Goal: Task Accomplishment & Management: Complete application form

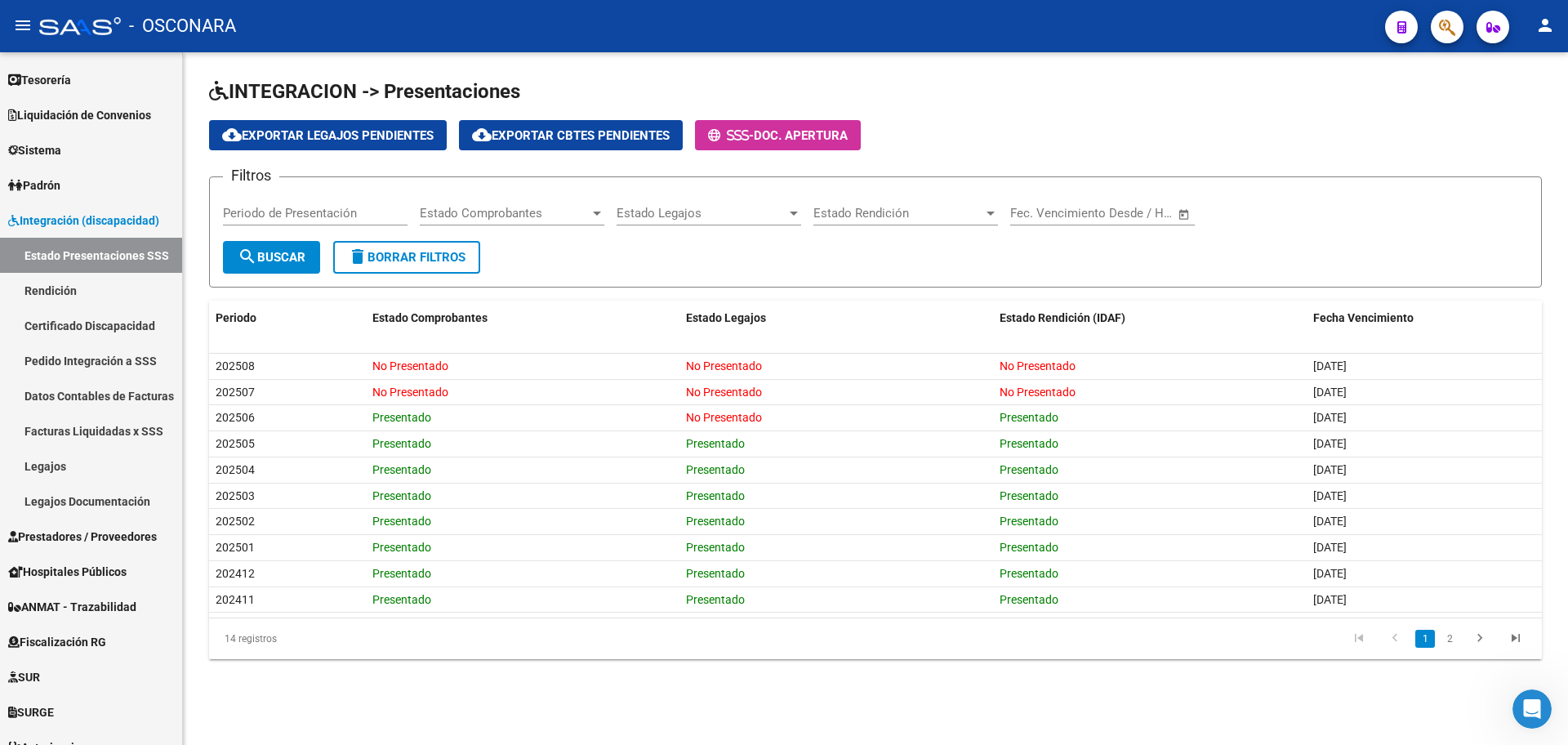
scroll to position [243, 0]
click at [82, 217] on span "Integración (discapacidad)" at bounding box center [84, 220] width 151 height 18
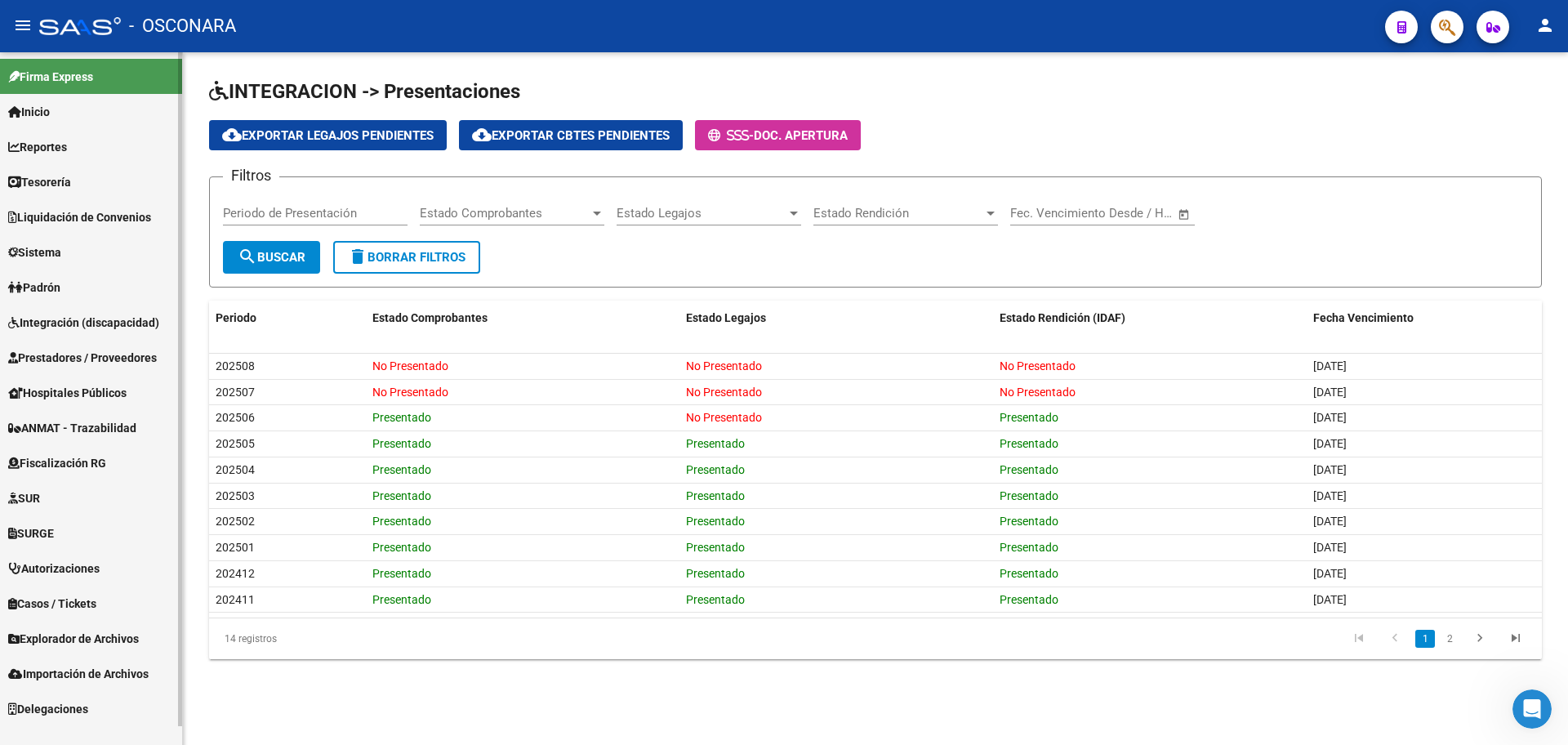
scroll to position [0, 0]
click at [106, 366] on link "Prestadores / Proveedores" at bounding box center [91, 358] width 183 height 35
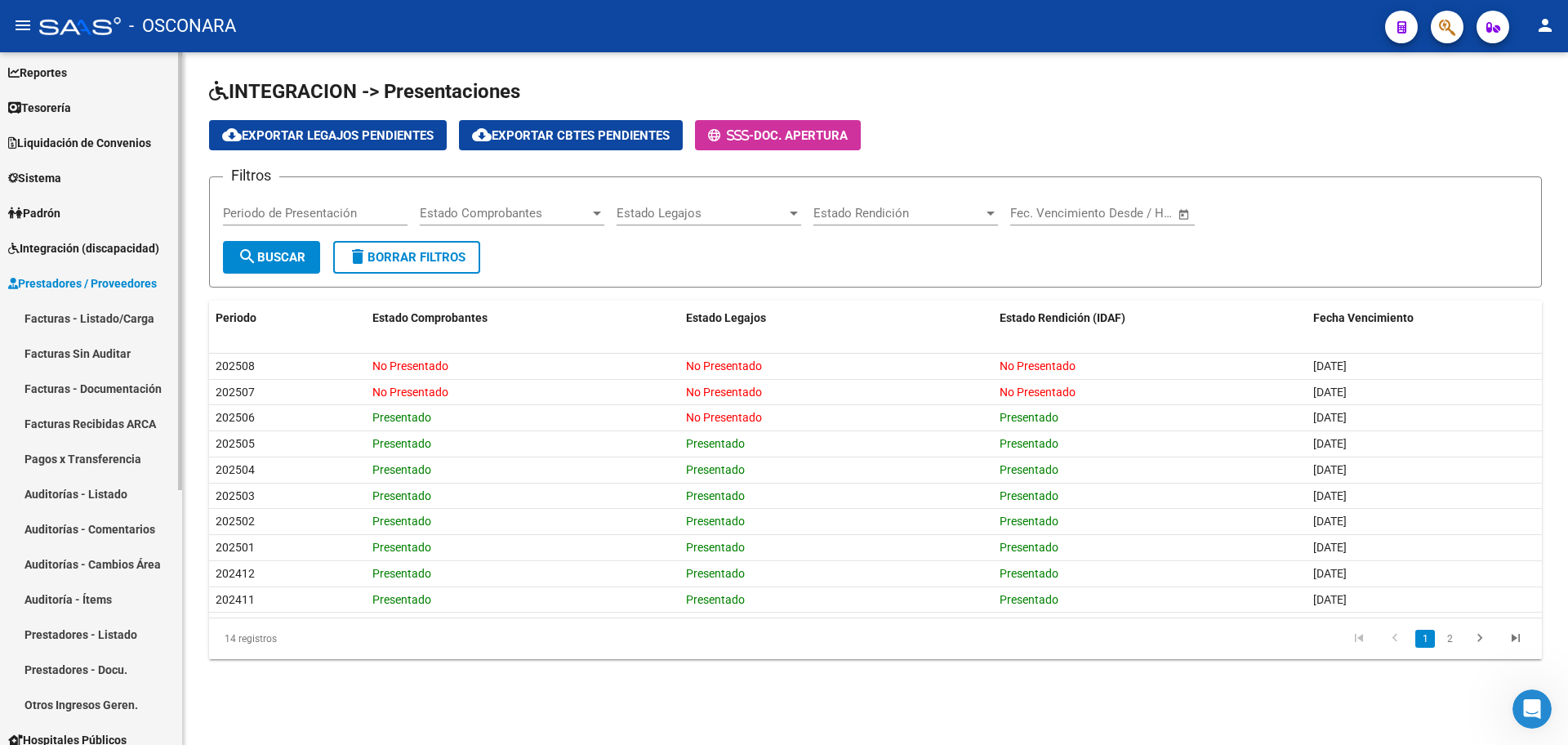
scroll to position [102, 0]
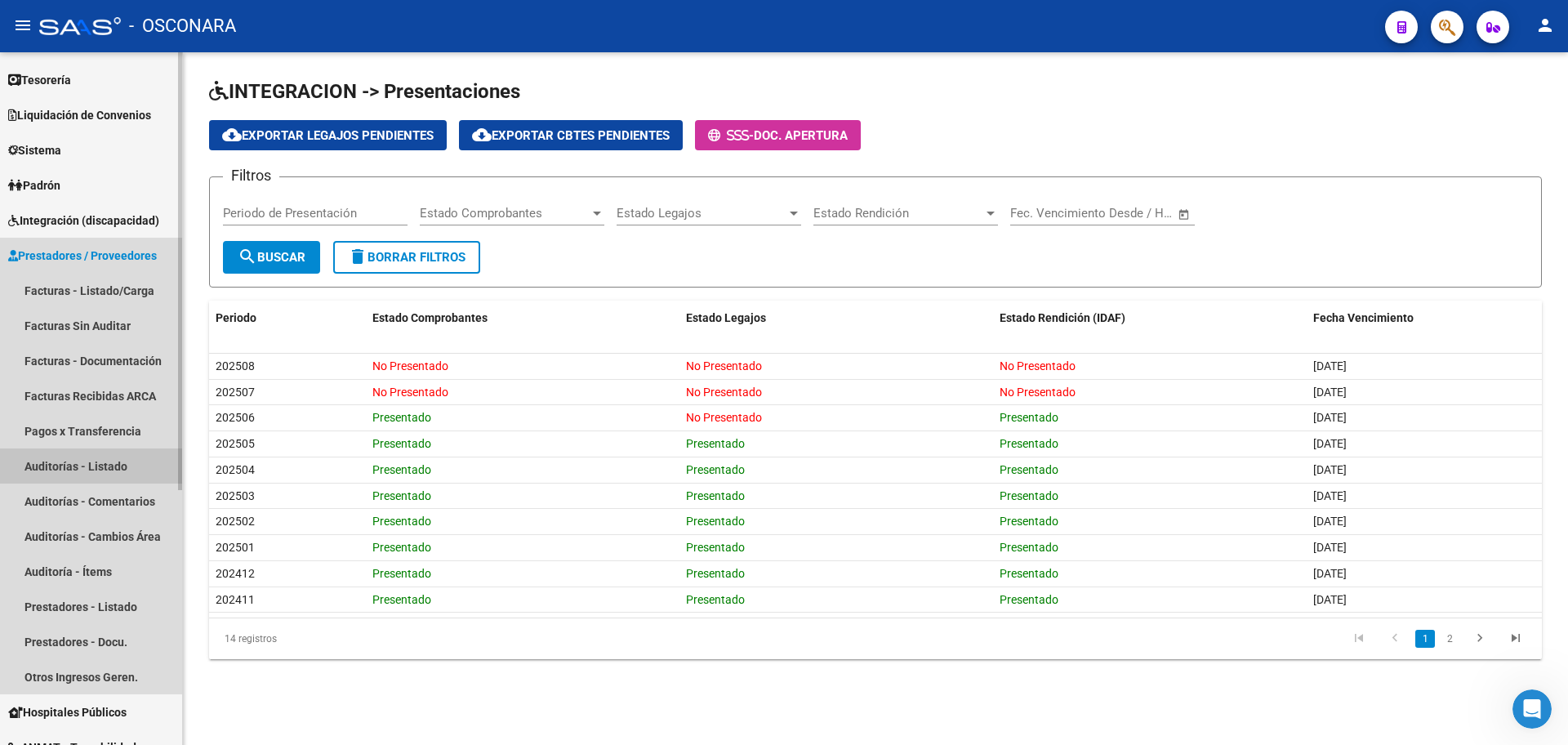
click at [98, 478] on link "Auditorías - Listado" at bounding box center [91, 466] width 183 height 35
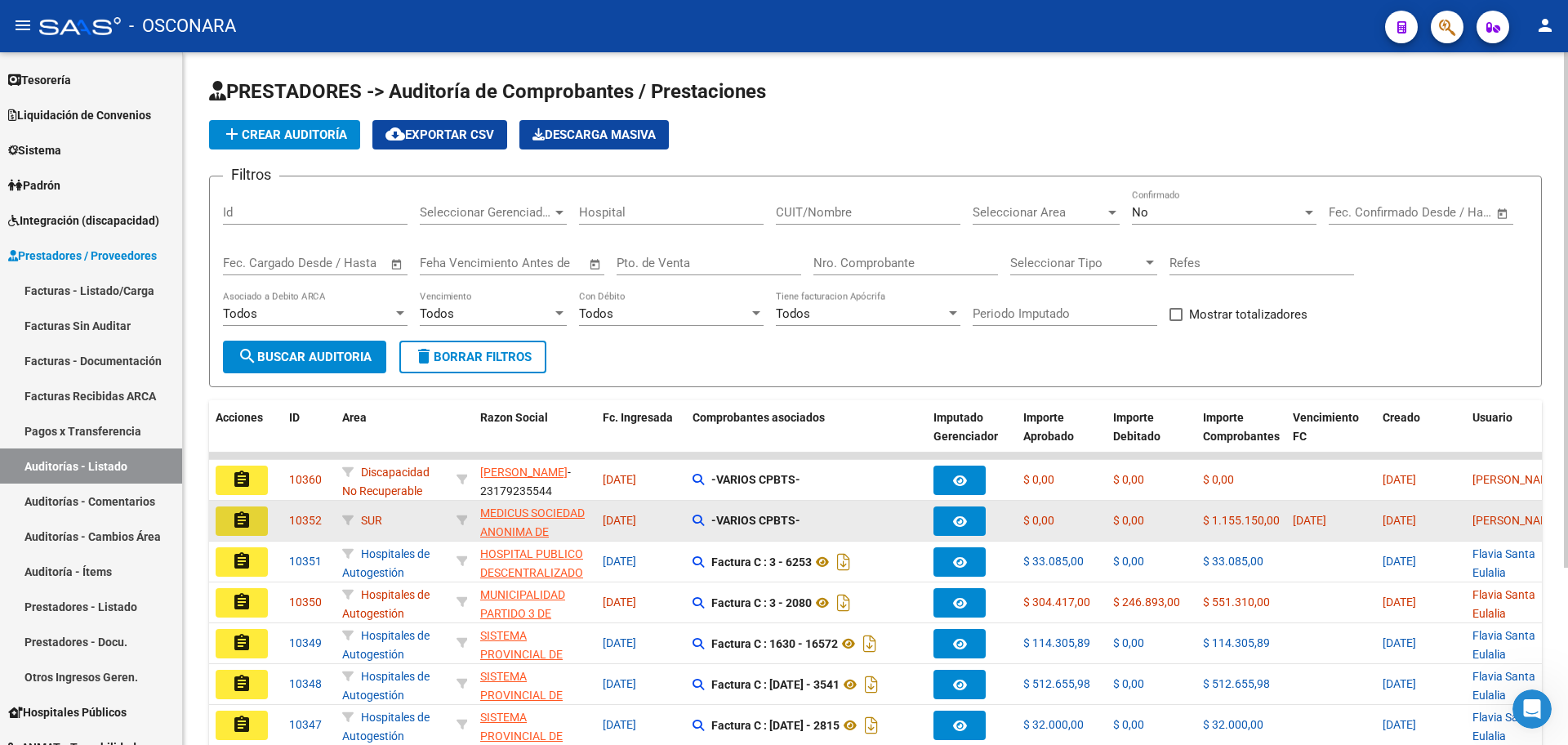
click at [236, 516] on mat-icon "assignment" at bounding box center [241, 520] width 20 height 20
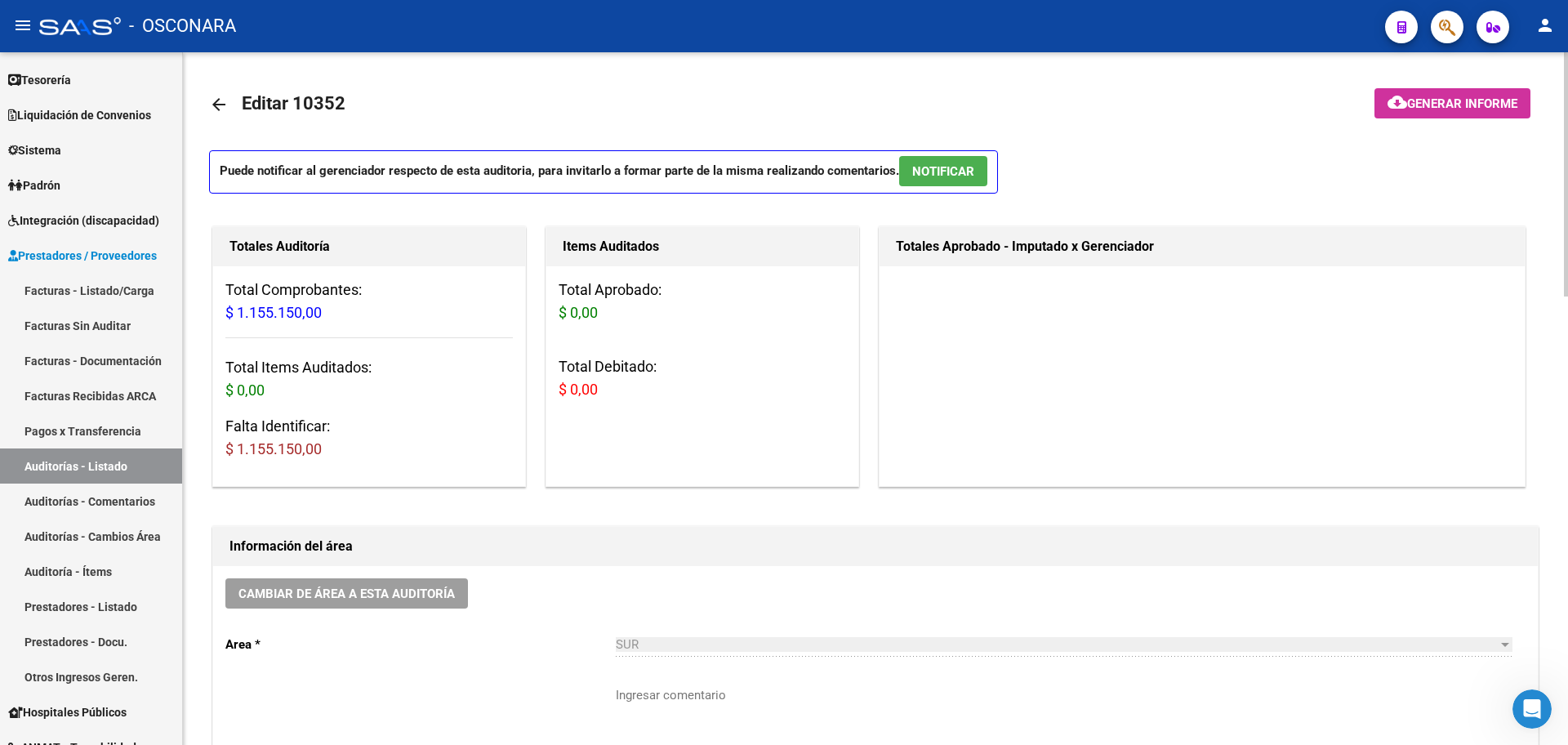
click at [1487, 97] on span "Generar informe" at bounding box center [1463, 103] width 110 height 15
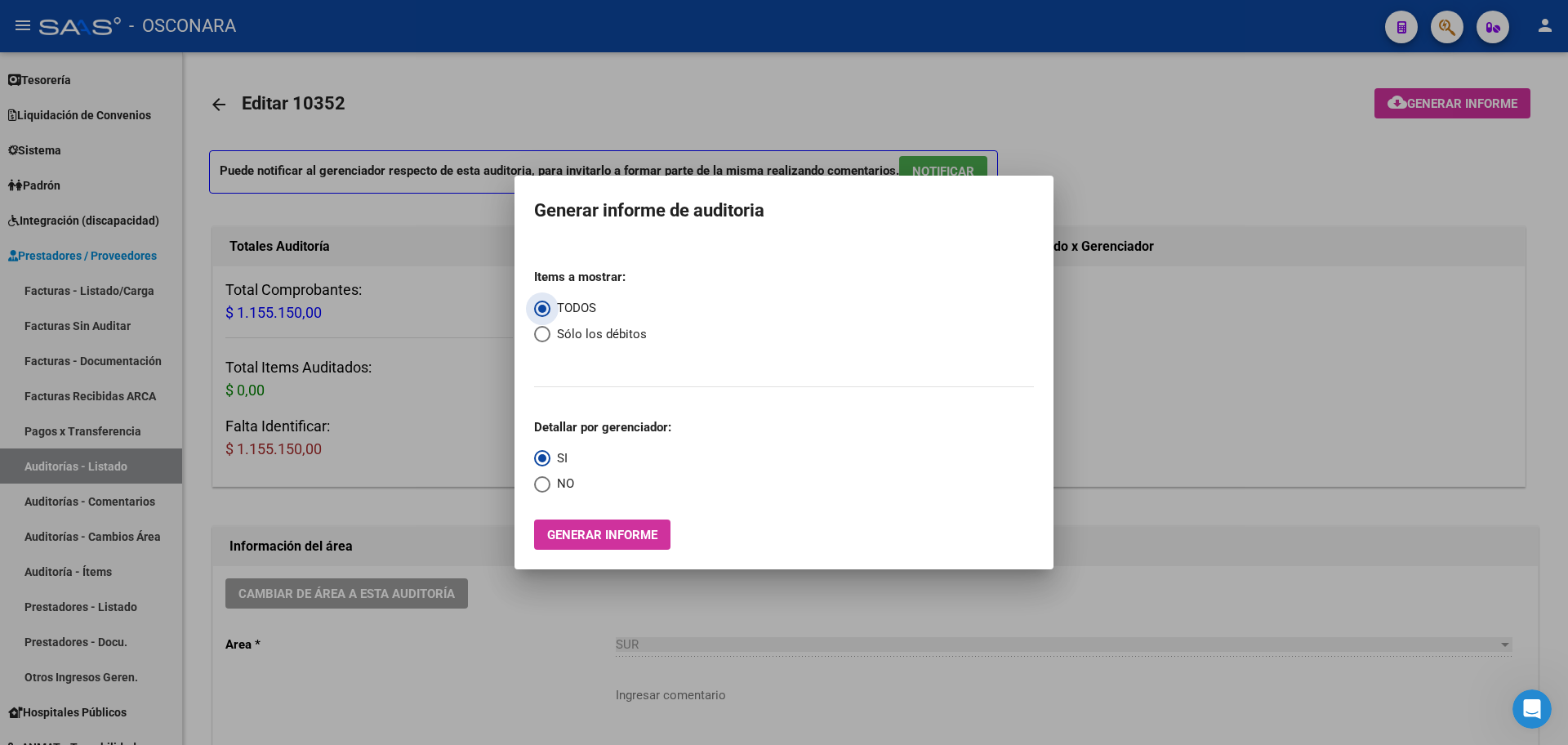
click at [613, 534] on span "Generar informe" at bounding box center [602, 535] width 110 height 15
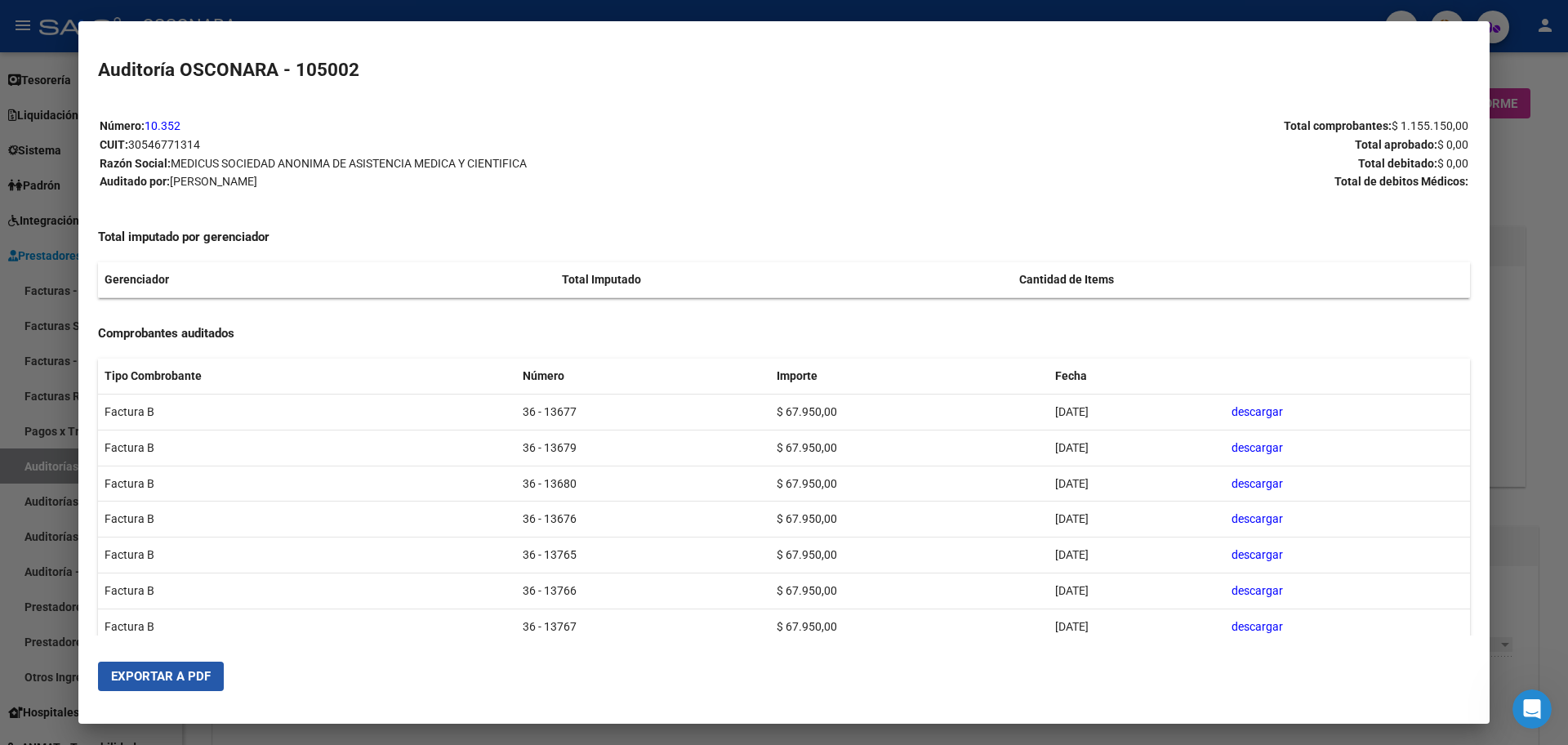
click at [148, 684] on button "Exportar a PDF" at bounding box center [160, 676] width 126 height 30
click at [48, 269] on div at bounding box center [784, 372] width 1568 height 745
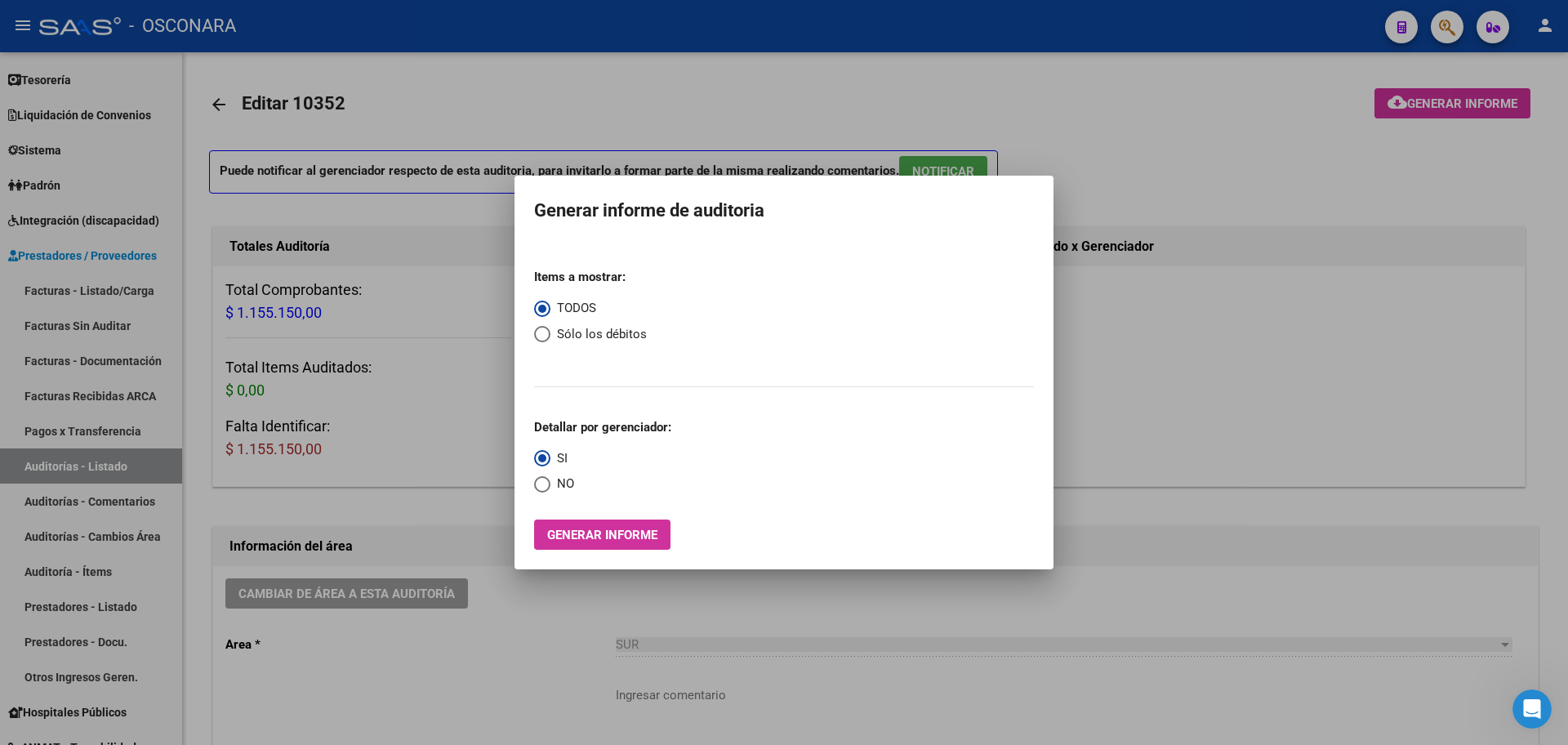
click at [76, 295] on div at bounding box center [784, 372] width 1568 height 745
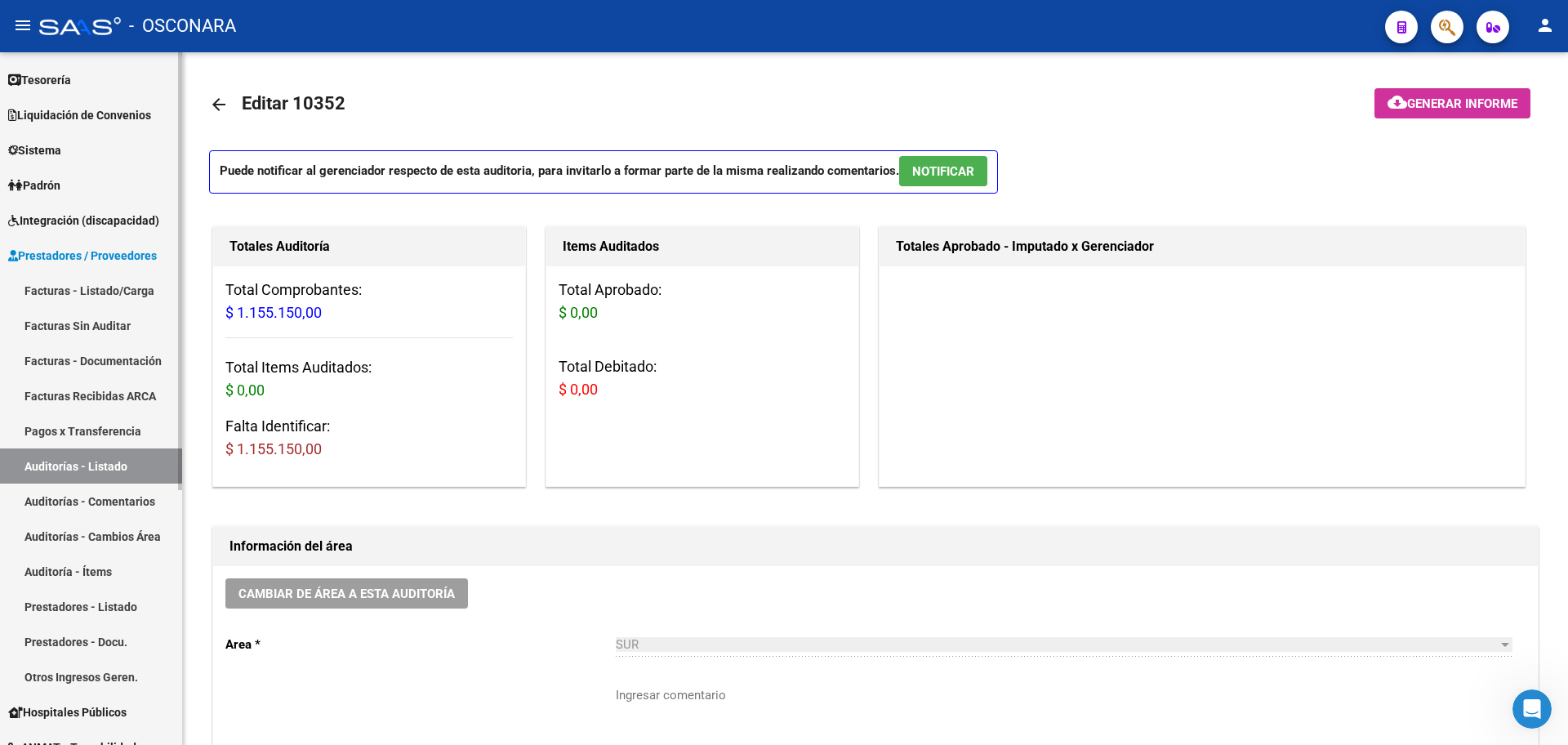
drag, startPoint x: 80, startPoint y: 297, endPoint x: 132, endPoint y: 326, distance: 59.5
click at [78, 297] on link "Facturas - Listado/Carga" at bounding box center [91, 291] width 183 height 35
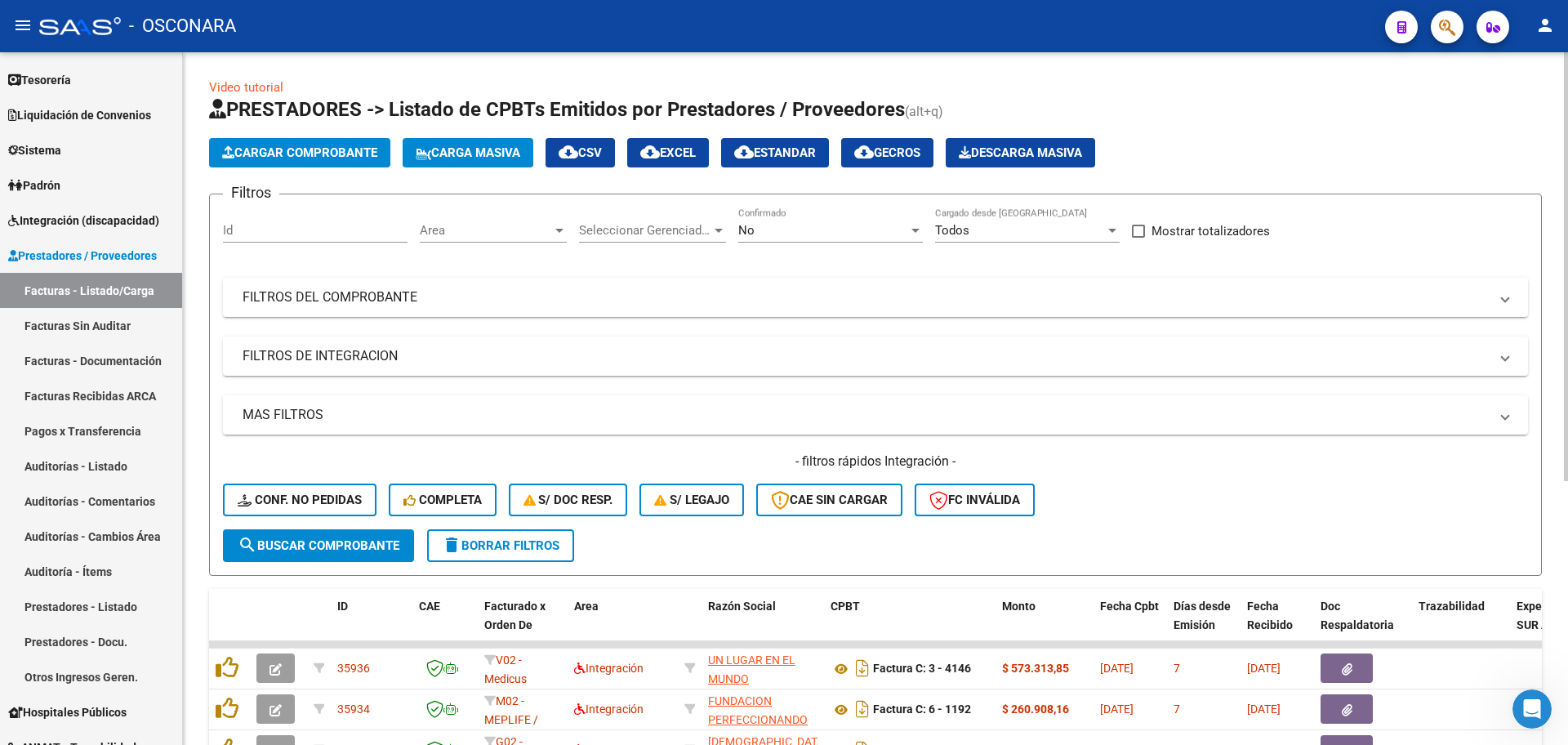
click at [765, 232] on div "No" at bounding box center [824, 230] width 170 height 15
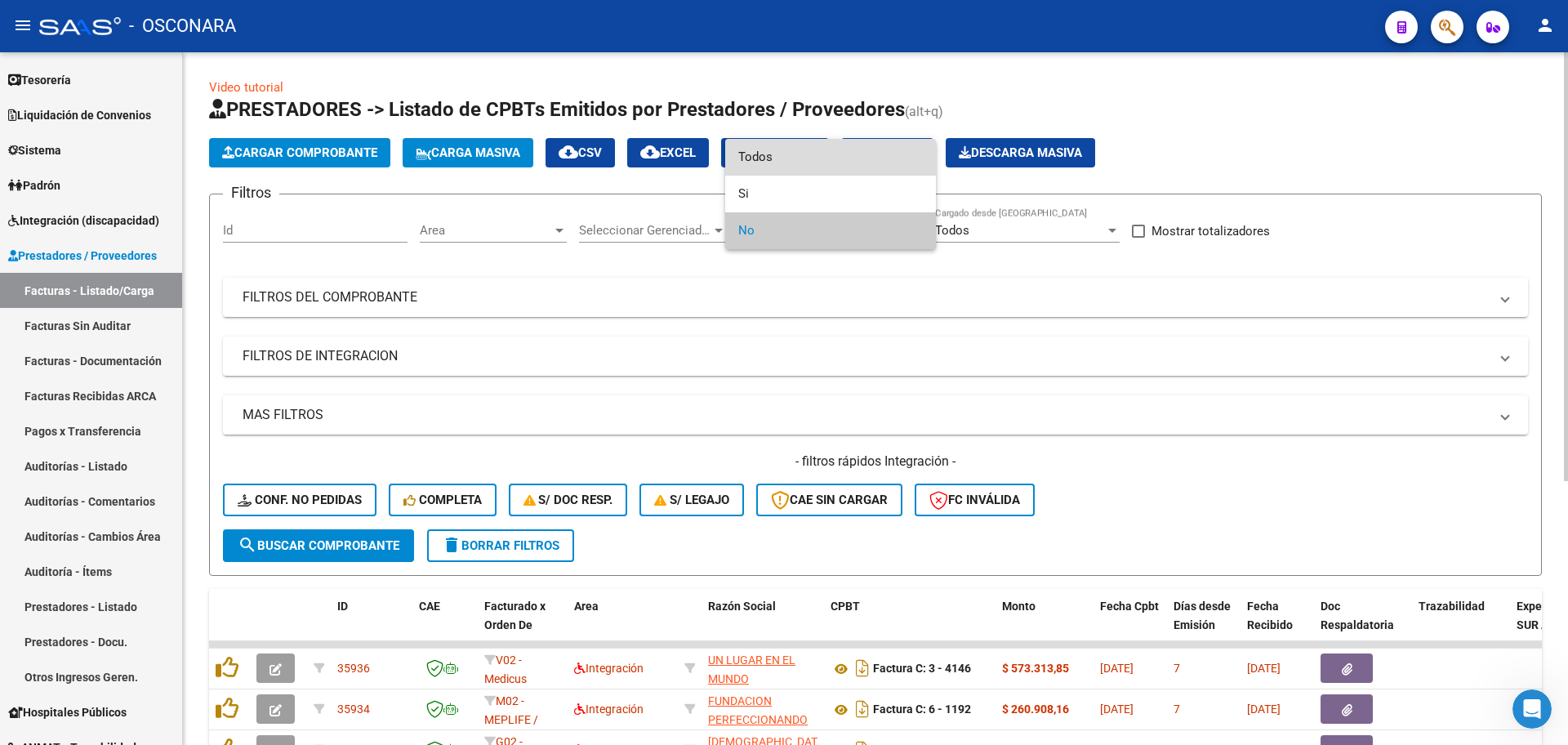
drag, startPoint x: 790, startPoint y: 148, endPoint x: 718, endPoint y: 242, distance: 118.4
click at [791, 149] on span "Todos" at bounding box center [831, 156] width 184 height 36
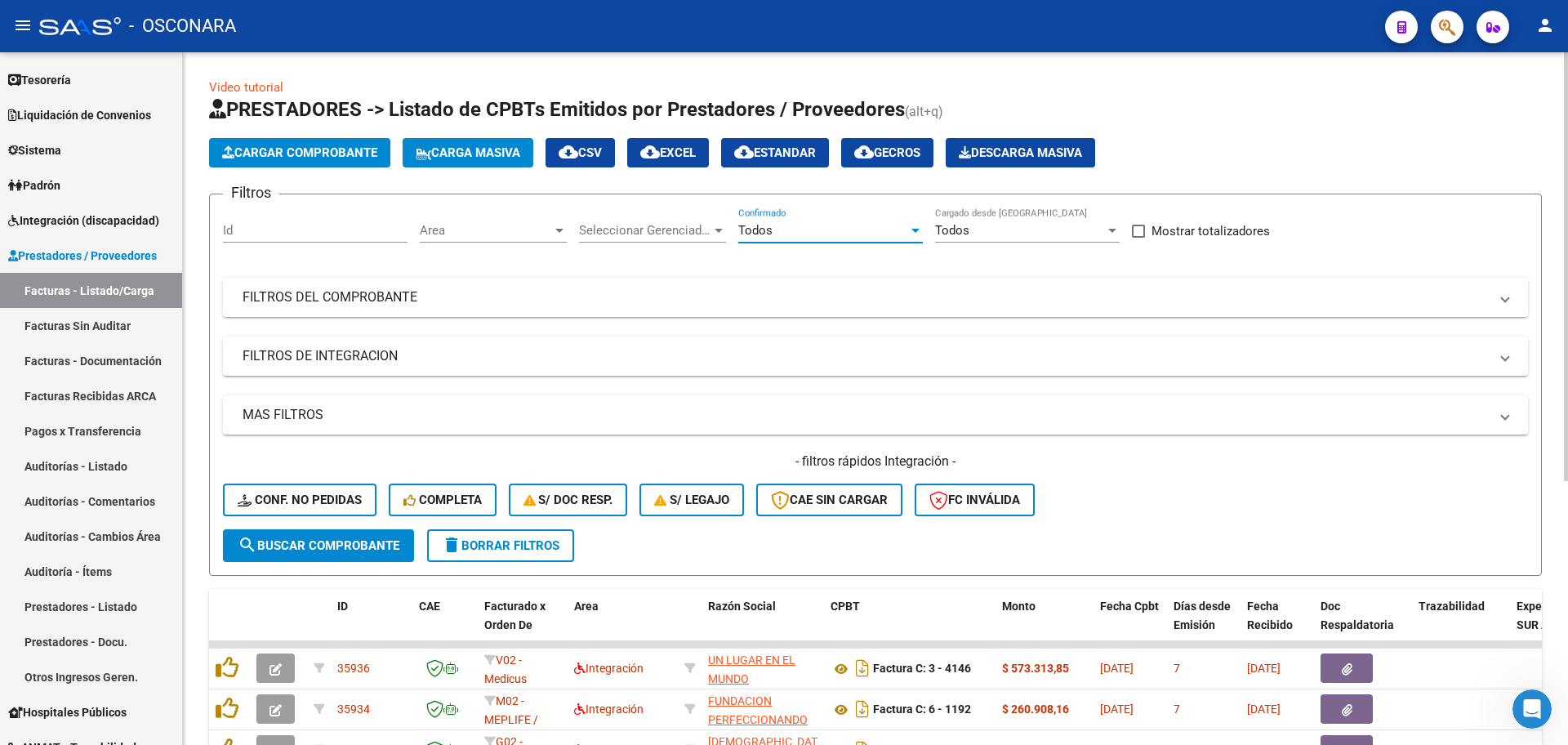
click at [684, 290] on mat-panel-title "FILTROS DEL COMPROBANTE" at bounding box center [866, 297] width 1247 height 18
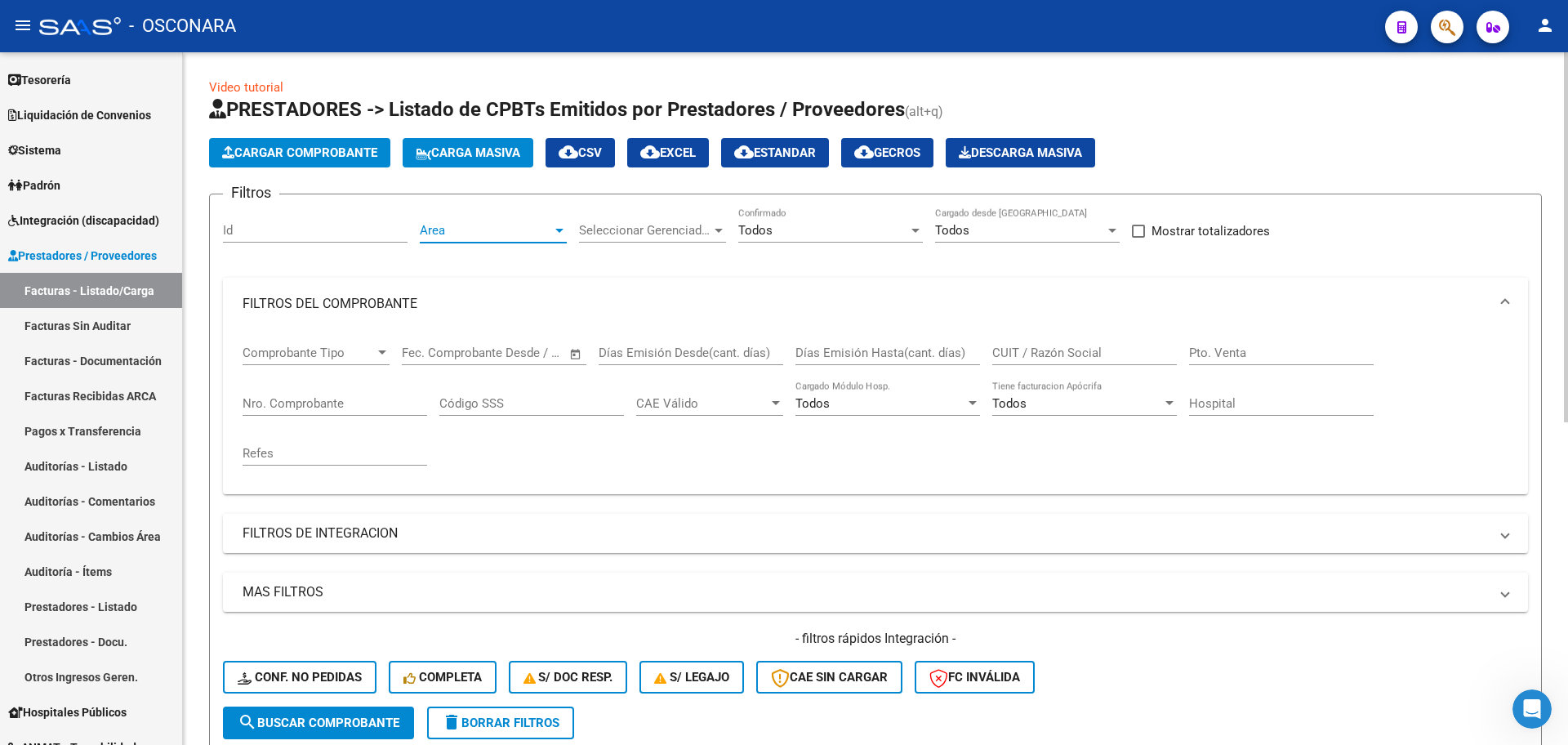
click at [529, 234] on span "Area" at bounding box center [486, 230] width 132 height 15
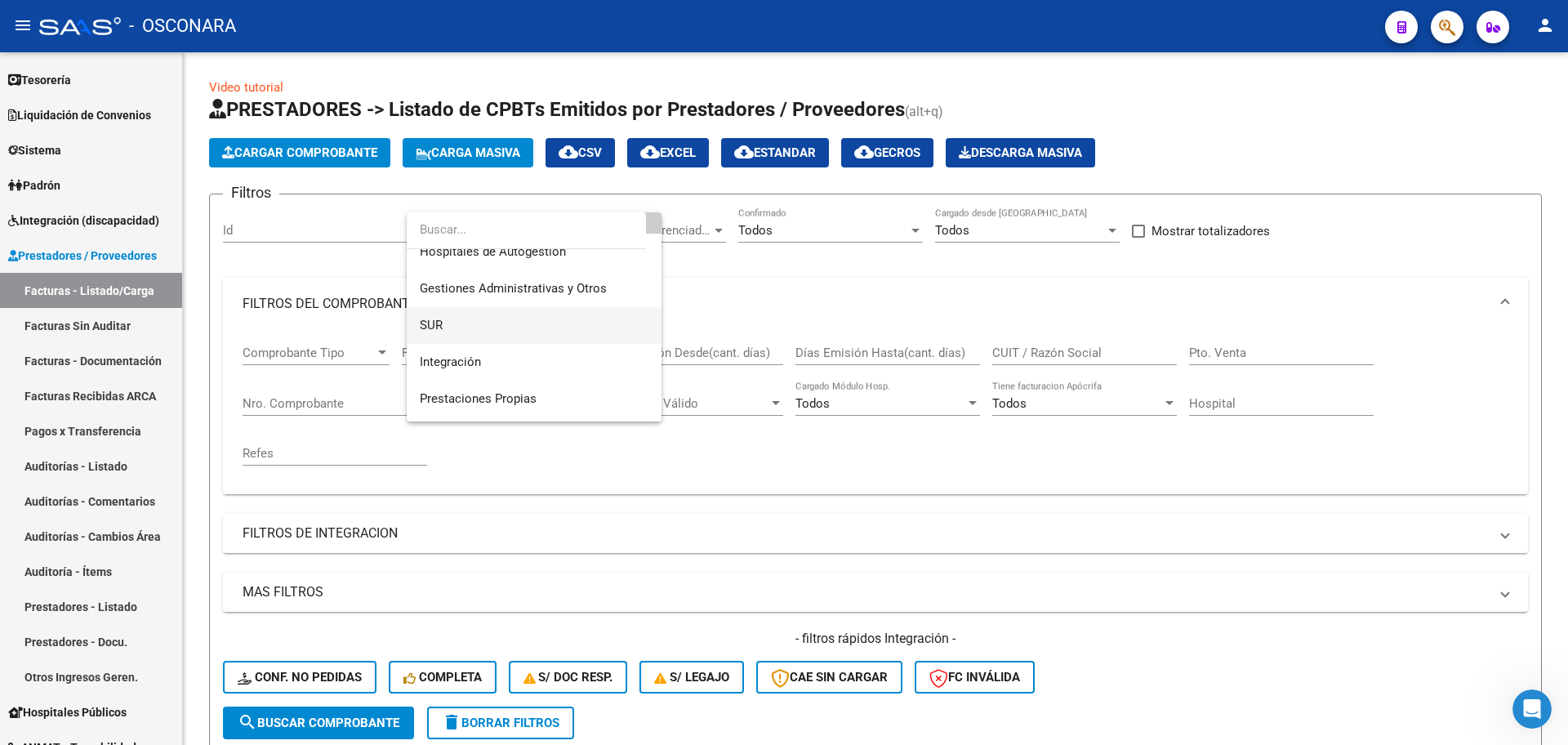
scroll to position [102, 0]
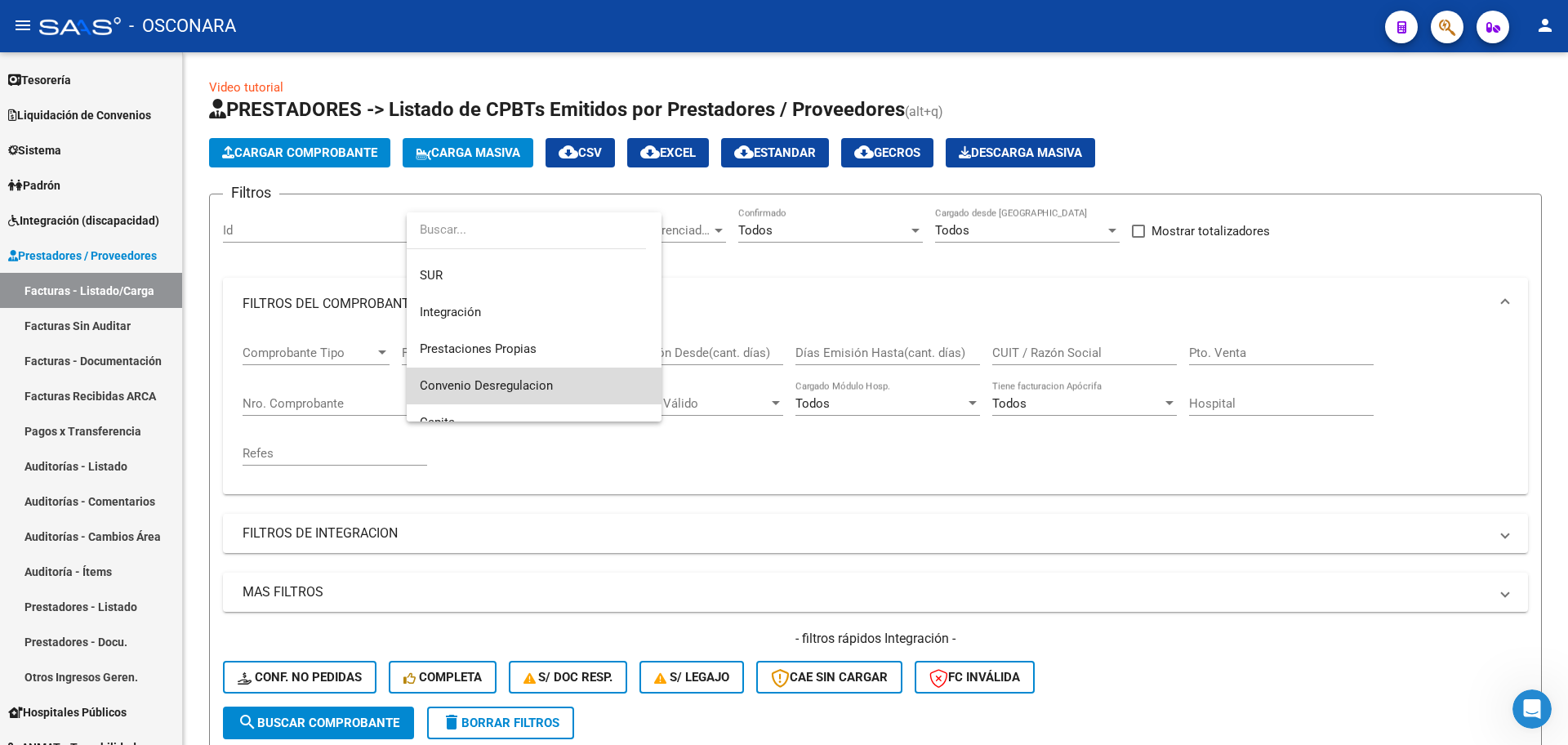
click at [591, 381] on span "Convenio Desregulacion" at bounding box center [535, 386] width 229 height 36
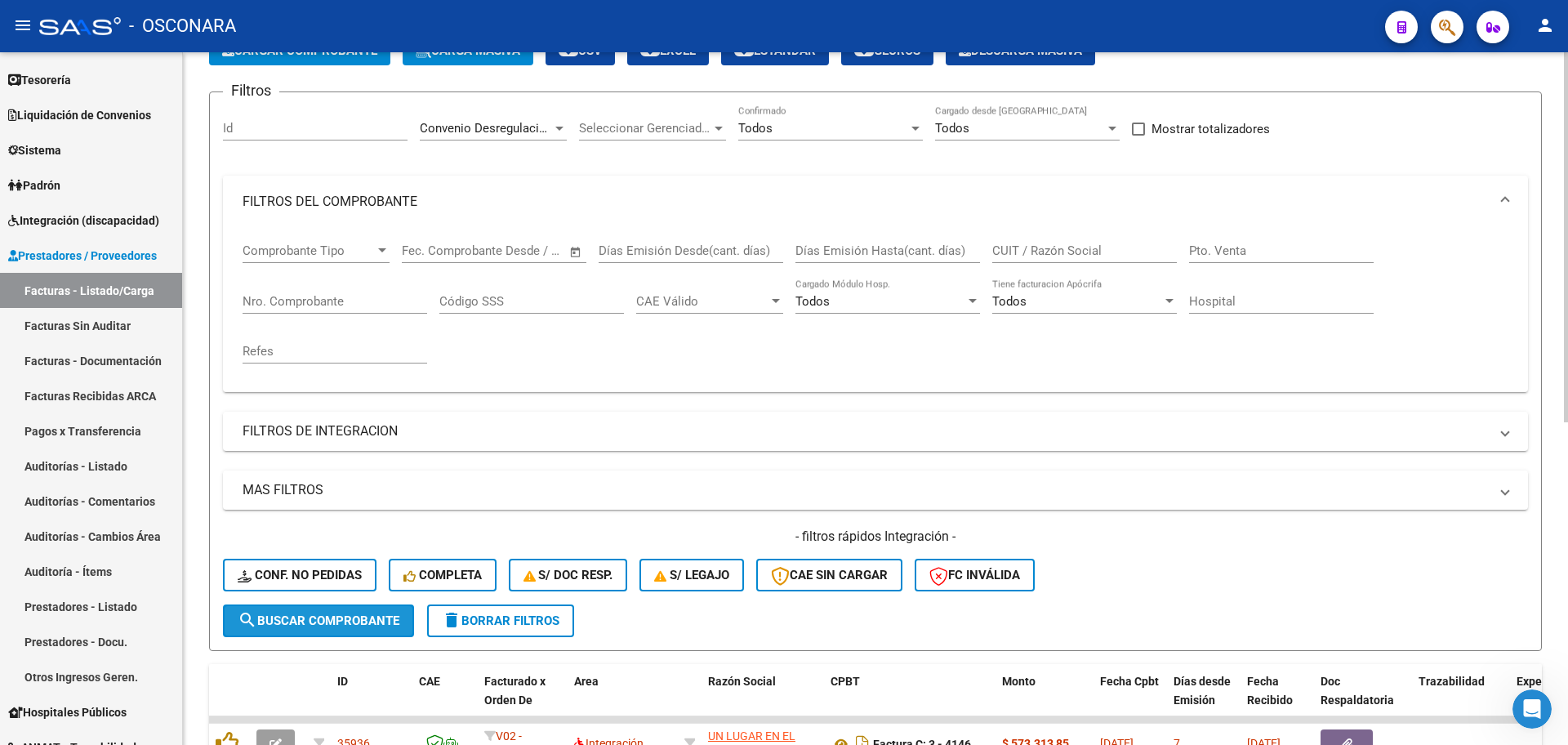
click at [379, 628] on button "search Buscar Comprobante" at bounding box center [318, 620] width 191 height 33
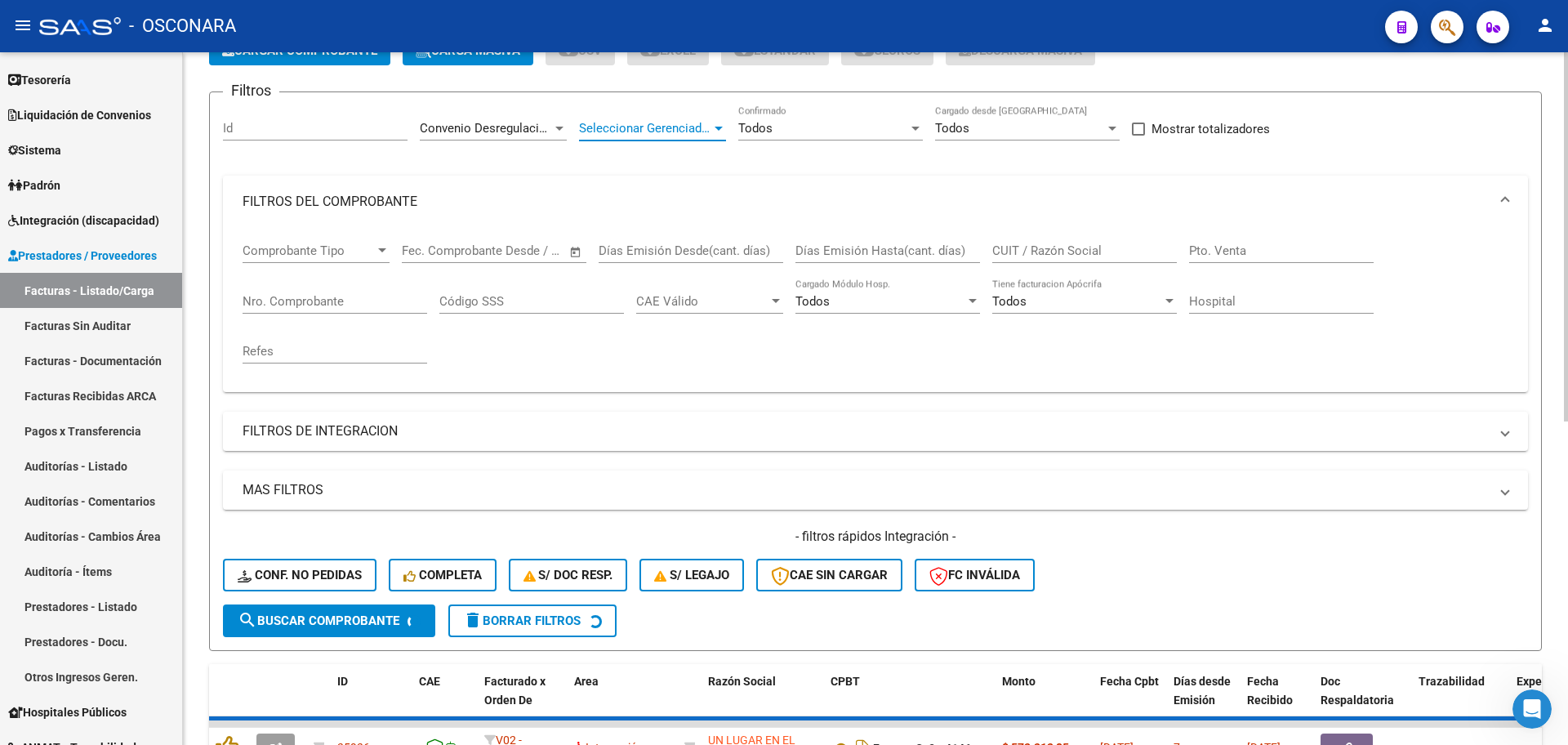
click at [623, 123] on span "Seleccionar Gerenciador" at bounding box center [646, 129] width 132 height 15
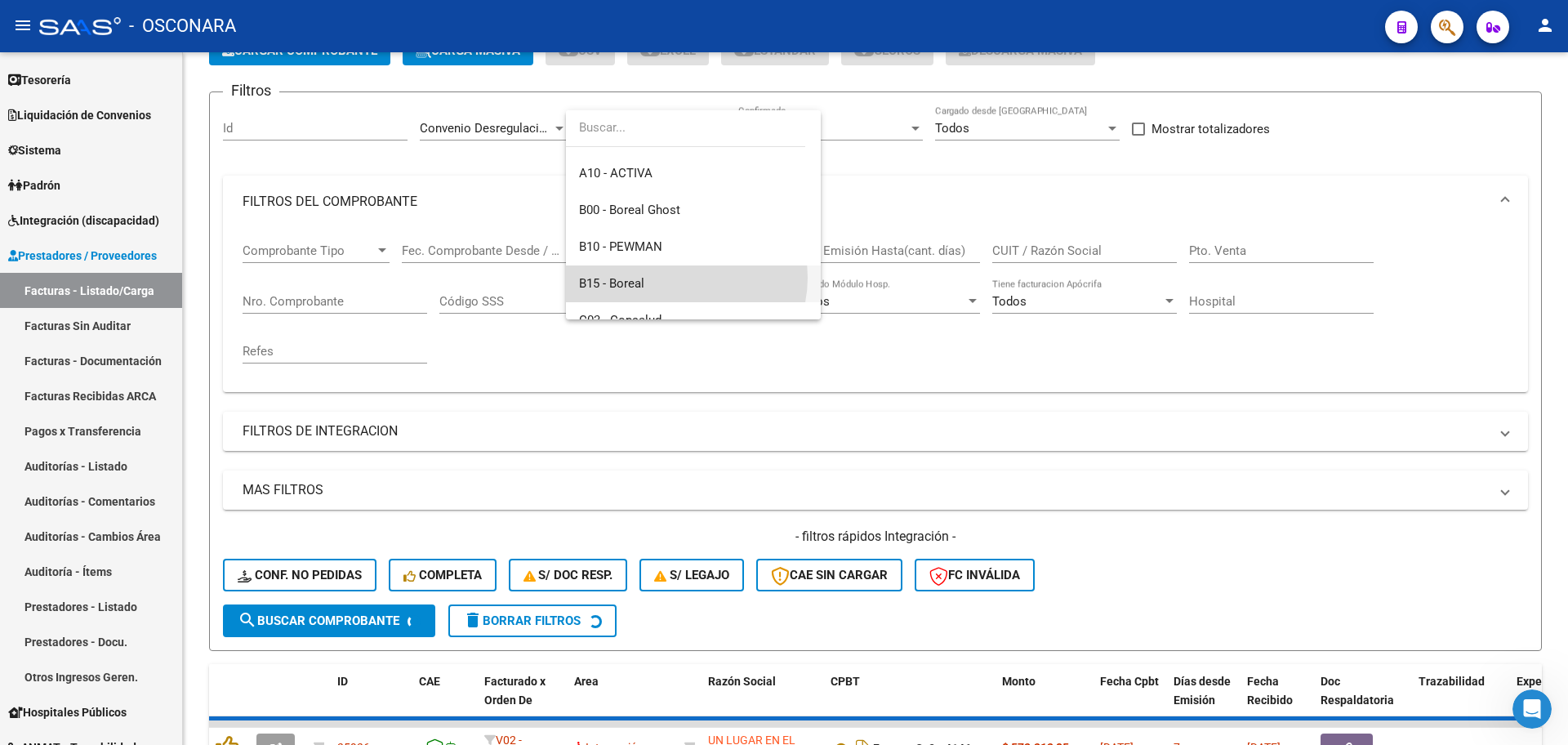
click at [681, 278] on span "B15 - Boreal" at bounding box center [694, 283] width 229 height 36
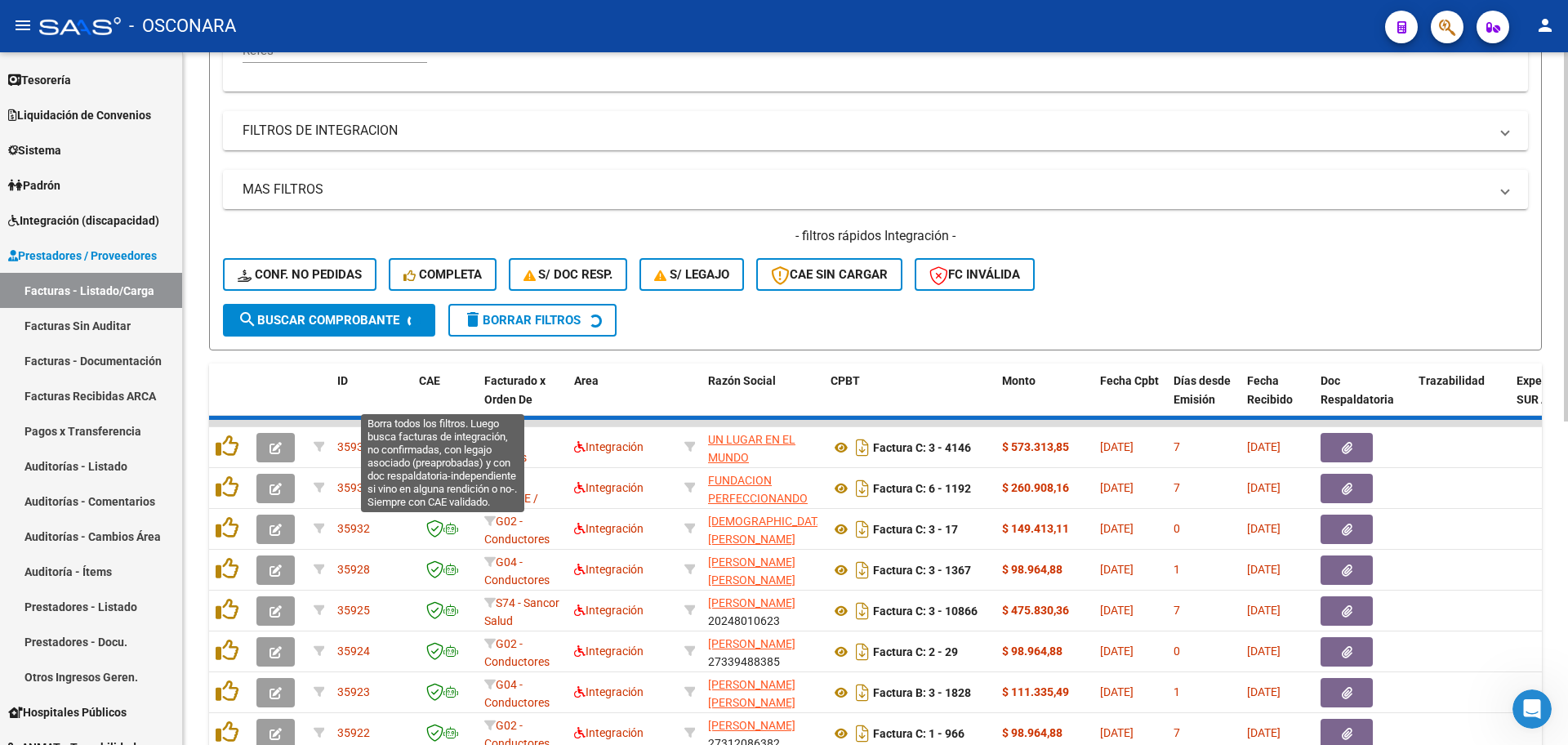
scroll to position [408, 0]
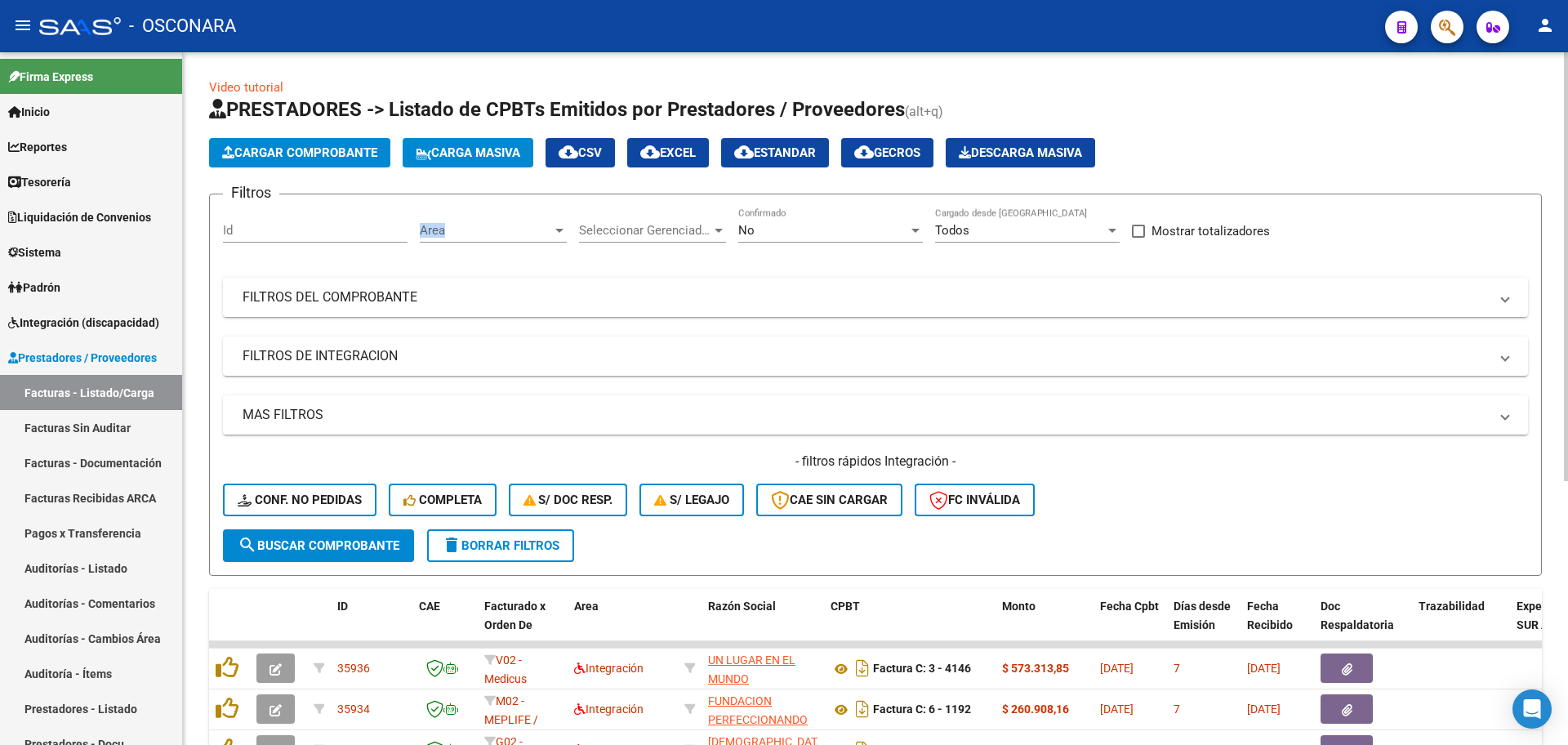
drag, startPoint x: 484, startPoint y: 242, endPoint x: 470, endPoint y: 226, distance: 21.3
click at [482, 237] on div "Area Area" at bounding box center [494, 233] width 147 height 50
click at [470, 226] on span "Area" at bounding box center [486, 230] width 132 height 15
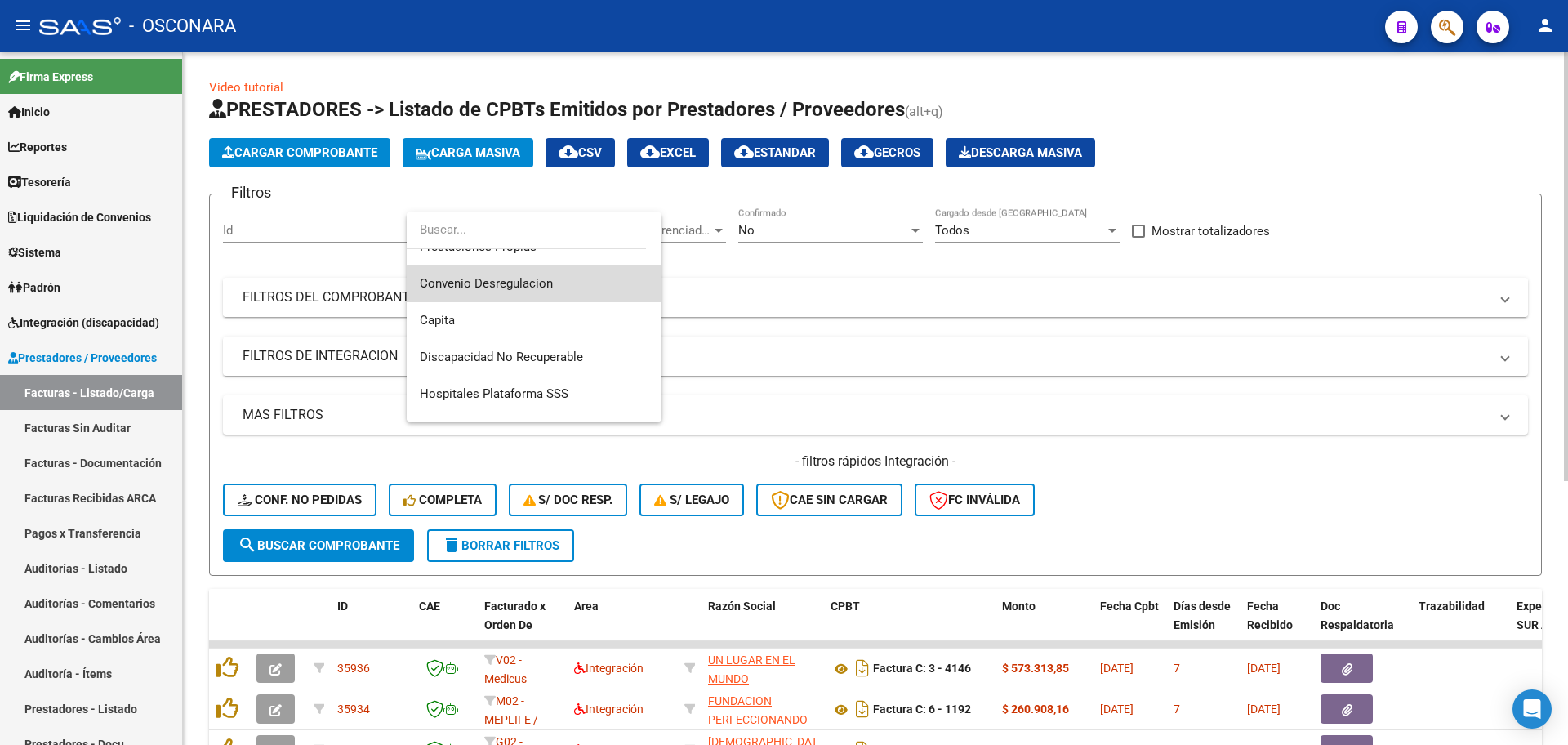
drag, startPoint x: 544, startPoint y: 295, endPoint x: 581, endPoint y: 289, distance: 37.5
click at [544, 294] on span "Convenio Desregulacion" at bounding box center [535, 283] width 229 height 36
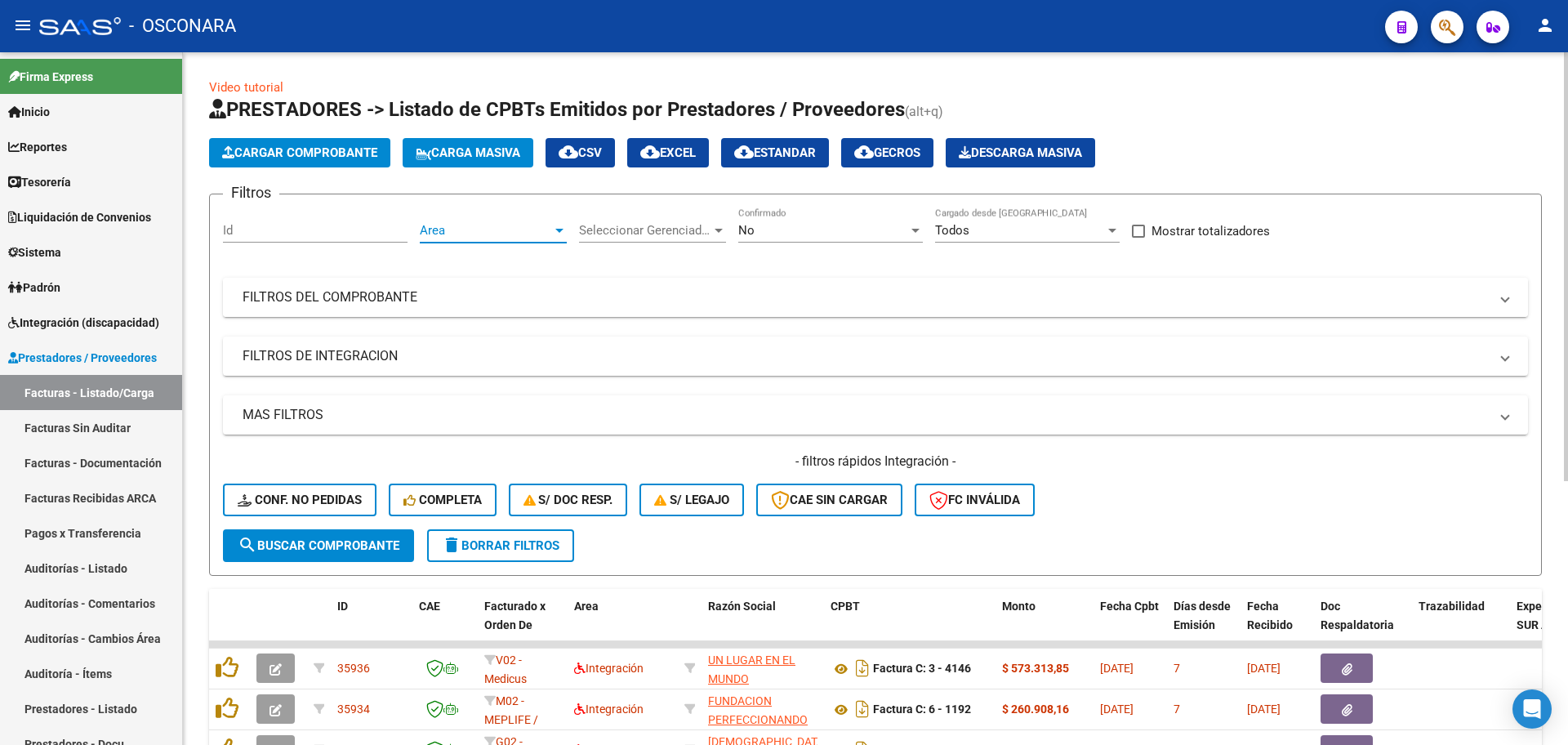
scroll to position [221, 0]
click at [673, 226] on span "Seleccionar Gerenciador" at bounding box center [646, 230] width 132 height 15
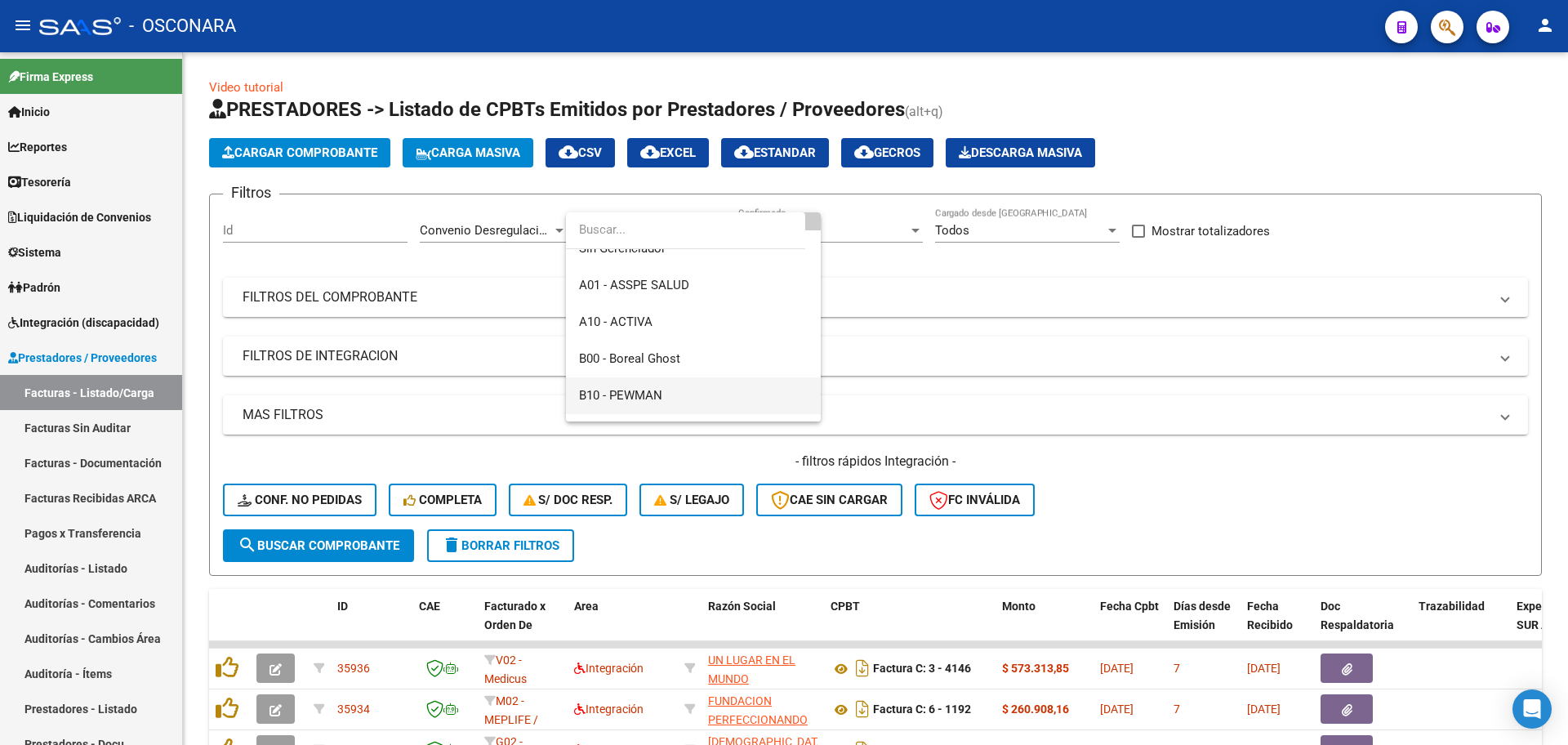
scroll to position [102, 0]
click at [656, 387] on span "B15 - Boreal" at bounding box center [694, 386] width 229 height 36
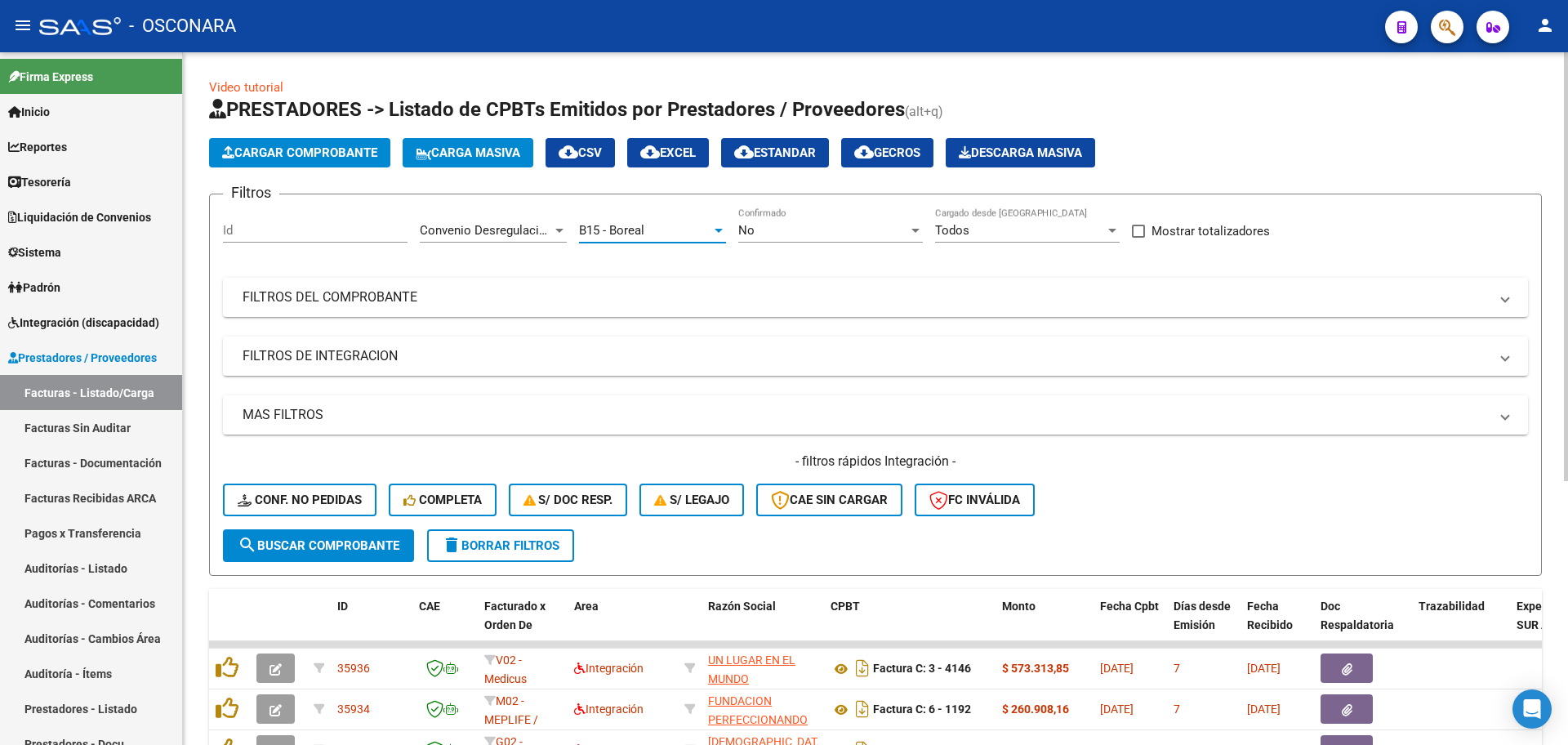
click at [806, 229] on div "No" at bounding box center [824, 230] width 170 height 15
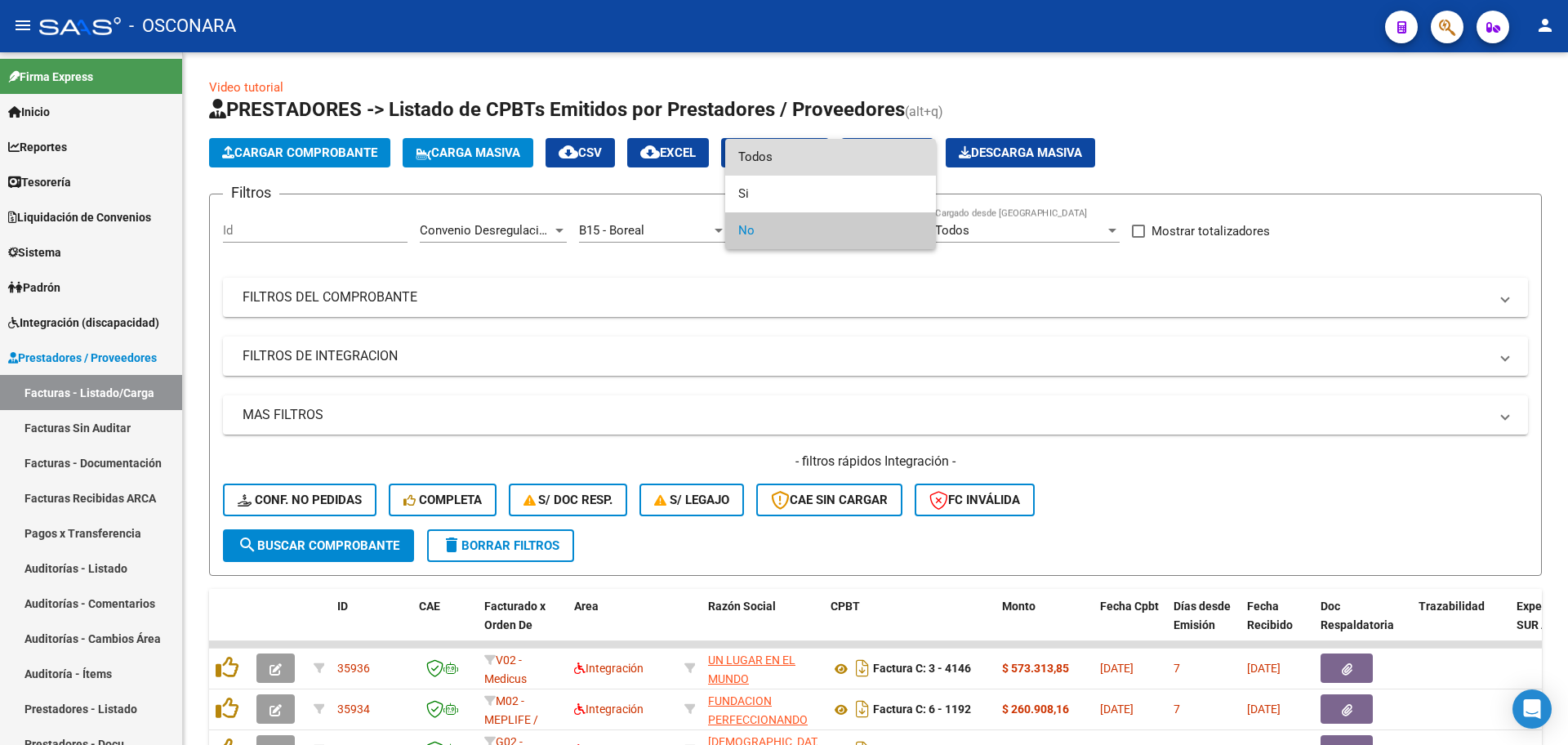
click at [774, 159] on span "Todos" at bounding box center [831, 156] width 184 height 36
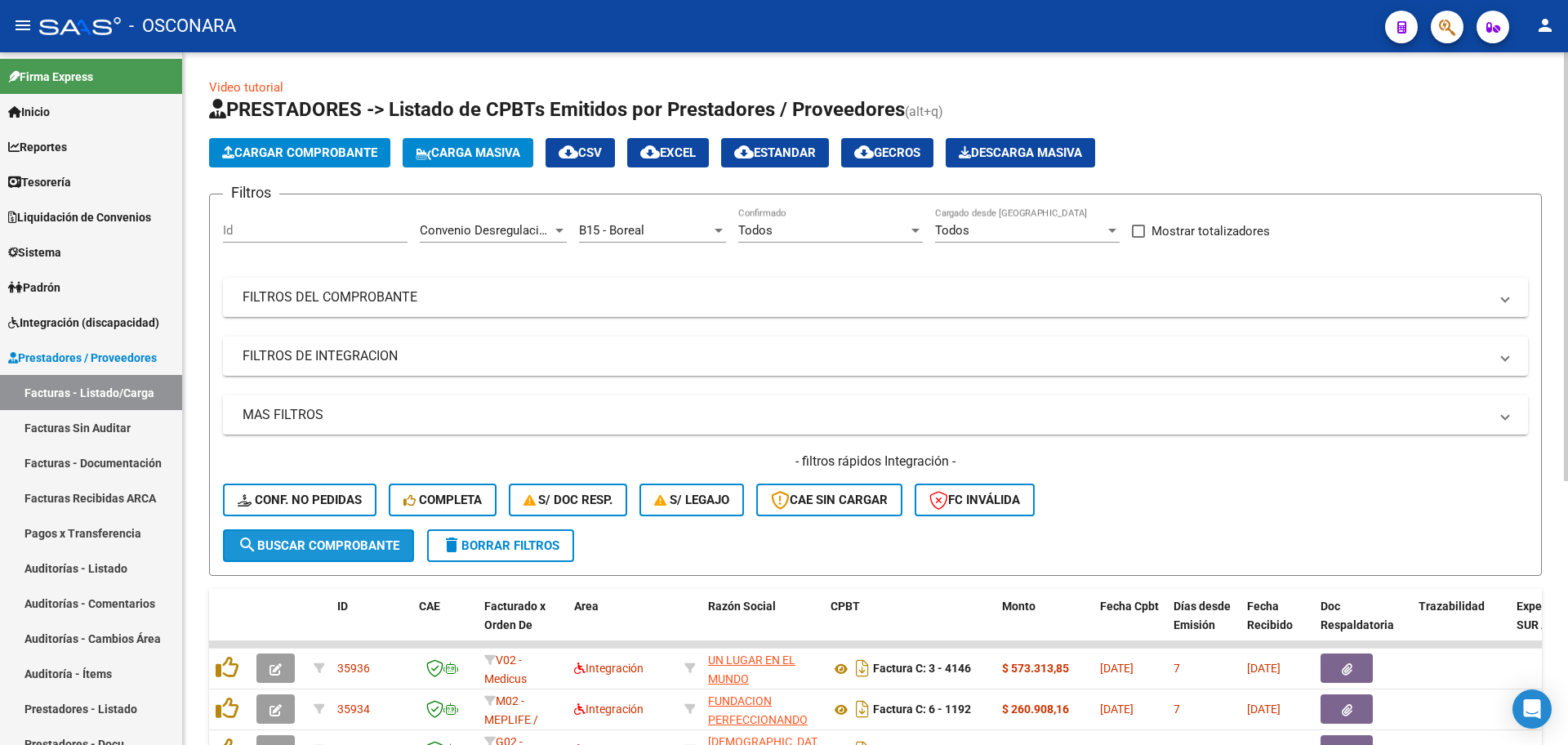
click at [379, 547] on span "search Buscar Comprobante" at bounding box center [319, 546] width 162 height 15
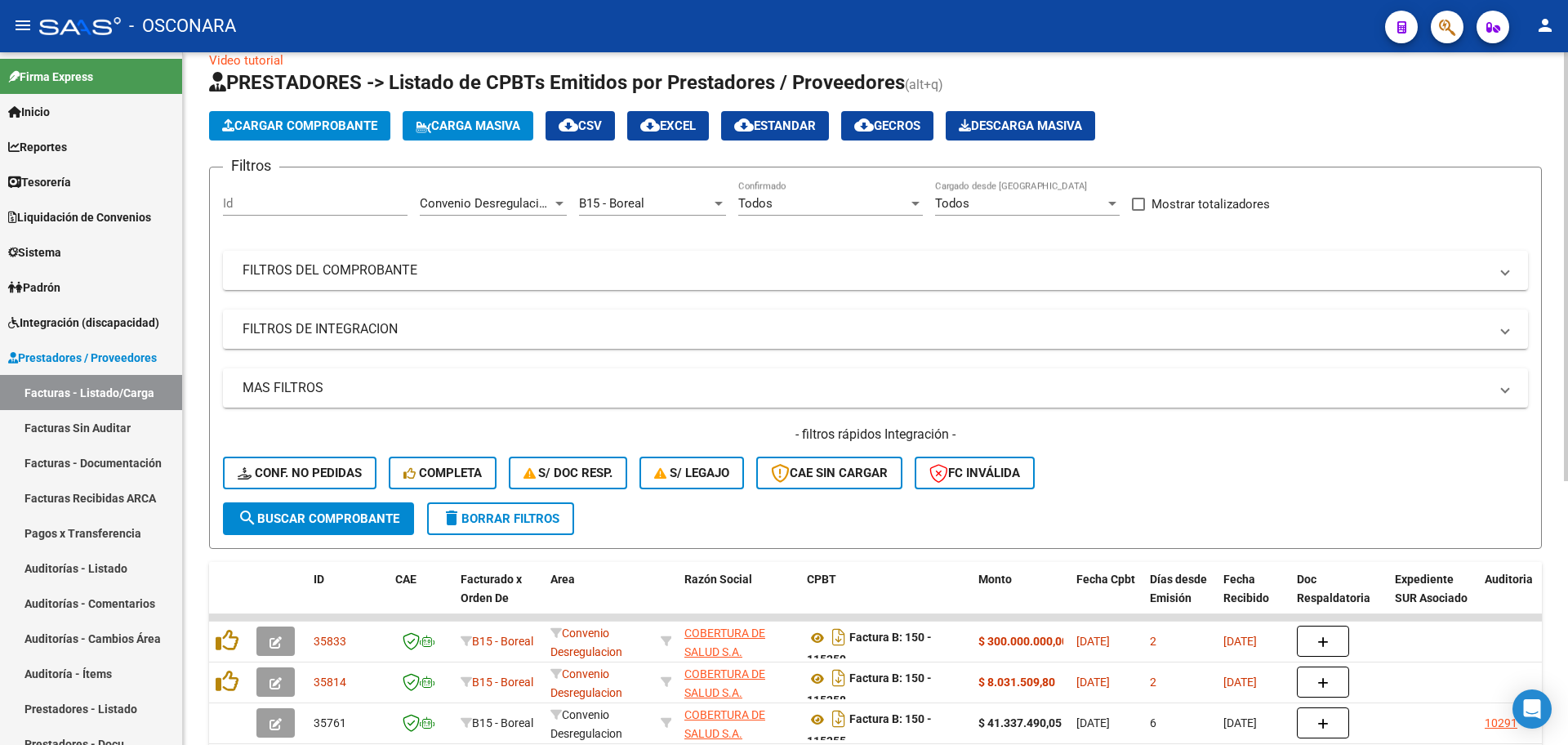
scroll to position [204, 0]
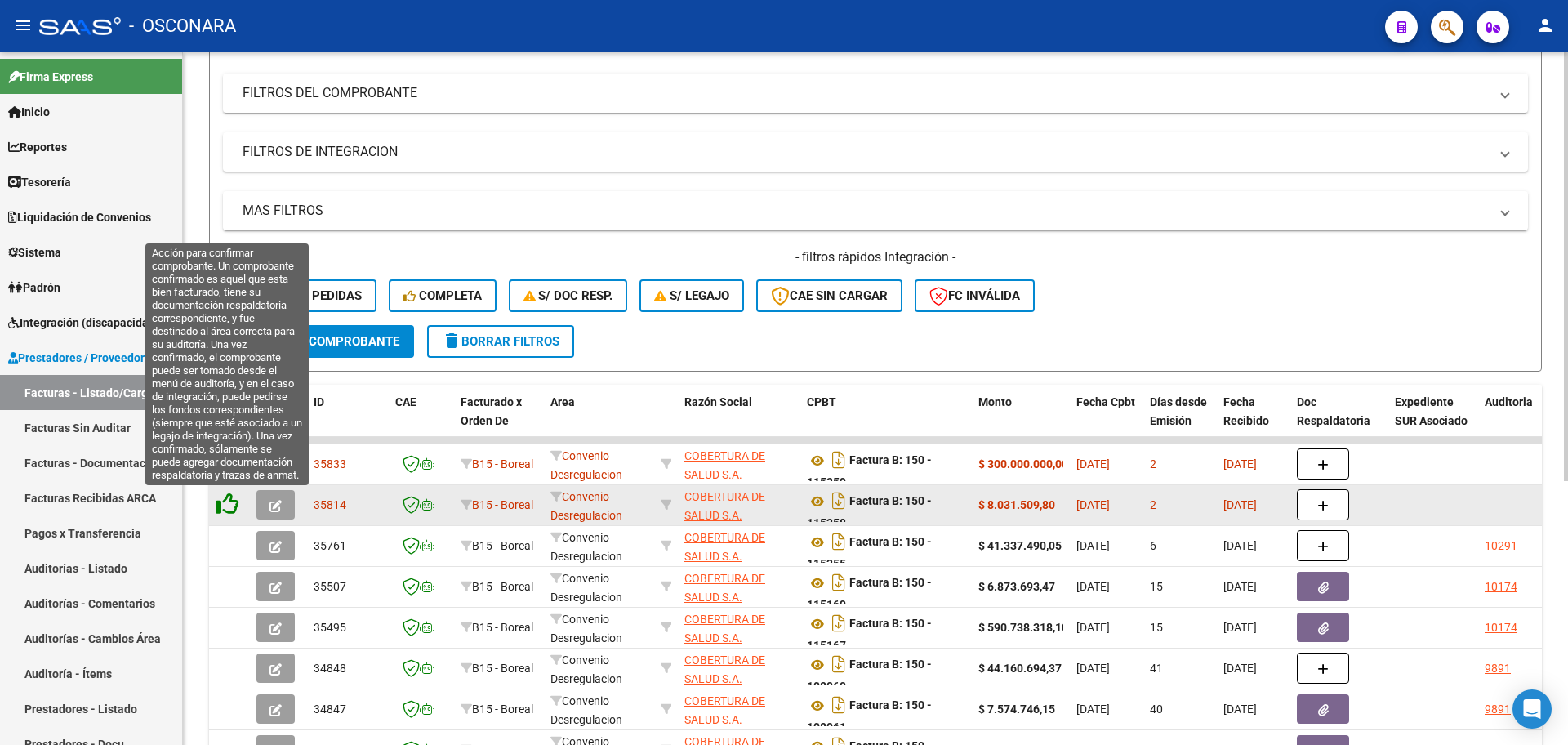
click at [219, 506] on icon at bounding box center [226, 504] width 23 height 23
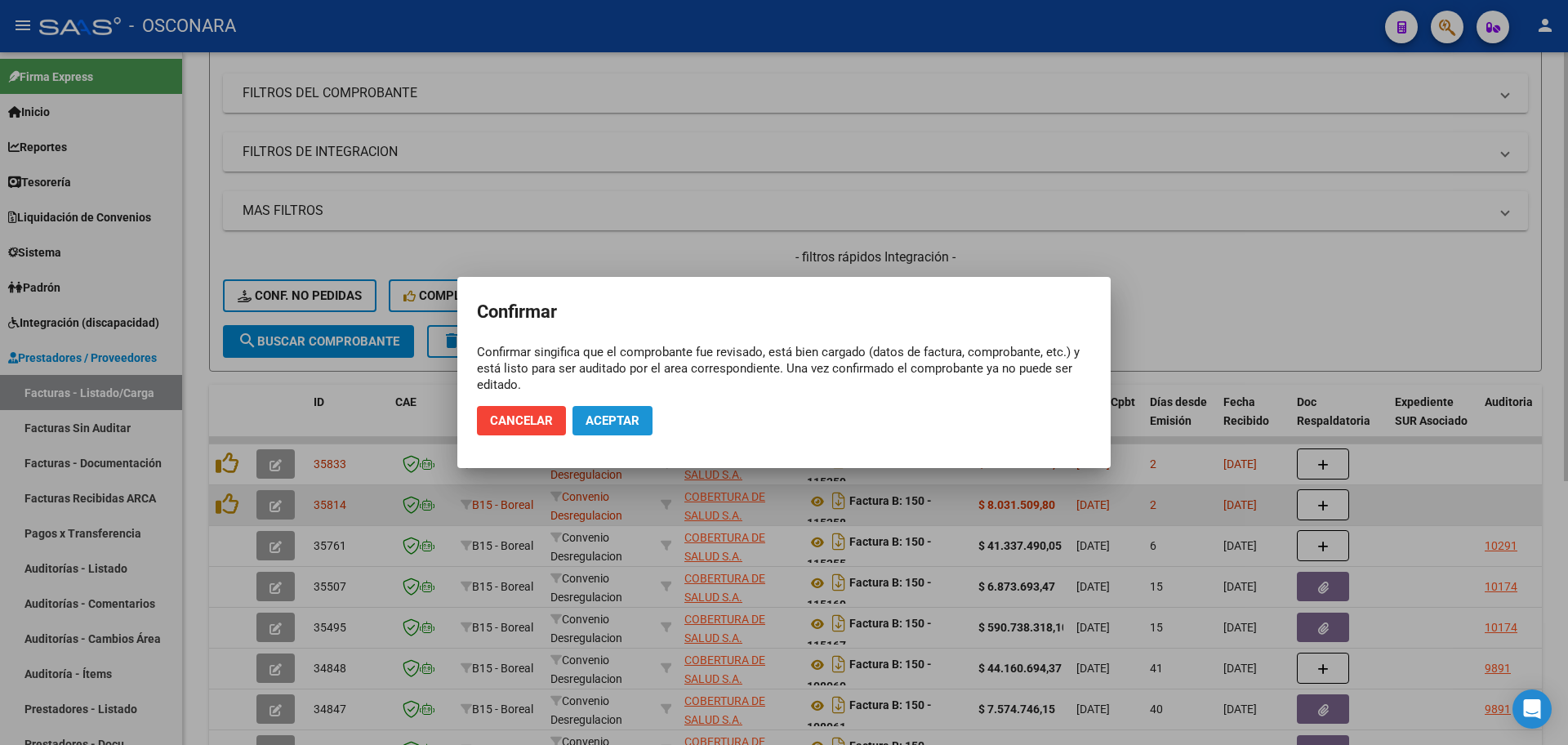
drag, startPoint x: 638, startPoint y: 425, endPoint x: 778, endPoint y: 487, distance: 153.1
click at [639, 426] on span "Aceptar" at bounding box center [613, 421] width 54 height 15
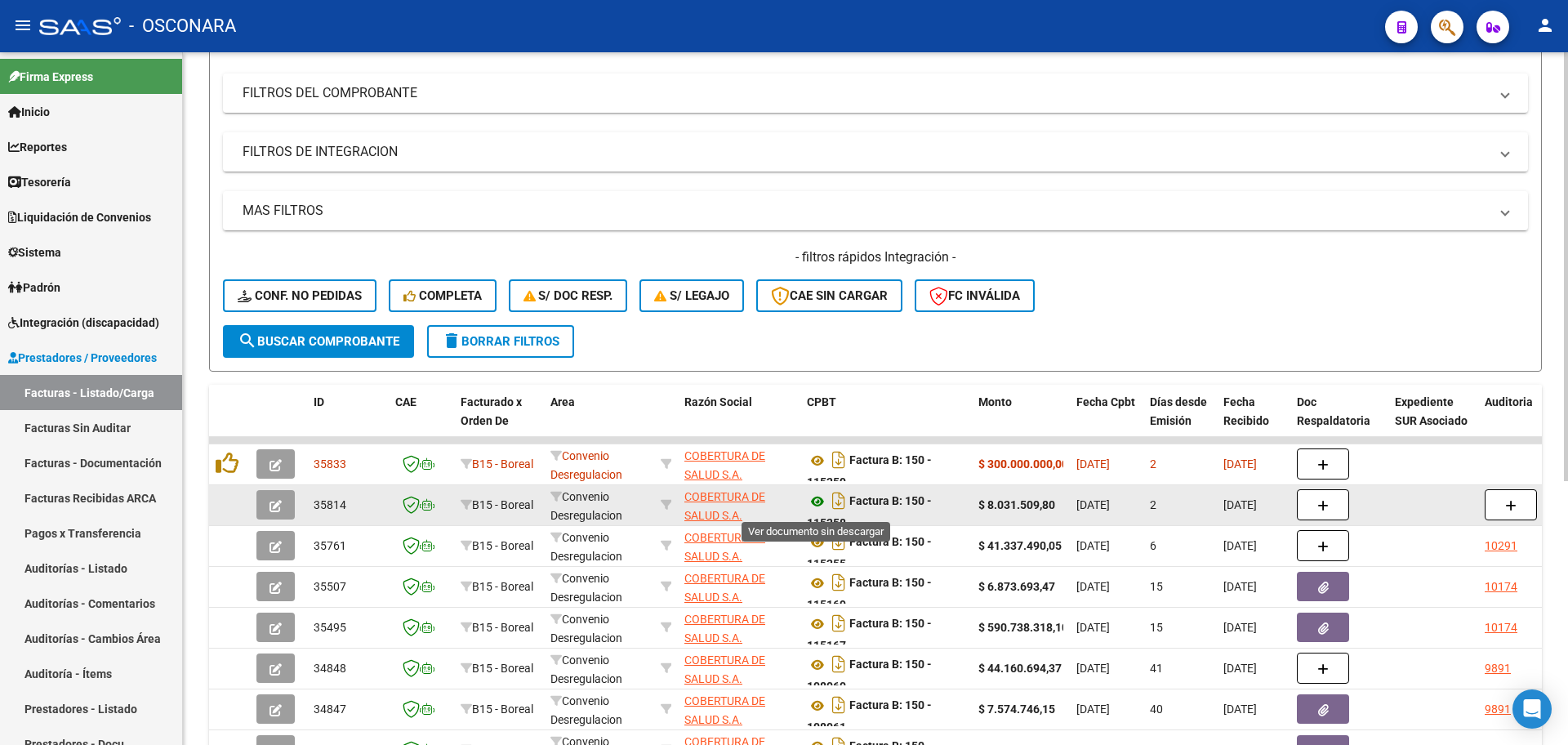
click at [815, 500] on icon at bounding box center [817, 501] width 21 height 20
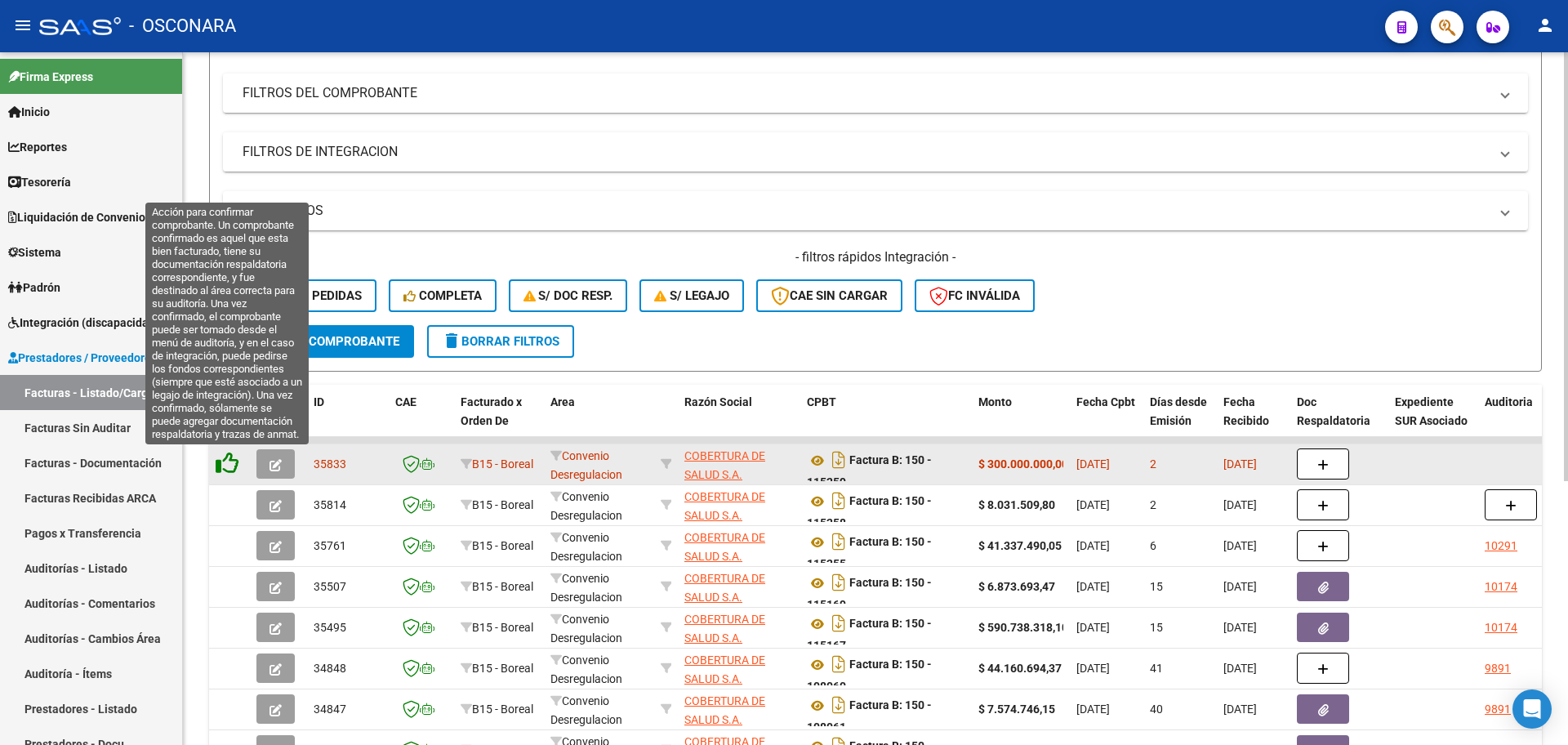
click at [228, 468] on icon at bounding box center [226, 463] width 23 height 23
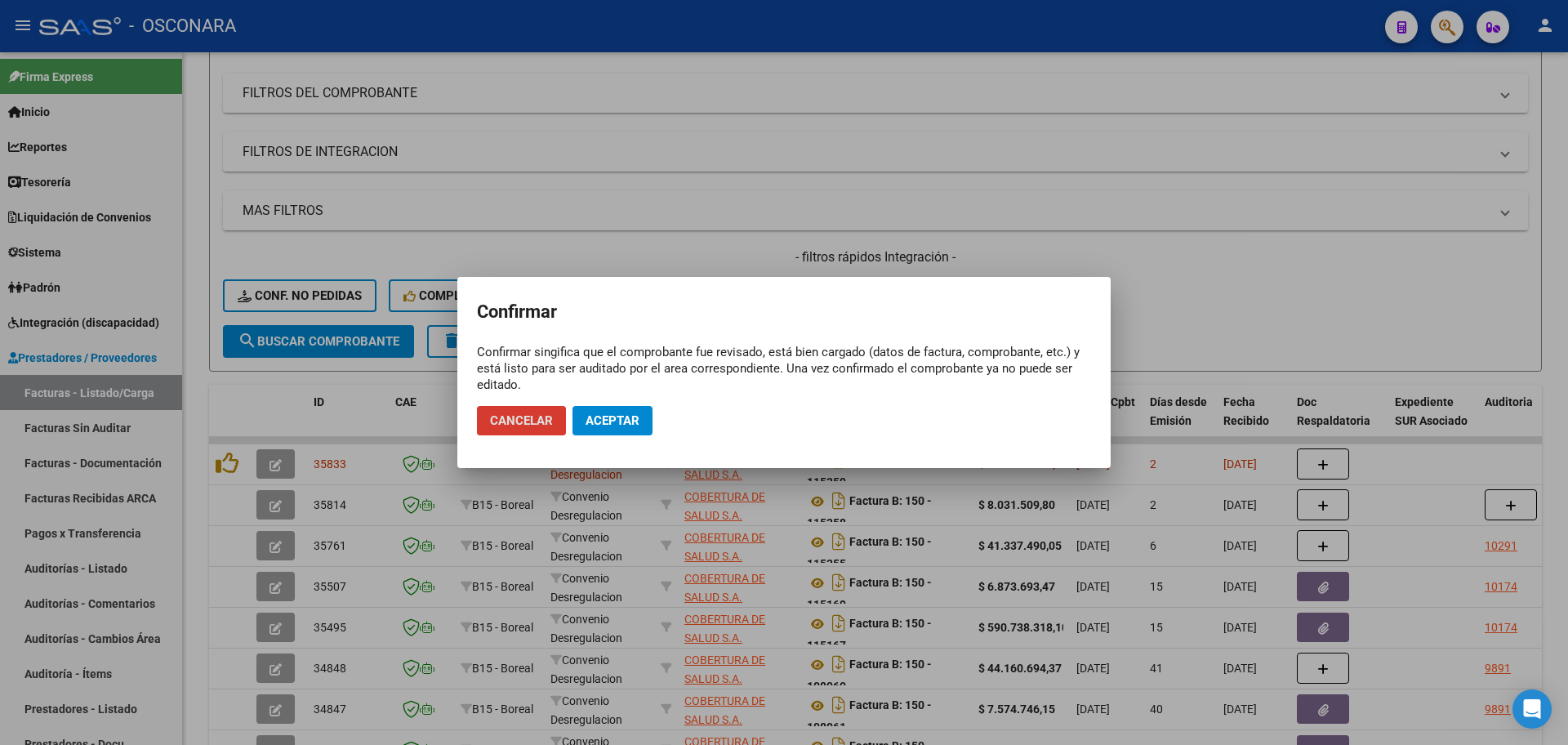
drag, startPoint x: 608, startPoint y: 401, endPoint x: 613, endPoint y: 413, distance: 13.0
click at [611, 403] on mat-dialog-actions "Cancelar Aceptar" at bounding box center [784, 421] width 614 height 56
click at [617, 420] on span "Aceptar" at bounding box center [613, 421] width 54 height 15
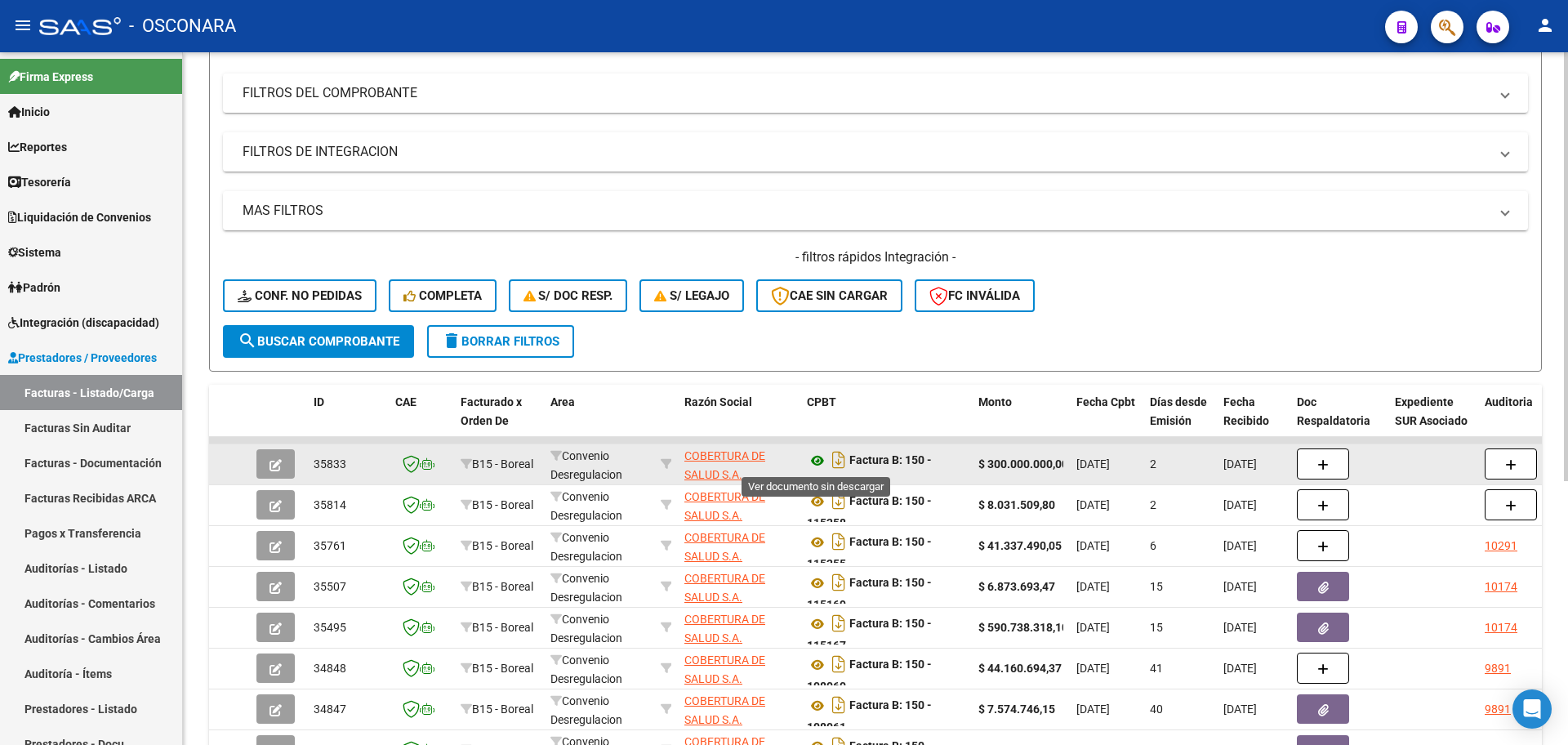
click at [815, 462] on icon at bounding box center [817, 460] width 21 height 20
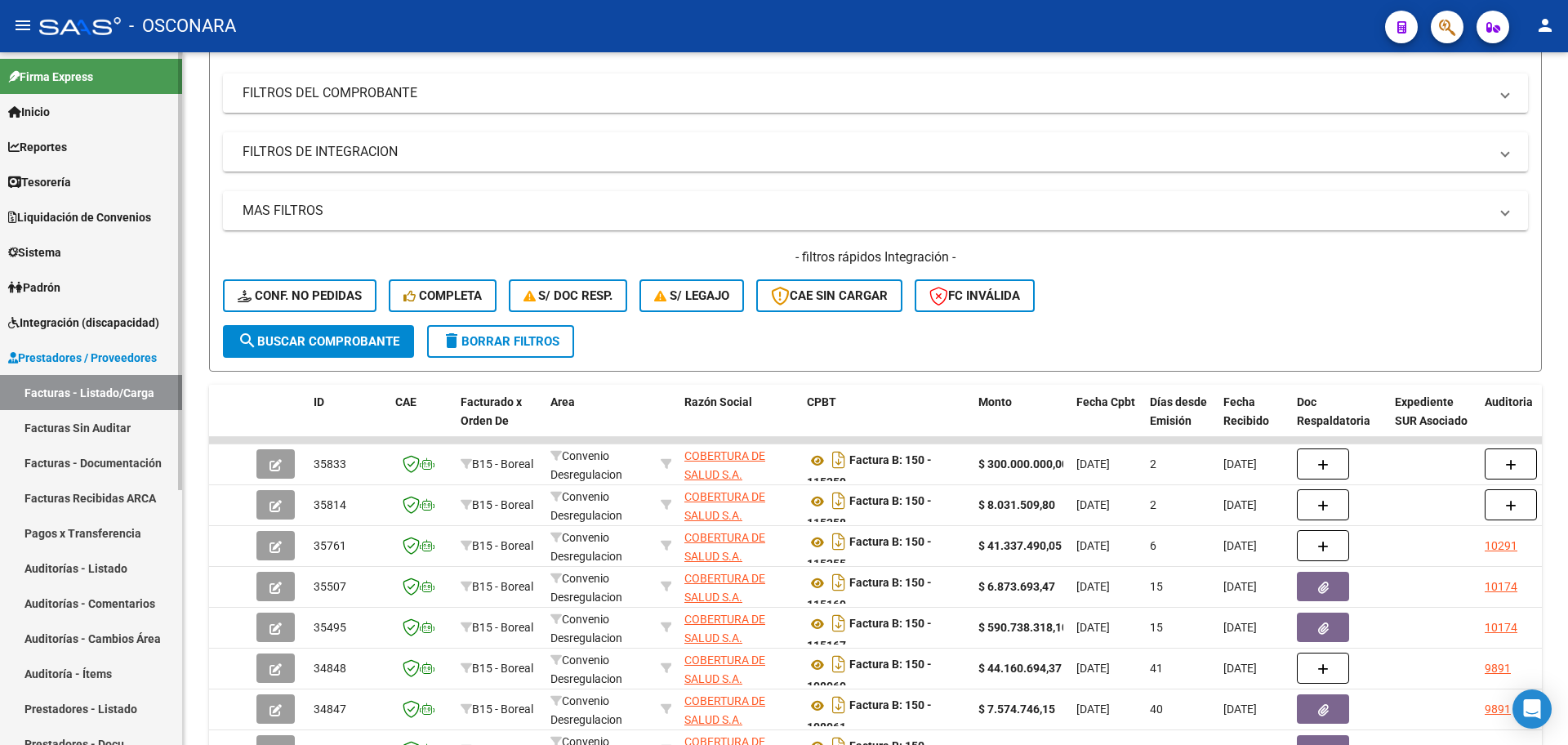
click at [128, 572] on link "Auditorías - Listado" at bounding box center [91, 568] width 183 height 35
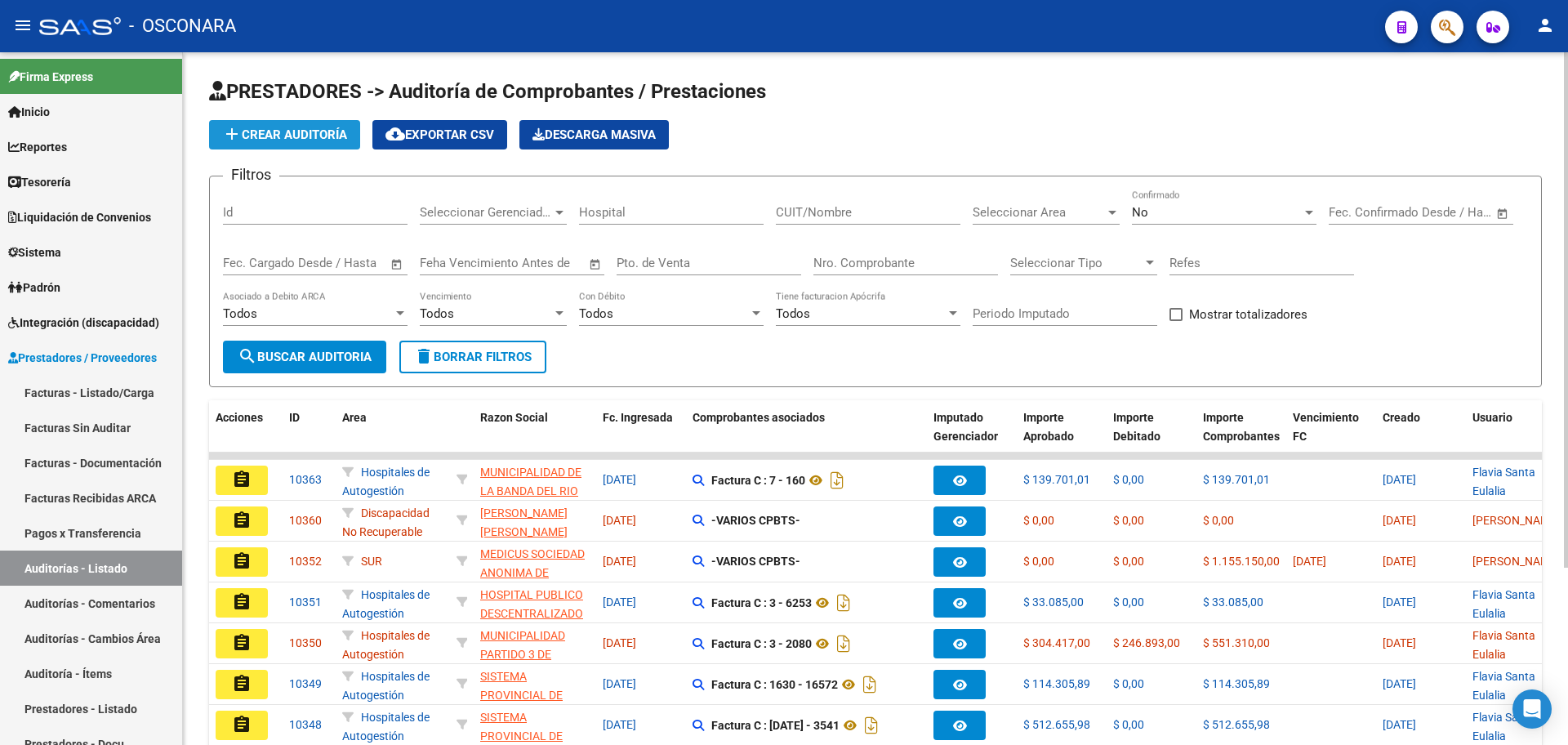
click at [335, 136] on span "add Crear Auditoría" at bounding box center [284, 135] width 125 height 15
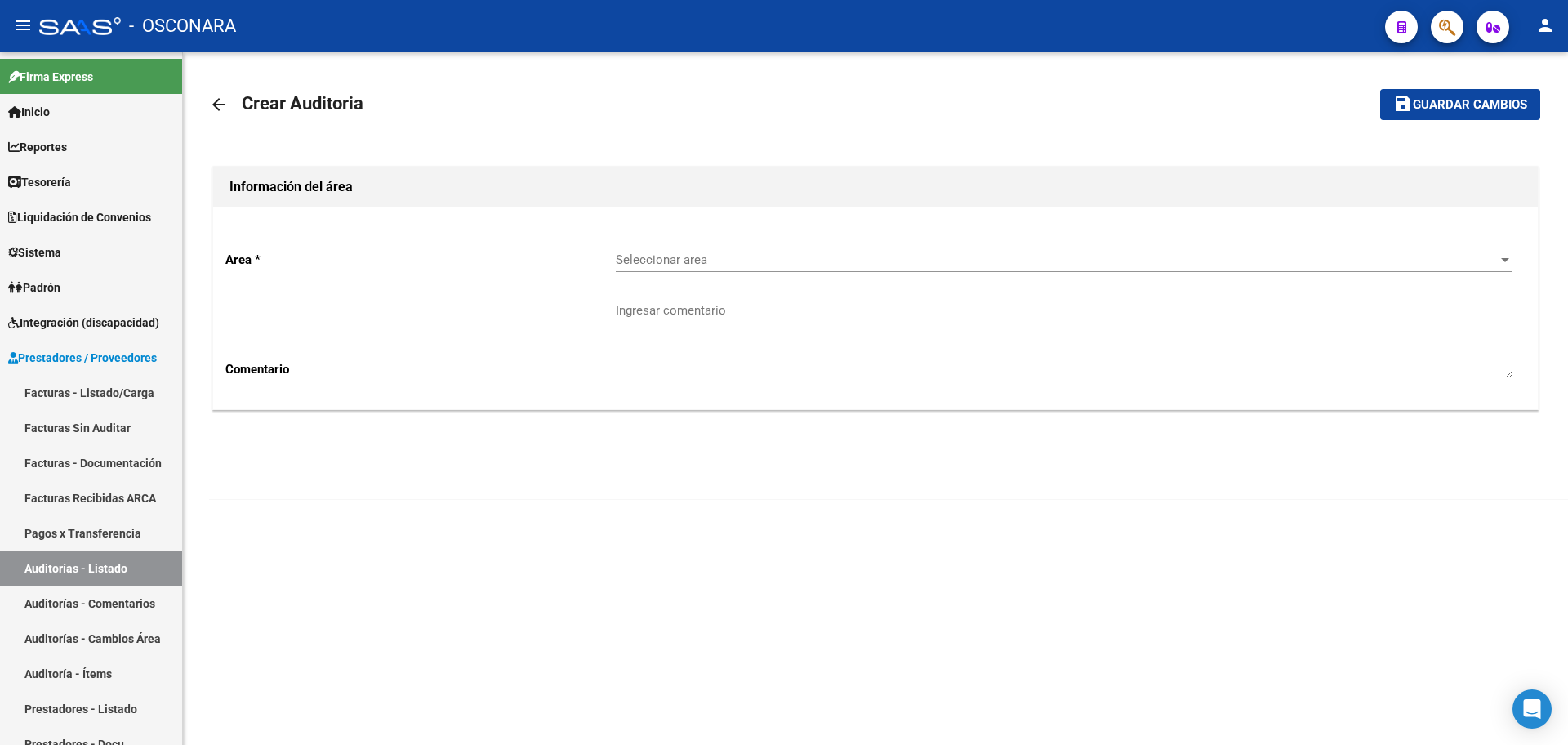
click at [915, 250] on div "Seleccionar area Seleccionar area" at bounding box center [1064, 254] width 897 height 35
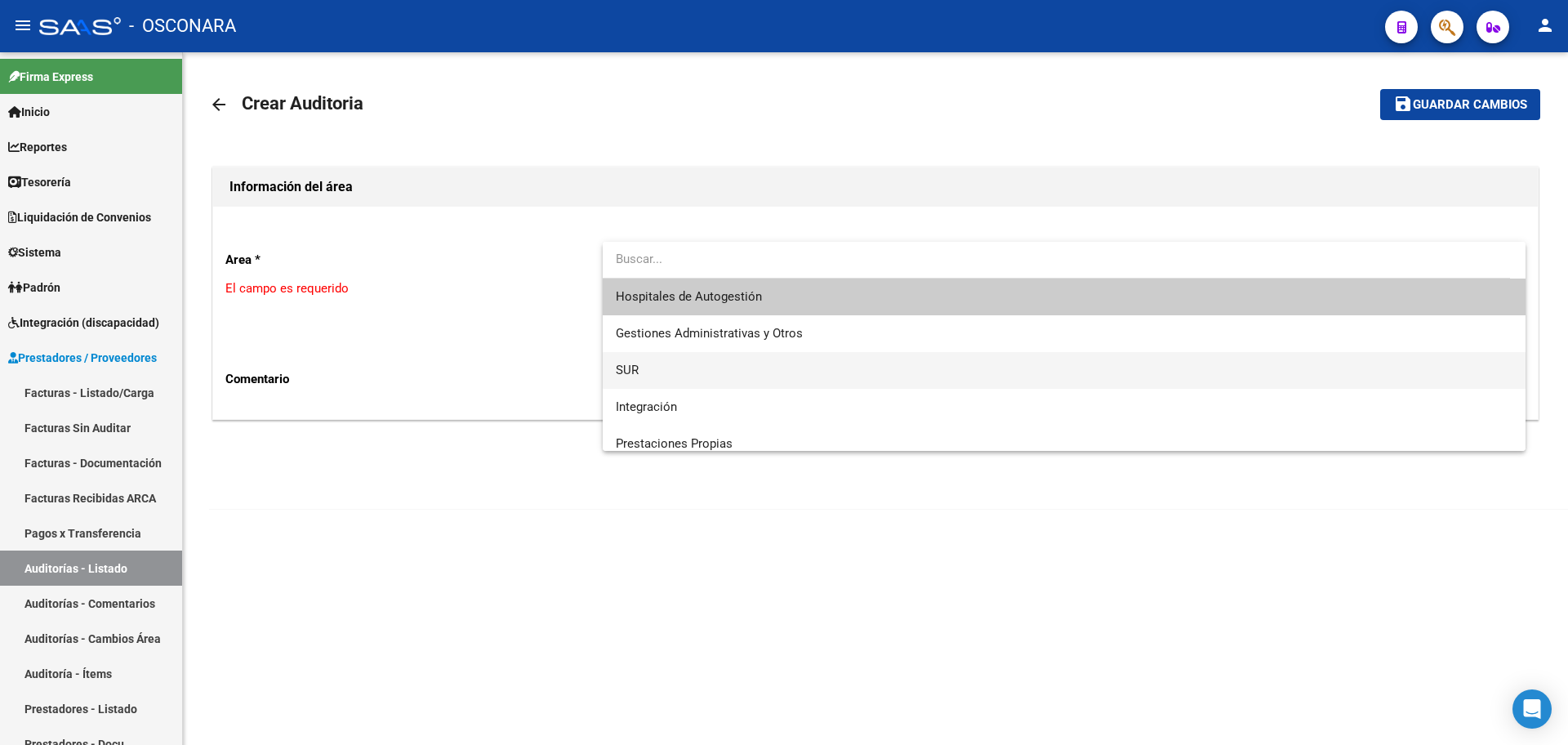
scroll to position [102, 0]
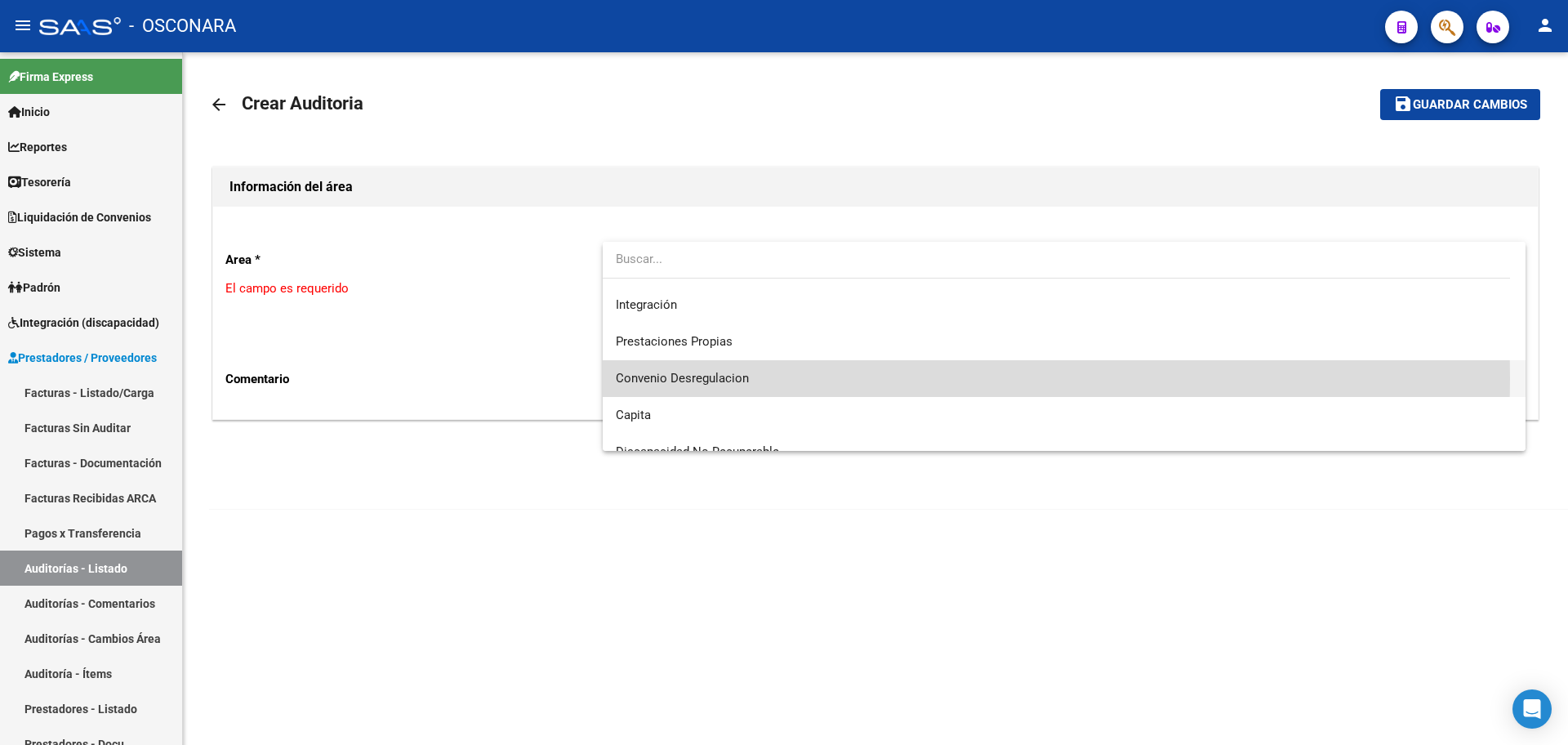
click at [811, 378] on span "Convenio Desregulacion" at bounding box center [1064, 378] width 897 height 36
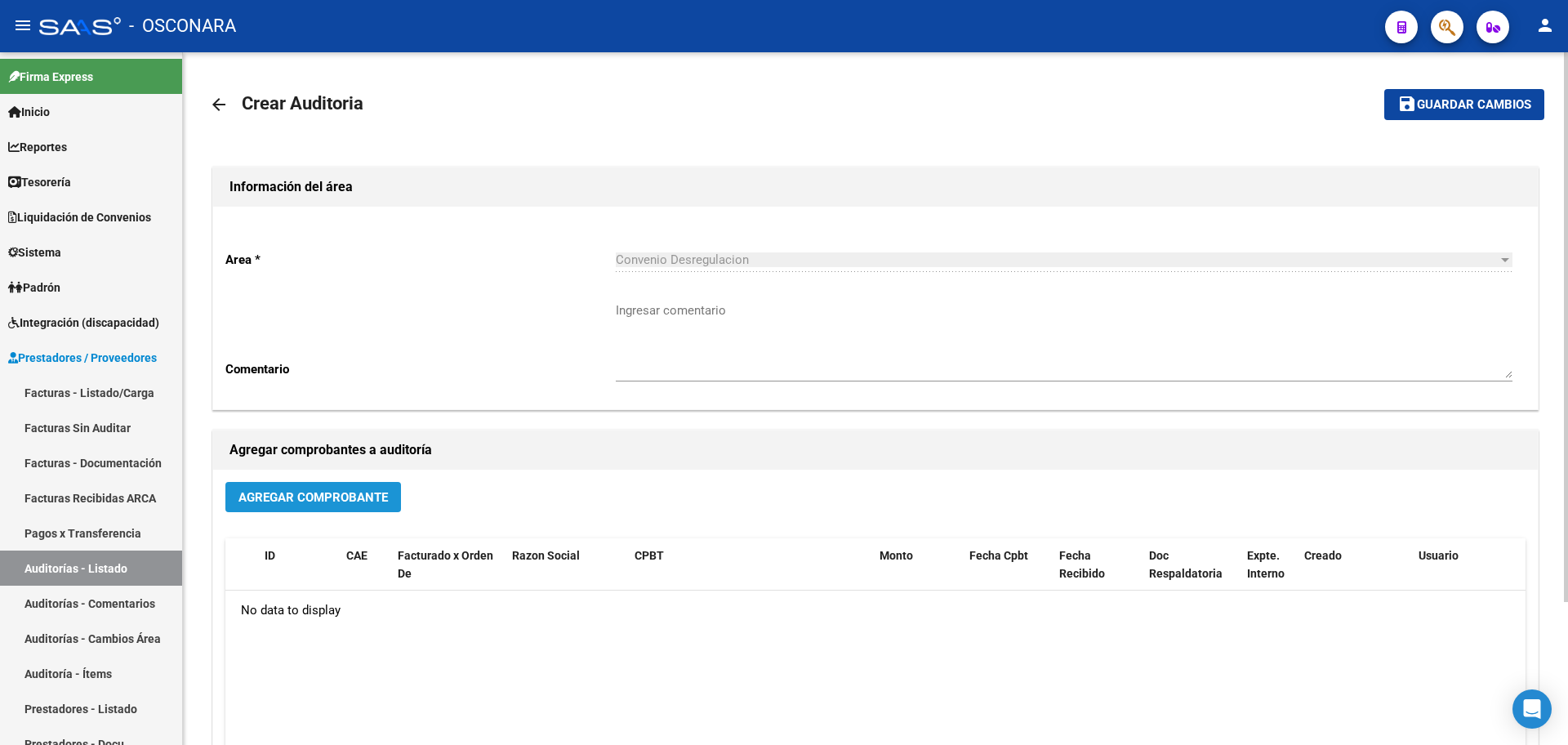
click at [320, 494] on span "Agregar Comprobante" at bounding box center [313, 497] width 149 height 15
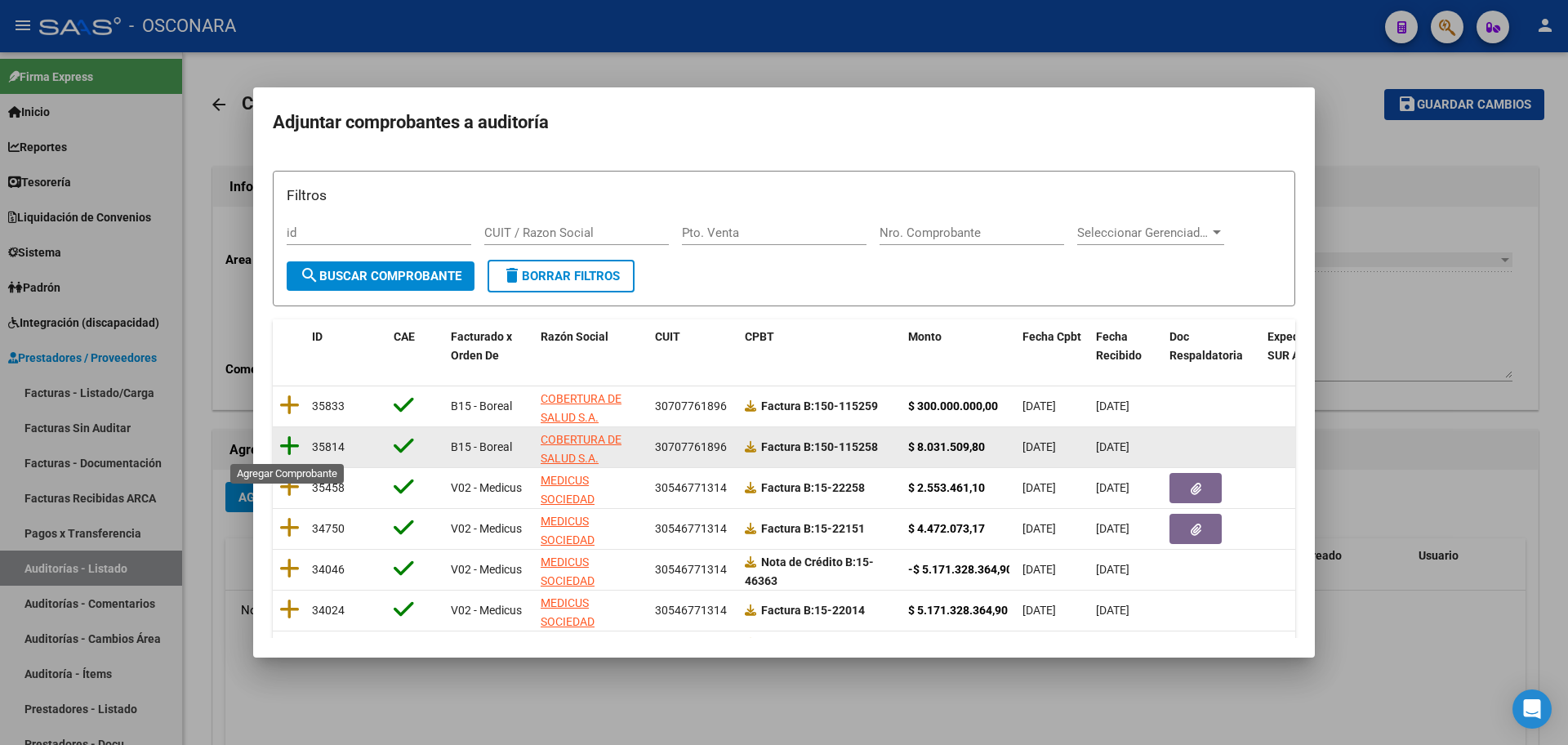
click at [293, 443] on icon at bounding box center [290, 445] width 20 height 23
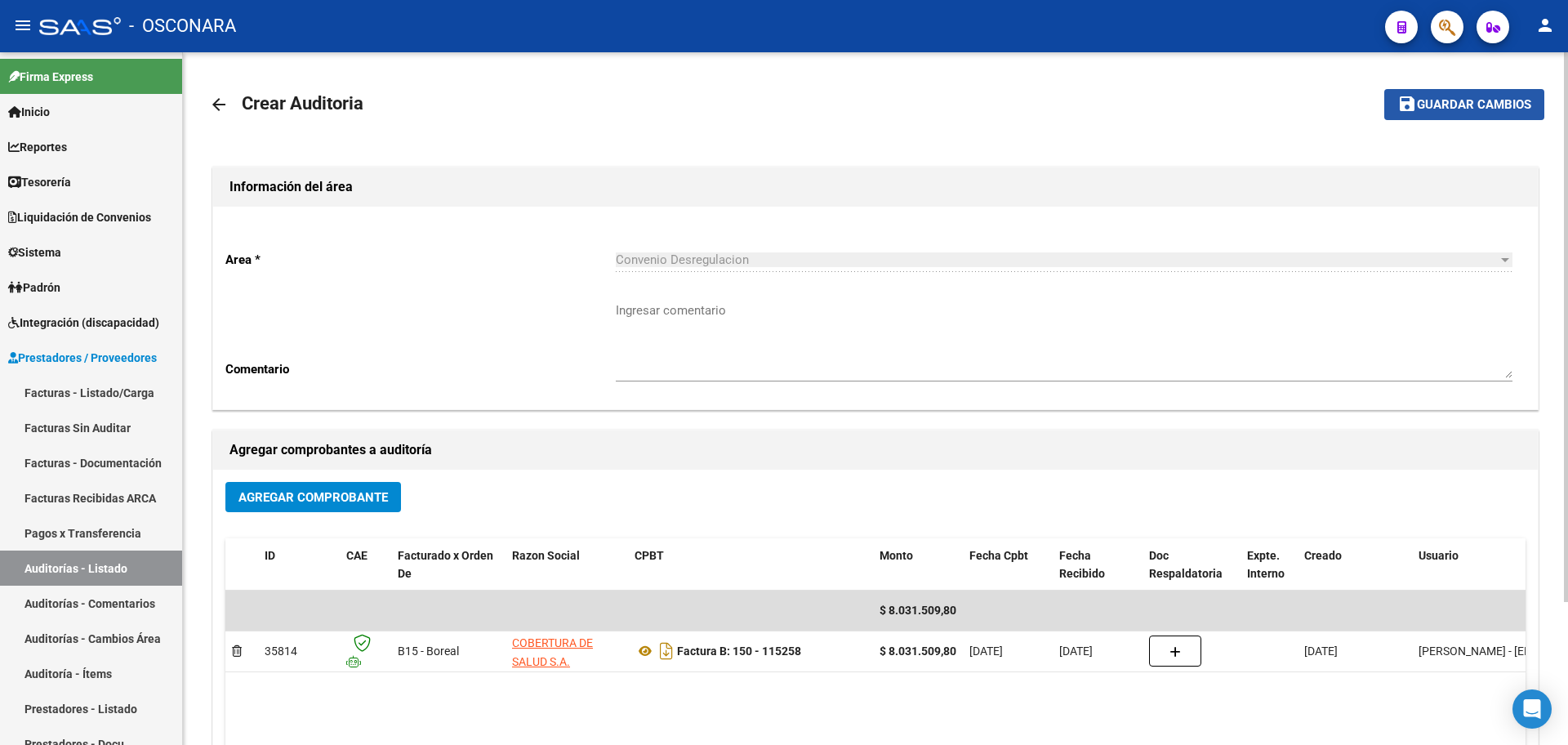
drag, startPoint x: 1492, startPoint y: 94, endPoint x: 1459, endPoint y: 126, distance: 46.0
click at [1495, 96] on button "save Guardar cambios" at bounding box center [1465, 104] width 160 height 30
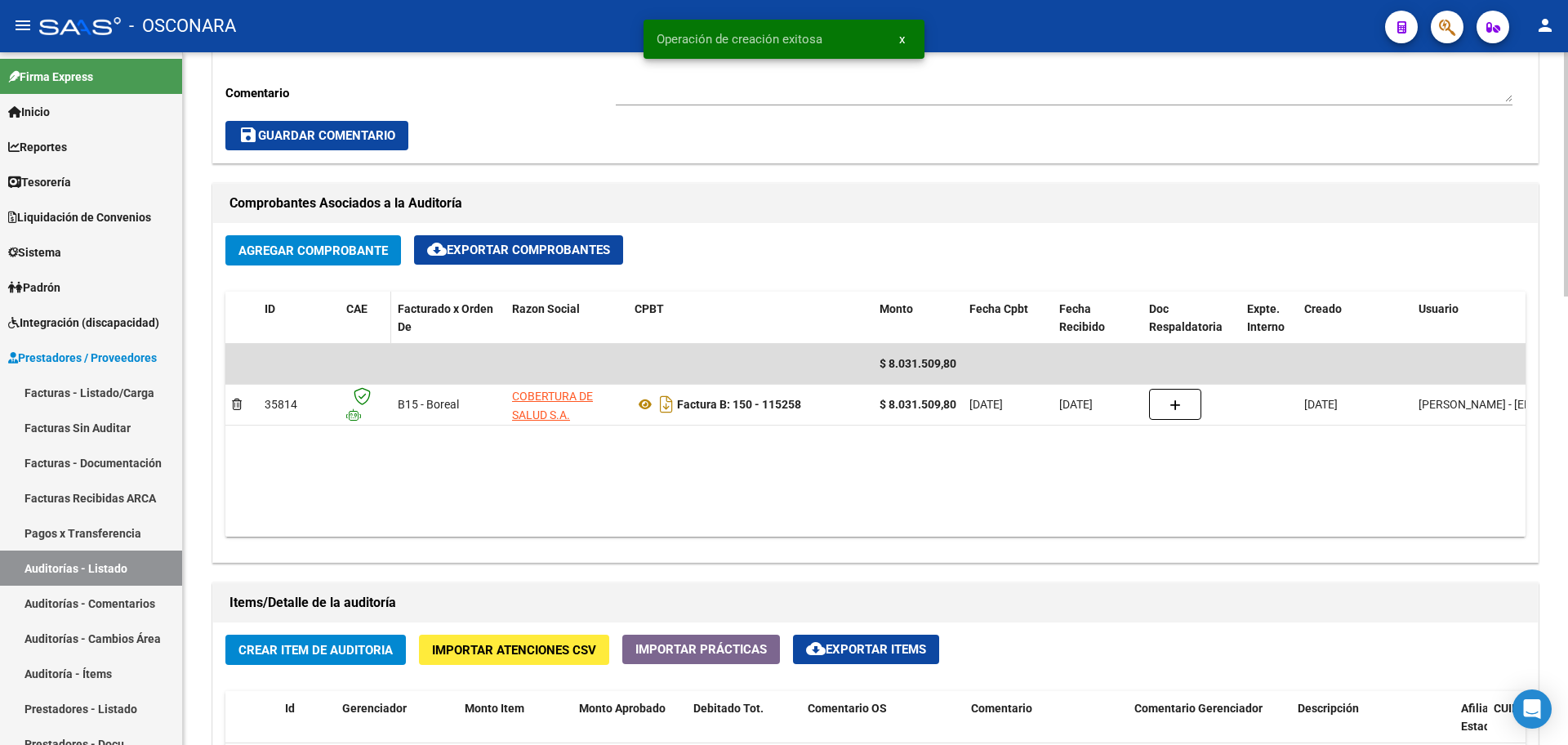
scroll to position [817, 0]
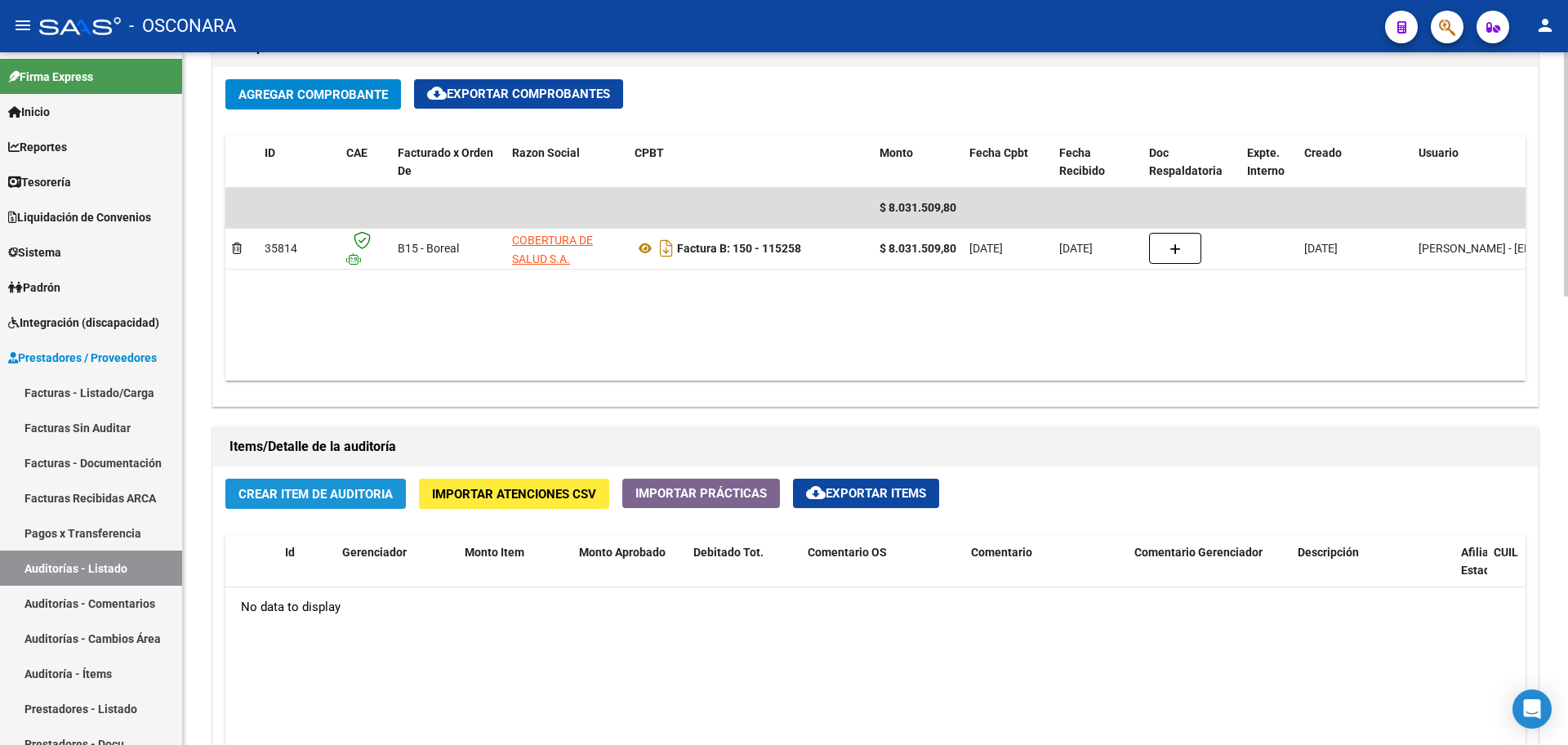
click at [302, 490] on span "Crear Item de Auditoria" at bounding box center [316, 494] width 155 height 15
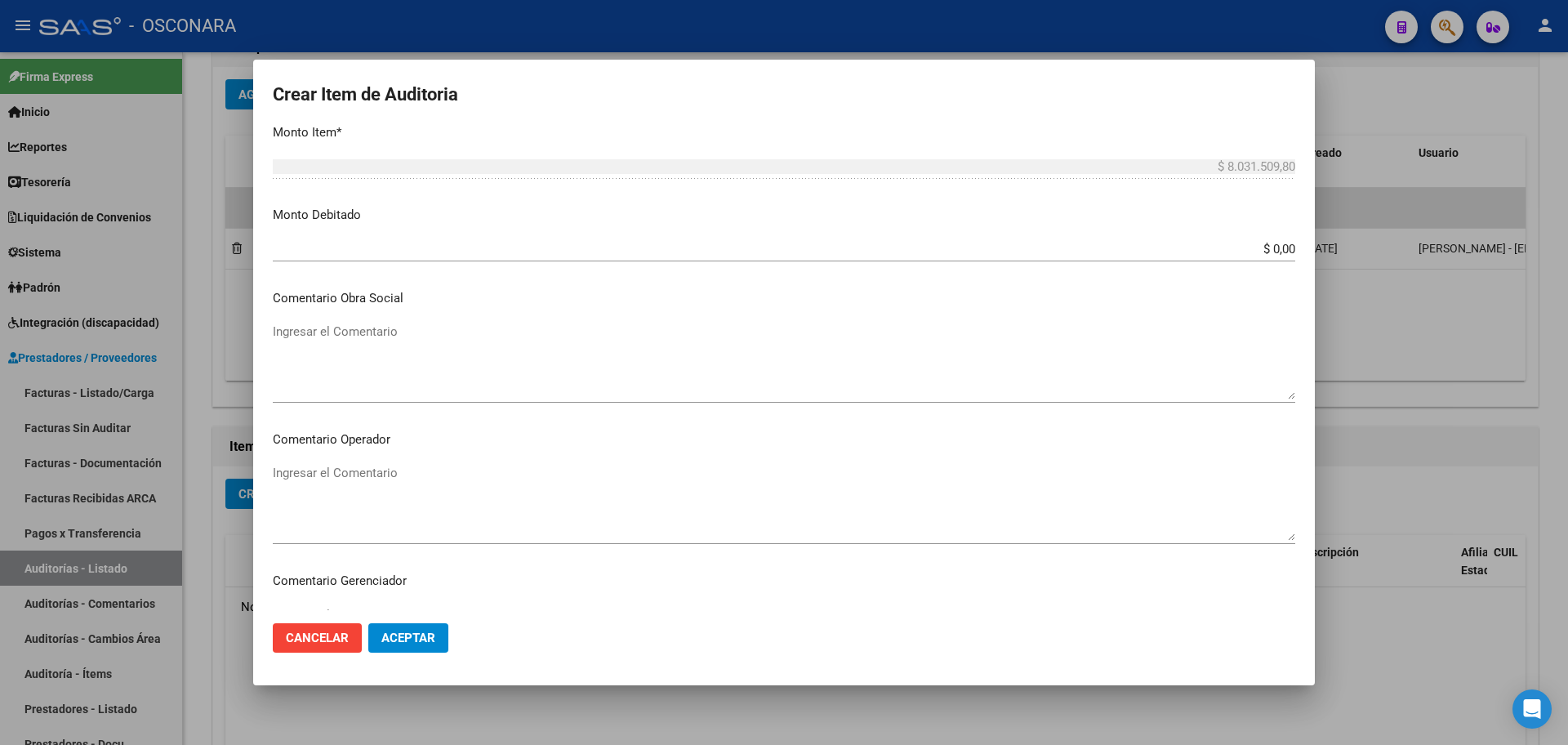
scroll to position [613, 0]
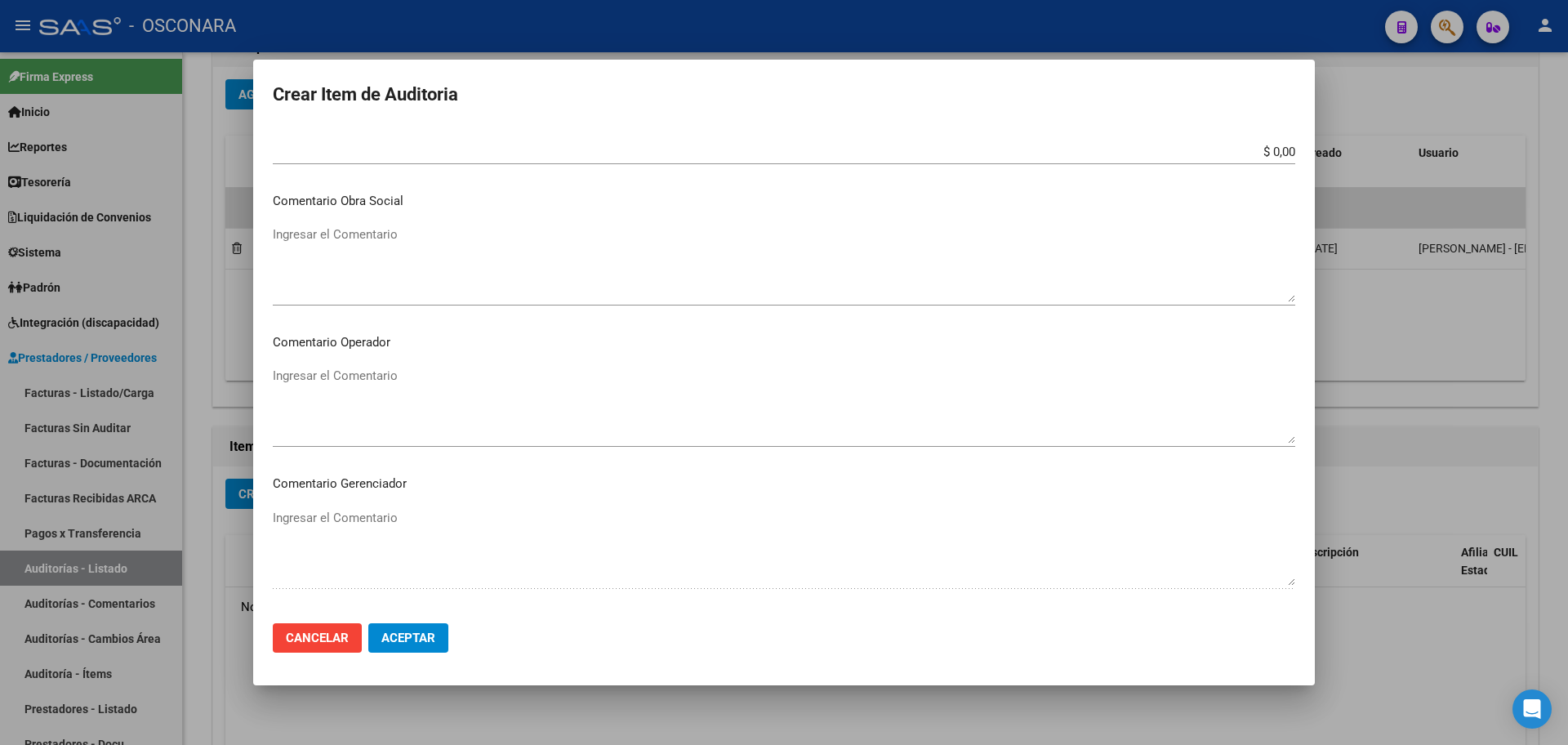
click at [405, 634] on span "Aceptar" at bounding box center [408, 638] width 54 height 15
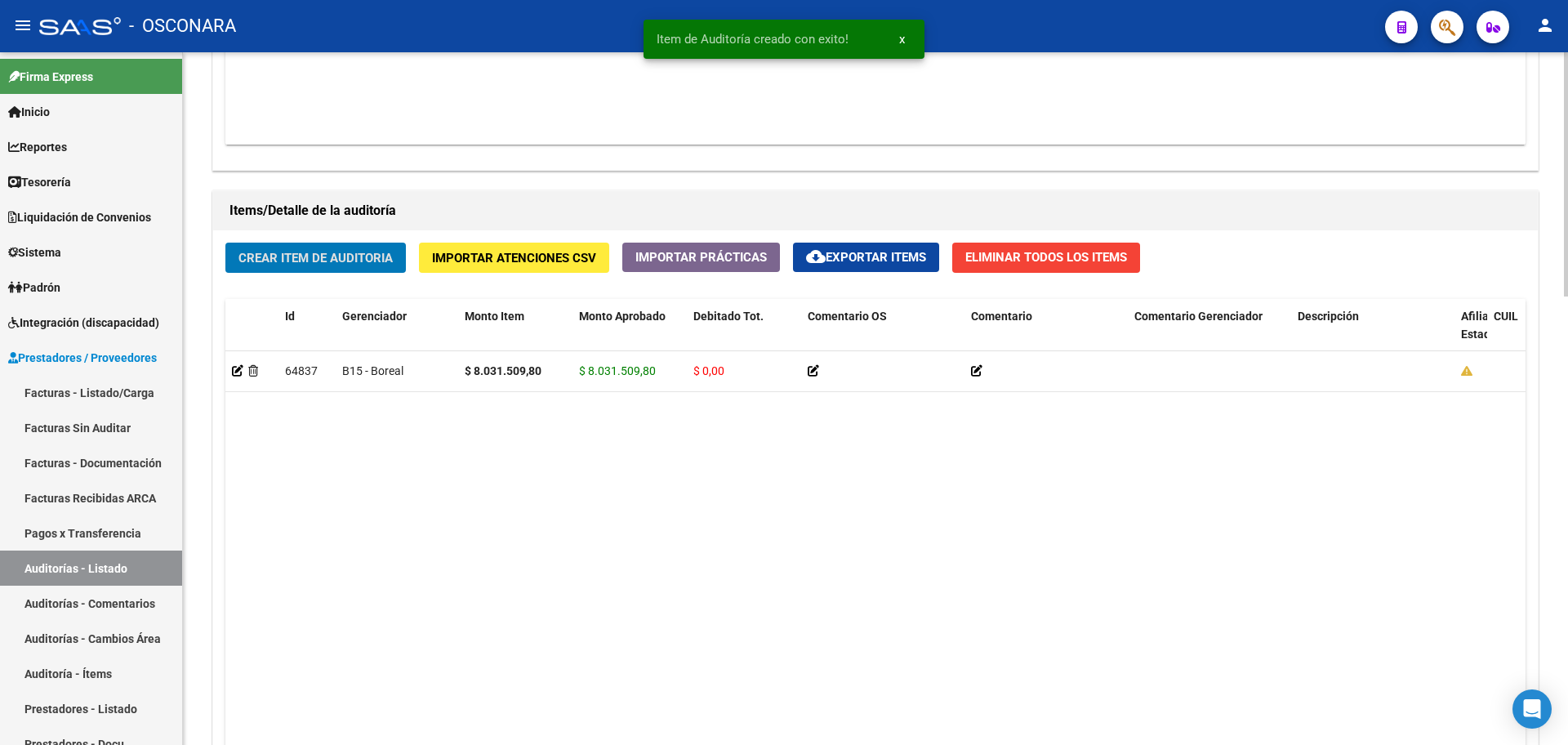
scroll to position [1270, 0]
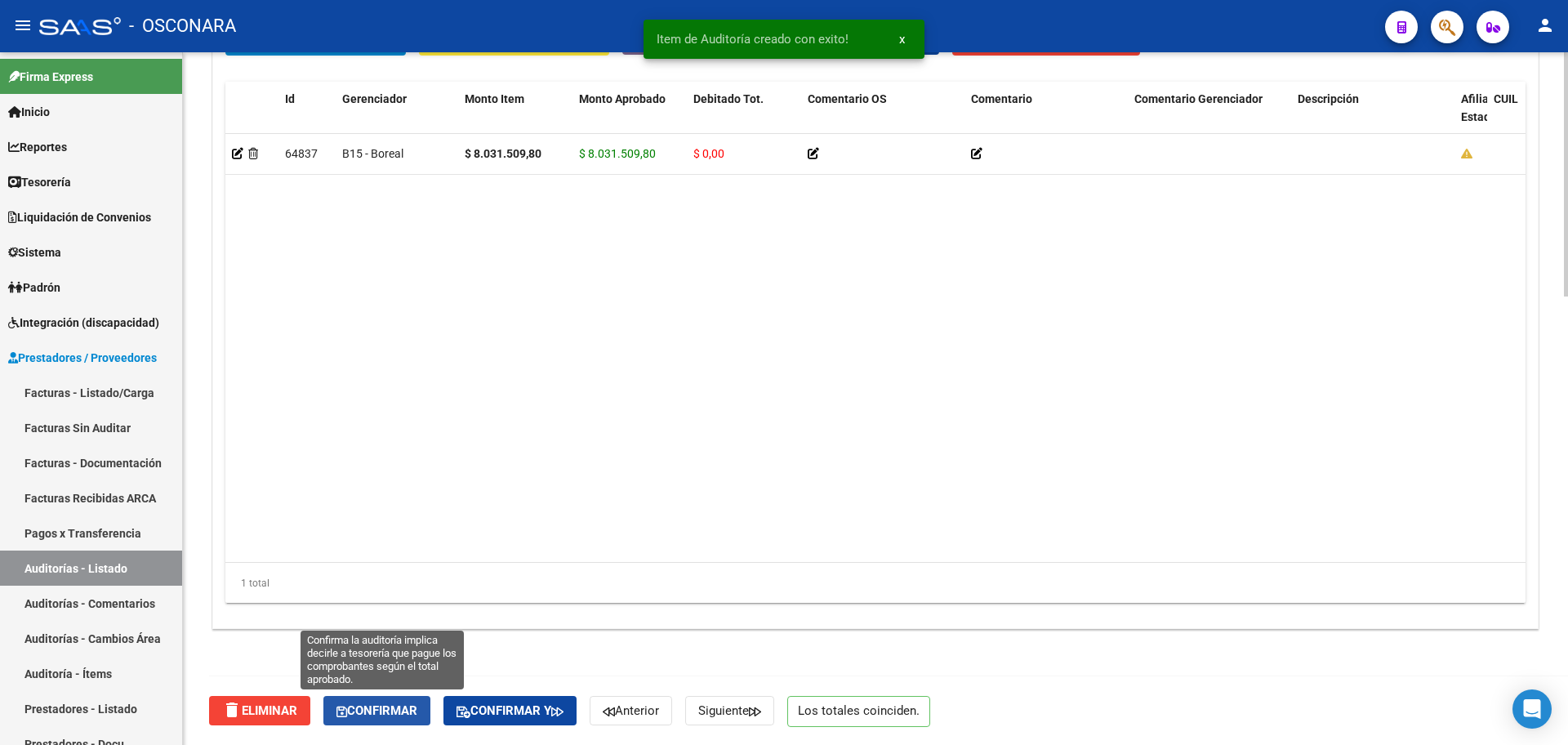
click at [415, 699] on button "Confirmar" at bounding box center [376, 711] width 107 height 30
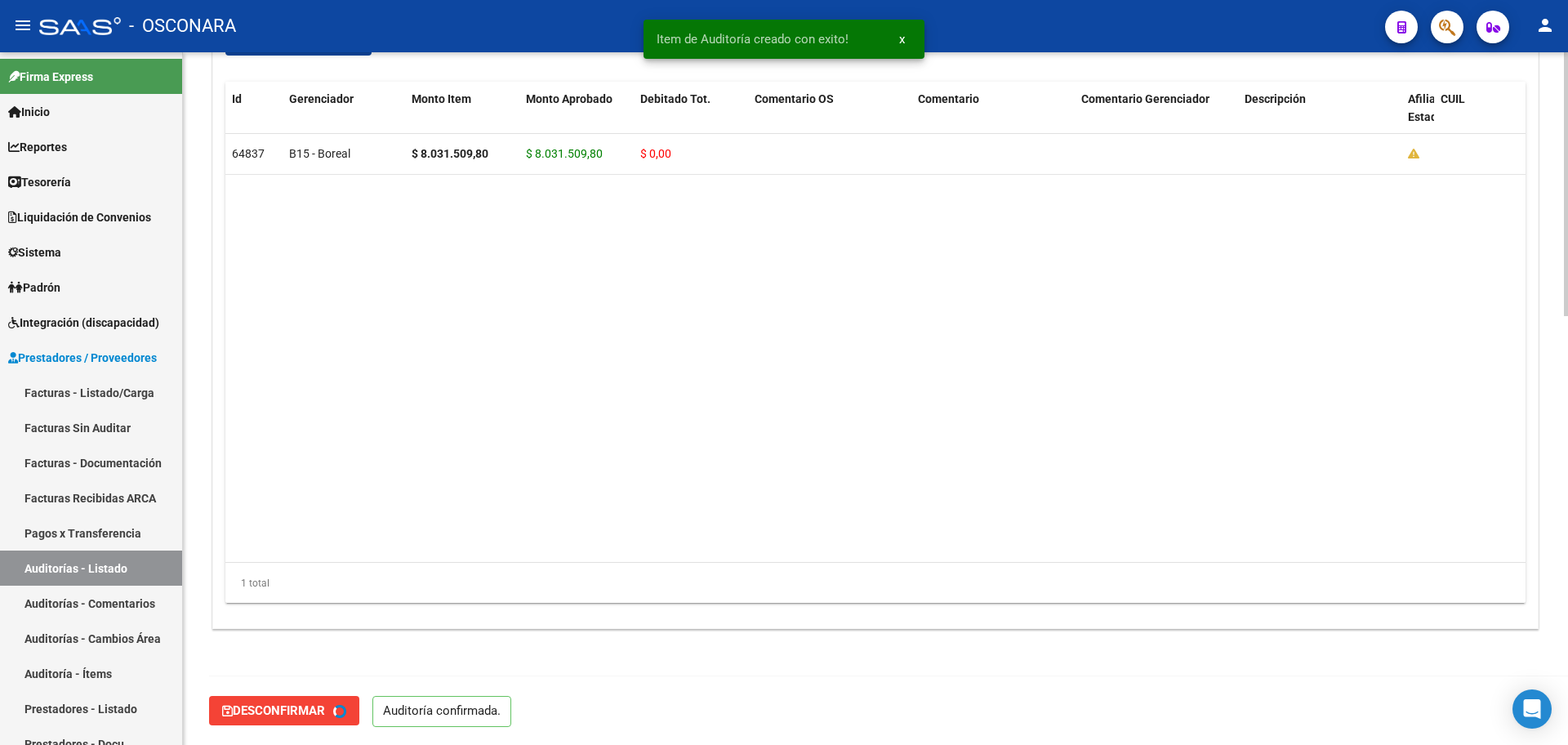
type input "202510"
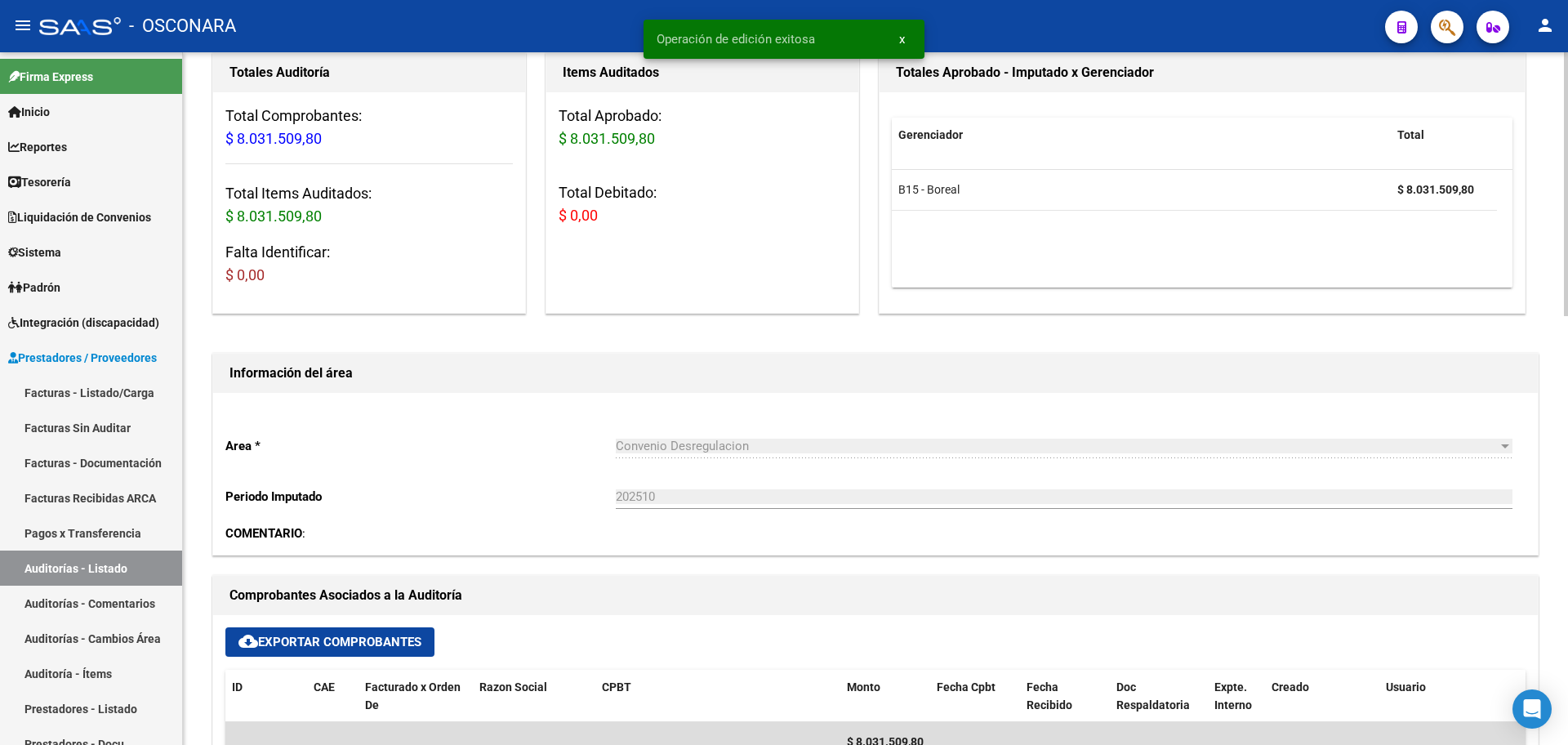
scroll to position [0, 0]
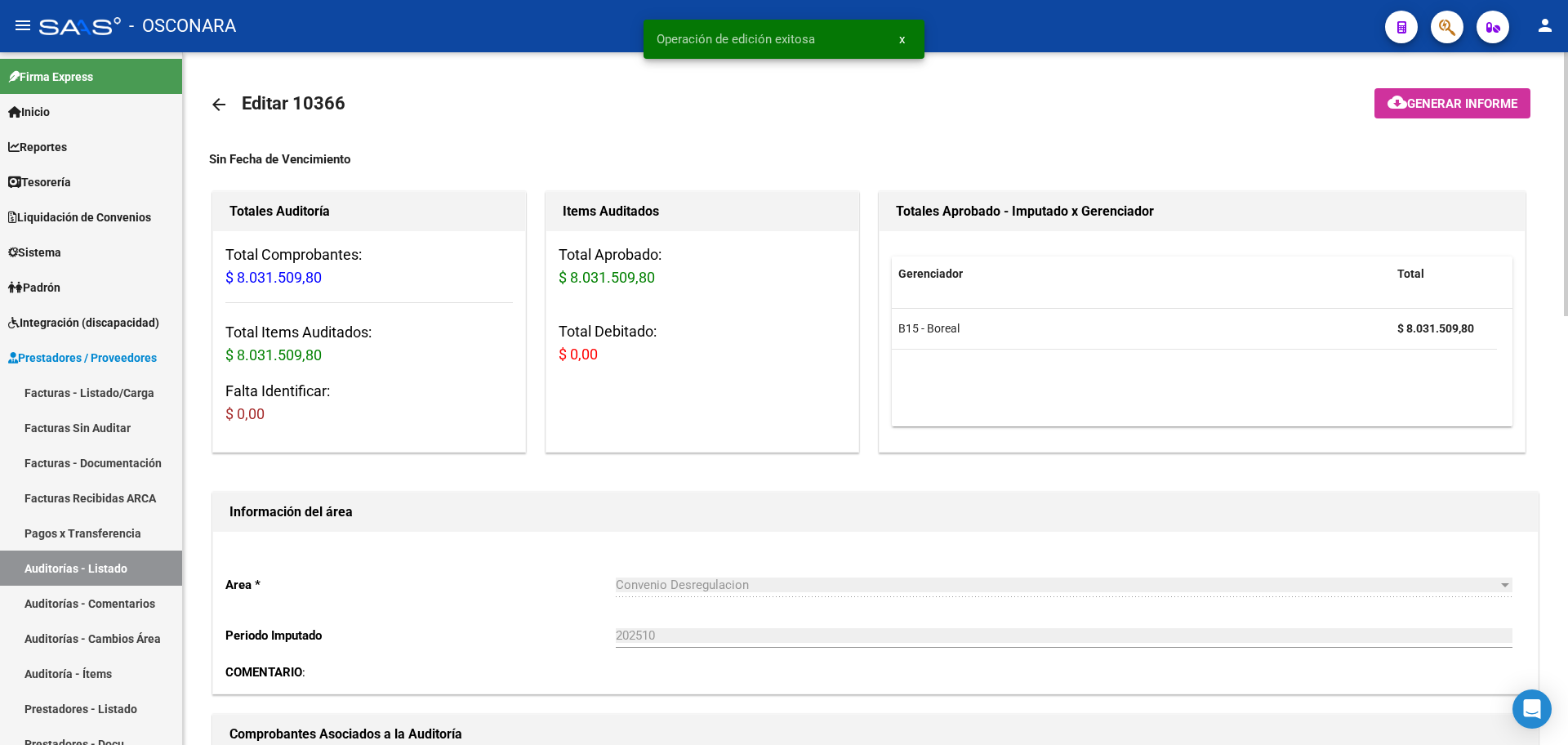
click at [1480, 109] on span "Generar informe" at bounding box center [1463, 103] width 110 height 15
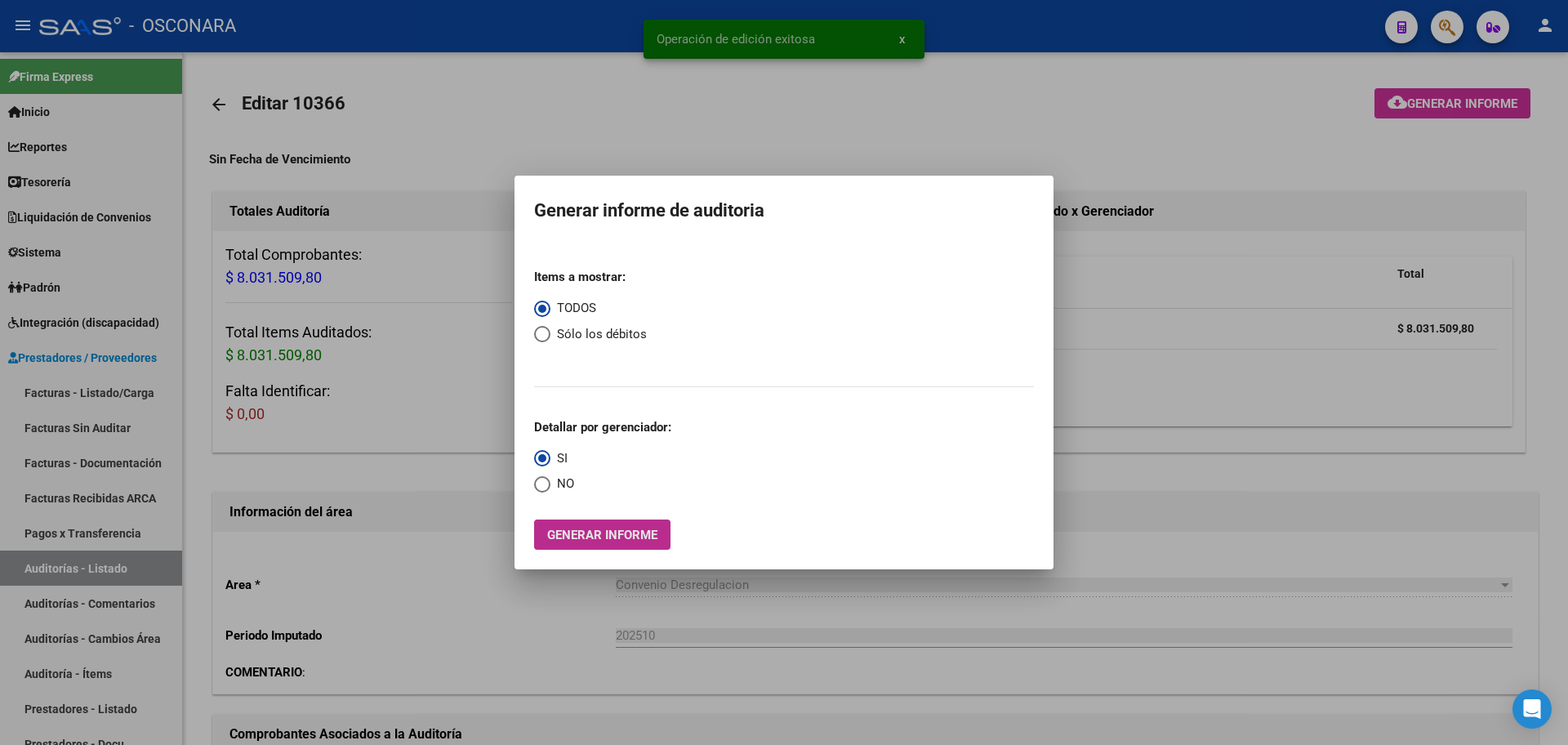
click at [628, 531] on span "Generar informe" at bounding box center [602, 535] width 110 height 15
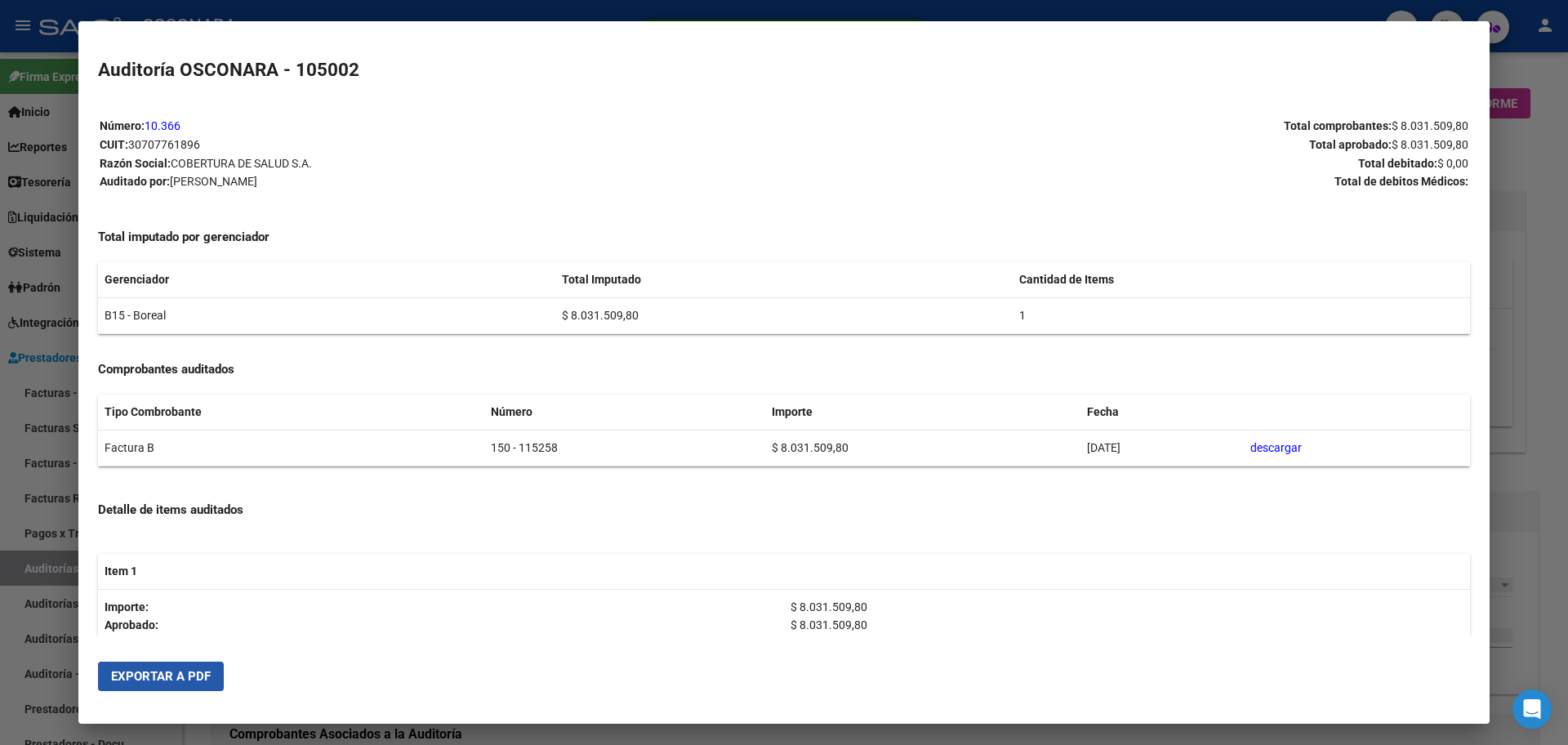
click at [214, 670] on button "Exportar a PDF" at bounding box center [160, 676] width 126 height 30
click at [4, 500] on div at bounding box center [784, 372] width 1568 height 745
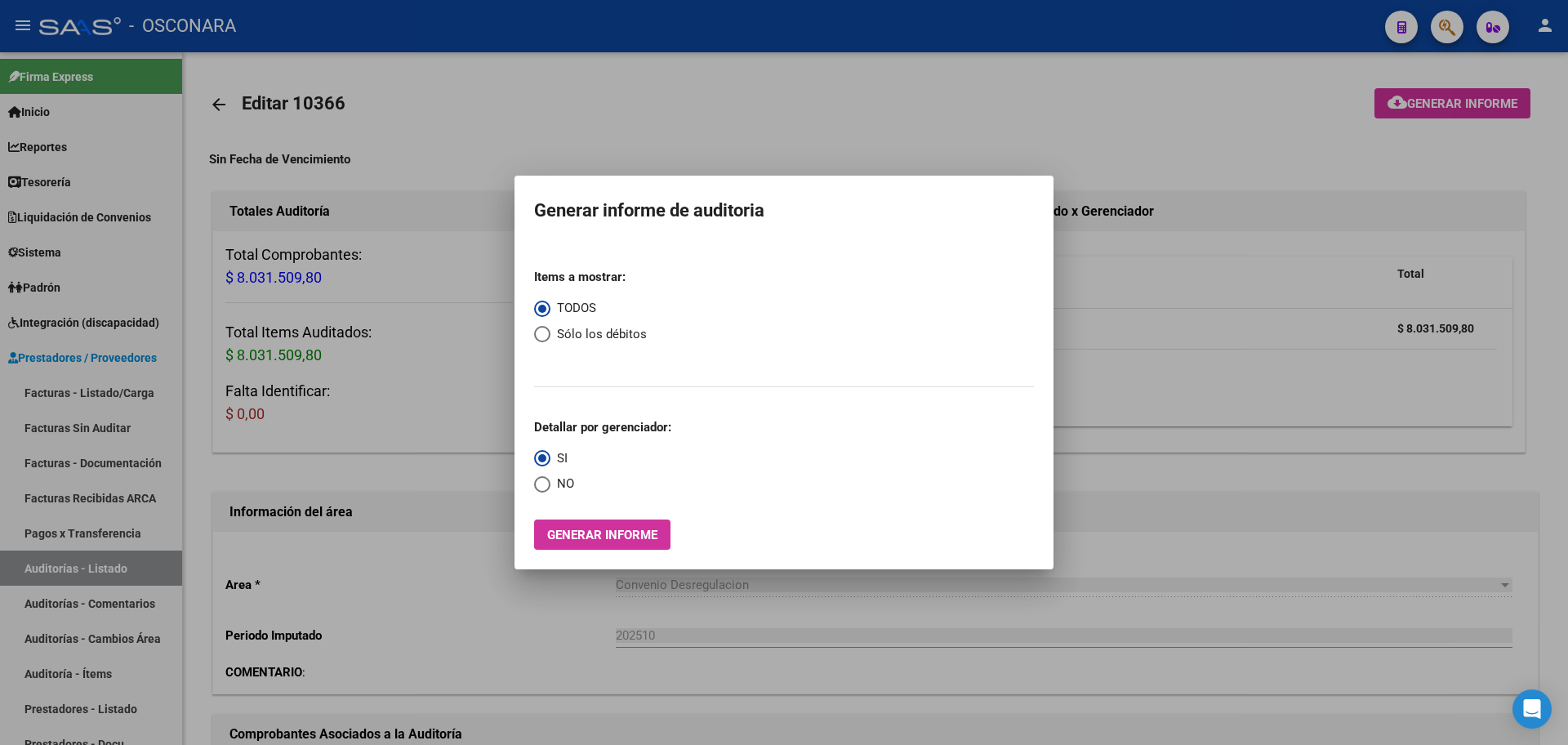
click at [58, 553] on div at bounding box center [784, 372] width 1568 height 745
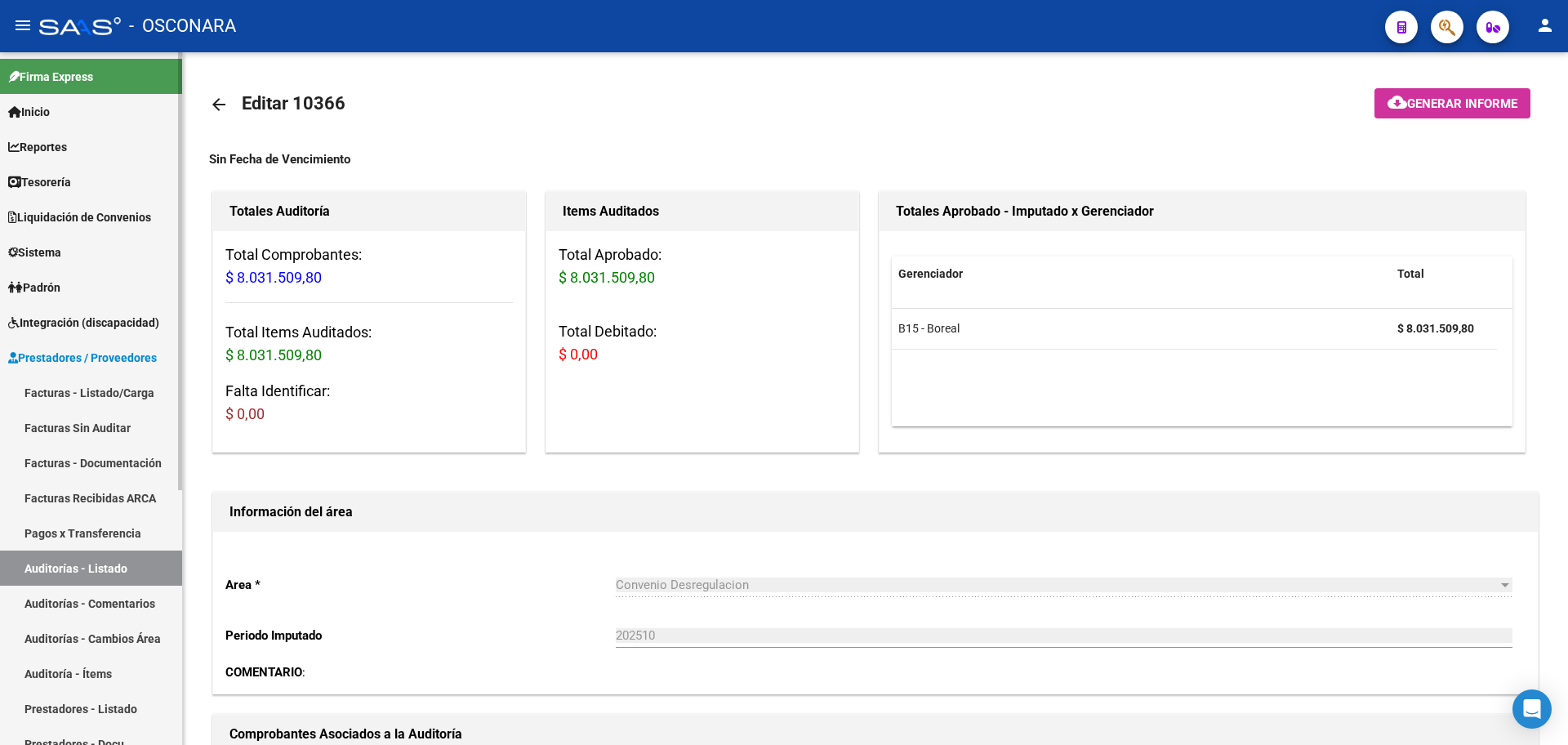
click at [88, 573] on link "Auditorías - Listado" at bounding box center [91, 568] width 183 height 35
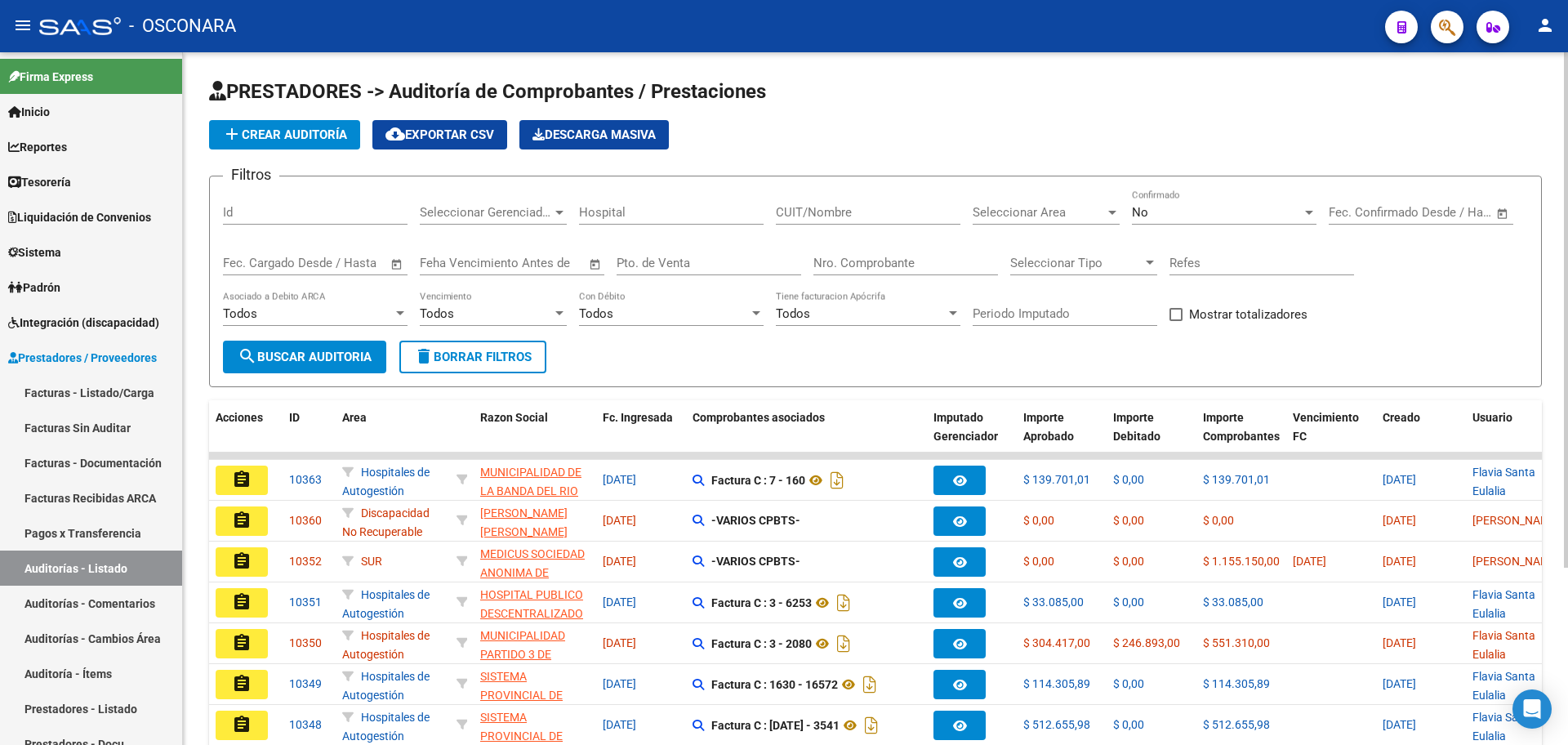
click at [315, 152] on app-list-header "PRESTADORES -> Auditoría de Comprobantes / Prestaciones add Crear Auditoría clo…" at bounding box center [875, 232] width 1333 height 308
click at [317, 142] on button "add Crear Auditoría" at bounding box center [284, 135] width 151 height 30
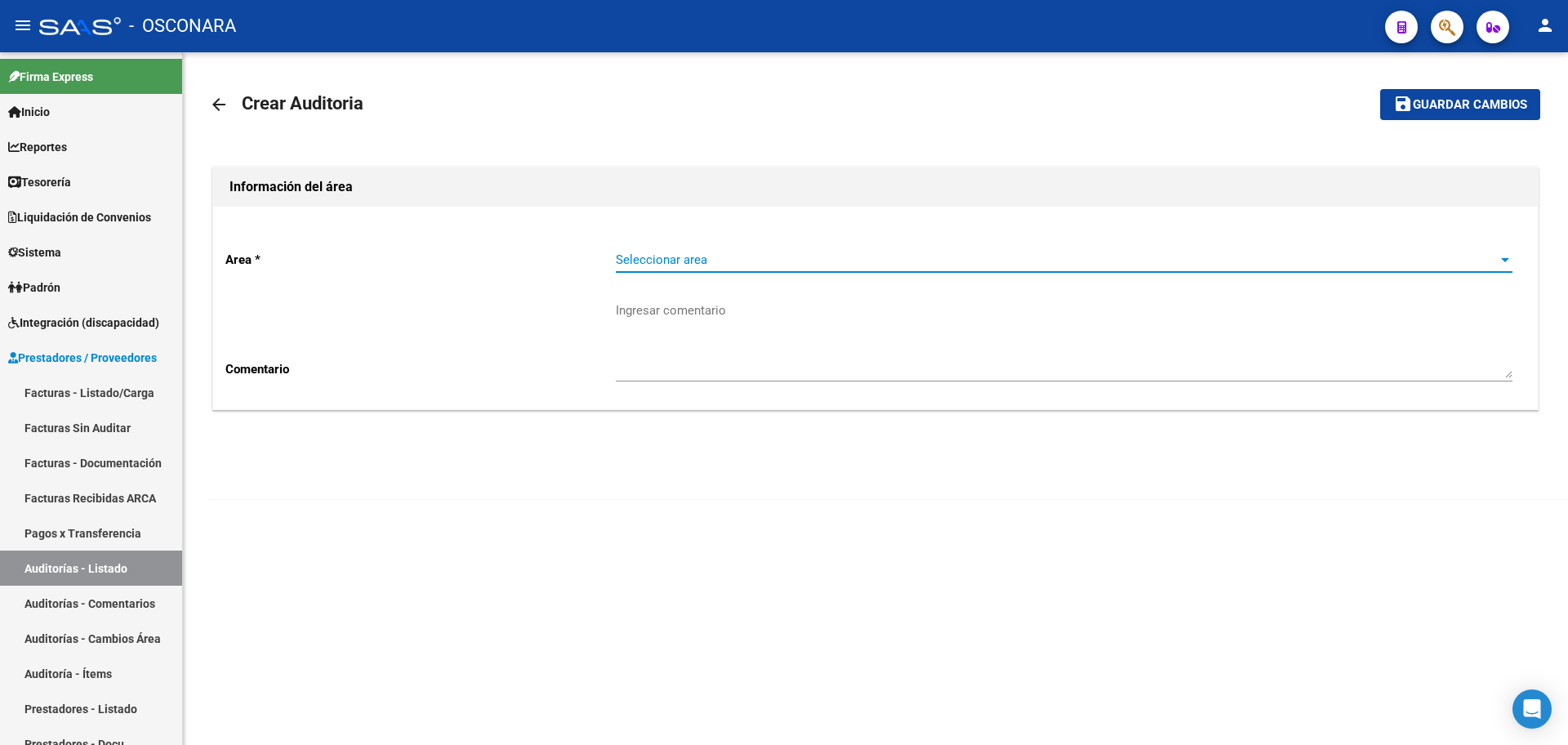
click at [700, 263] on span "Seleccionar area" at bounding box center [1057, 260] width 882 height 15
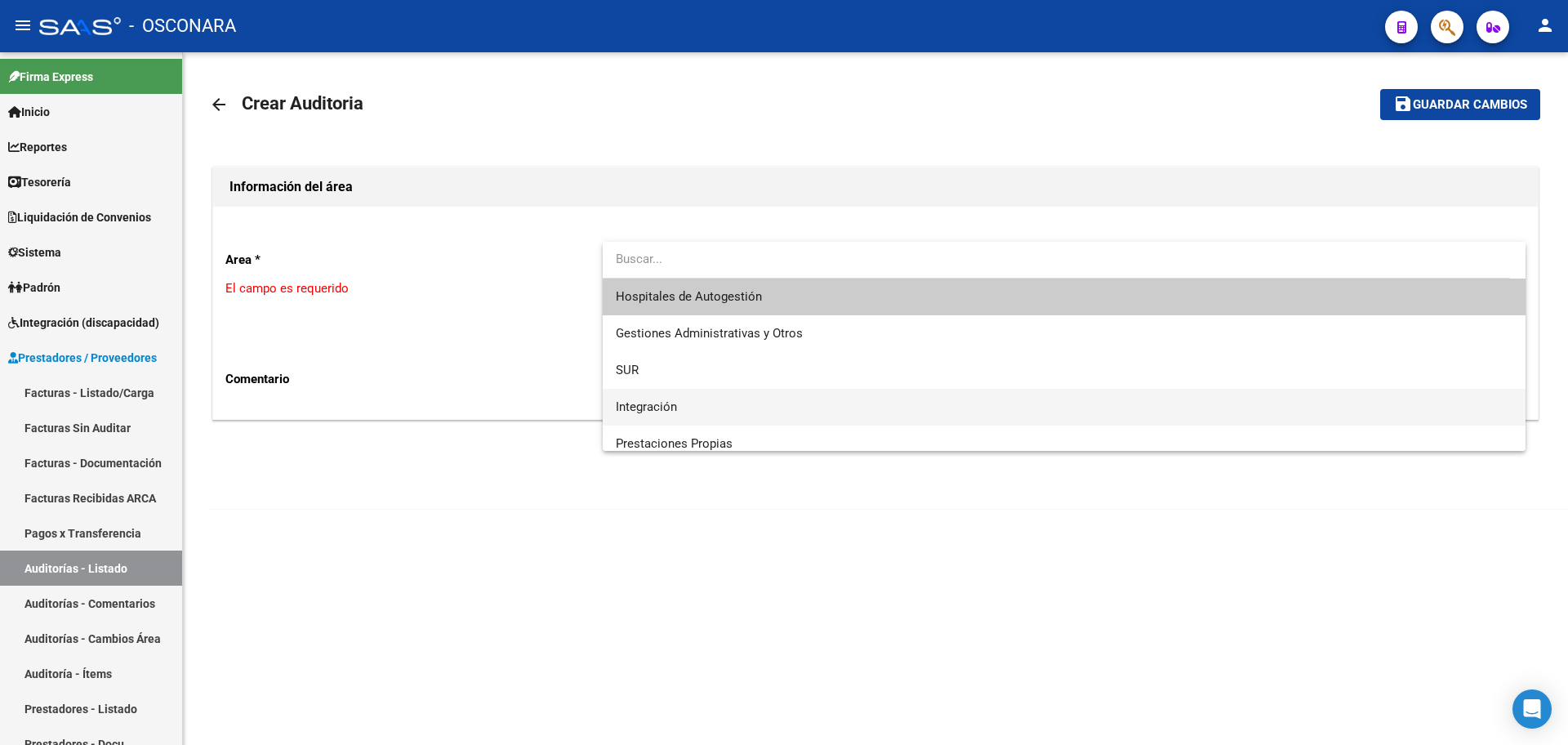
scroll to position [102, 0]
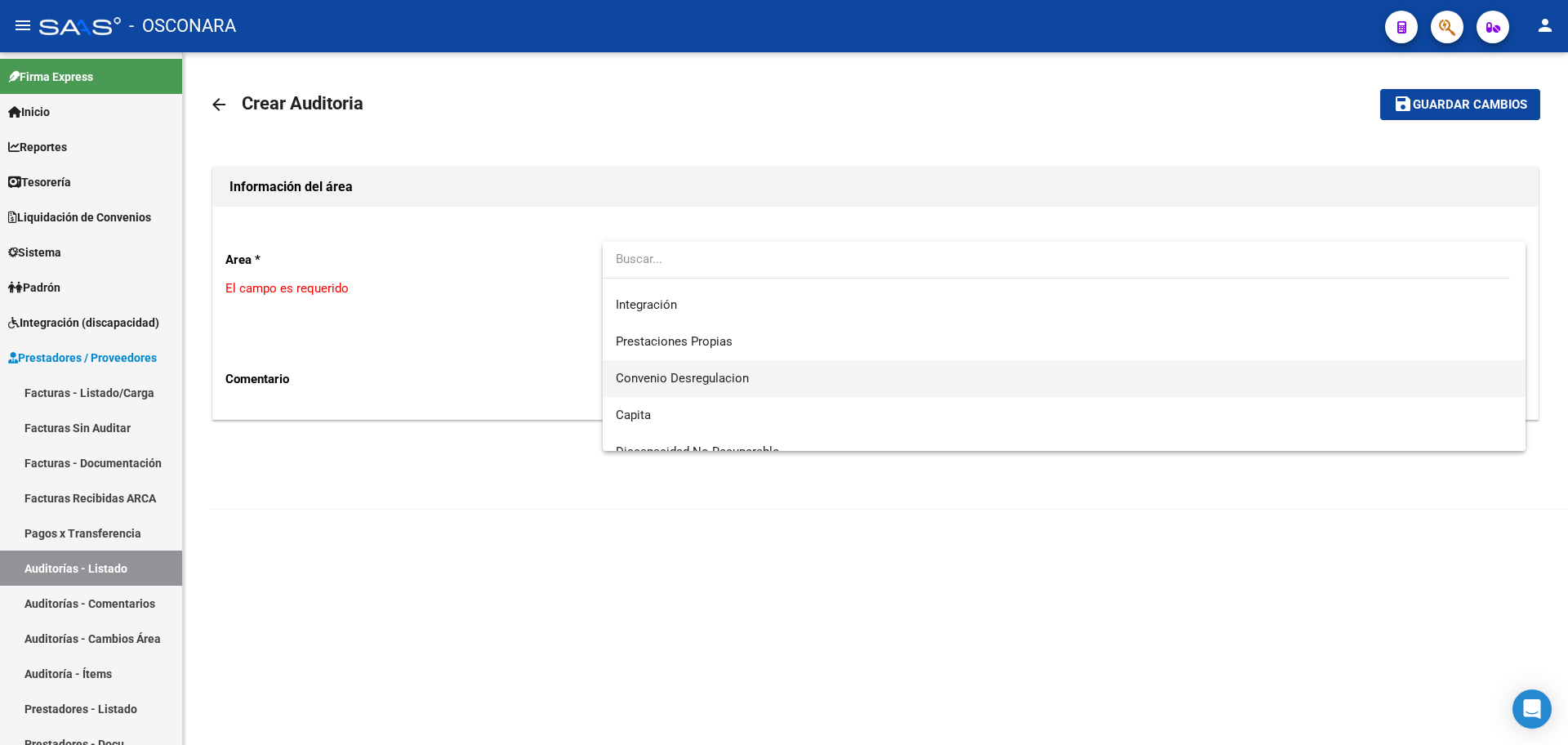
drag, startPoint x: 759, startPoint y: 379, endPoint x: 700, endPoint y: 389, distance: 59.8
click at [759, 378] on span "Convenio Desregulacion" at bounding box center [1064, 378] width 897 height 36
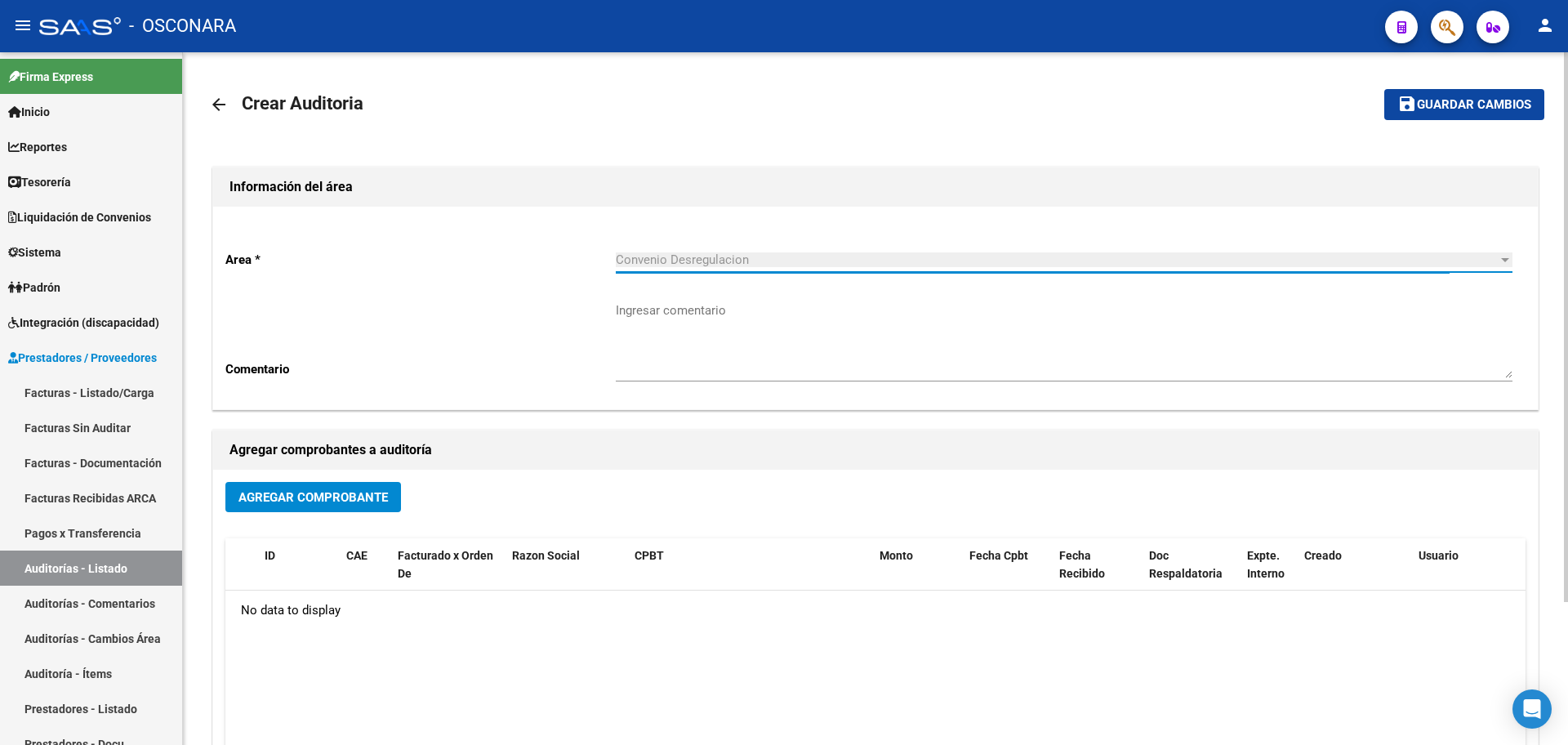
click at [274, 506] on button "Agregar Comprobante" at bounding box center [313, 496] width 176 height 30
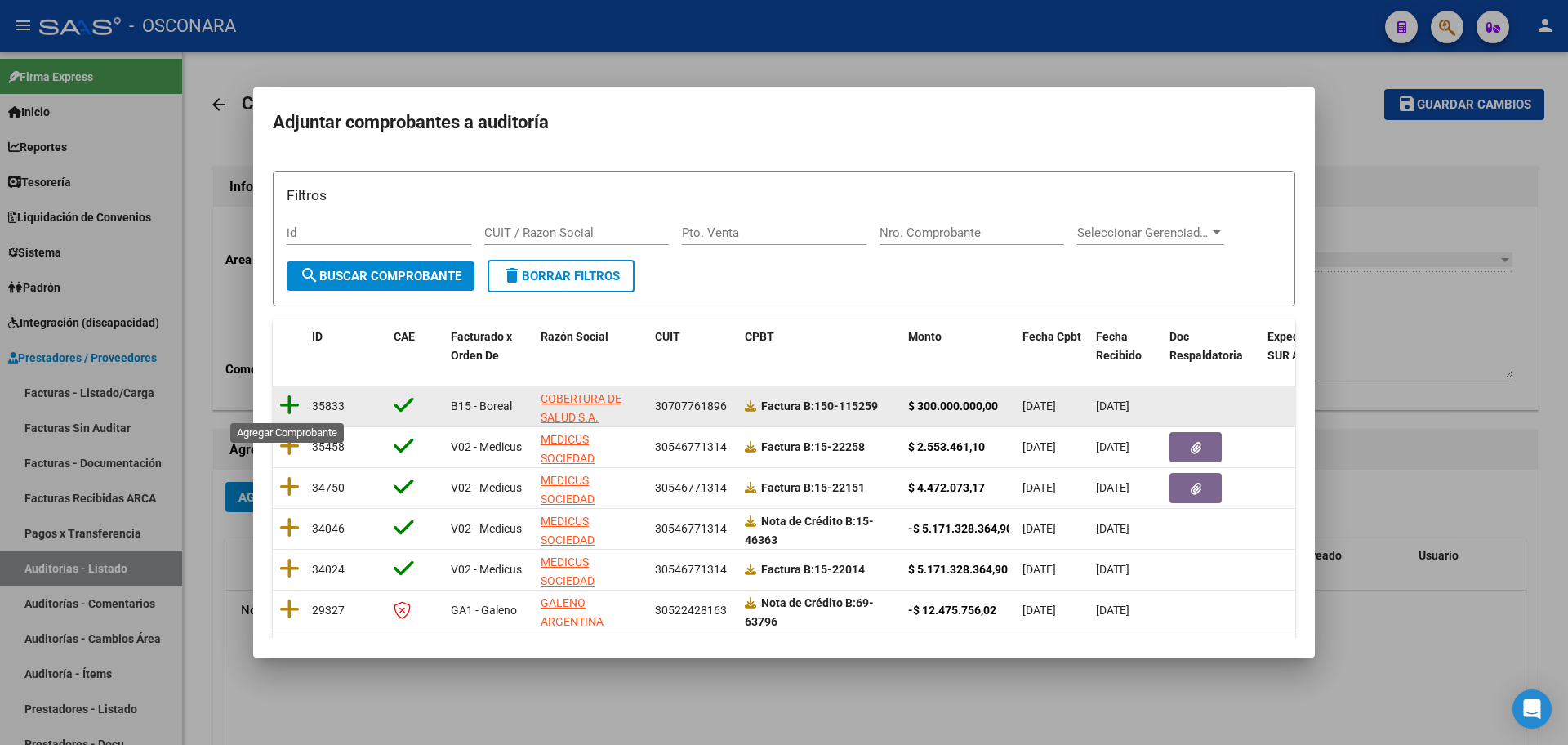
click at [286, 404] on icon at bounding box center [290, 405] width 20 height 23
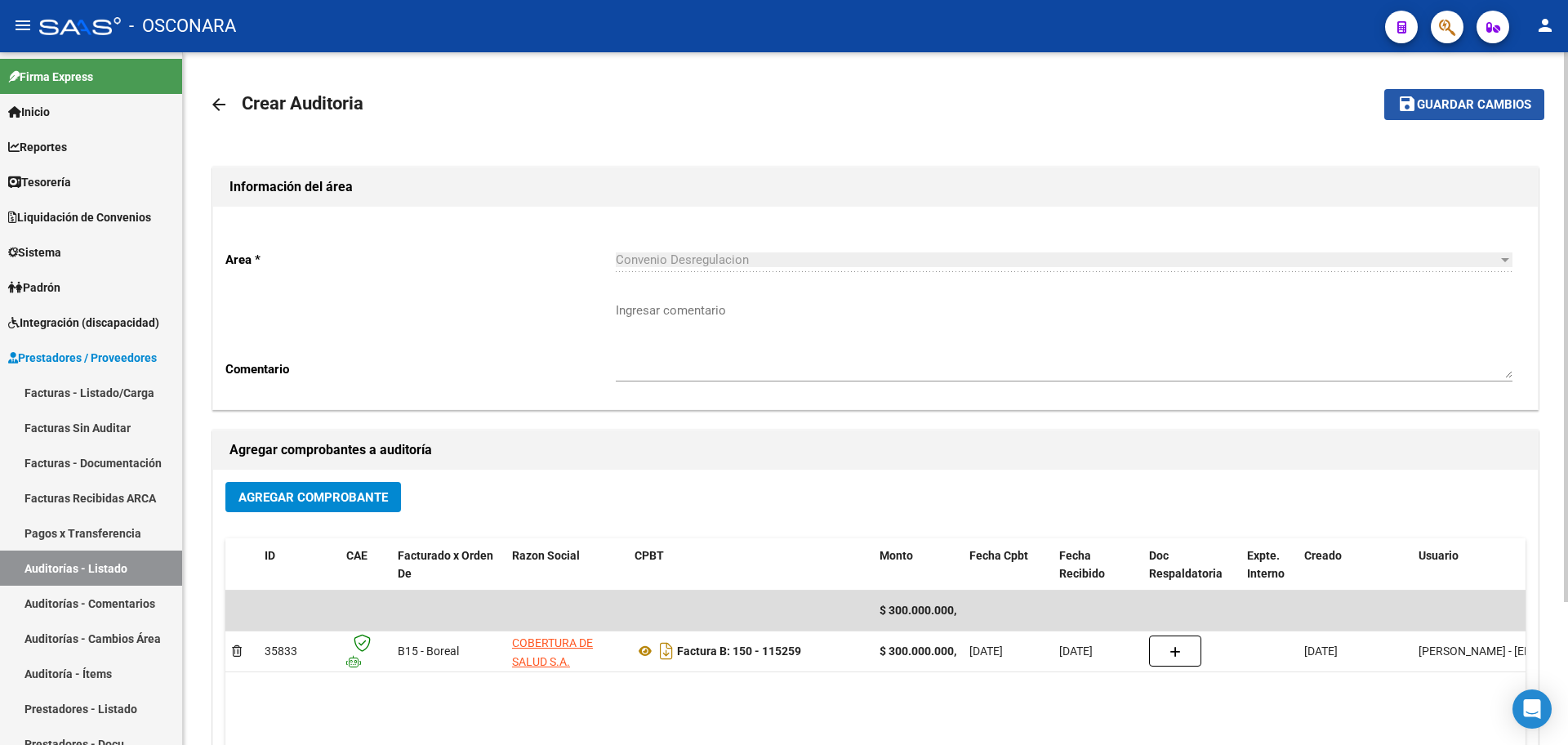
click at [1452, 108] on span "Guardar cambios" at bounding box center [1474, 105] width 115 height 15
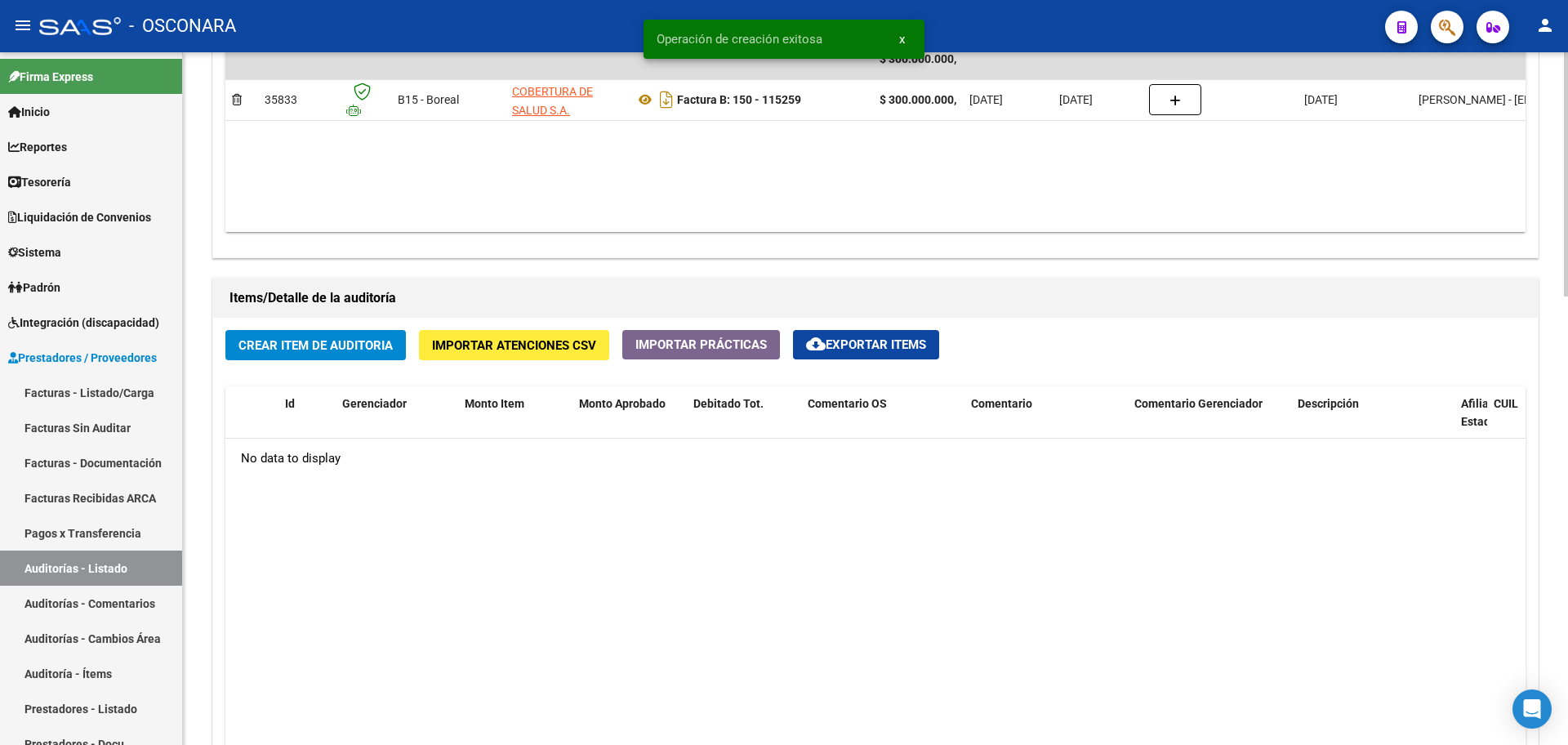
scroll to position [964, 0]
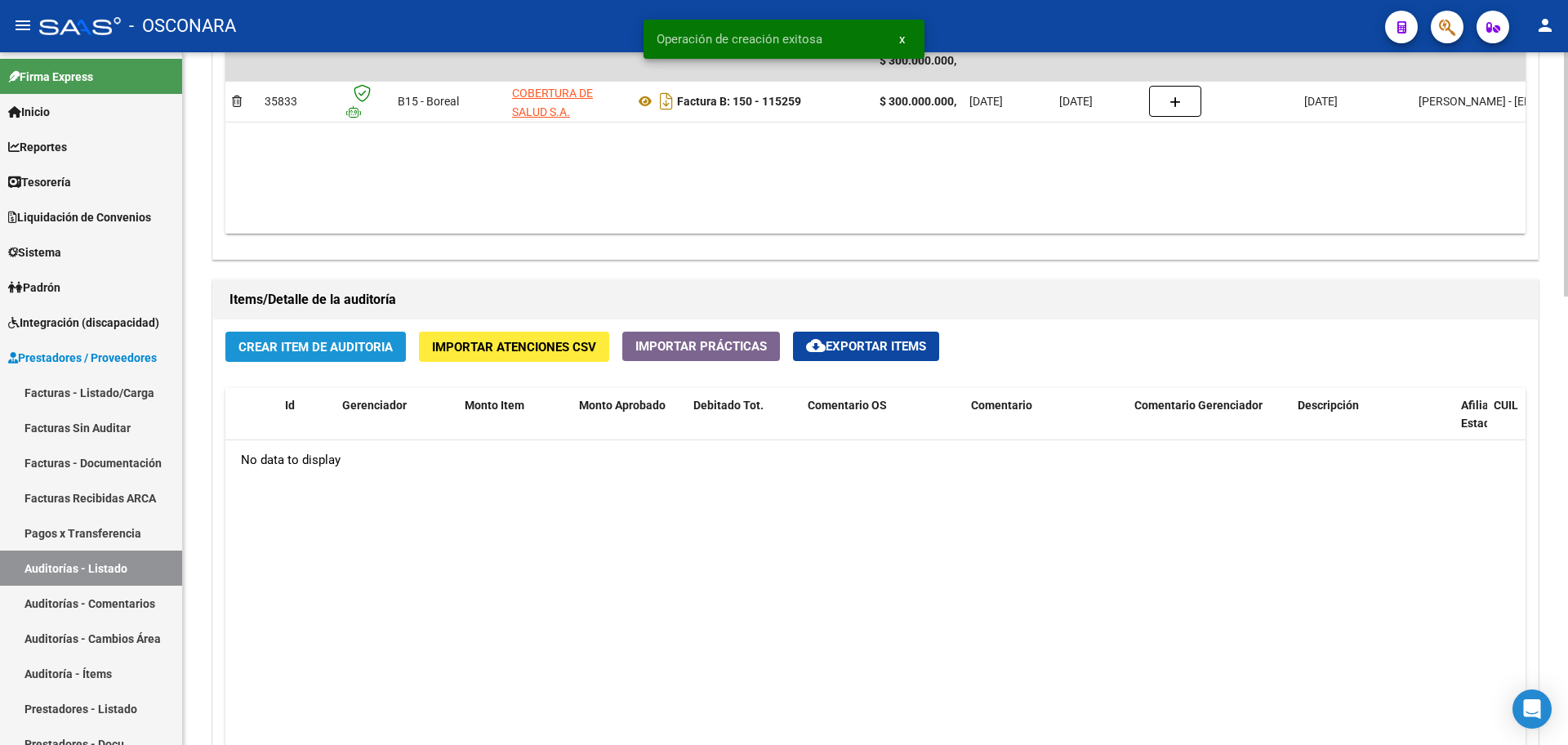
click at [356, 345] on span "Crear Item de Auditoria" at bounding box center [316, 347] width 155 height 15
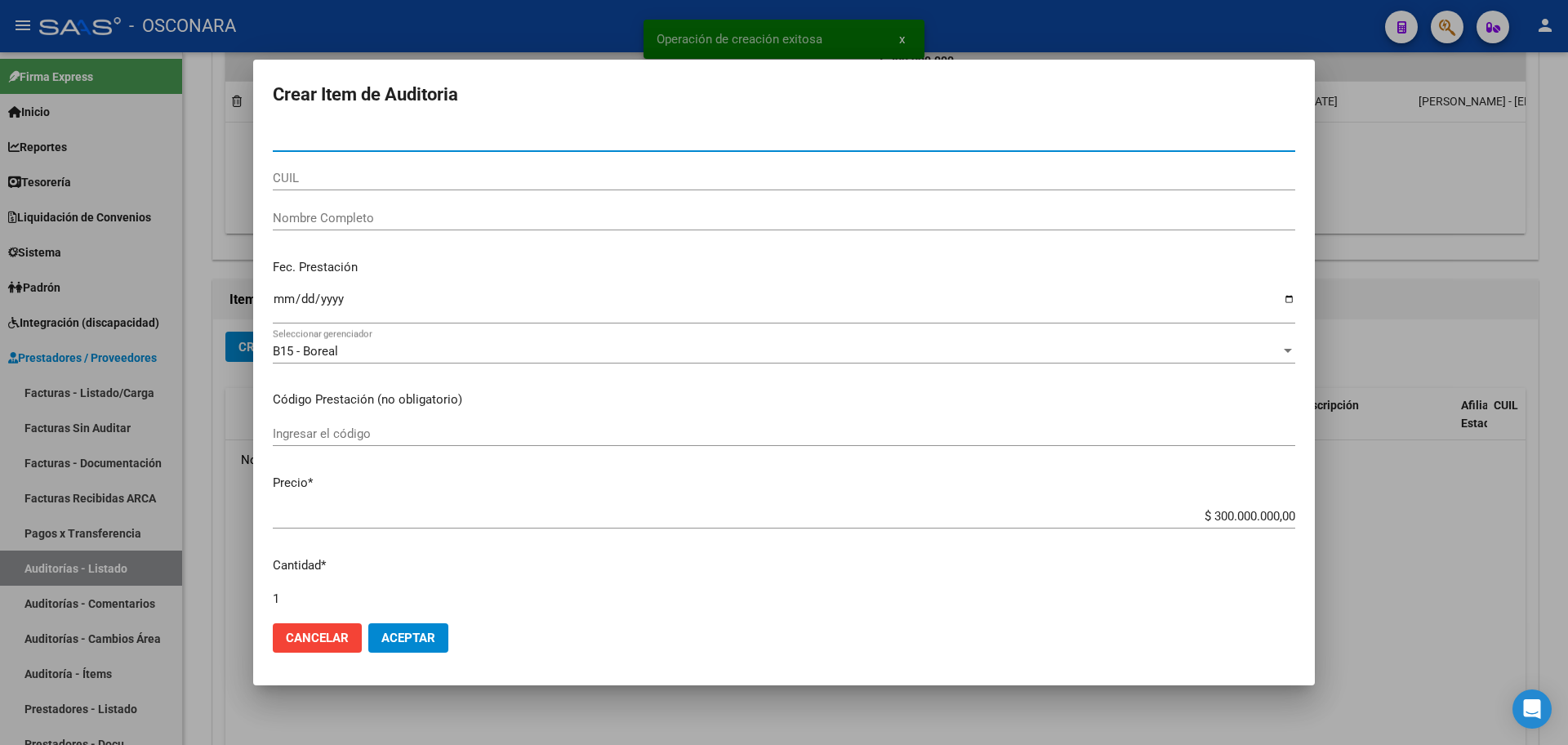
click at [406, 630] on span "Aceptar" at bounding box center [408, 638] width 54 height 15
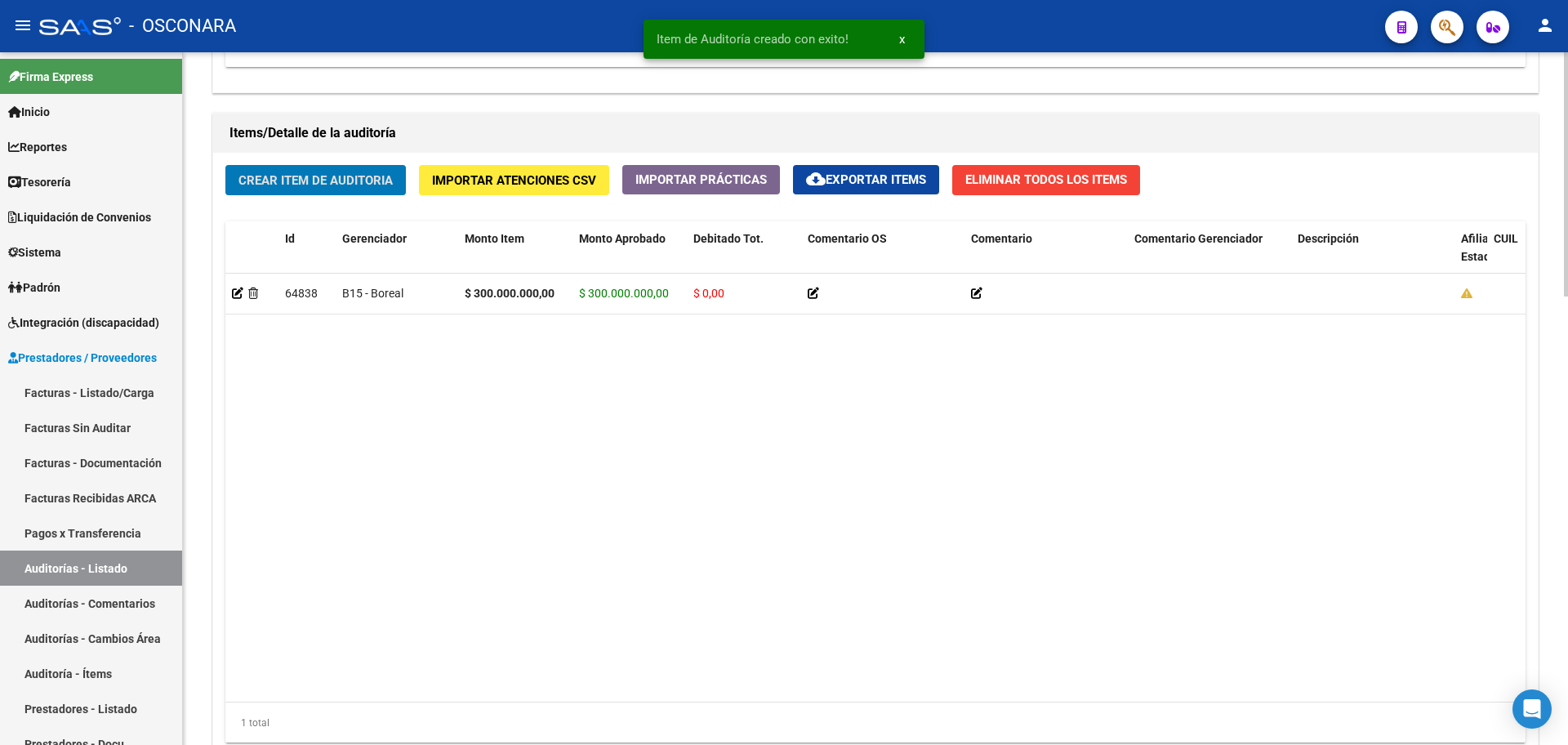
scroll to position [1270, 0]
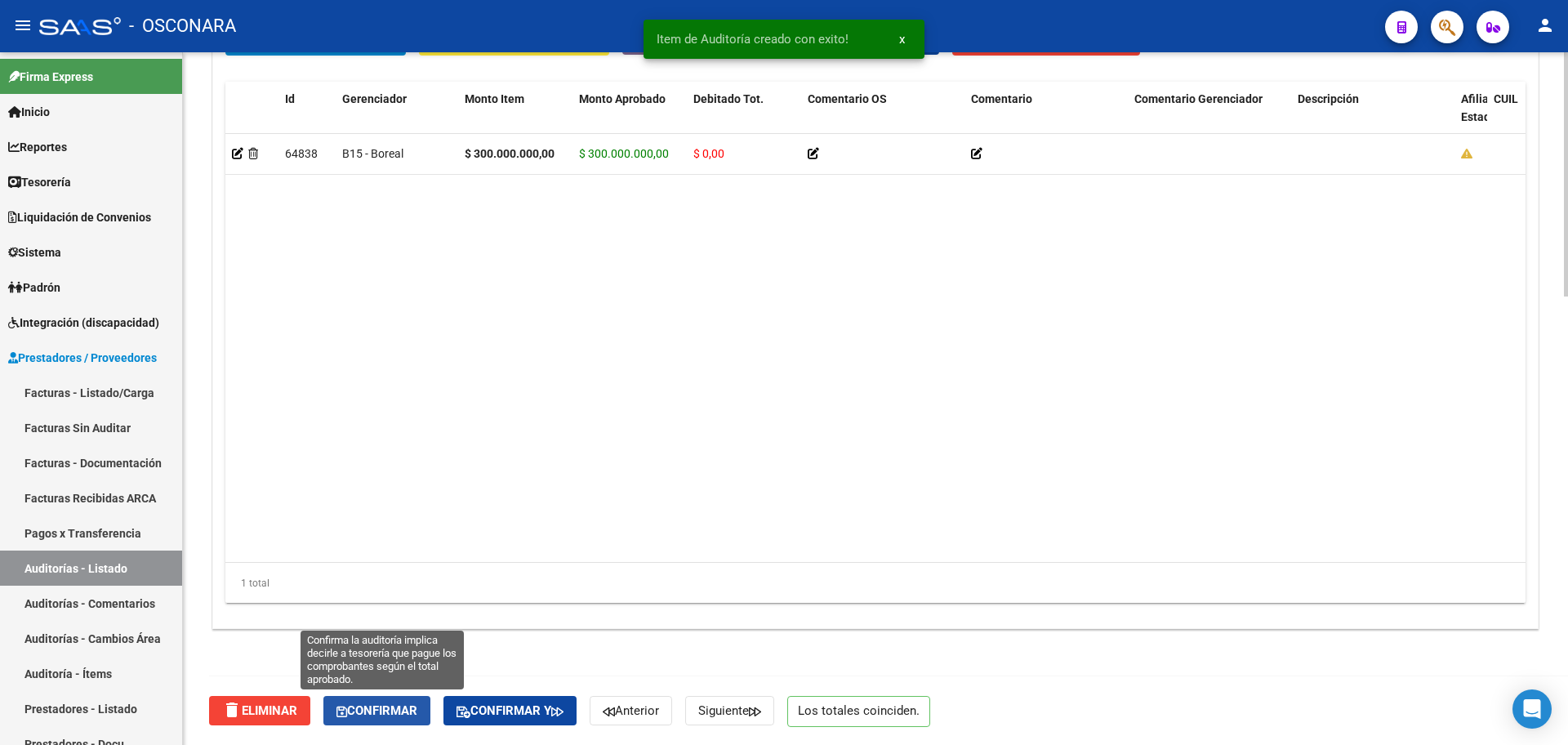
click at [407, 715] on span "Confirmar" at bounding box center [376, 711] width 81 height 15
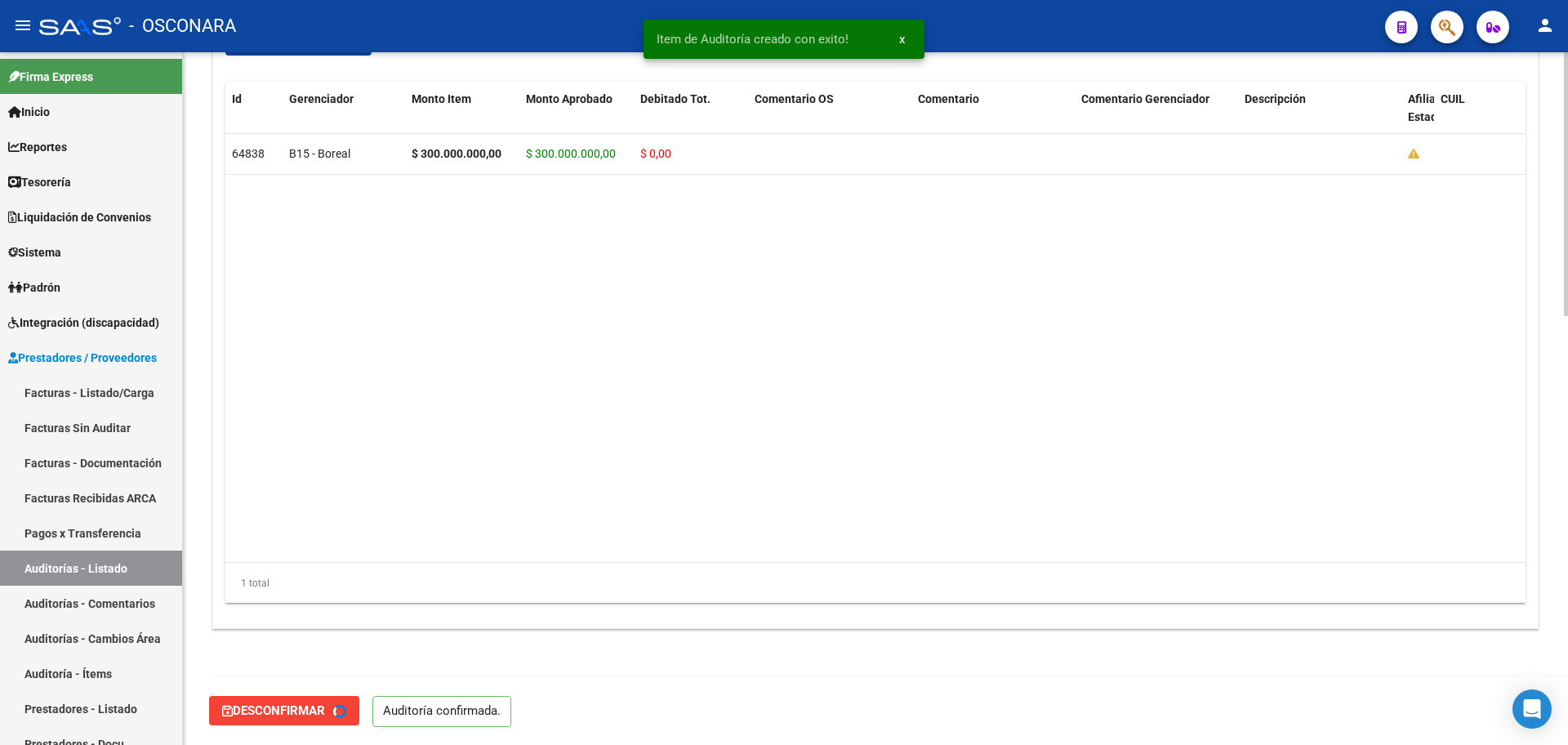
type input "202510"
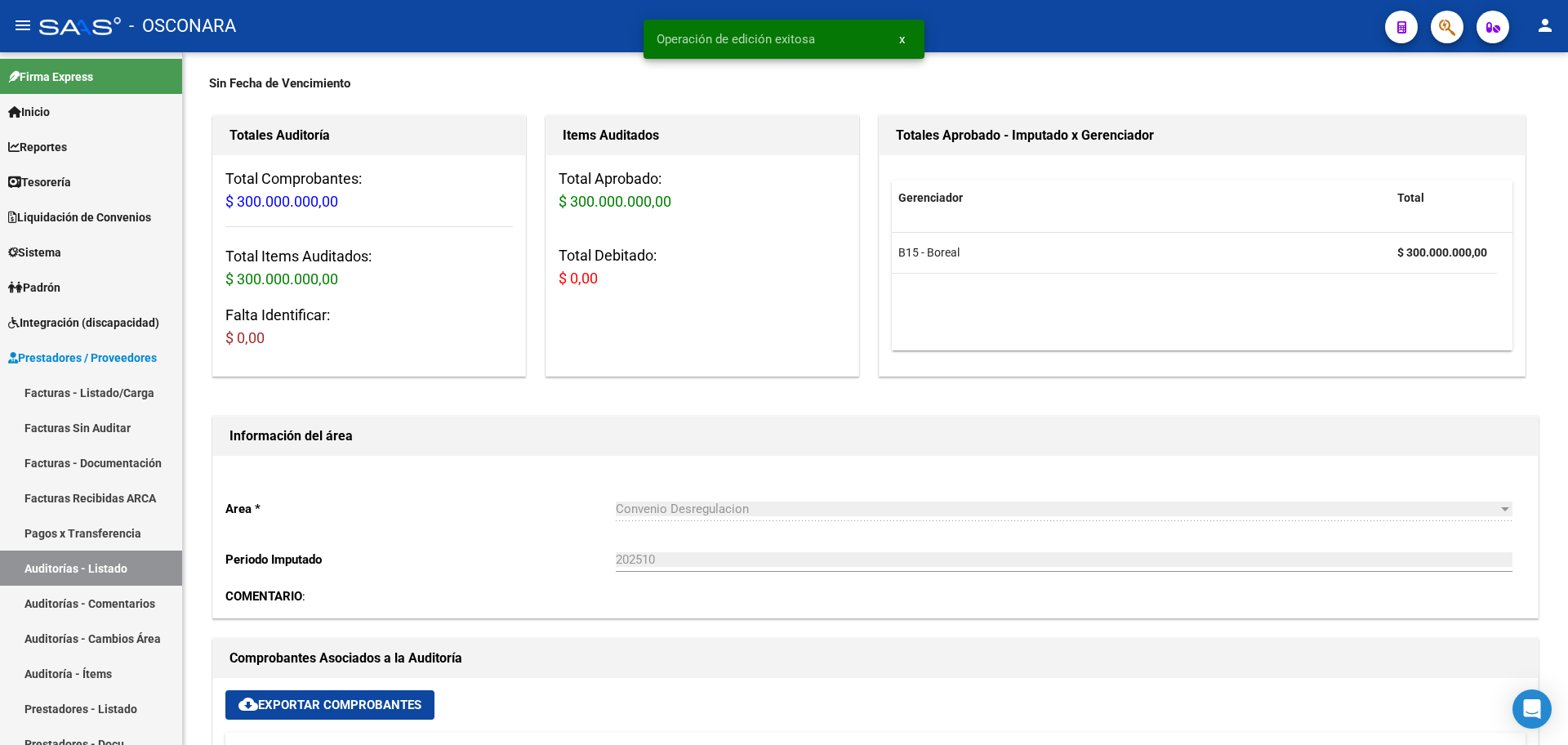
scroll to position [0, 0]
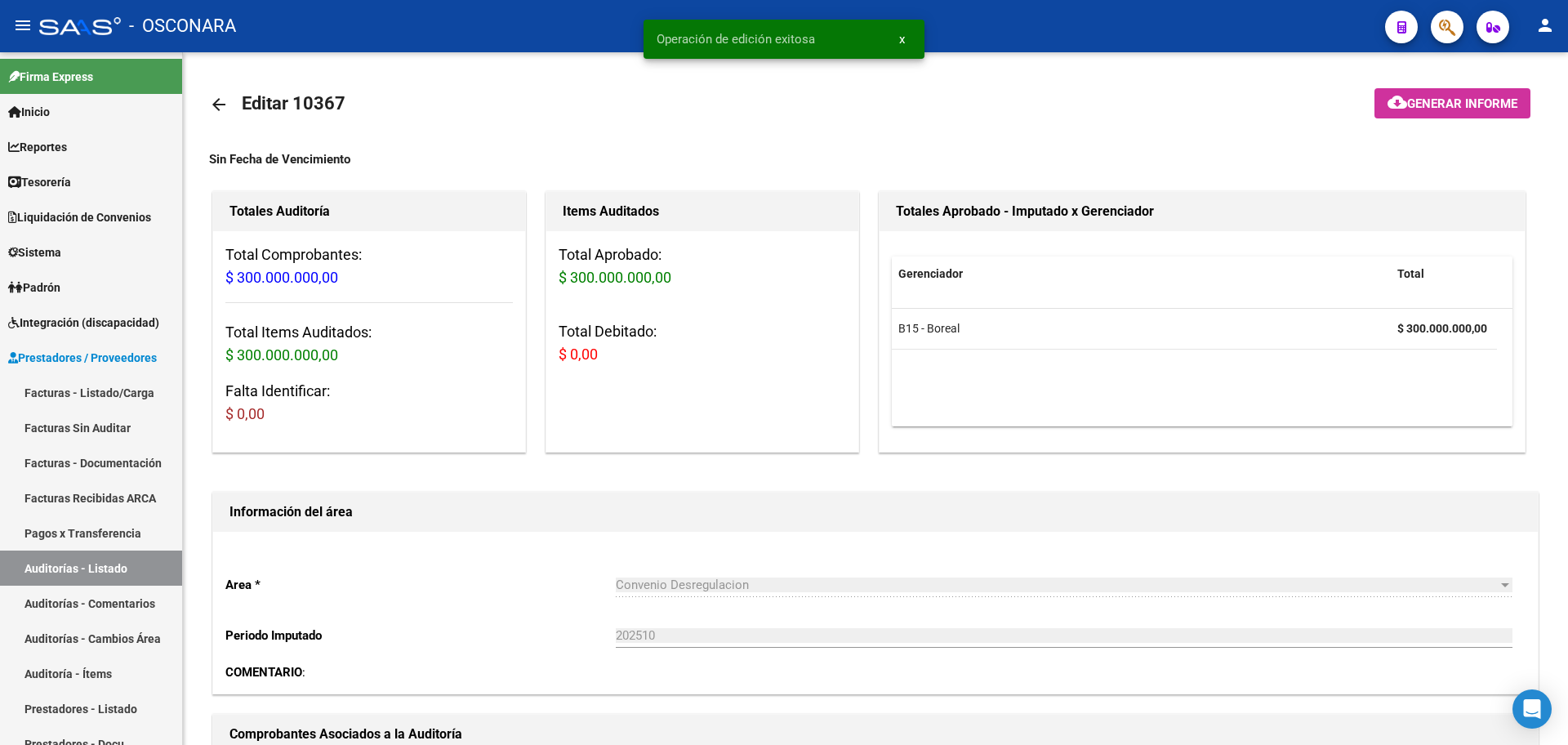
click at [1457, 102] on span "Generar informe" at bounding box center [1463, 103] width 110 height 15
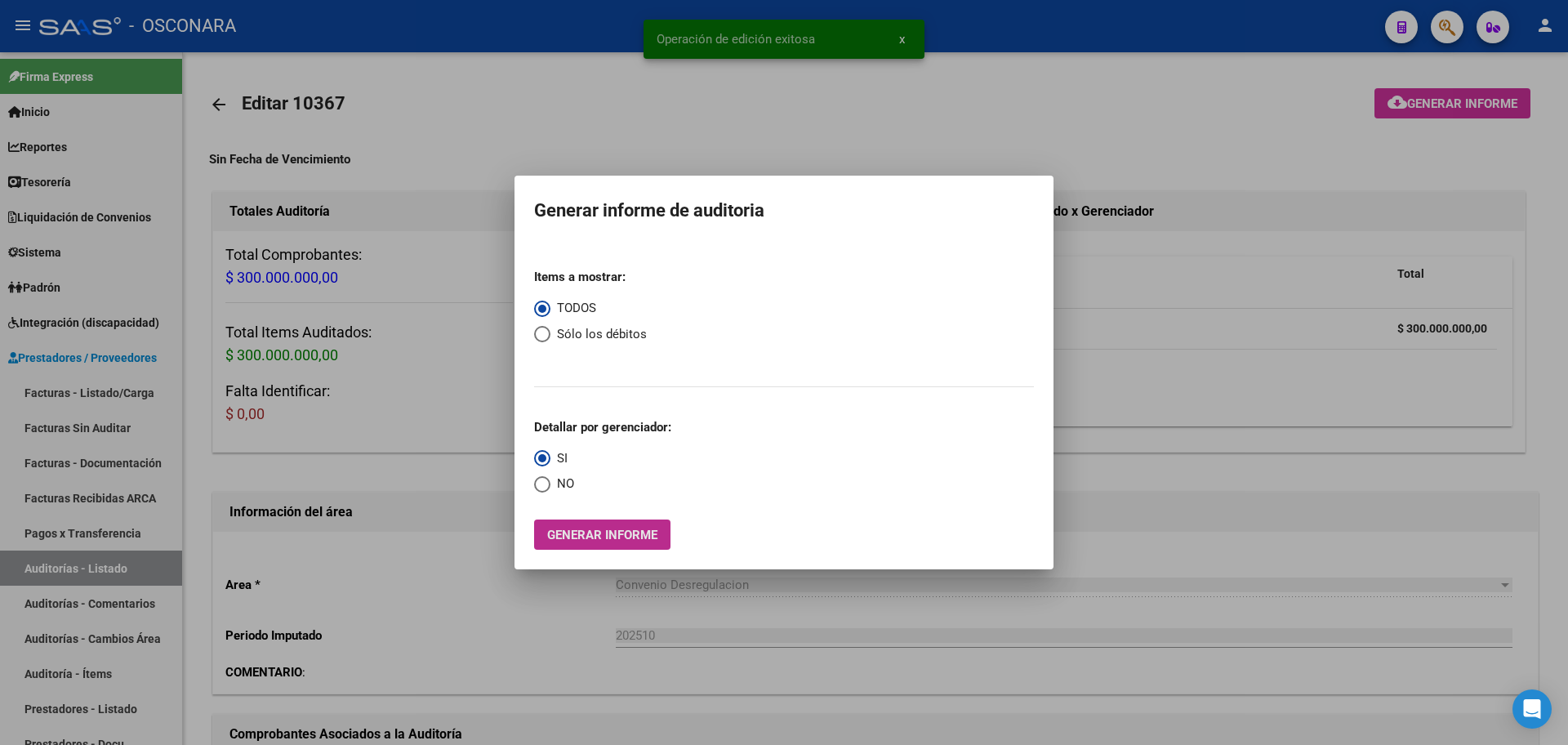
click at [602, 536] on span "Generar informe" at bounding box center [602, 535] width 110 height 15
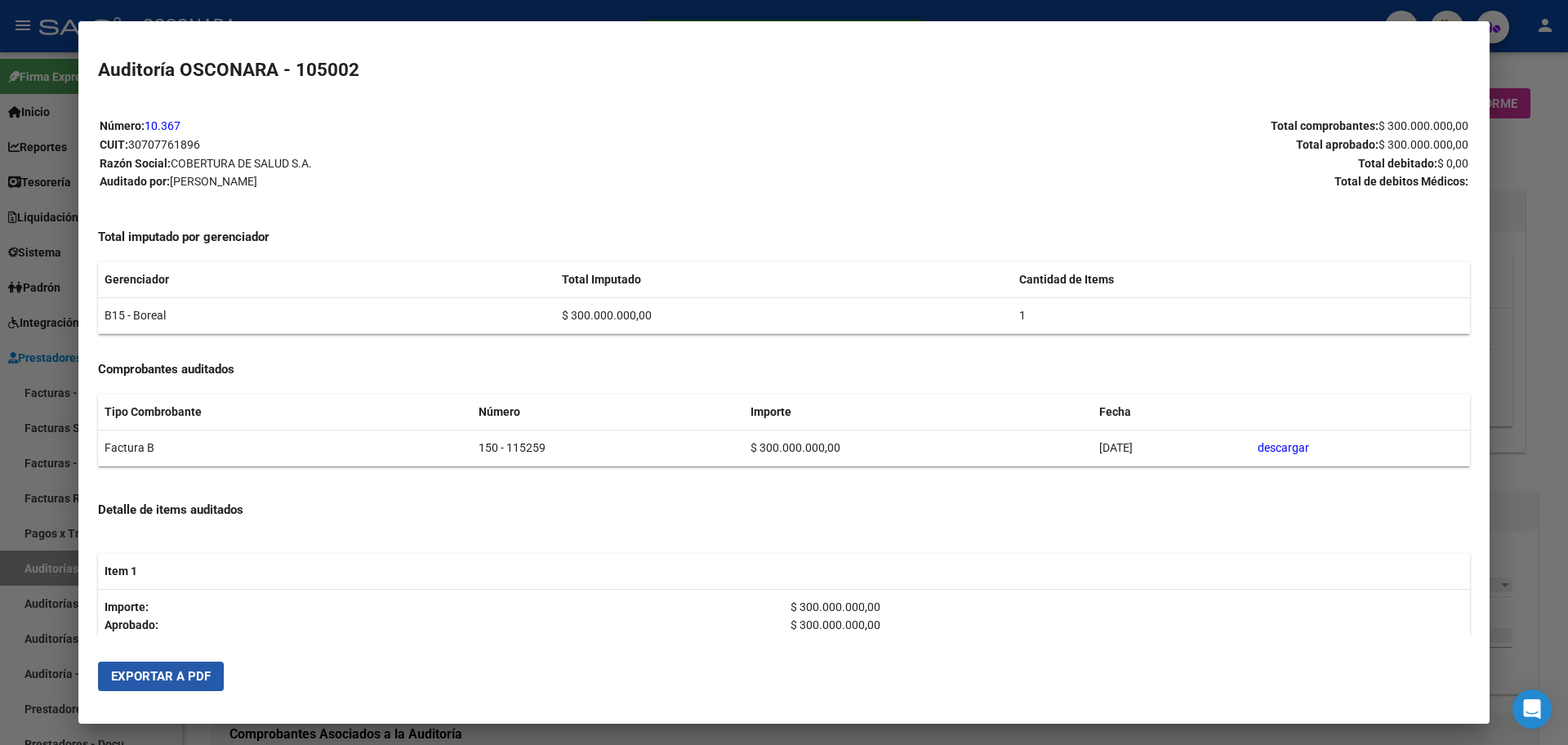
click at [138, 680] on span "Exportar a PDF" at bounding box center [160, 676] width 100 height 15
click at [41, 257] on div at bounding box center [784, 372] width 1568 height 745
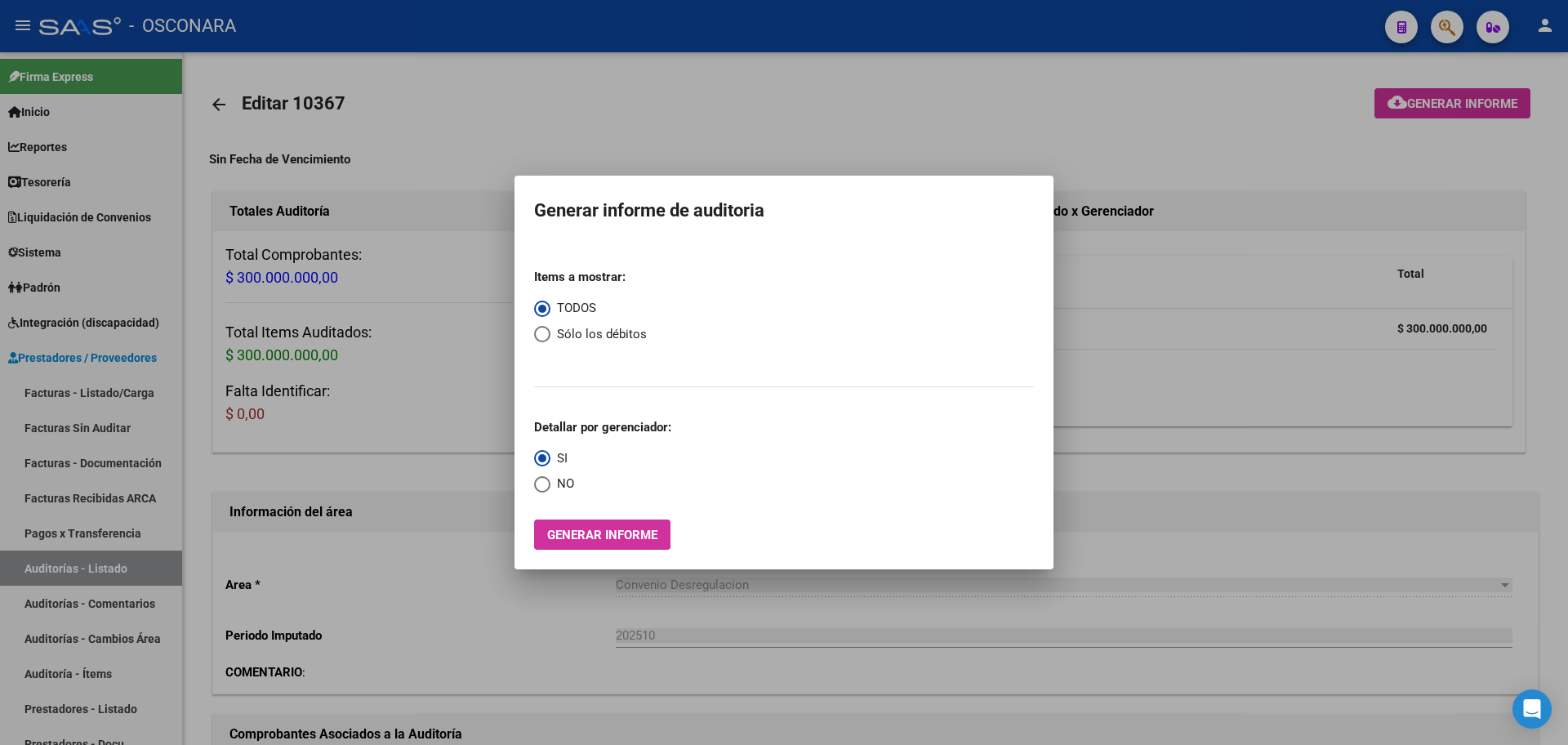
click at [39, 251] on div at bounding box center [784, 372] width 1568 height 745
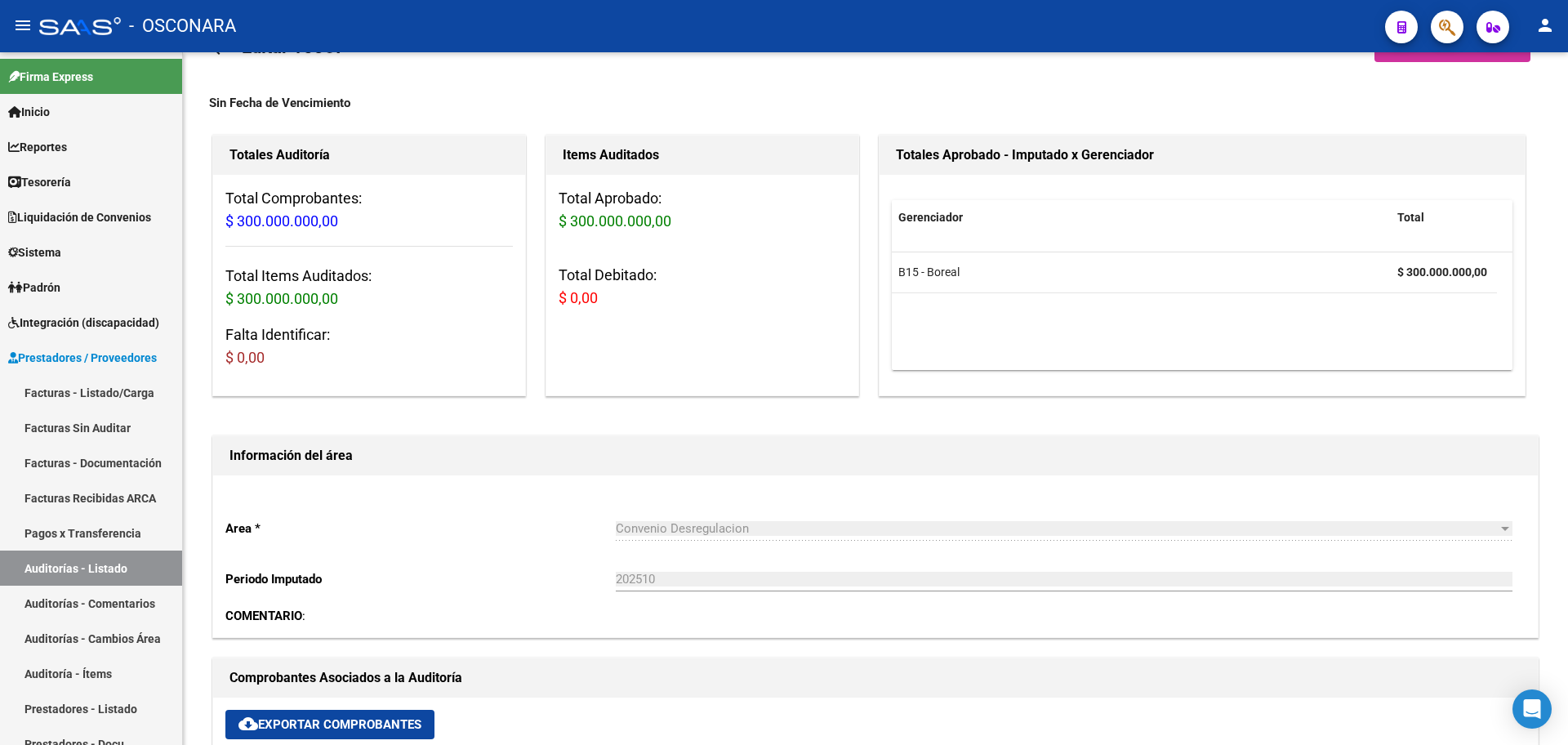
scroll to position [204, 0]
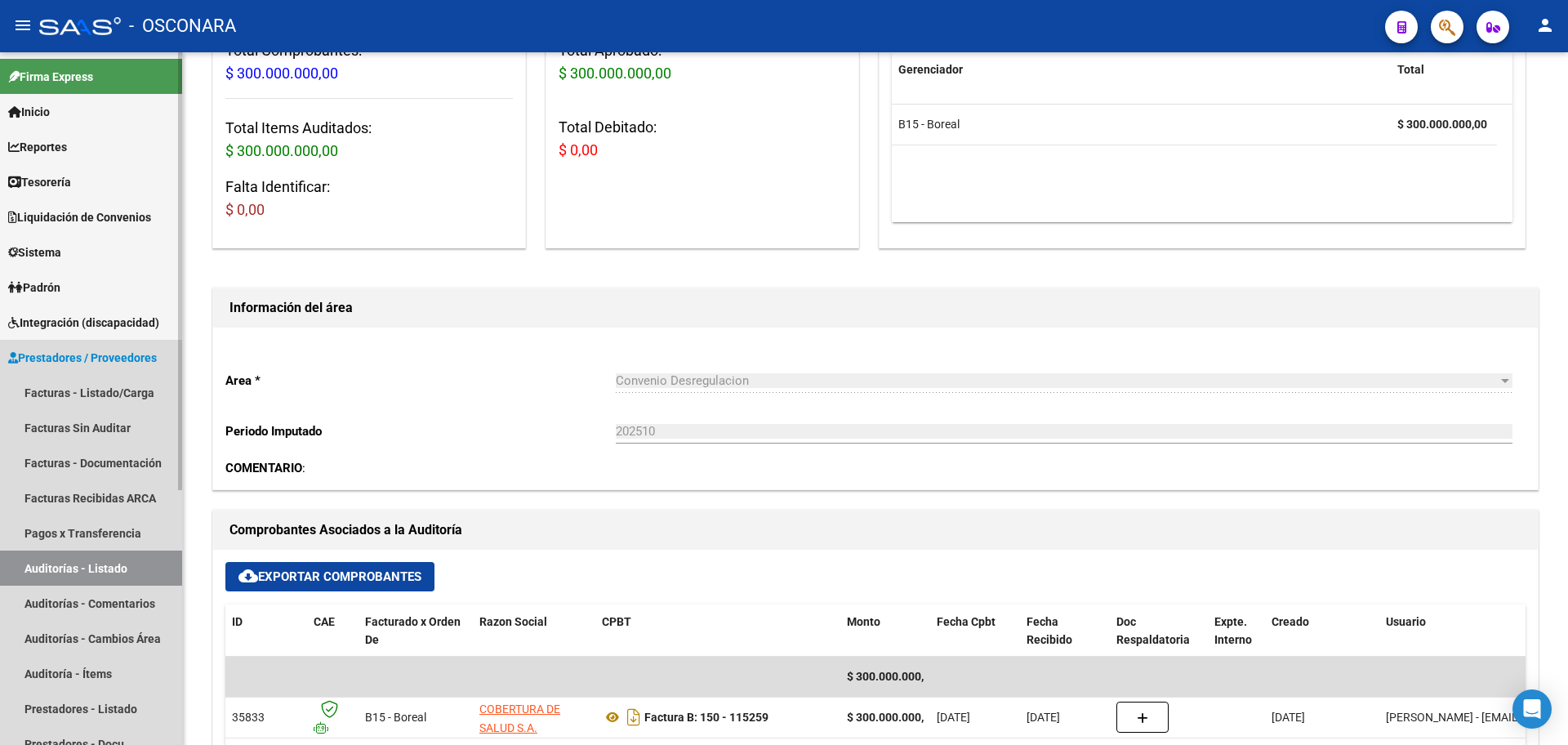
click at [97, 559] on link "Auditorías - Listado" at bounding box center [91, 568] width 183 height 35
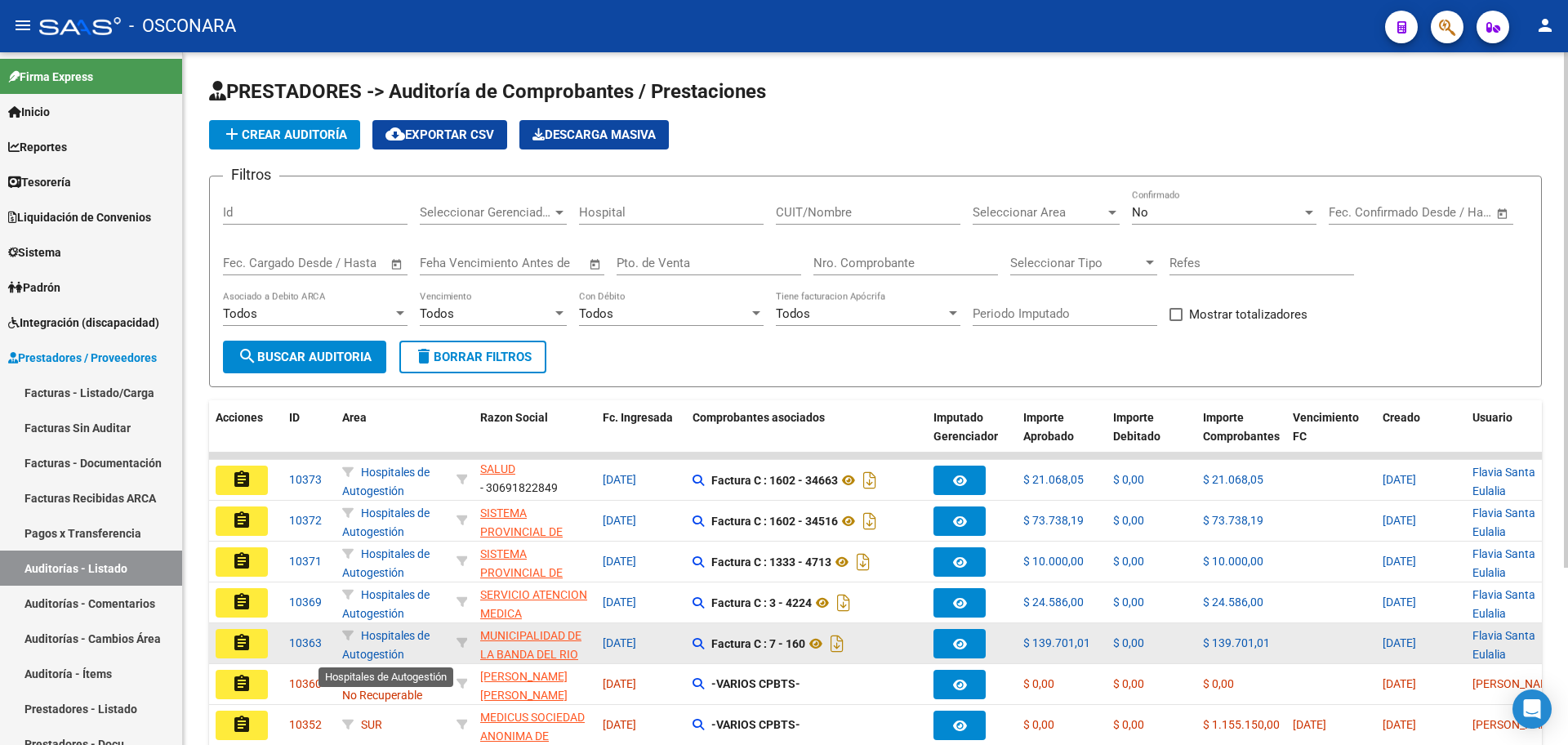
scroll to position [3, 0]
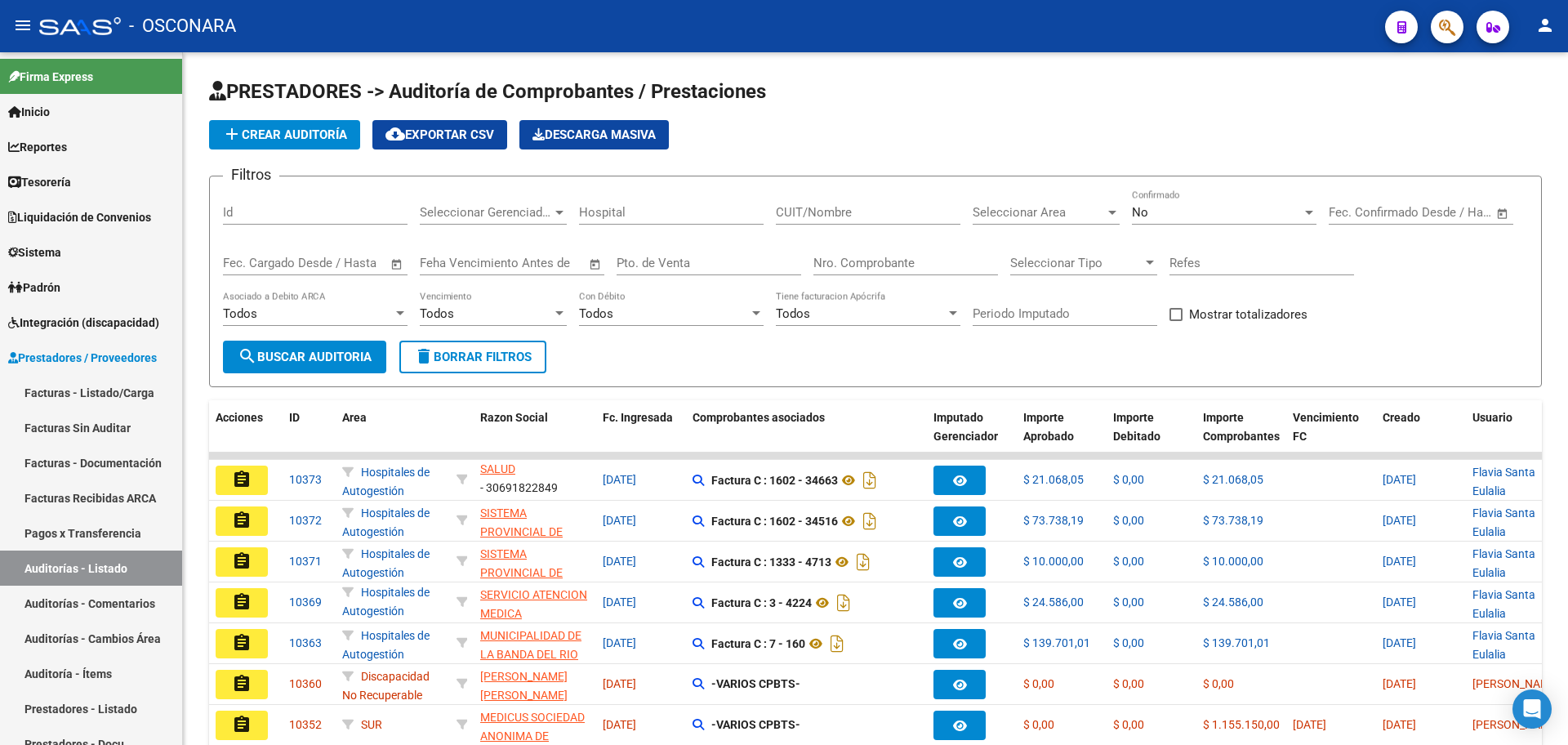
click at [251, 719] on mat-icon "assignment" at bounding box center [241, 724] width 20 height 20
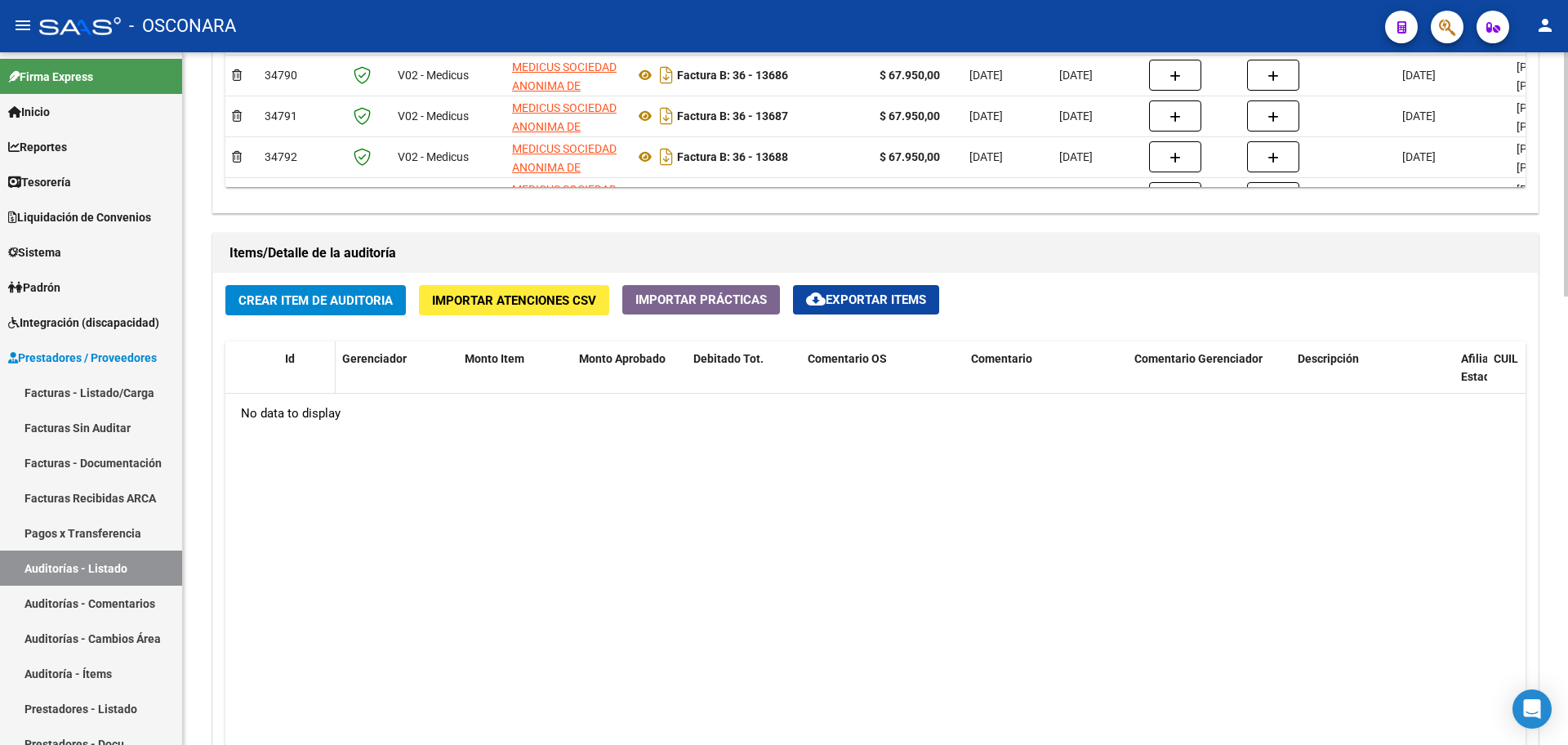
scroll to position [1021, 0]
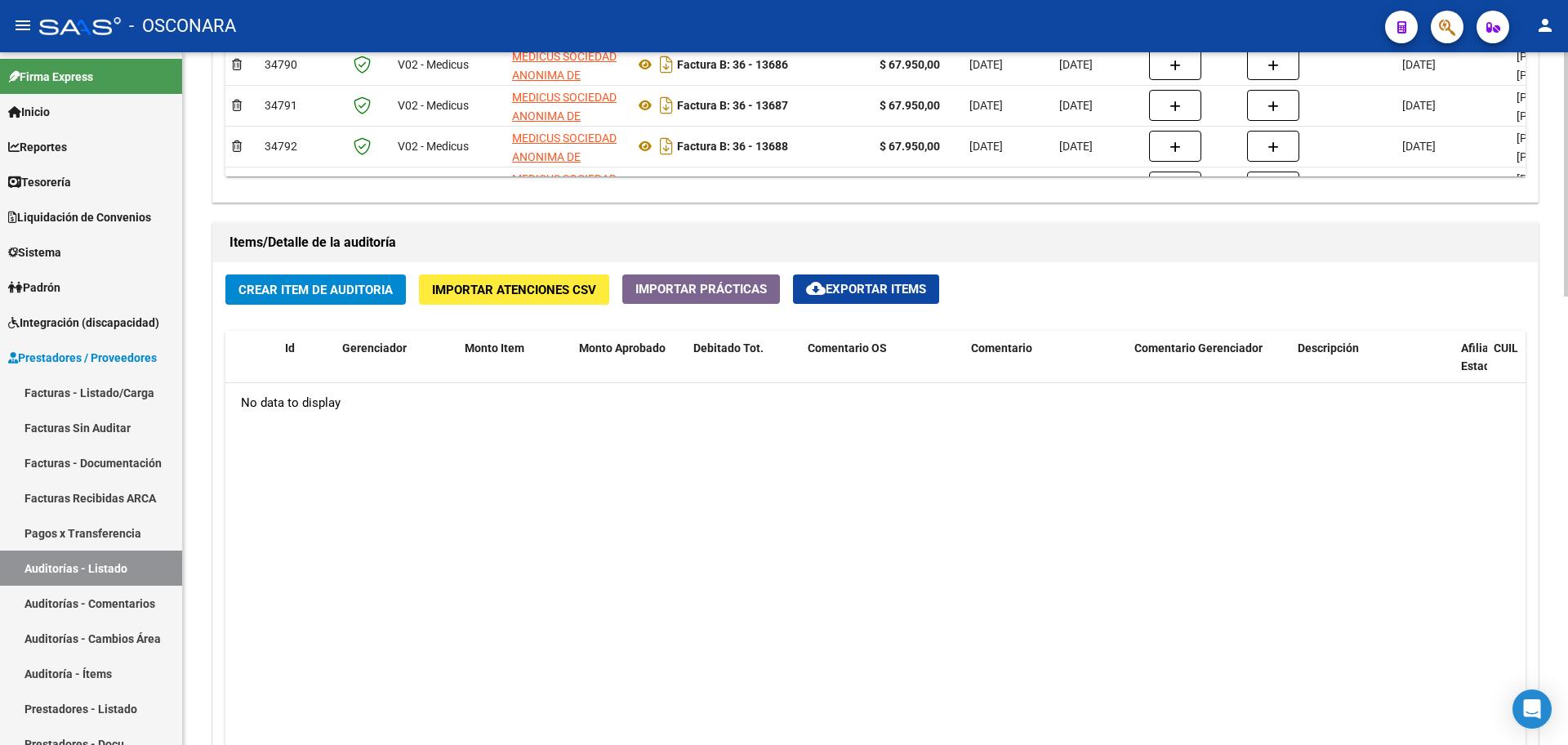
click at [350, 279] on button "Crear Item de Auditoria" at bounding box center [316, 290] width 181 height 30
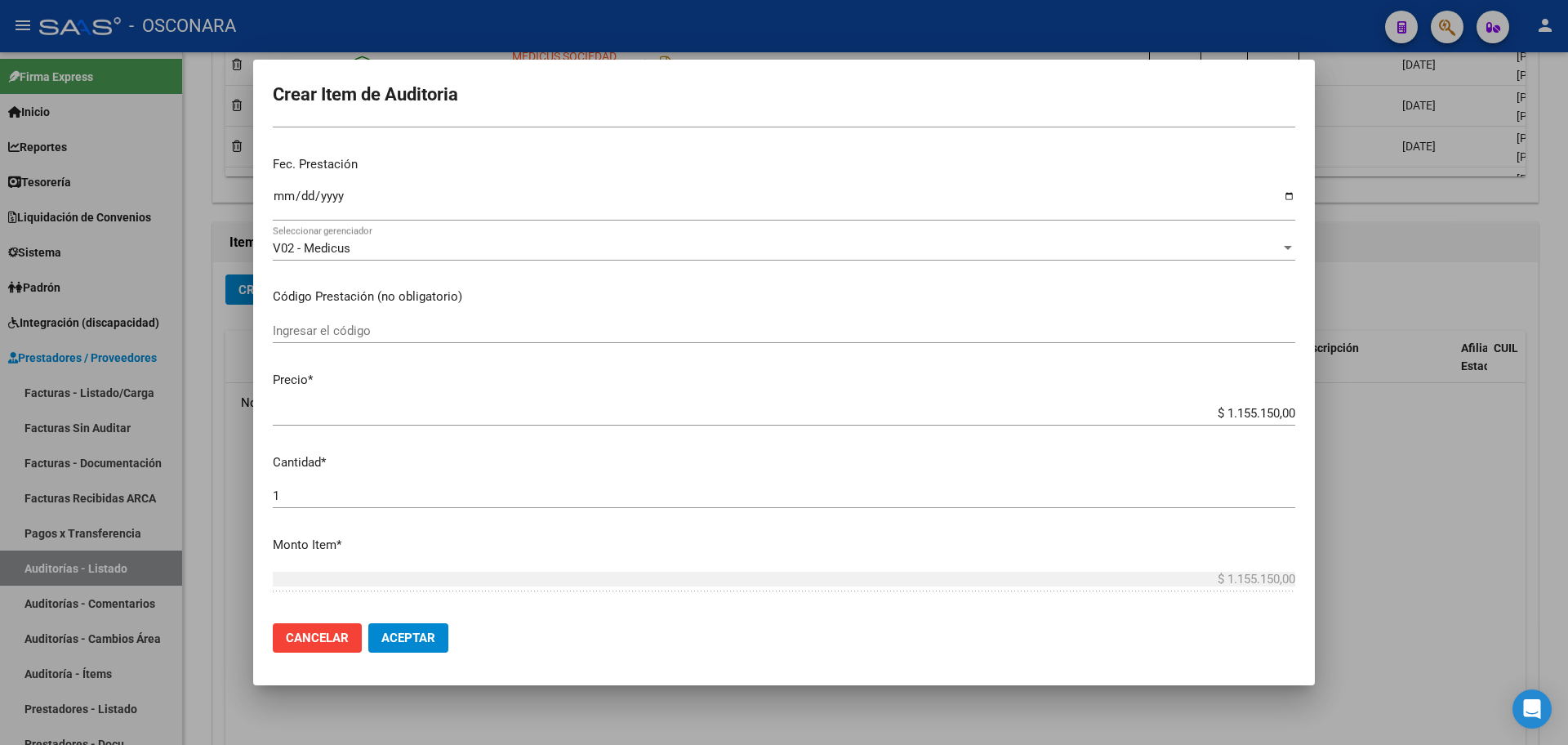
scroll to position [102, 0]
drag, startPoint x: 1217, startPoint y: 410, endPoint x: 1350, endPoint y: 413, distance: 133.0
click at [1352, 413] on div "Crear Item de Auditoria Nro Documento CUIL Nombre Completo Fec. Prestación Ingr…" at bounding box center [784, 372] width 1568 height 745
paste input "339.75"
type input "$ 3.397,50"
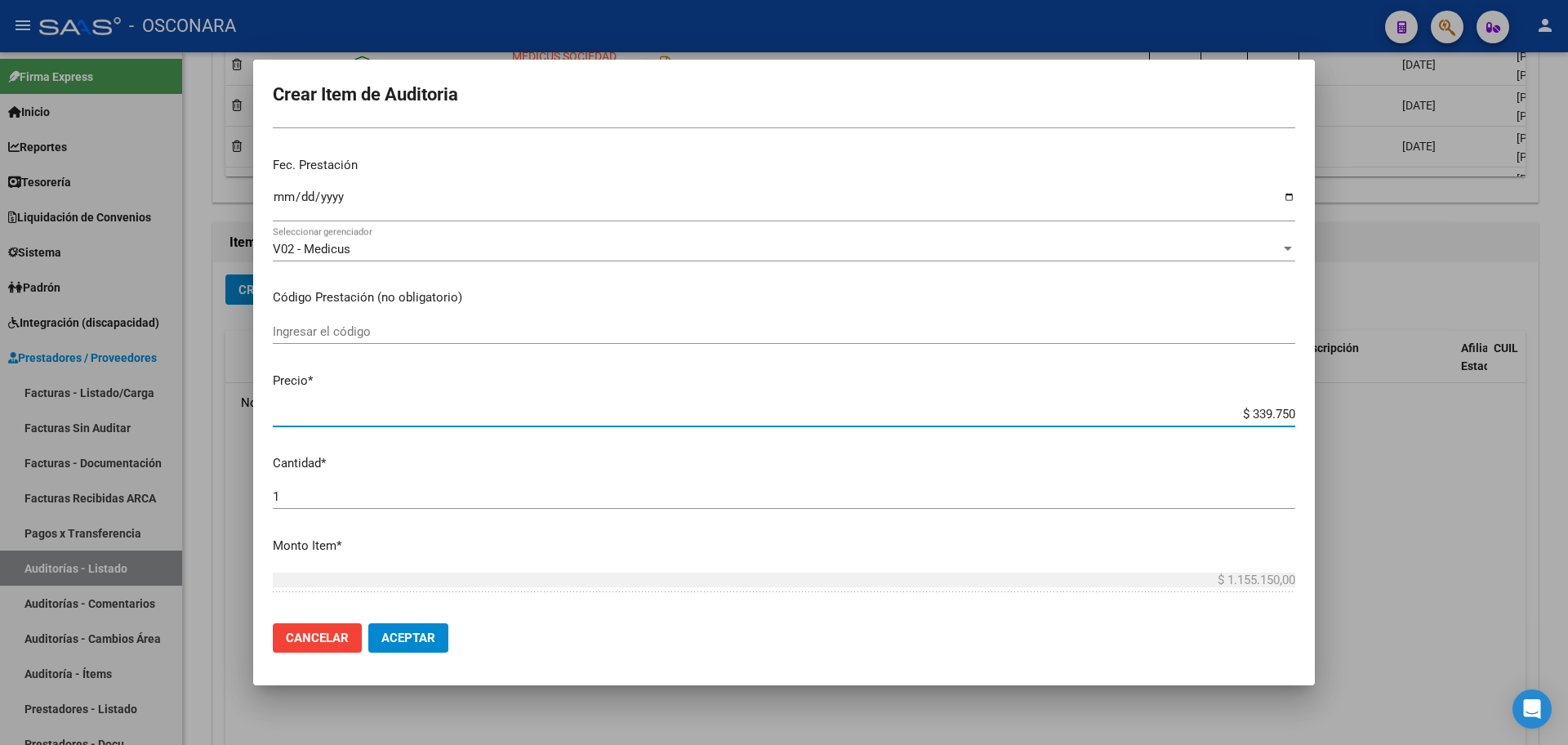
type input "$ 3.397,50"
type input "$ 33.975,00"
type input "$ 339.750,00"
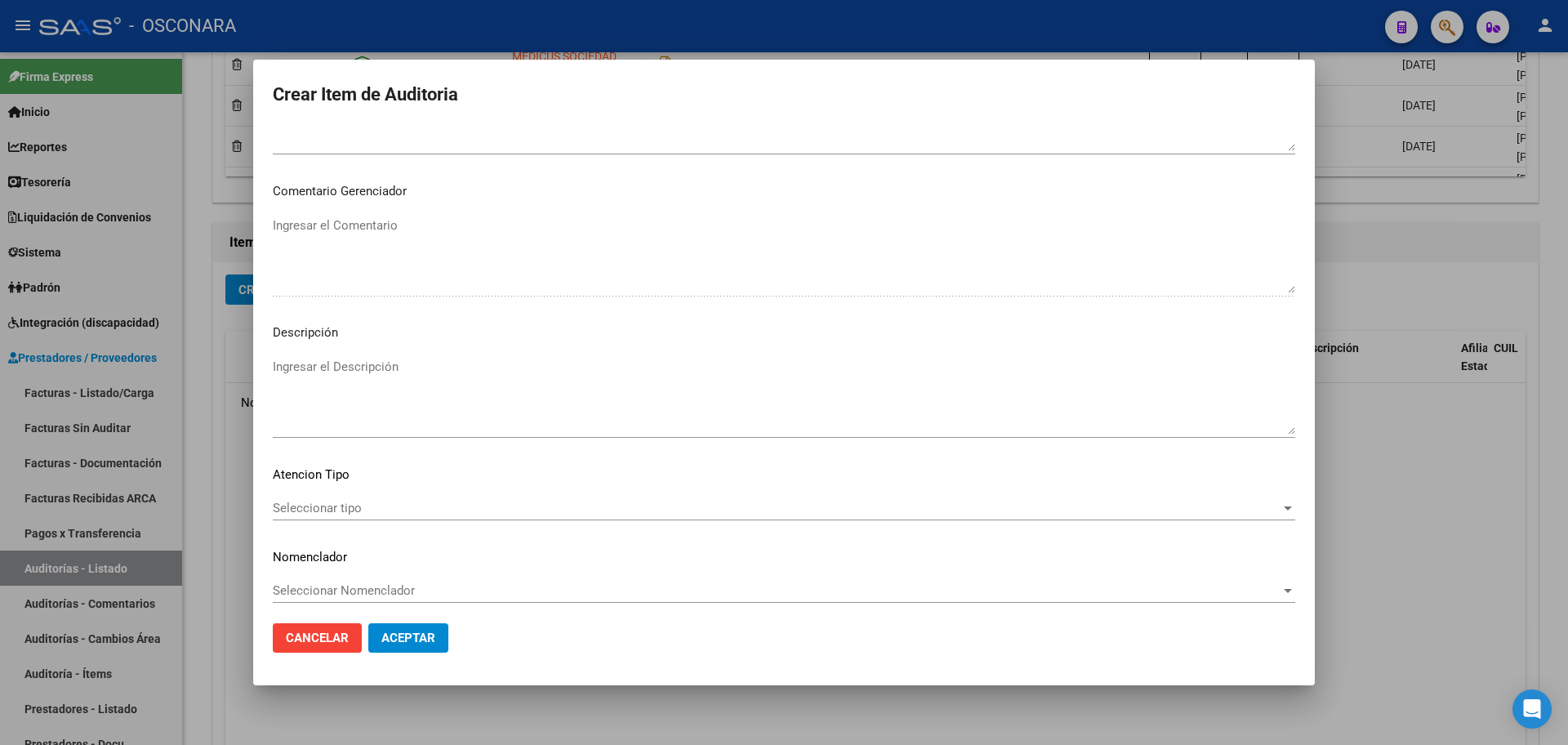
scroll to position [913, 0]
type input "$ 339.750,00"
click at [527, 343] on mat-dialog-content "Nro Documento CUIL Nombre Completo Fec. Prestación Ingresar la fecha V02 - Medi…" at bounding box center [784, 369] width 1062 height 484
click at [503, 360] on textarea "Ingresar el Descripción" at bounding box center [784, 387] width 1023 height 76
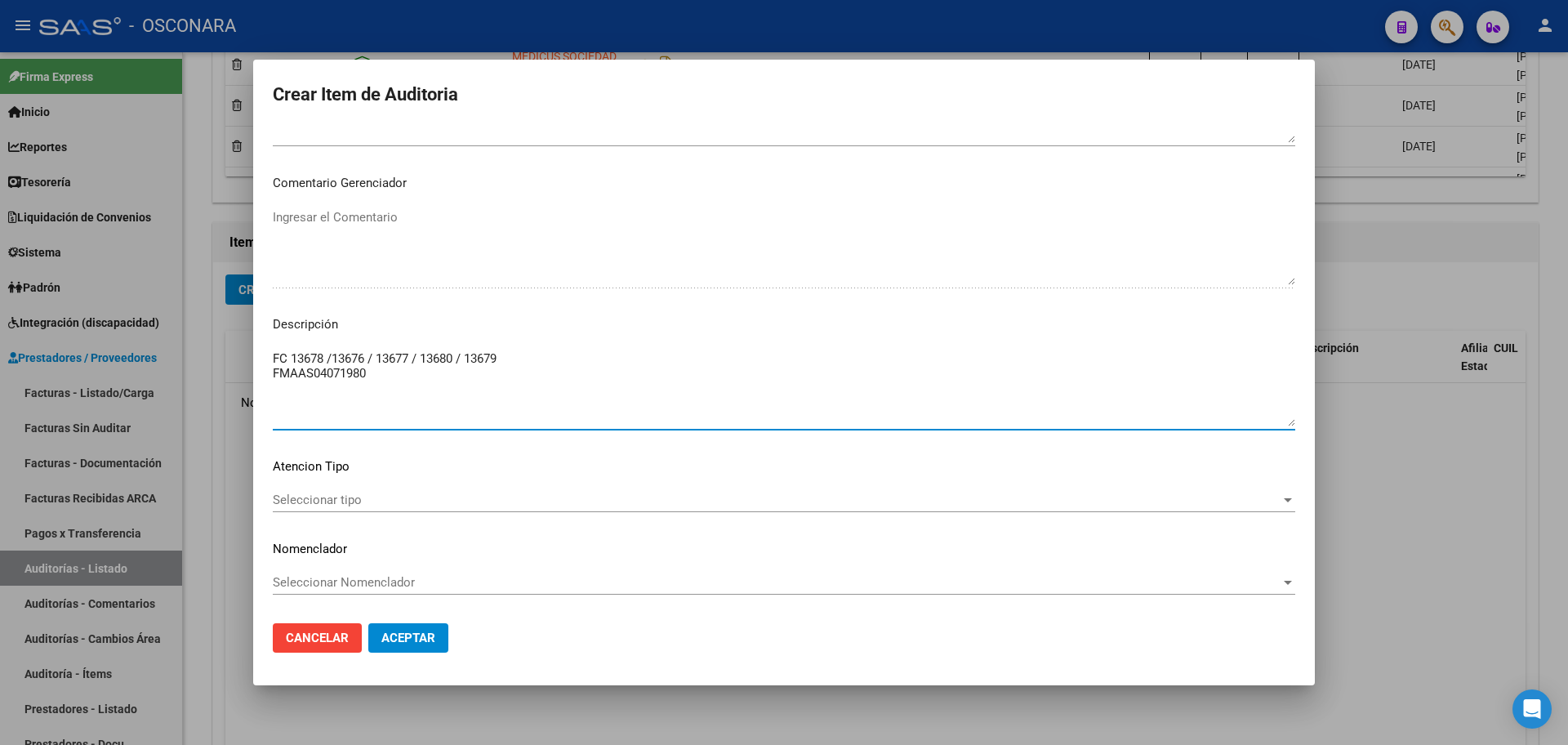
click at [275, 372] on textarea "FC 13678 /13676 / 13677 / 13680 / 13679 FMAAS04071980" at bounding box center [784, 387] width 1023 height 76
type textarea "FC 13678 /13676 / 13677 / 13680 / 13679 AFILIADO FMAAS04071980"
click at [443, 491] on div "Seleccionar tipo Seleccionar tipo" at bounding box center [784, 499] width 1023 height 24
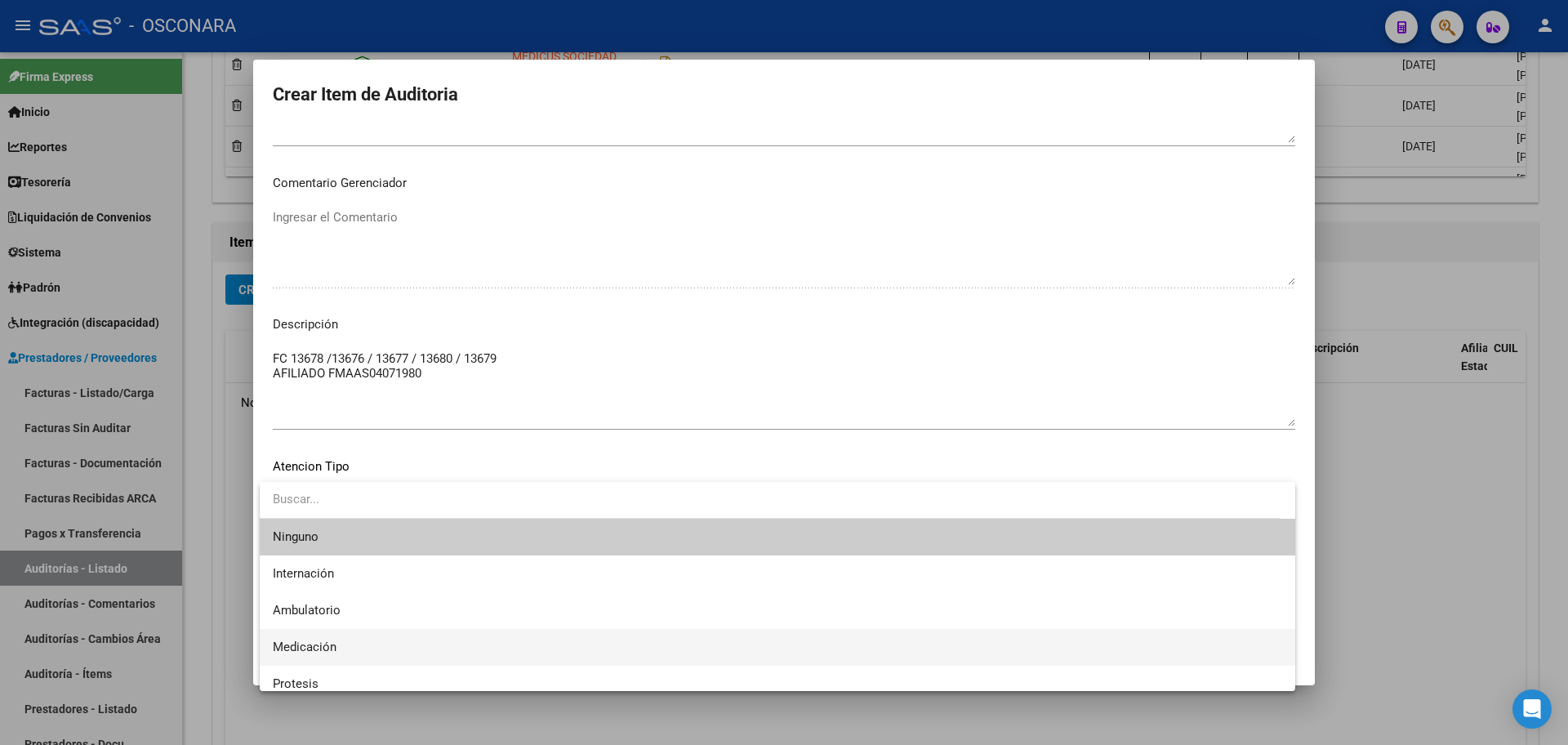
click at [425, 646] on span "Medicación" at bounding box center [778, 646] width 1010 height 36
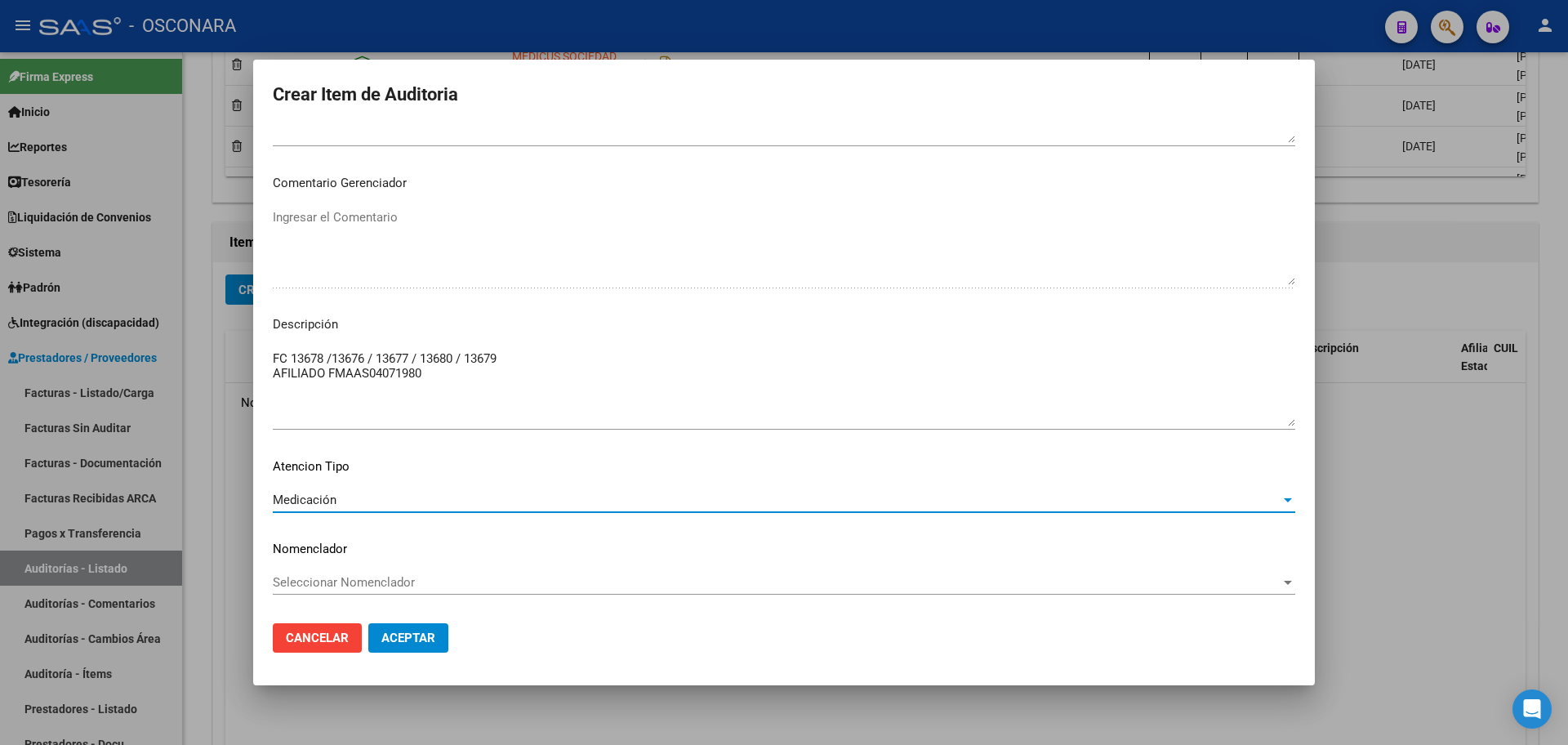
click at [435, 635] on button "Aceptar" at bounding box center [408, 638] width 80 height 30
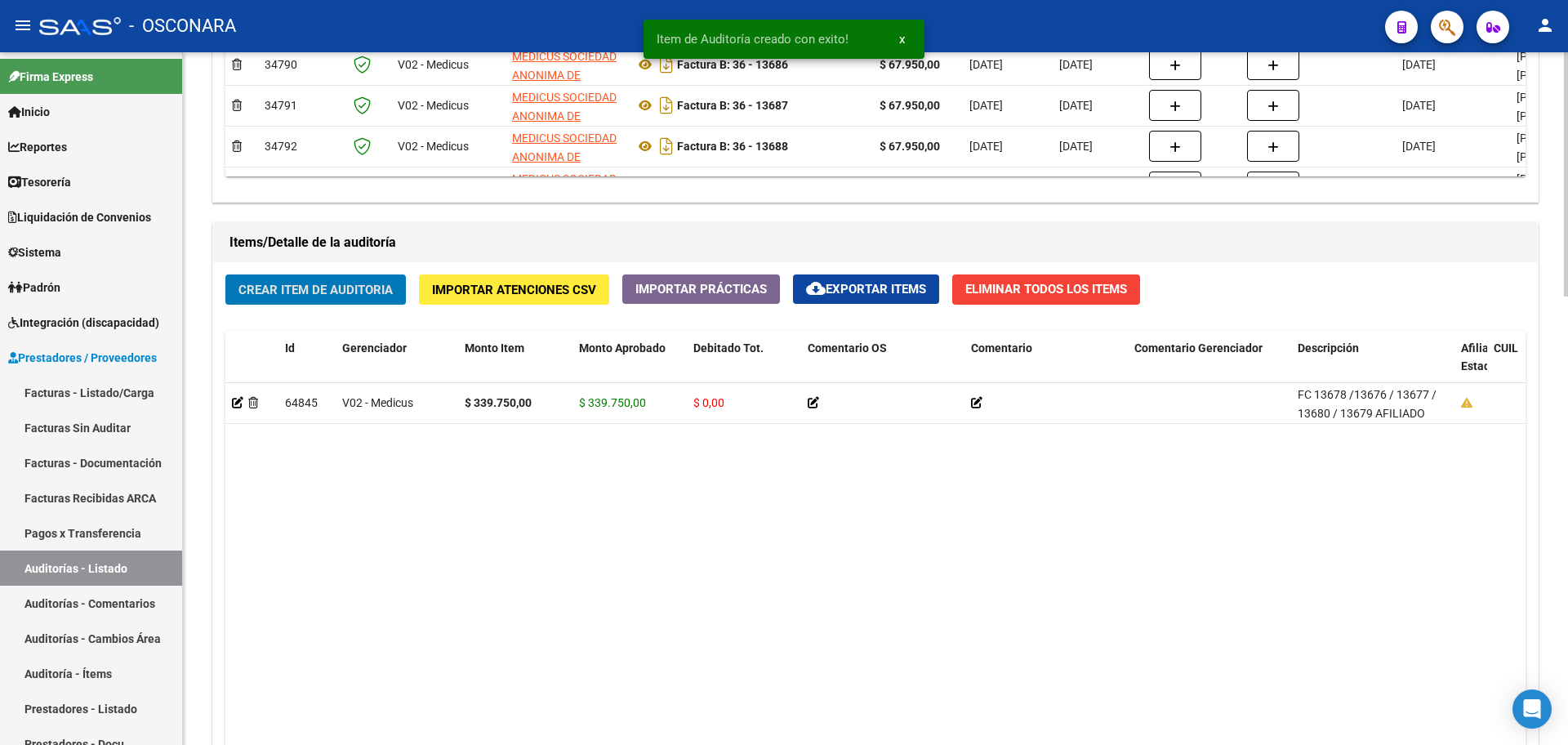
scroll to position [1022, 0]
click at [295, 283] on span "Crear Item de Auditoria" at bounding box center [316, 290] width 155 height 15
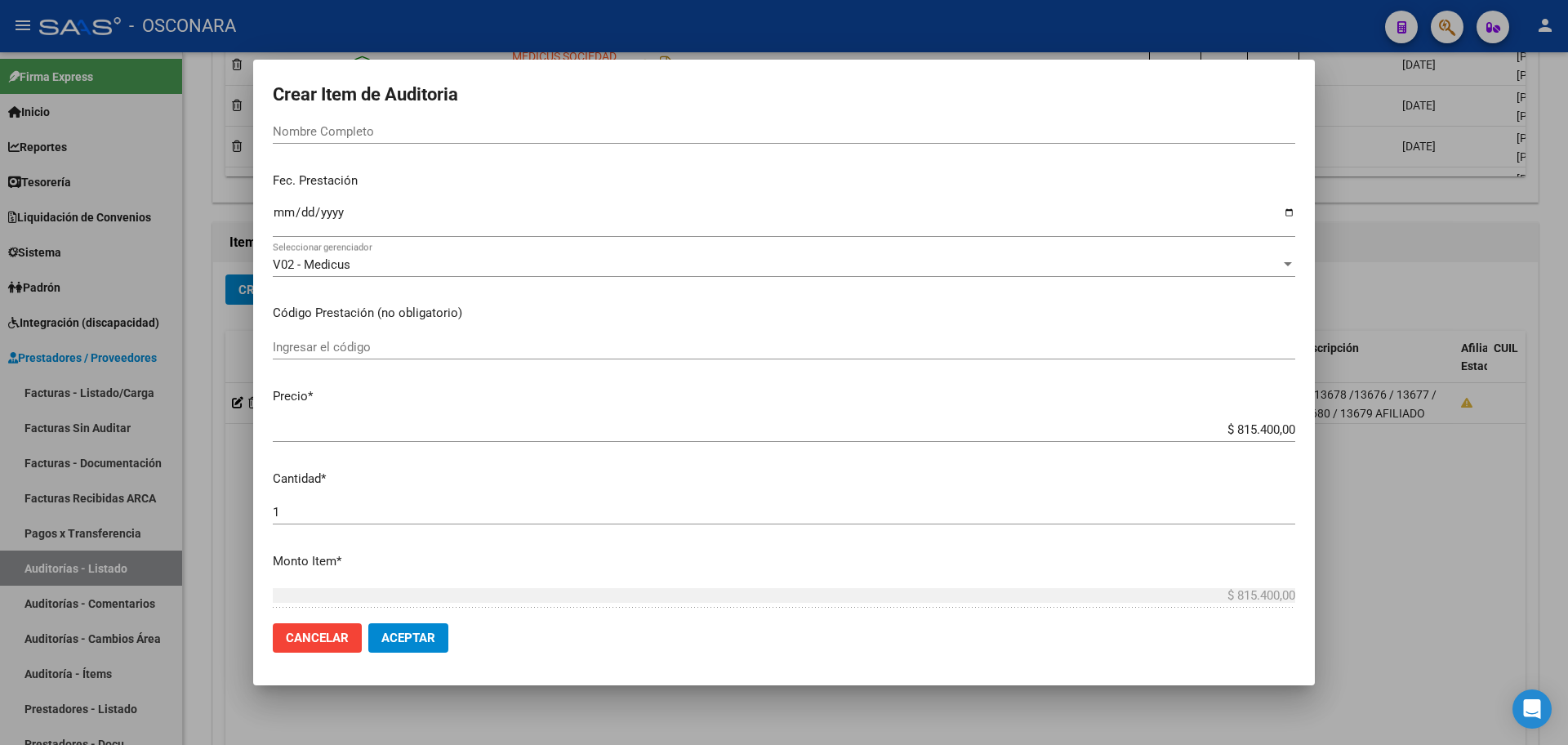
scroll to position [204, 0]
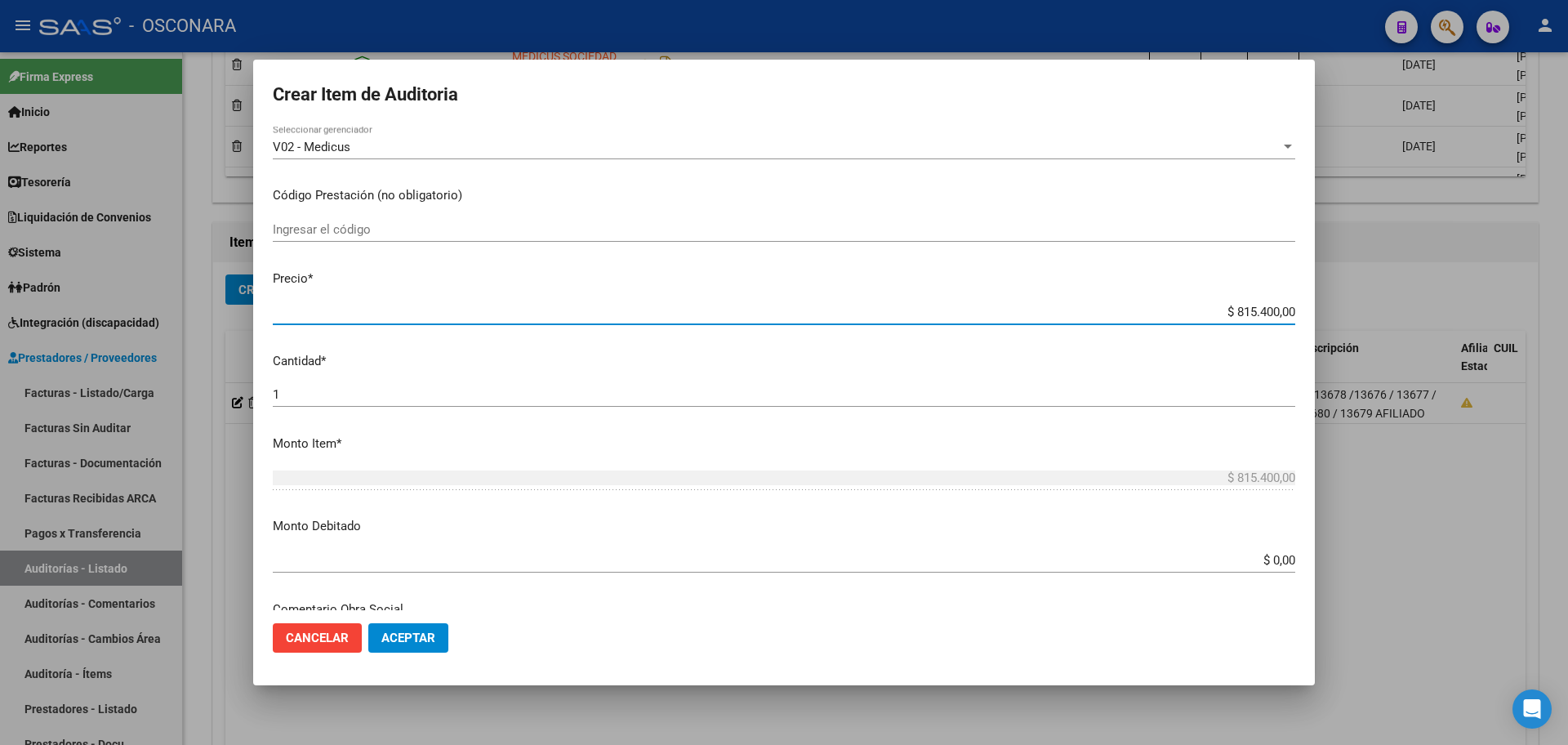
drag, startPoint x: 1217, startPoint y: 315, endPoint x: 1329, endPoint y: 246, distance: 131.5
click at [1390, 281] on div "Crear Item de Auditoria Nro Documento CUIL Nombre Completo Fec. Prestación Ingr…" at bounding box center [784, 372] width 1568 height 745
type input "$ 0,02"
type input "$ 0,27"
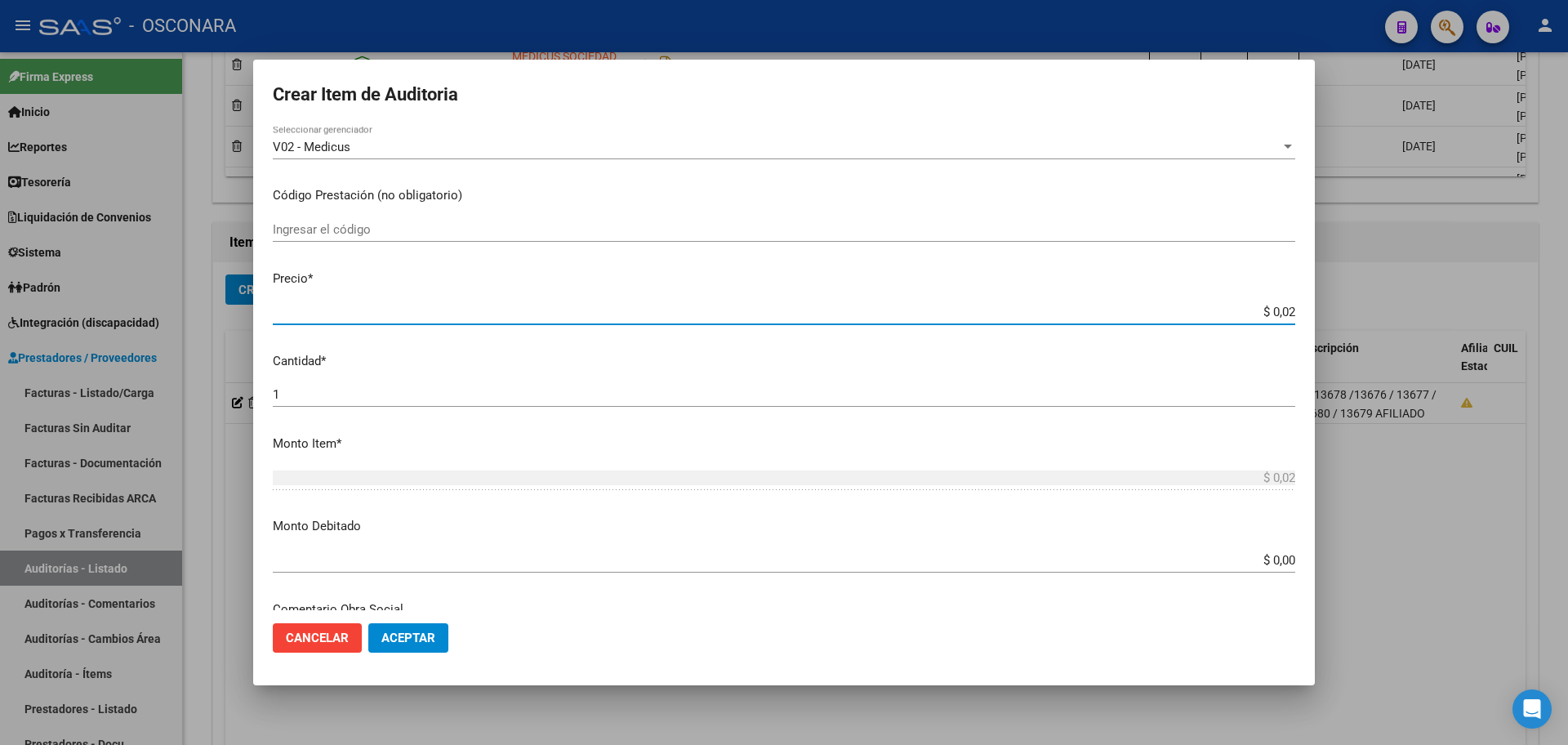
type input "$ 0,27"
type input "$ 2,71"
type input "$ 27,18"
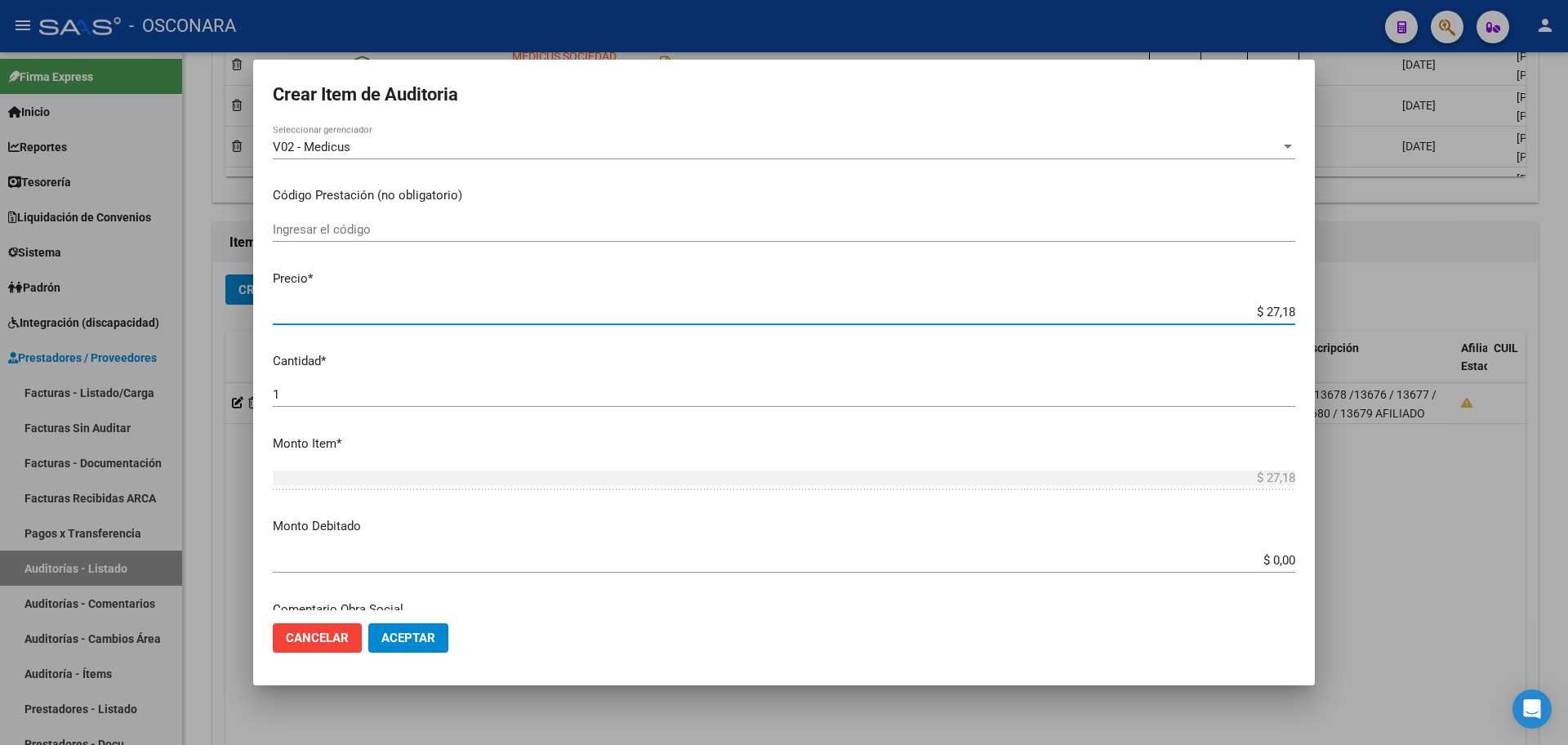
type input "$ 271,80"
type input "$ 2.718,00"
type input "$ 27.180,00"
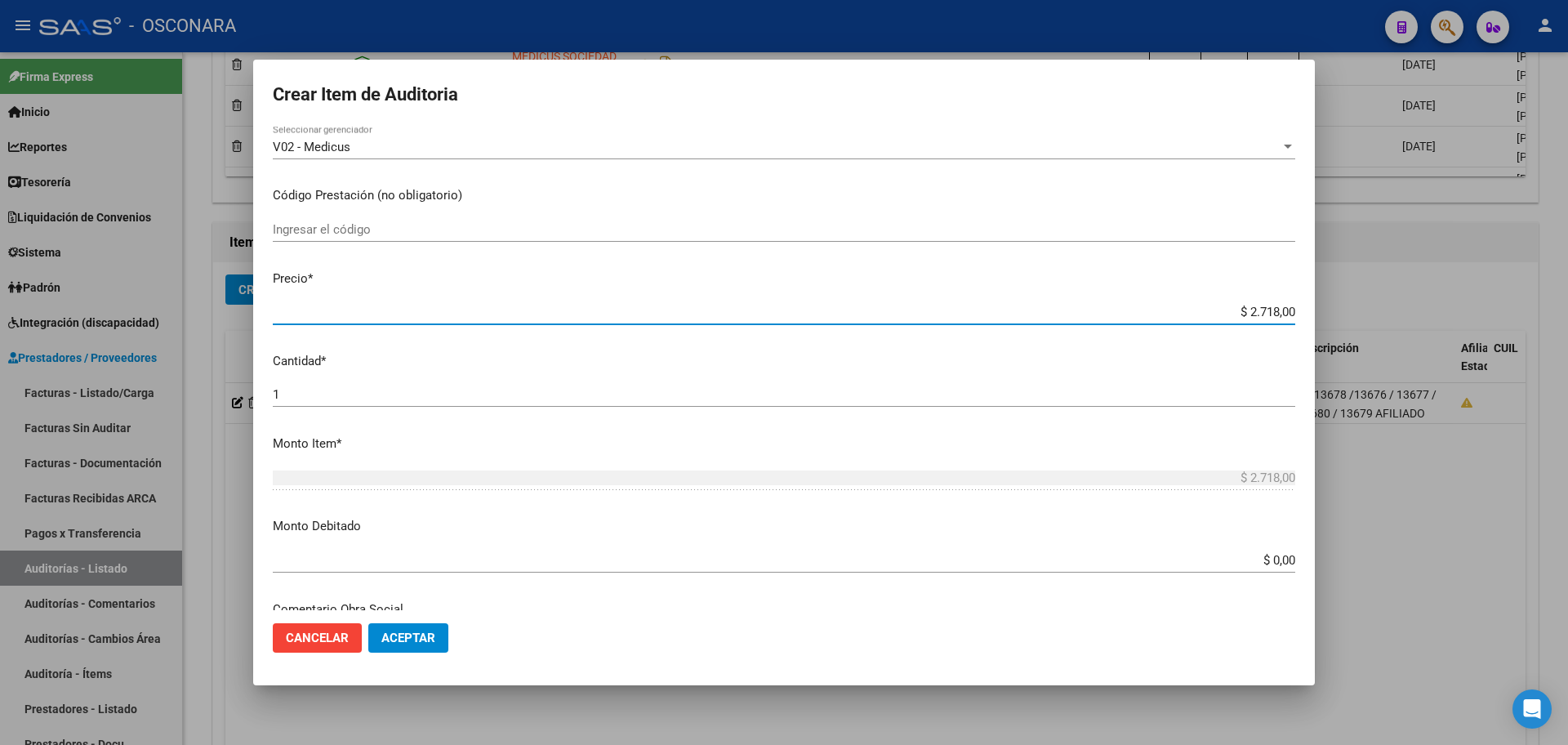
type input "$ 27.180,00"
type input "$ 271.800,00"
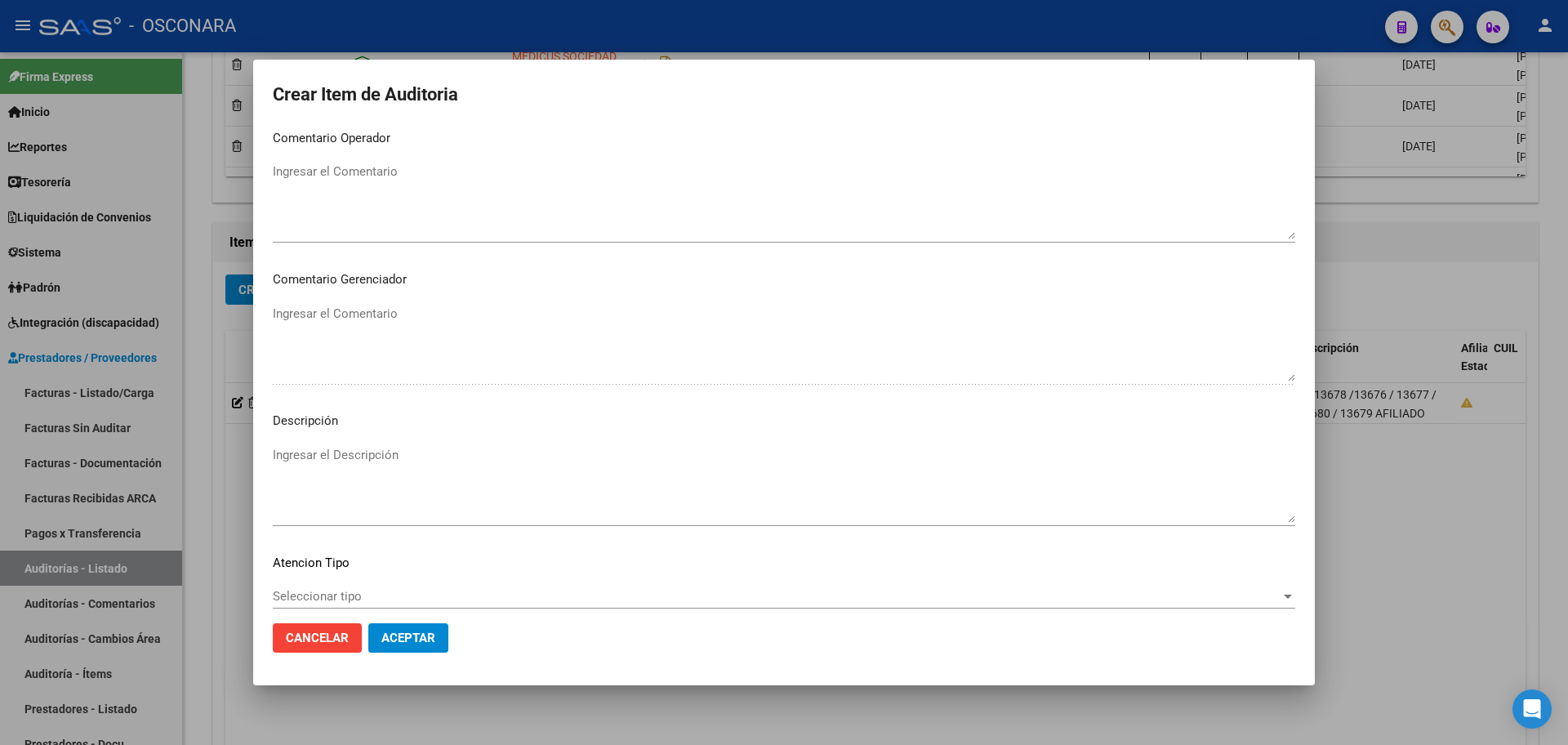
scroll to position [913, 0]
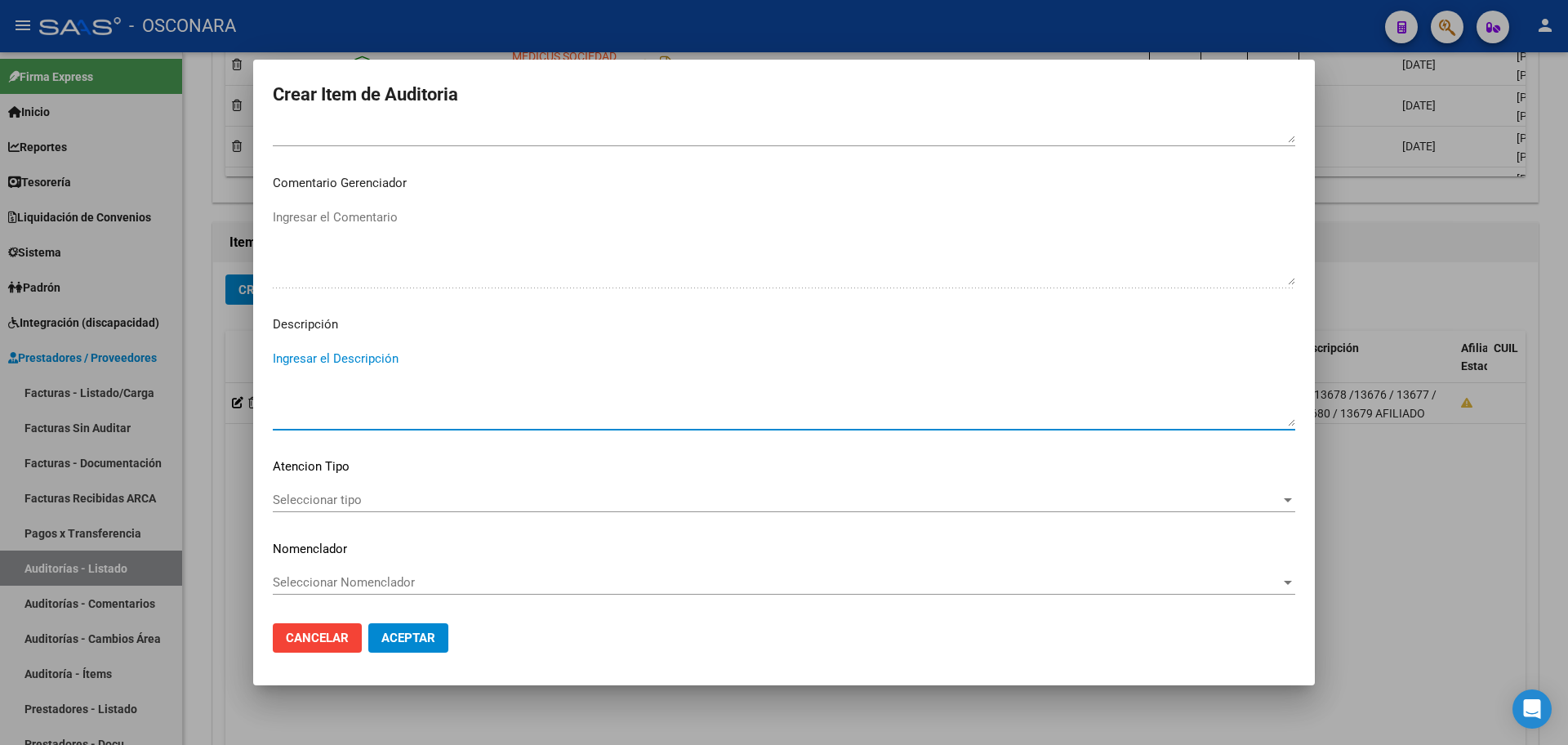
click at [399, 382] on textarea "Ingresar el Descripción" at bounding box center [784, 387] width 1023 height 76
type textarea "f"
type textarea "FC 13686 / 13689 /13687 / 13688 AFILIADO MJATR22111988"
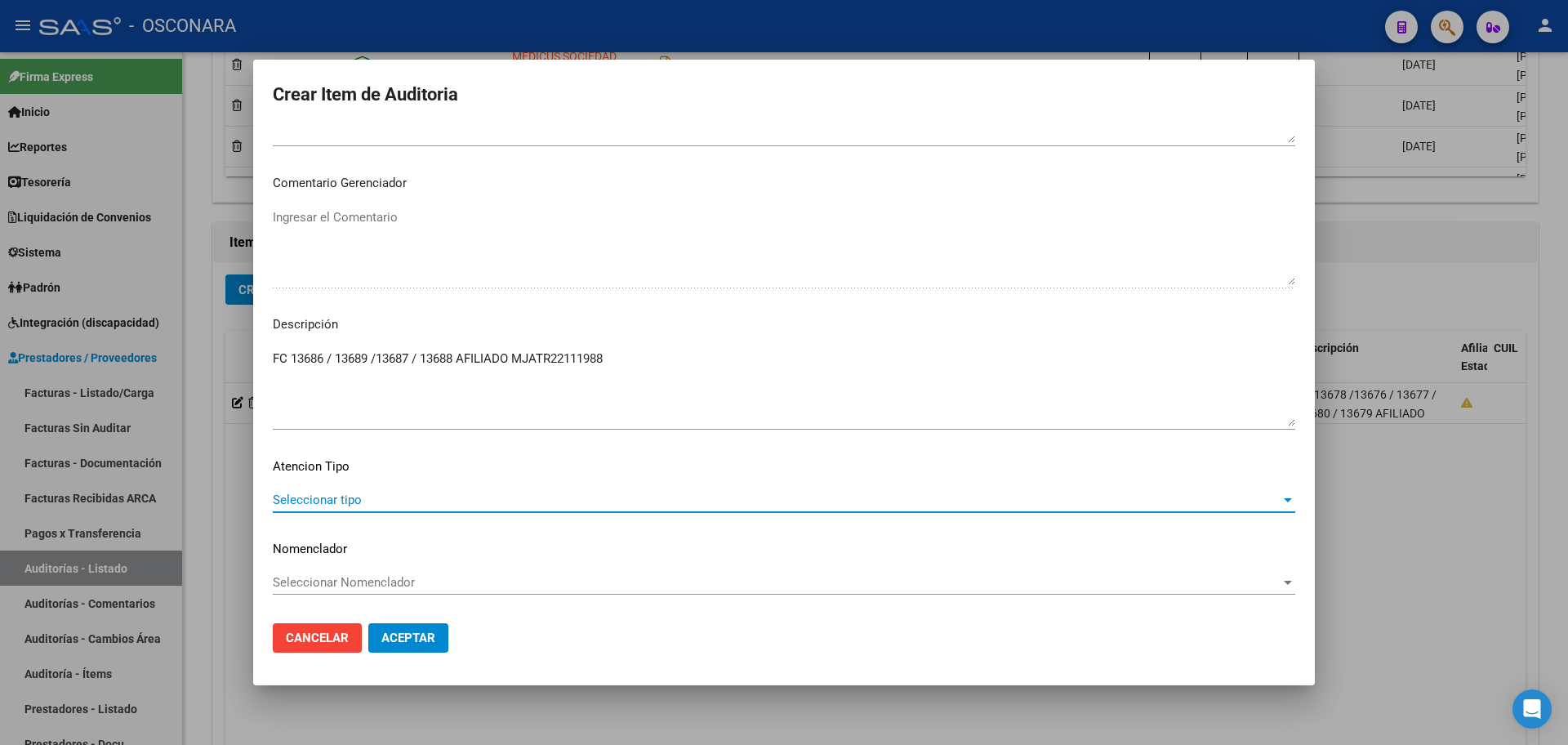
click at [389, 497] on span "Seleccionar tipo" at bounding box center [777, 500] width 1008 height 15
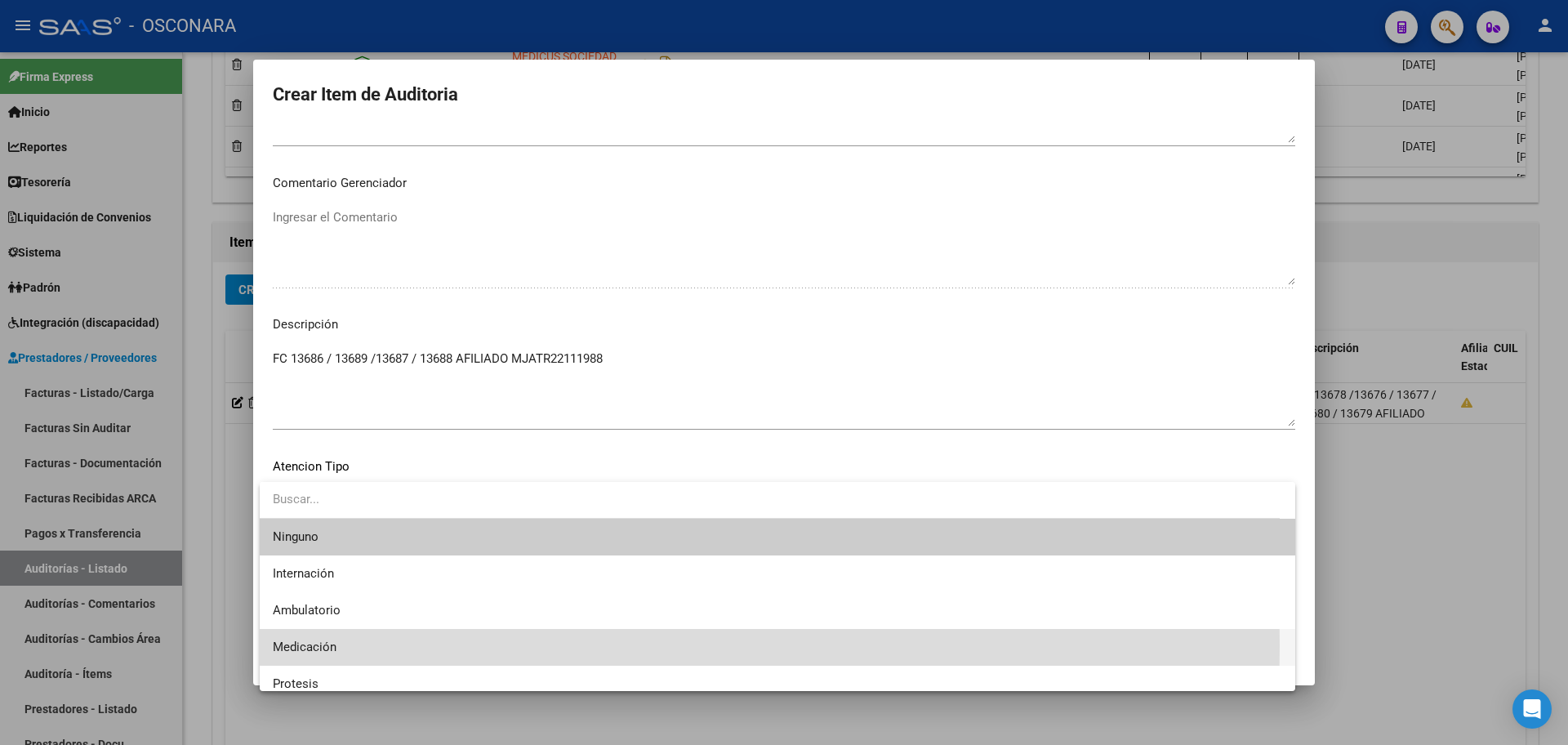
click at [363, 645] on span "Medicación" at bounding box center [778, 646] width 1010 height 36
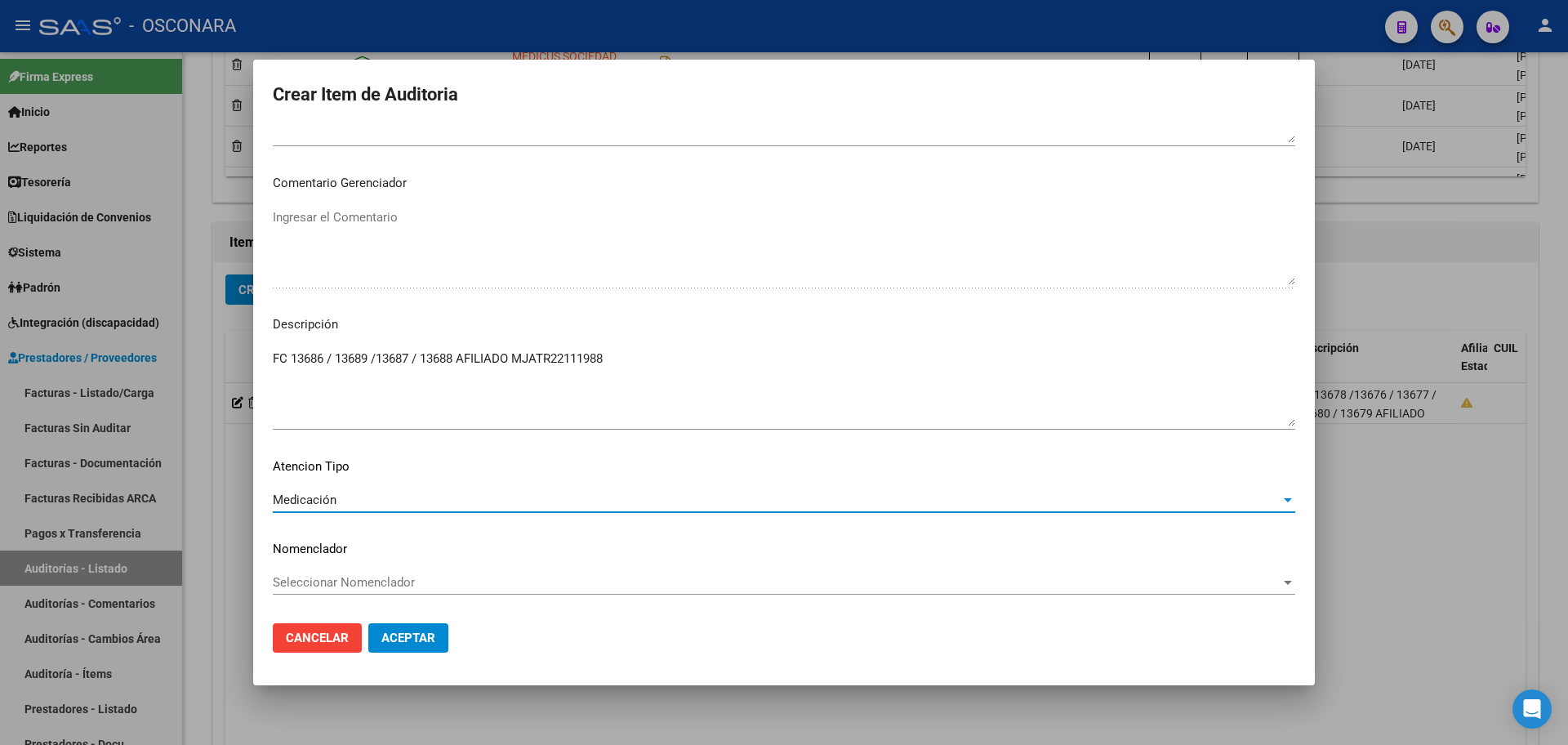
click at [424, 615] on mat-dialog-actions "Cancelar Aceptar" at bounding box center [784, 638] width 1023 height 56
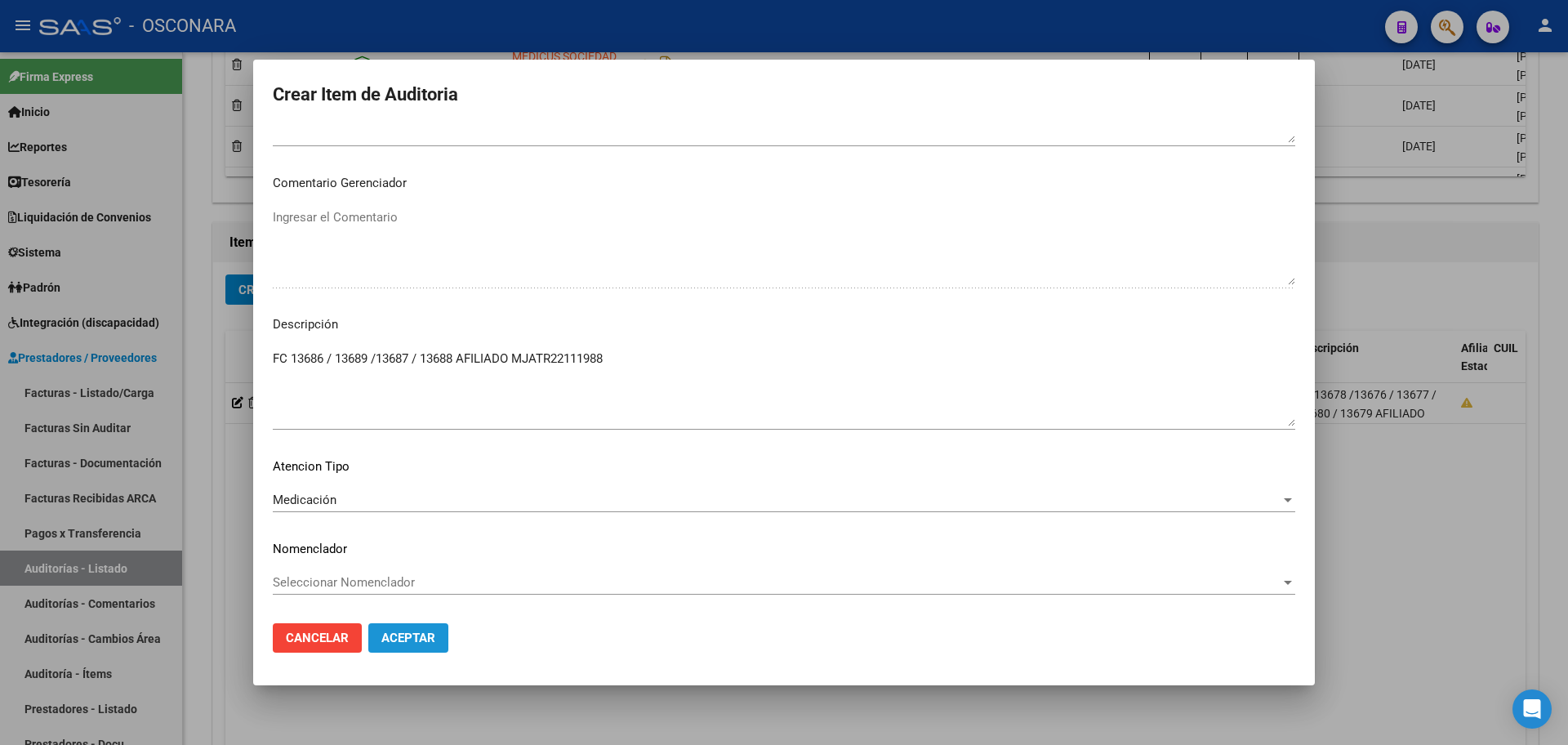
click at [428, 630] on button "Aceptar" at bounding box center [408, 638] width 80 height 30
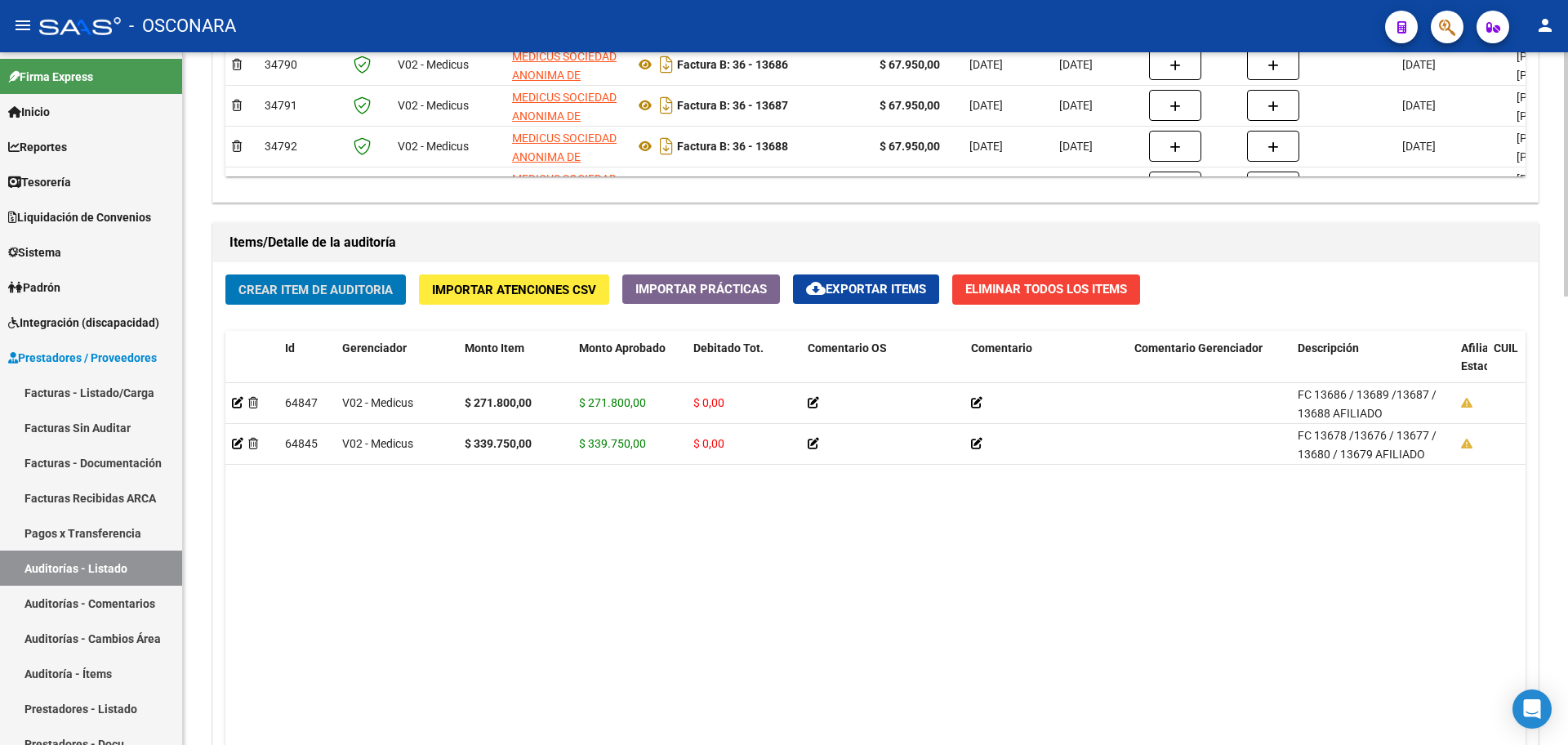
click at [334, 289] on span "Crear Item de Auditoria" at bounding box center [316, 290] width 155 height 15
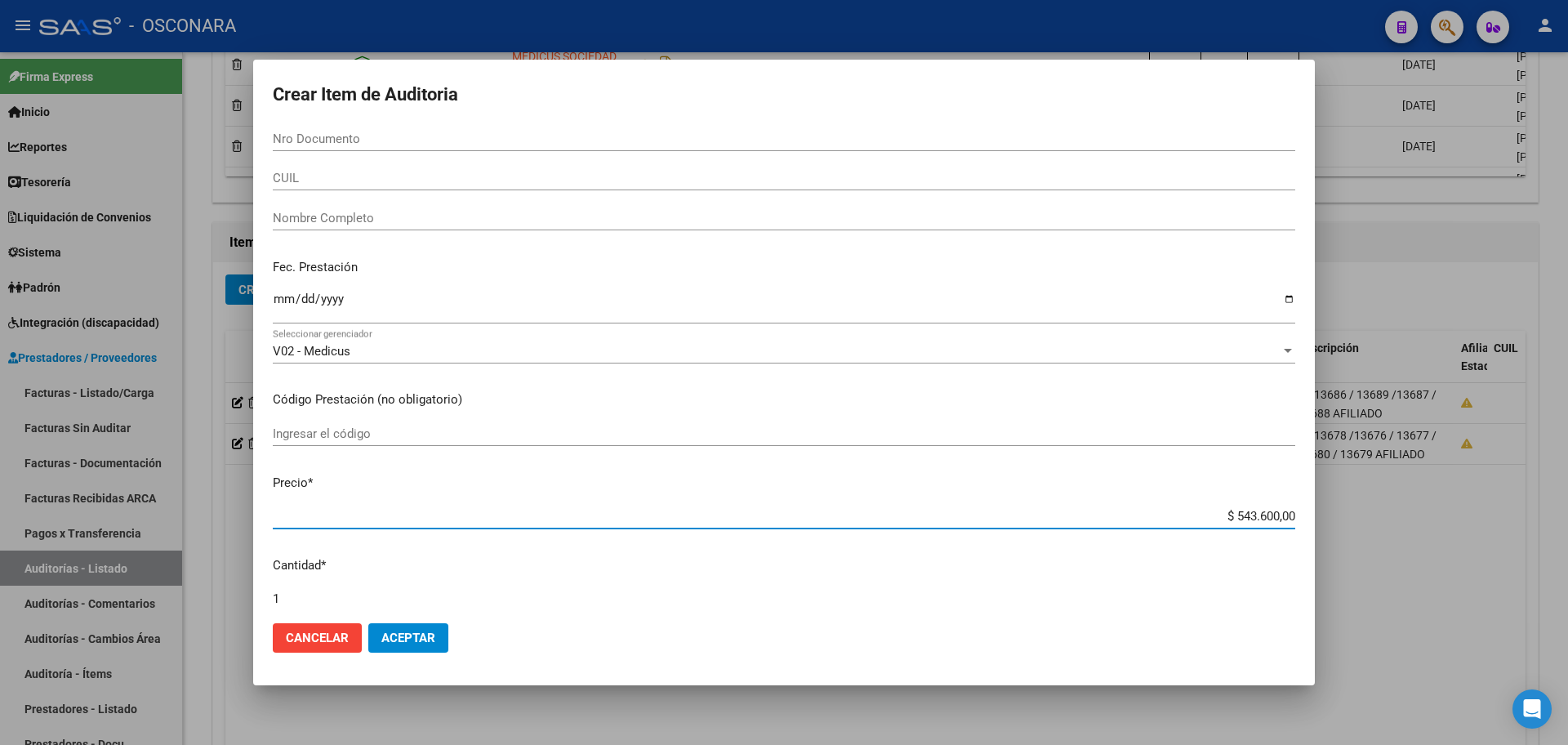
drag, startPoint x: 1229, startPoint y: 524, endPoint x: 1339, endPoint y: 524, distance: 110.0
click at [1339, 524] on div "Crear Item de Auditoria Nro Documento CUIL Nombre Completo Fec. Prestación Ingr…" at bounding box center [784, 372] width 1568 height 745
type input "$ 0,02"
type input "$ 0,27"
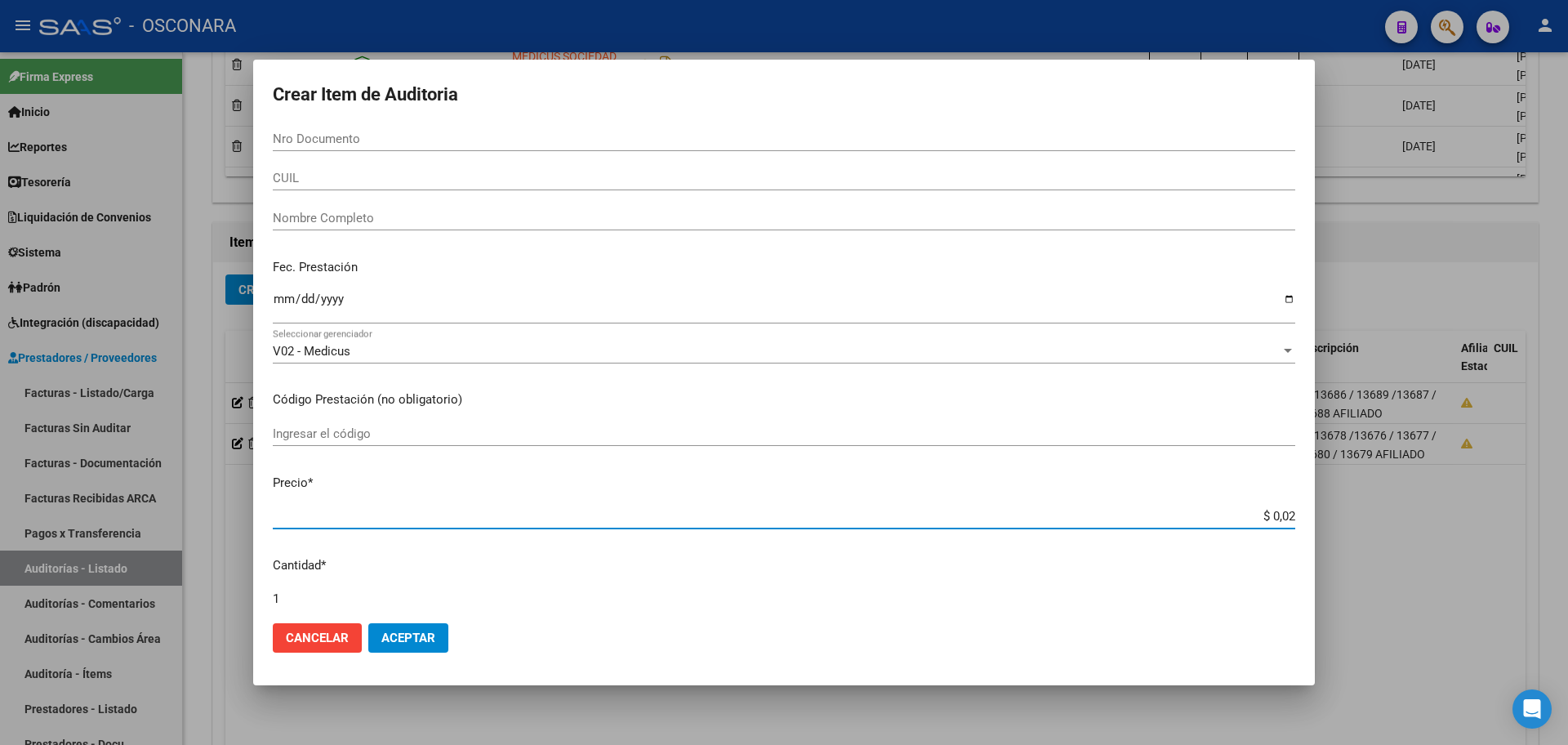
type input "$ 0,27"
type input "$ 2,71"
type input "$ 27,18"
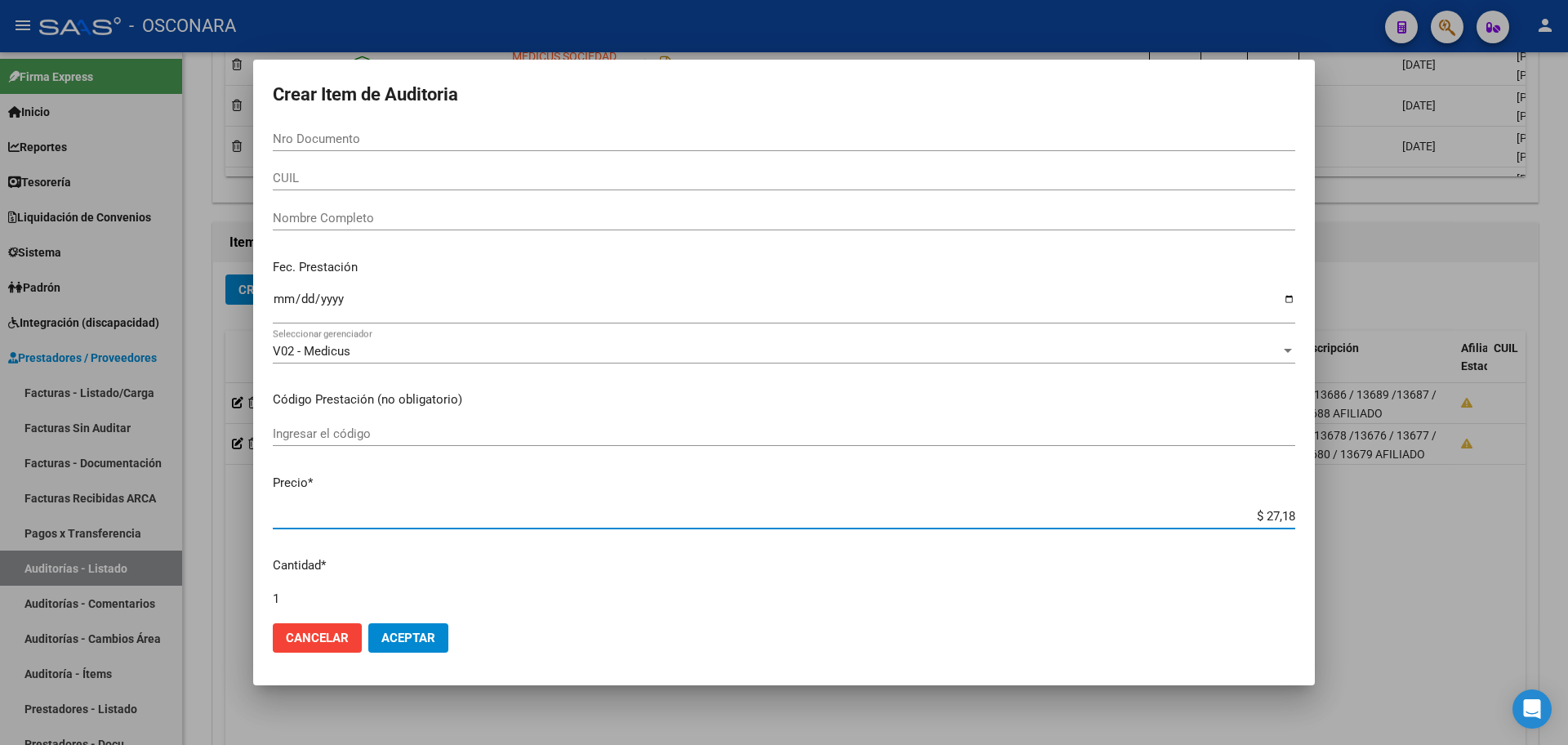
type input "$ 271,80"
type input "$ 2.718,00"
type input "$ 27.180,00"
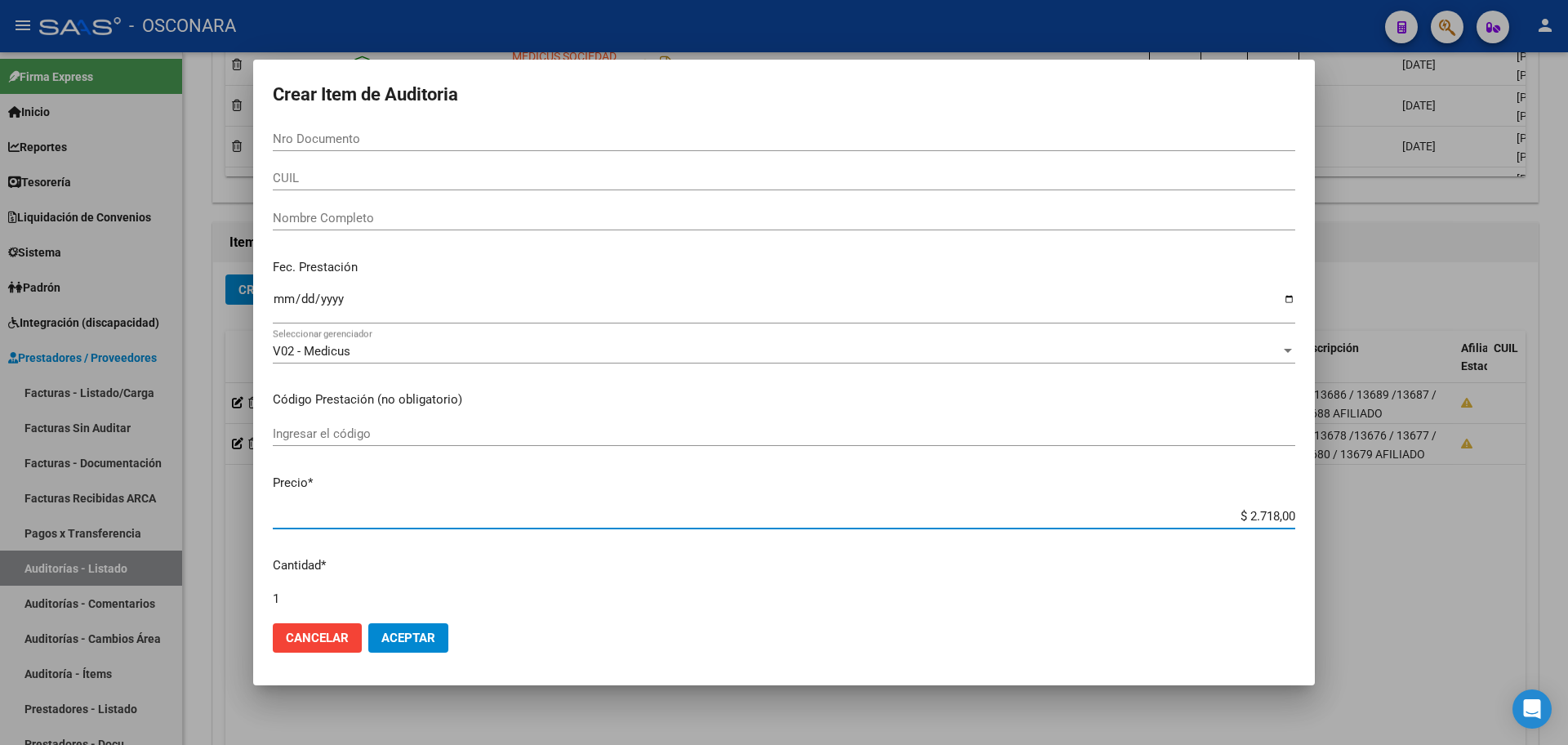
type input "$ 27.180,00"
type input "$ 271.800,00"
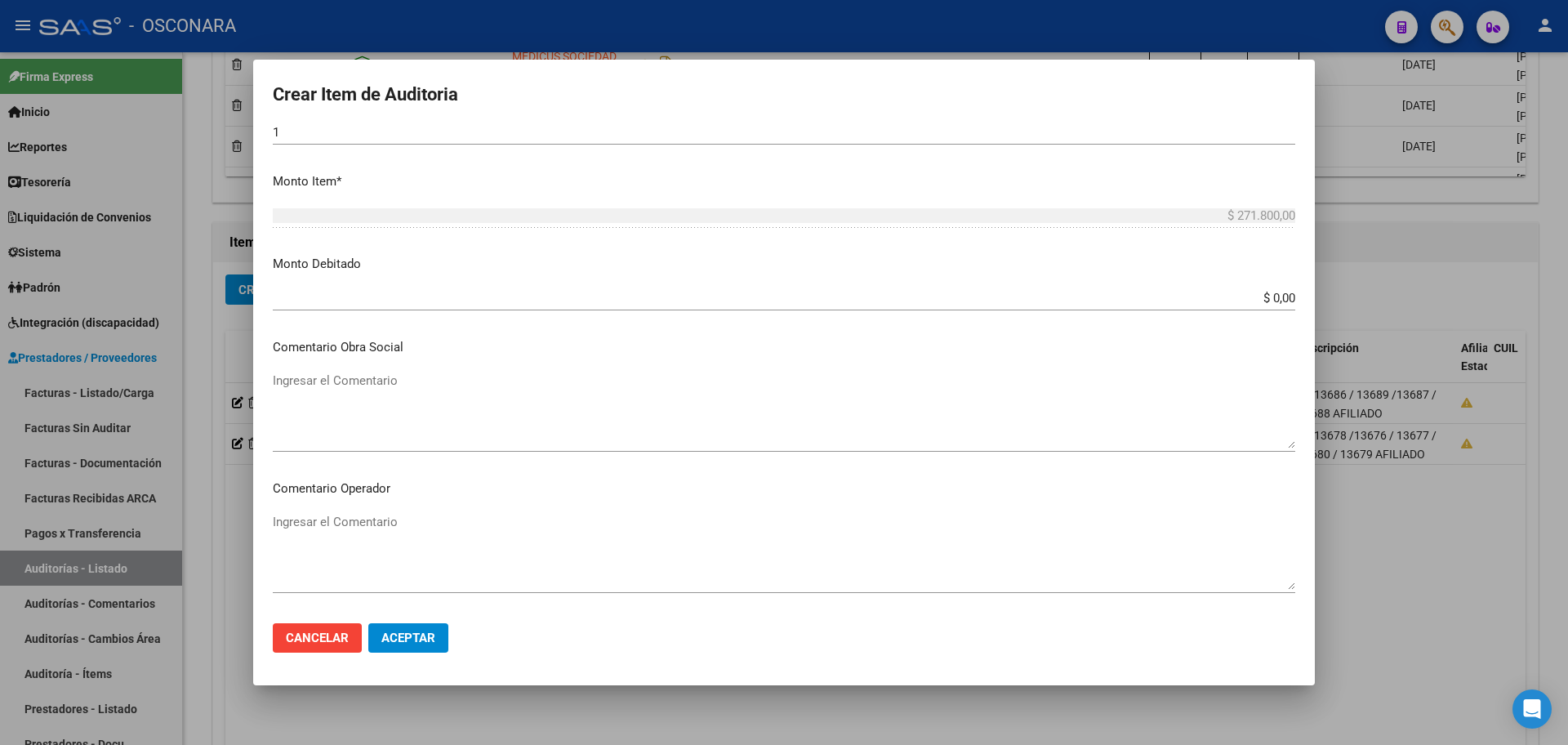
scroll to position [714, 0]
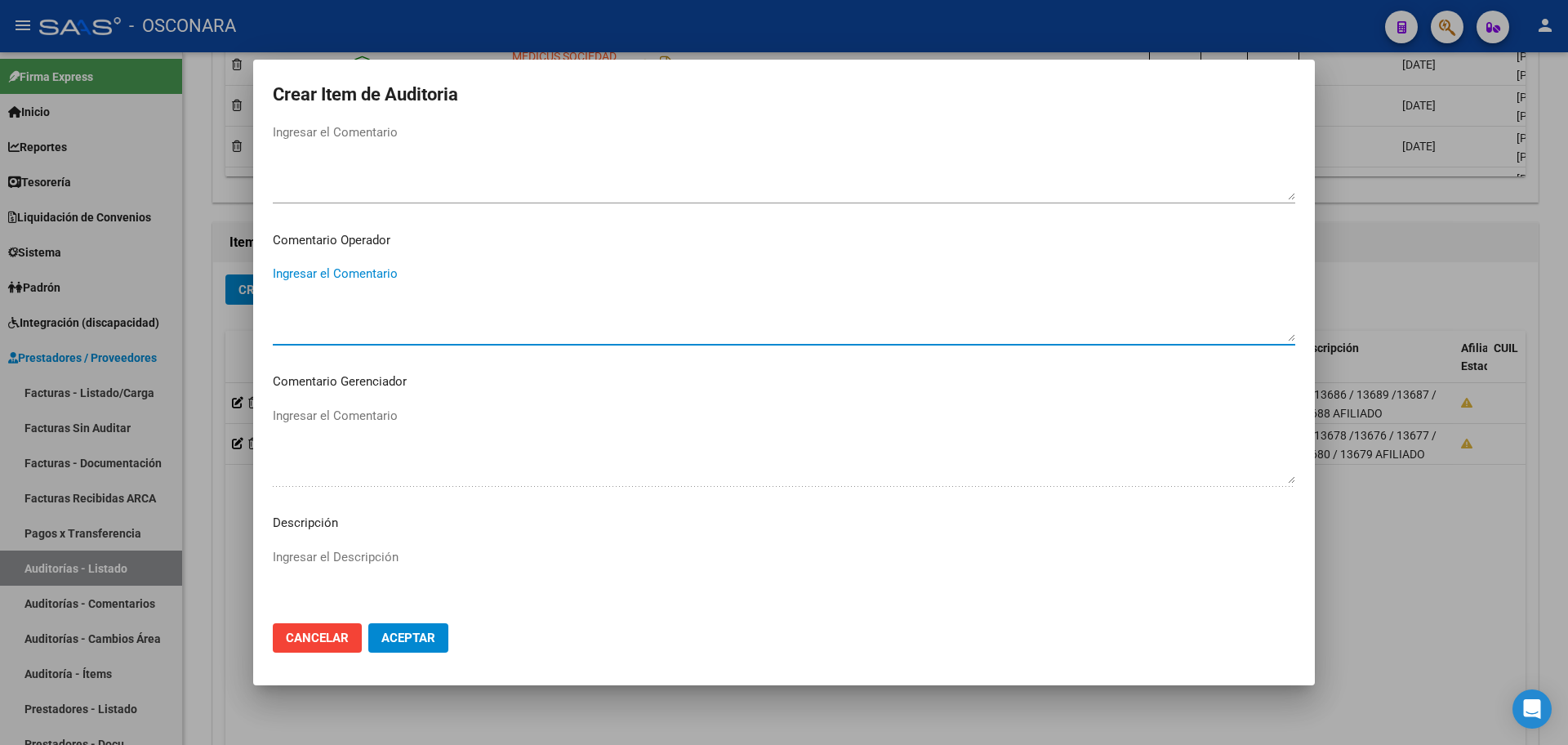
click at [421, 315] on textarea "Ingresar el Comentario" at bounding box center [784, 303] width 1023 height 76
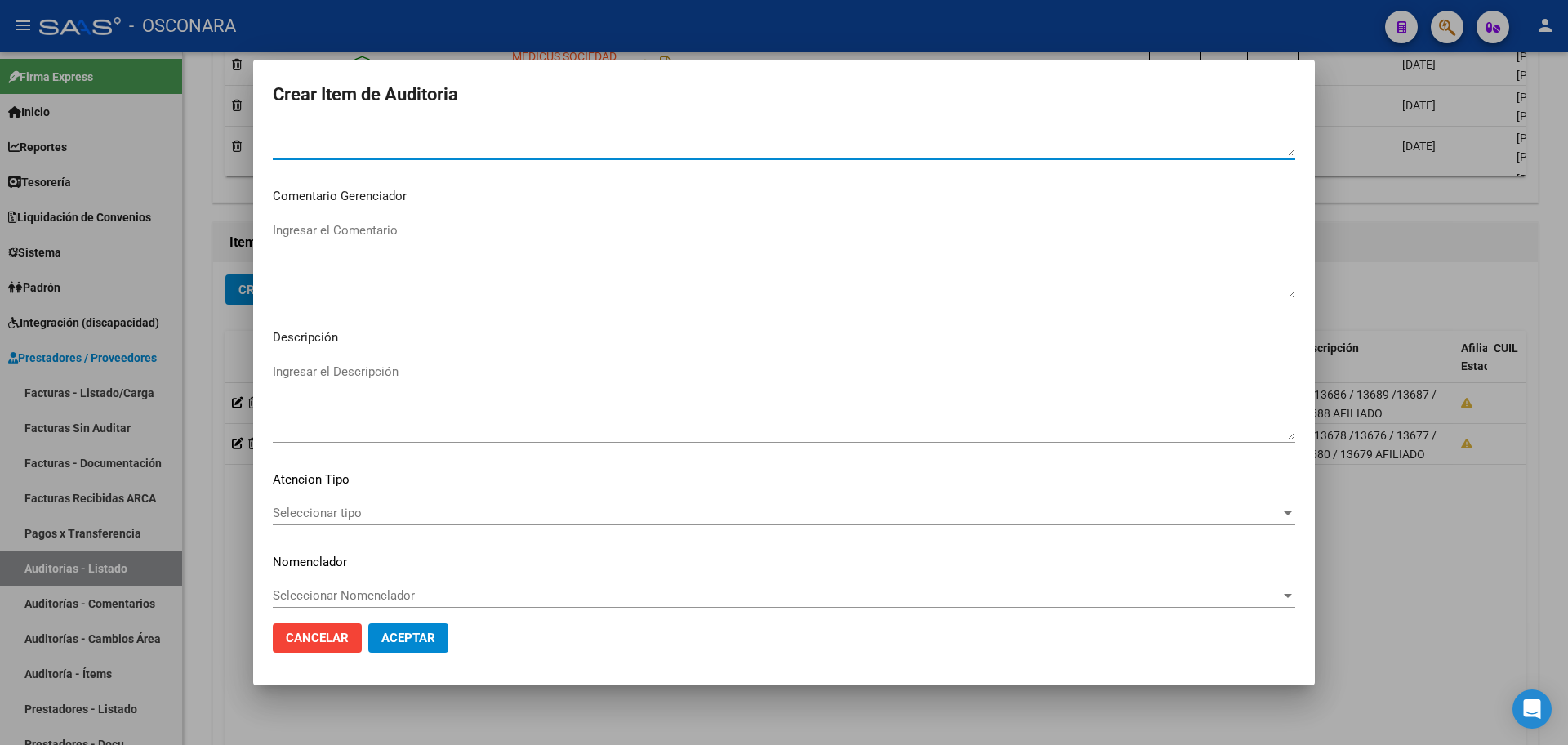
scroll to position [913, 0]
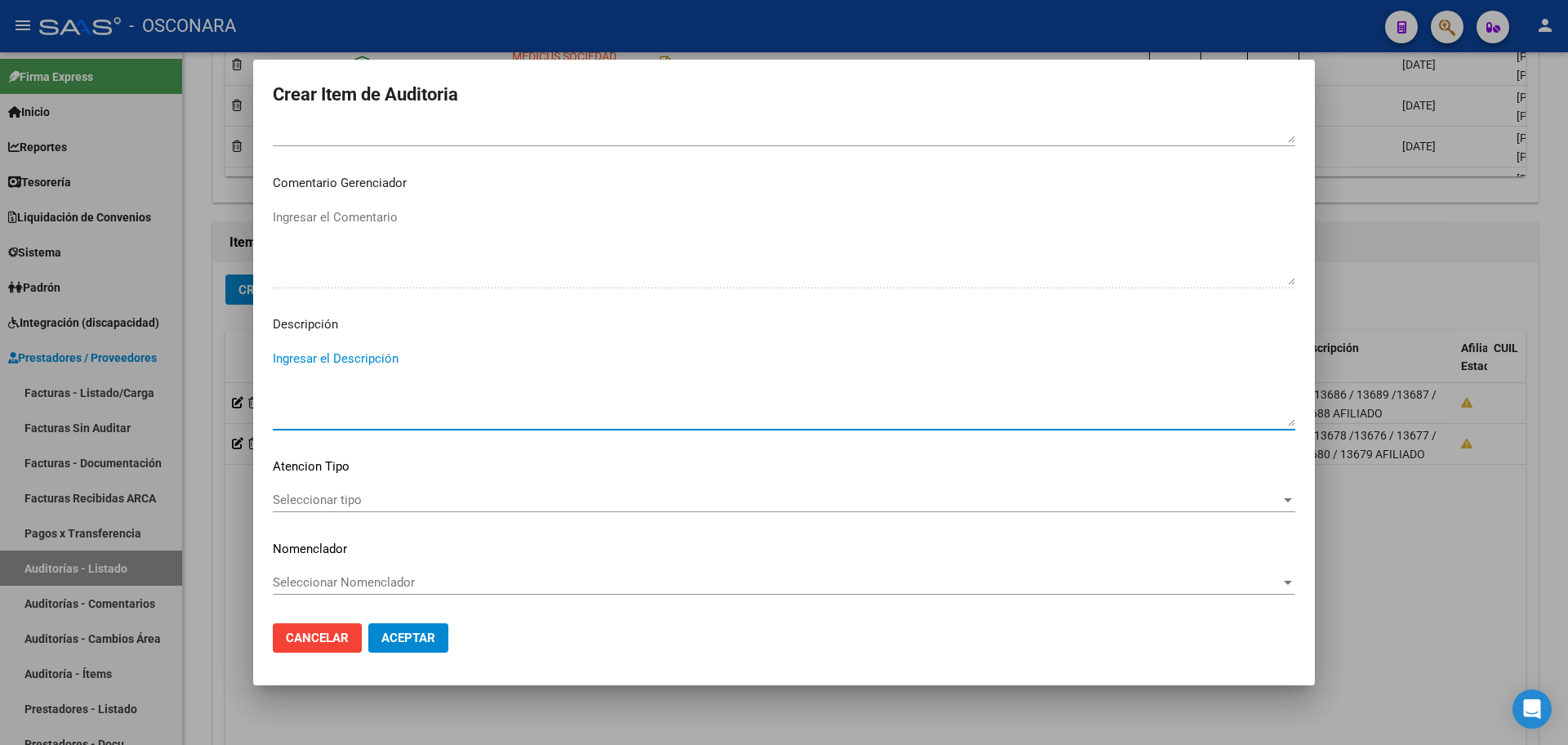
click at [304, 373] on textarea "Ingresar el Descripción" at bounding box center [784, 387] width 1023 height 76
click at [382, 349] on textarea "FC 13682 / 13685 // 13683 /13681" at bounding box center [784, 387] width 1023 height 76
click at [565, 350] on textarea "FC 13682 / 13685 / 13683 /13681" at bounding box center [784, 387] width 1023 height 76
type textarea "FC 13682 / 13685 / 13683 /13681 AFILIADO MJOSU12101959"
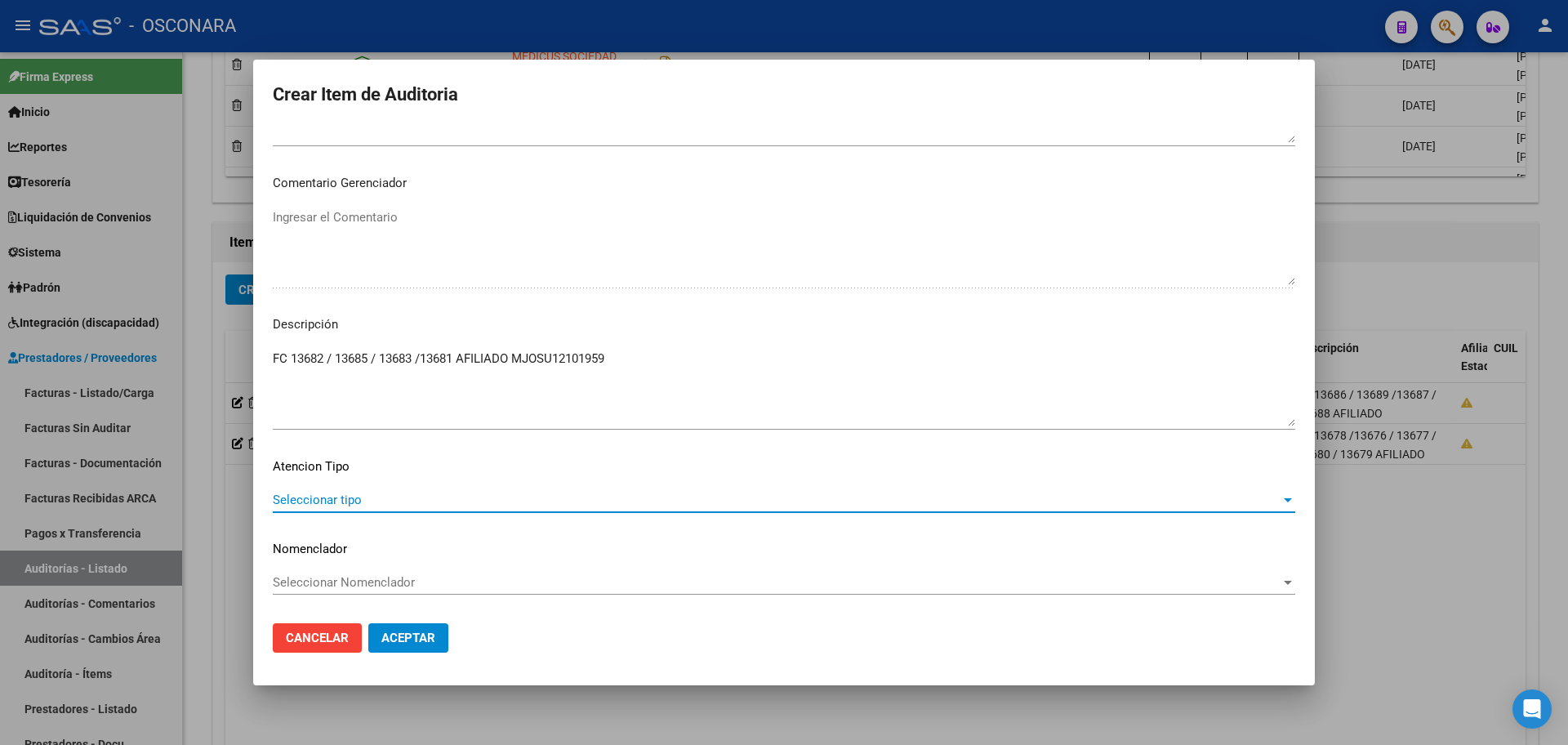
click at [399, 498] on span "Seleccionar tipo" at bounding box center [777, 500] width 1008 height 15
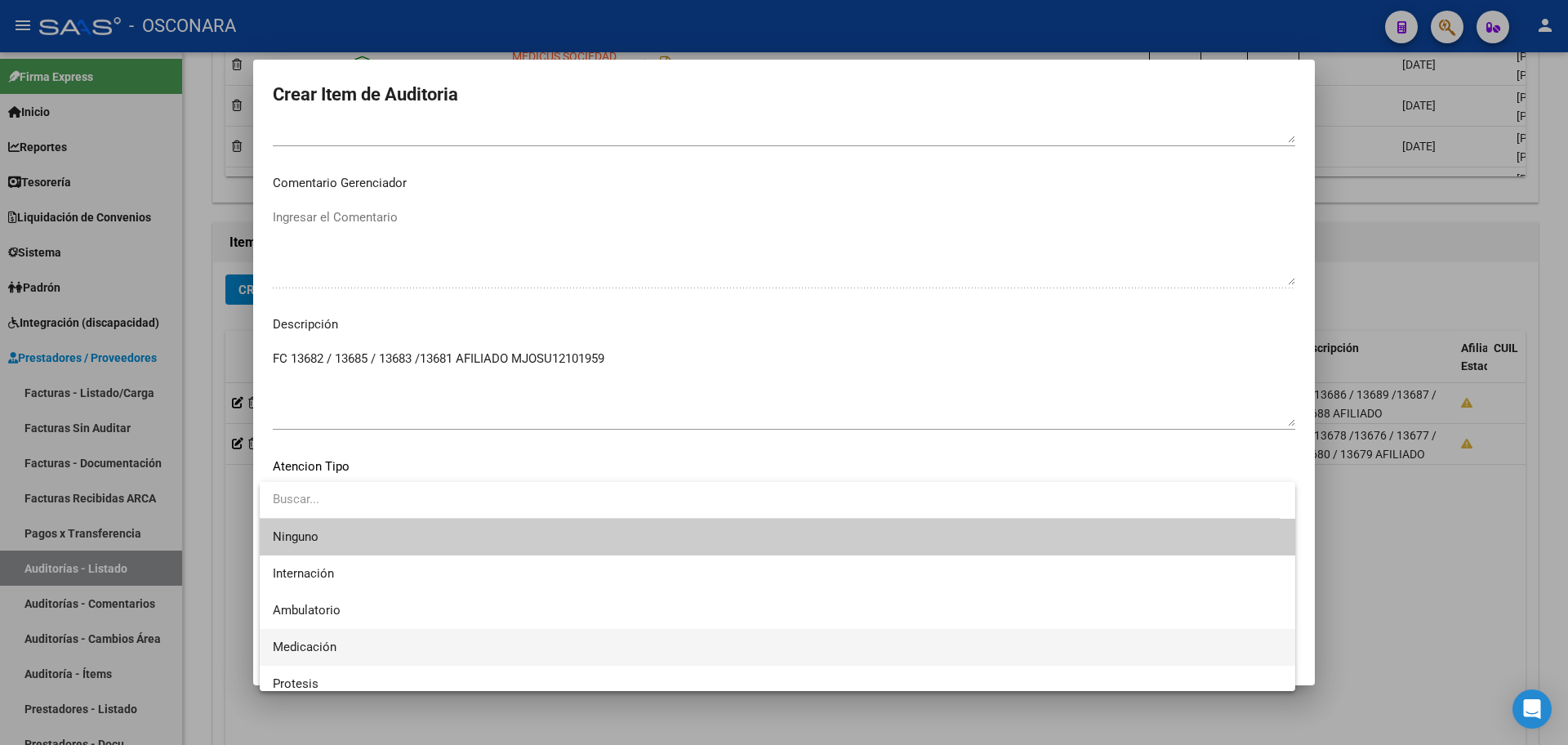
click at [406, 644] on span "Medicación" at bounding box center [778, 646] width 1010 height 36
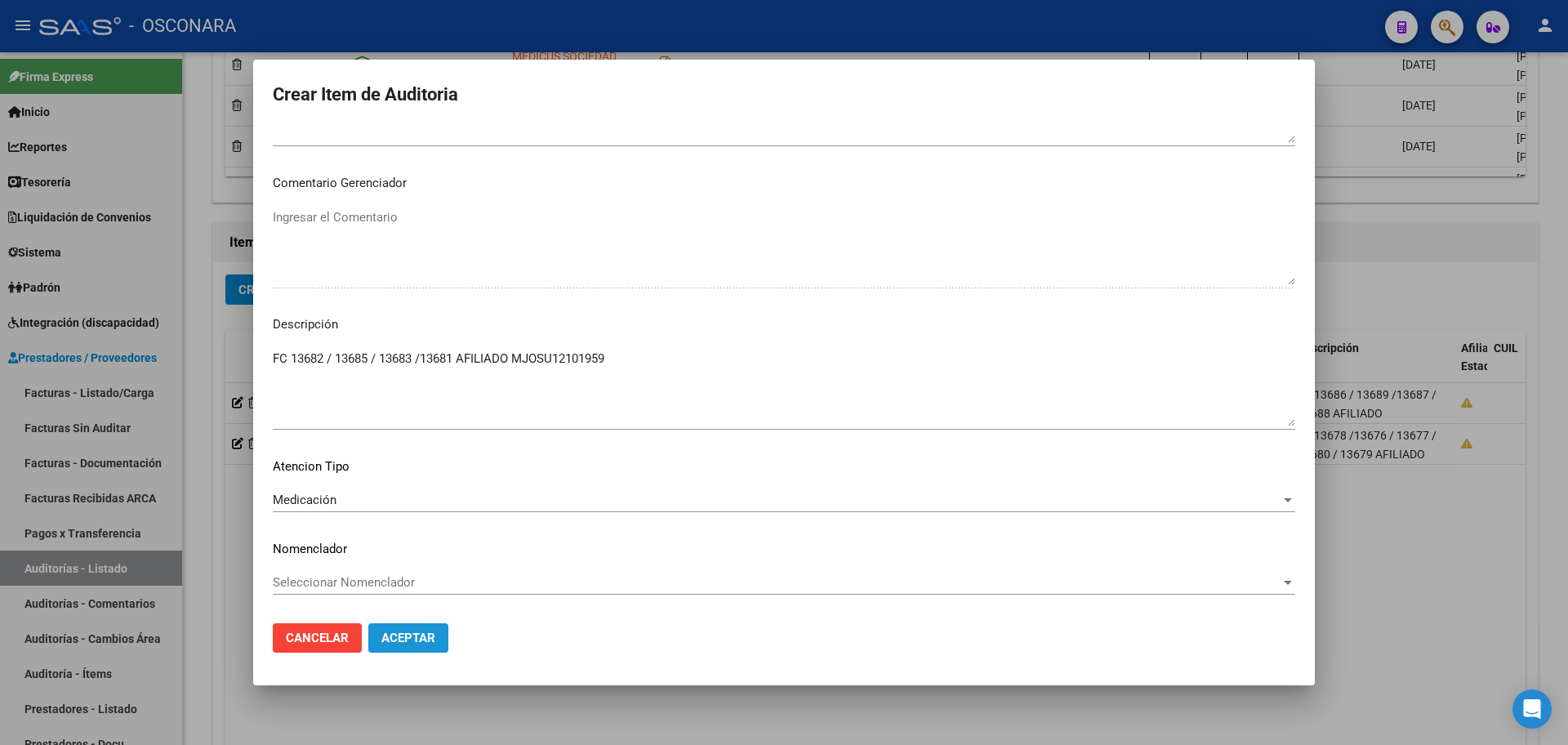
drag, startPoint x: 439, startPoint y: 639, endPoint x: 400, endPoint y: 629, distance: 40.3
click at [438, 639] on button "Aceptar" at bounding box center [408, 638] width 80 height 30
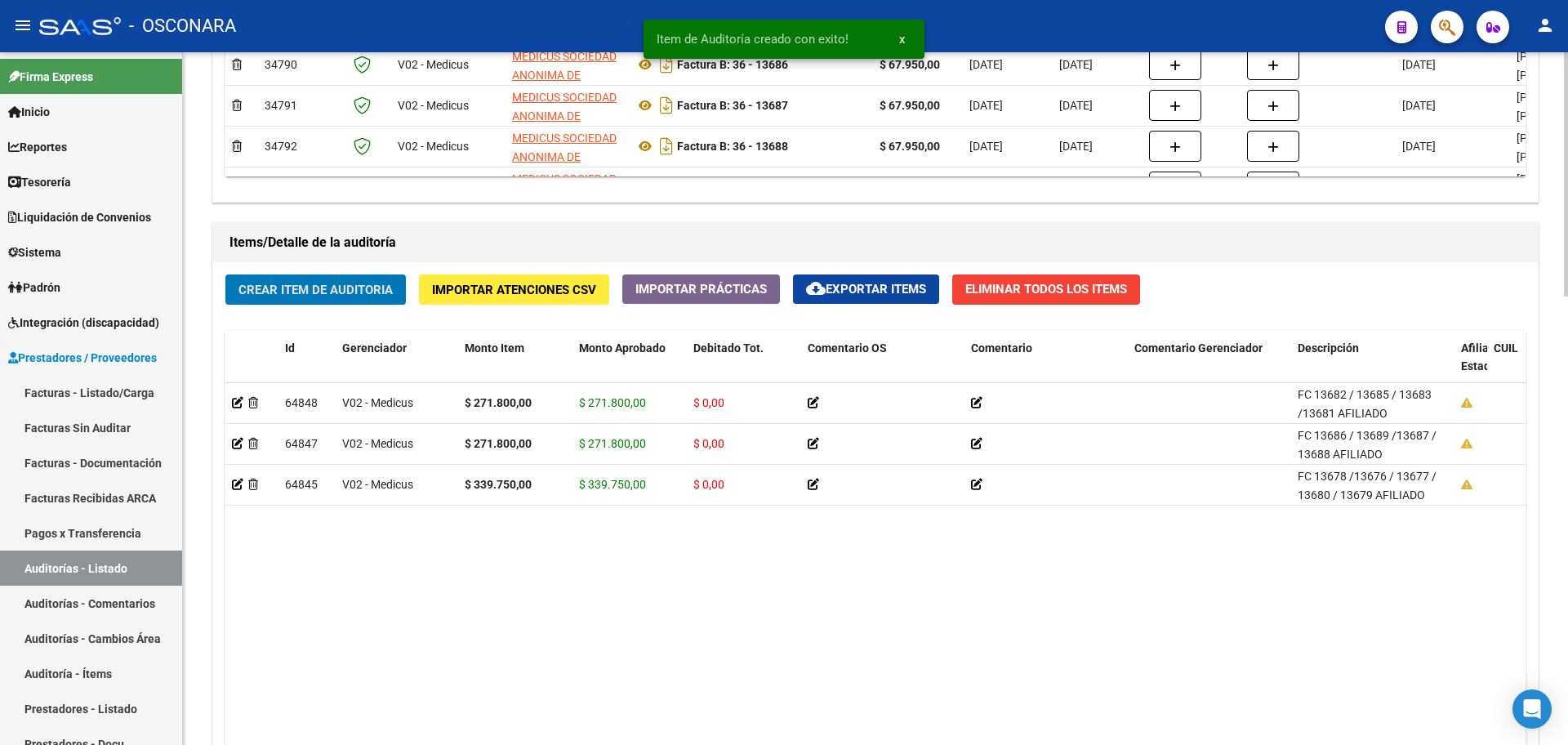
click at [343, 294] on span "Crear Item de Auditoria" at bounding box center [316, 290] width 155 height 15
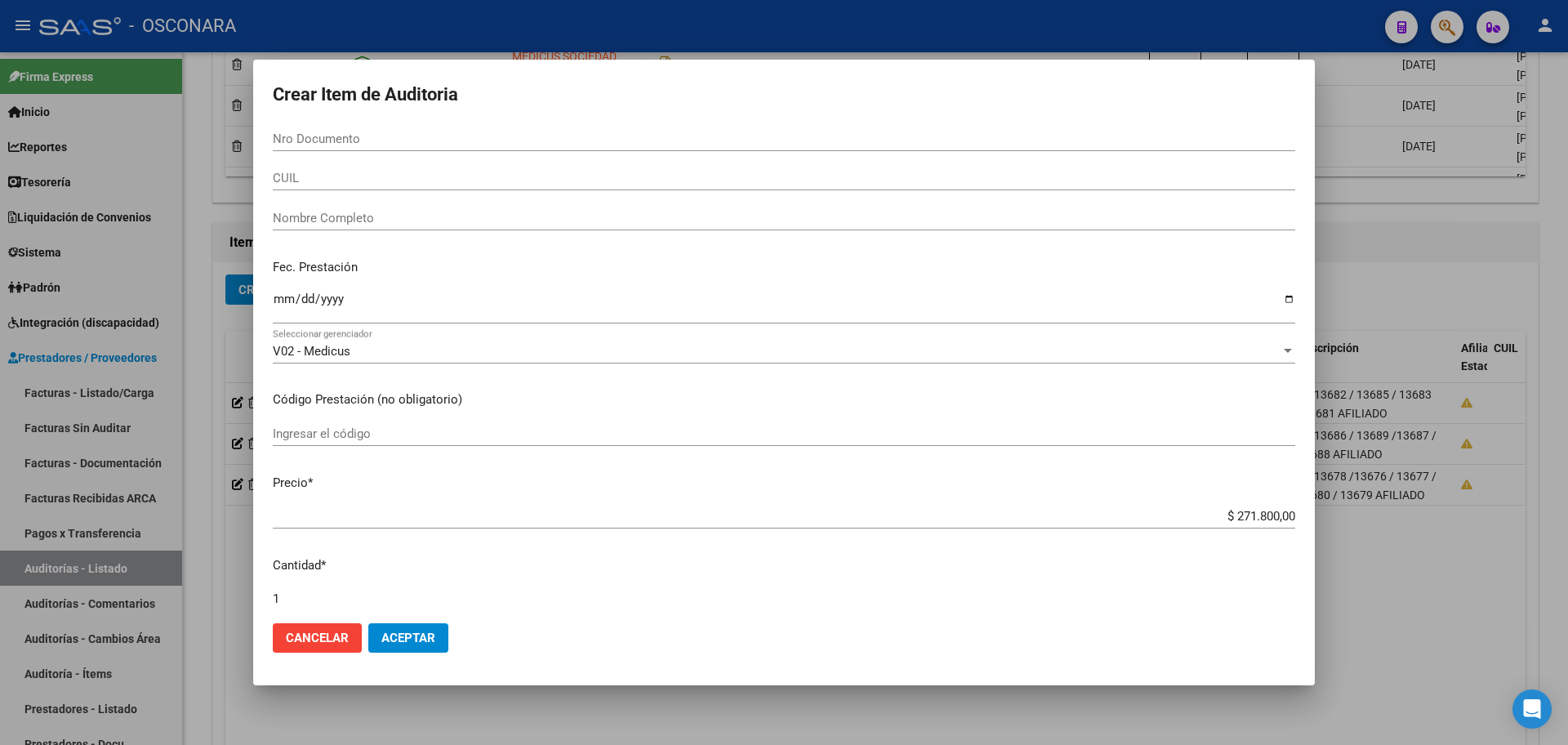
click at [646, 308] on input "Ingresar la fecha" at bounding box center [784, 305] width 1023 height 26
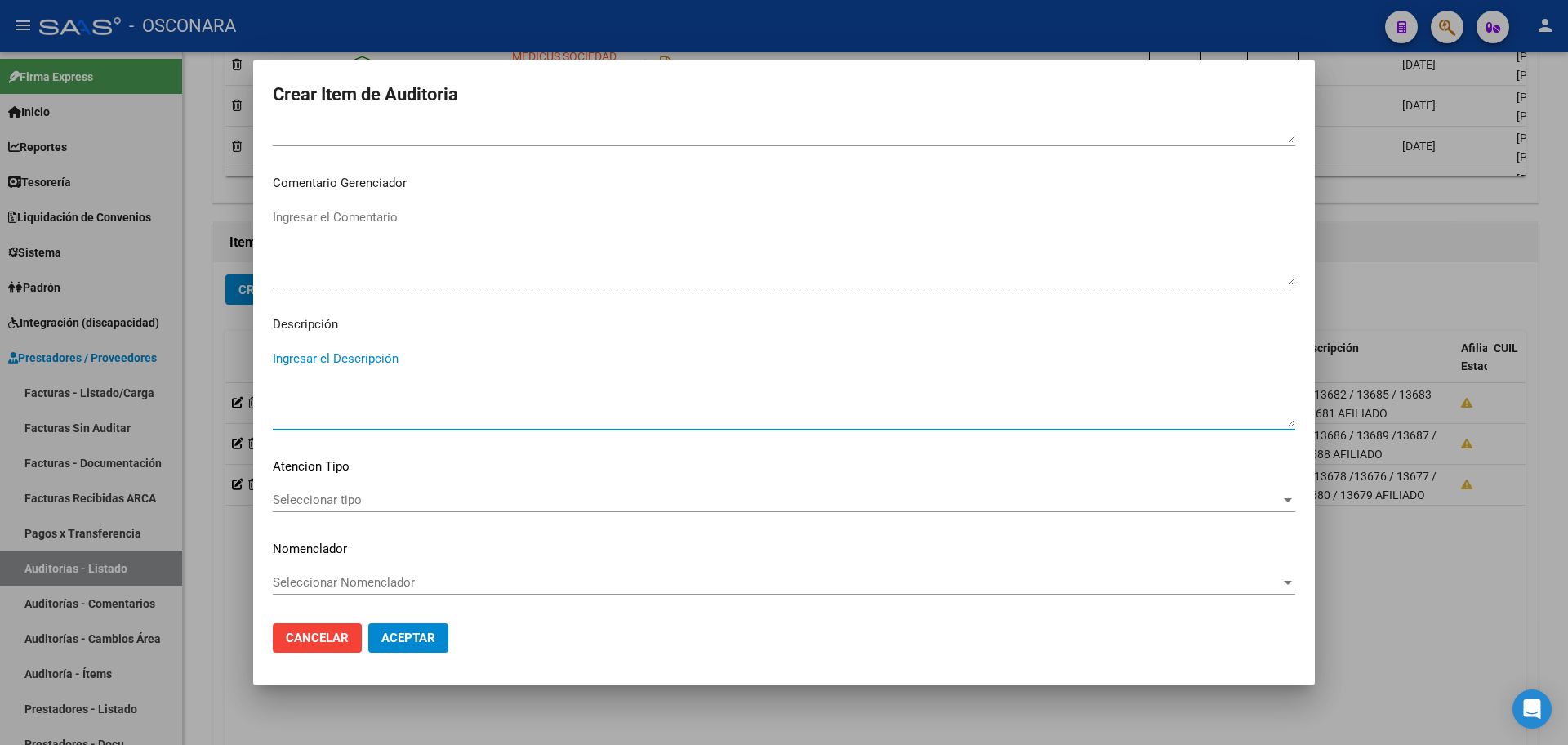
click at [360, 363] on textarea "Ingresar el Descripción" at bounding box center [784, 387] width 1023 height 76
type textarea "FC 13767 / 13768 / 13766 / 13765 AFILIADO MKERU08021996"
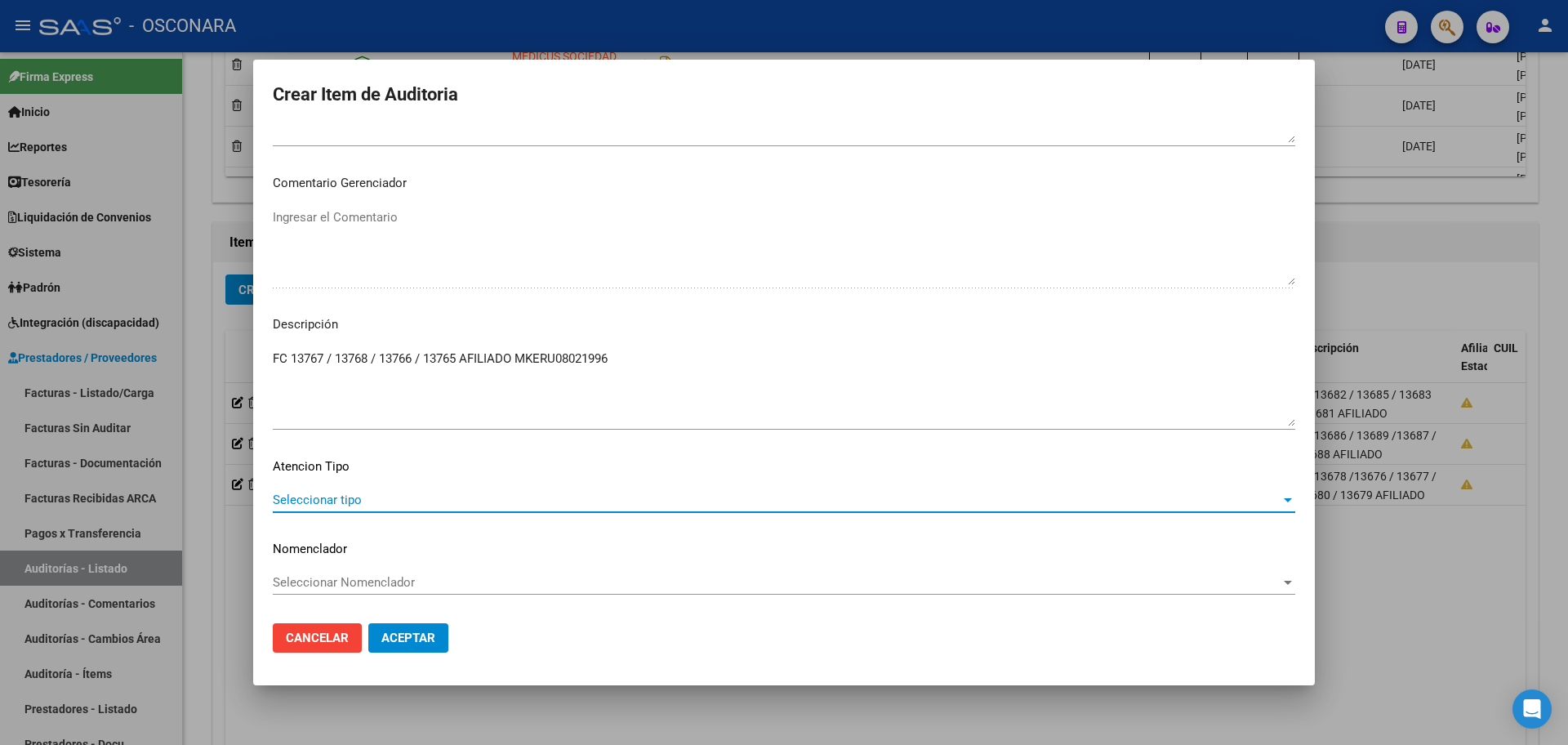
click at [569, 502] on span "Seleccionar tipo" at bounding box center [777, 500] width 1008 height 15
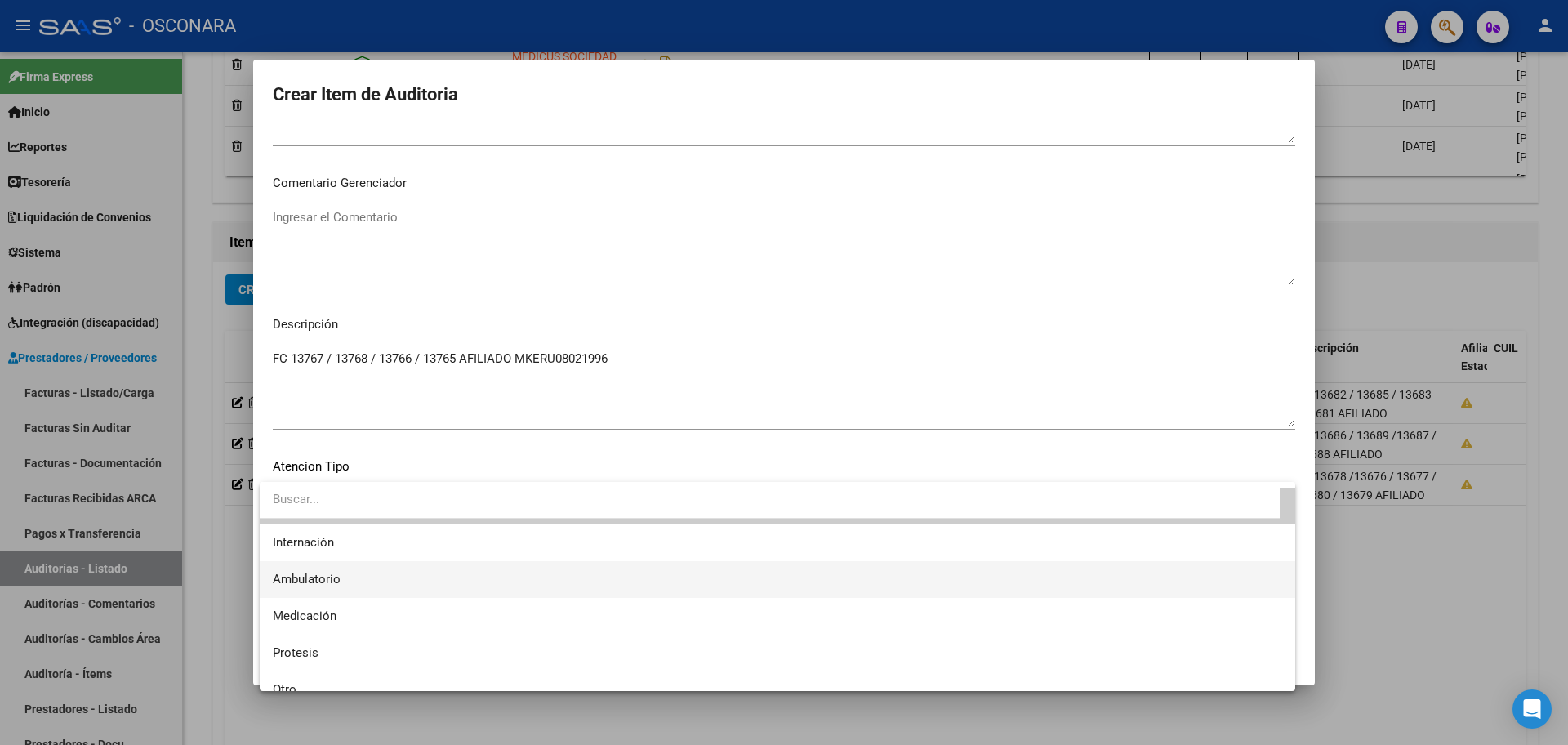
scroll to position [48, 0]
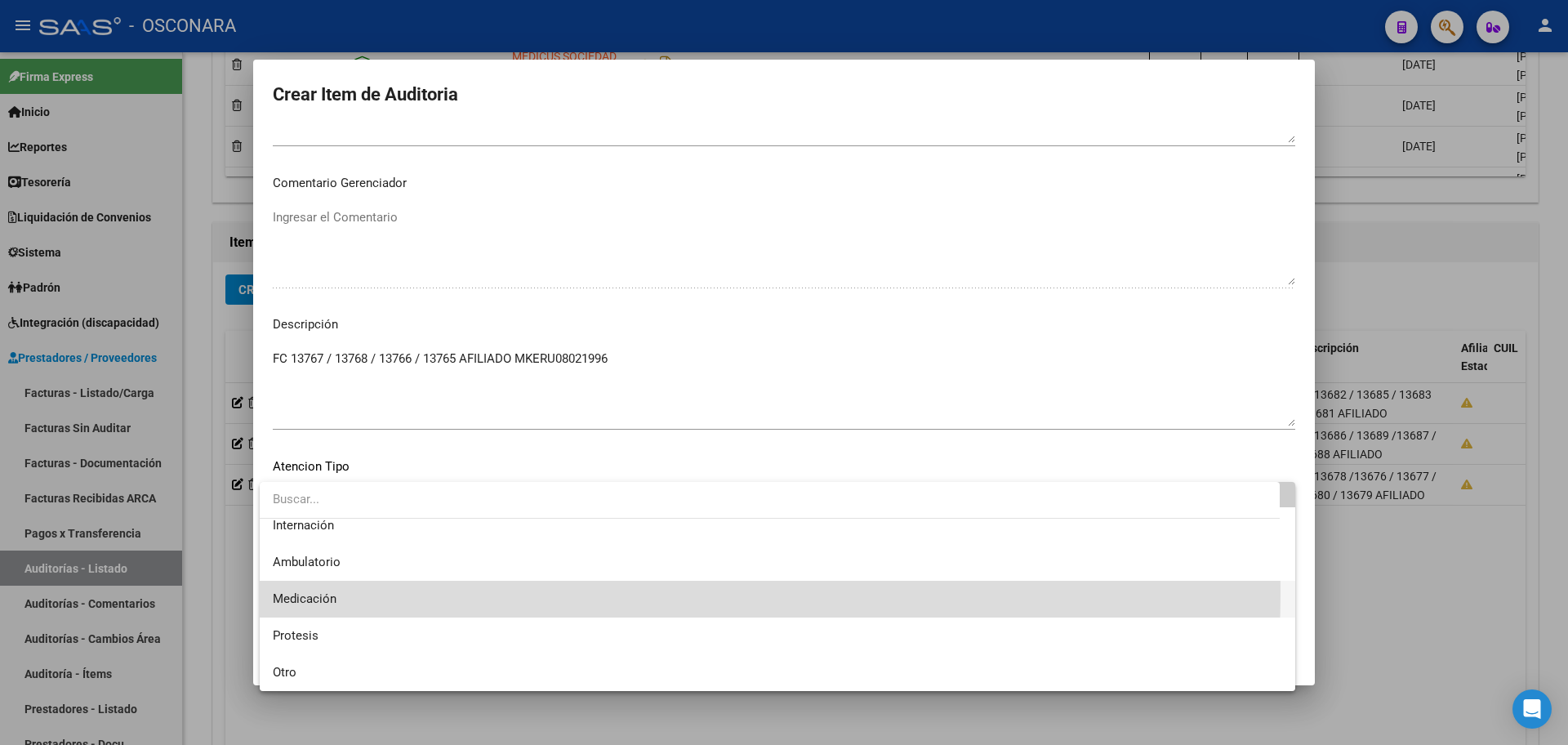
click at [455, 591] on span "Medicación" at bounding box center [778, 598] width 1010 height 36
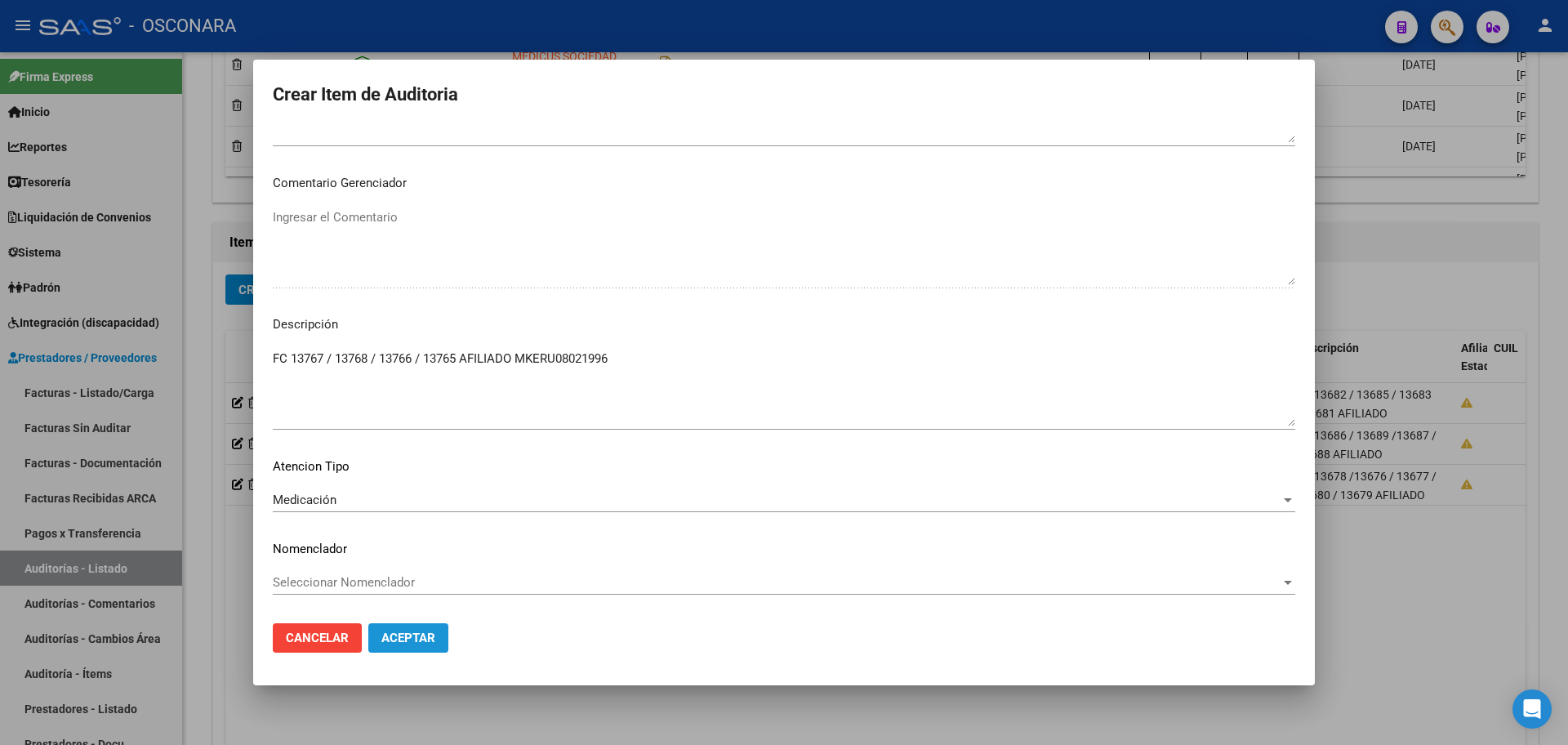
drag, startPoint x: 423, startPoint y: 634, endPoint x: 428, endPoint y: 645, distance: 12.1
click at [425, 637] on span "Aceptar" at bounding box center [408, 638] width 54 height 15
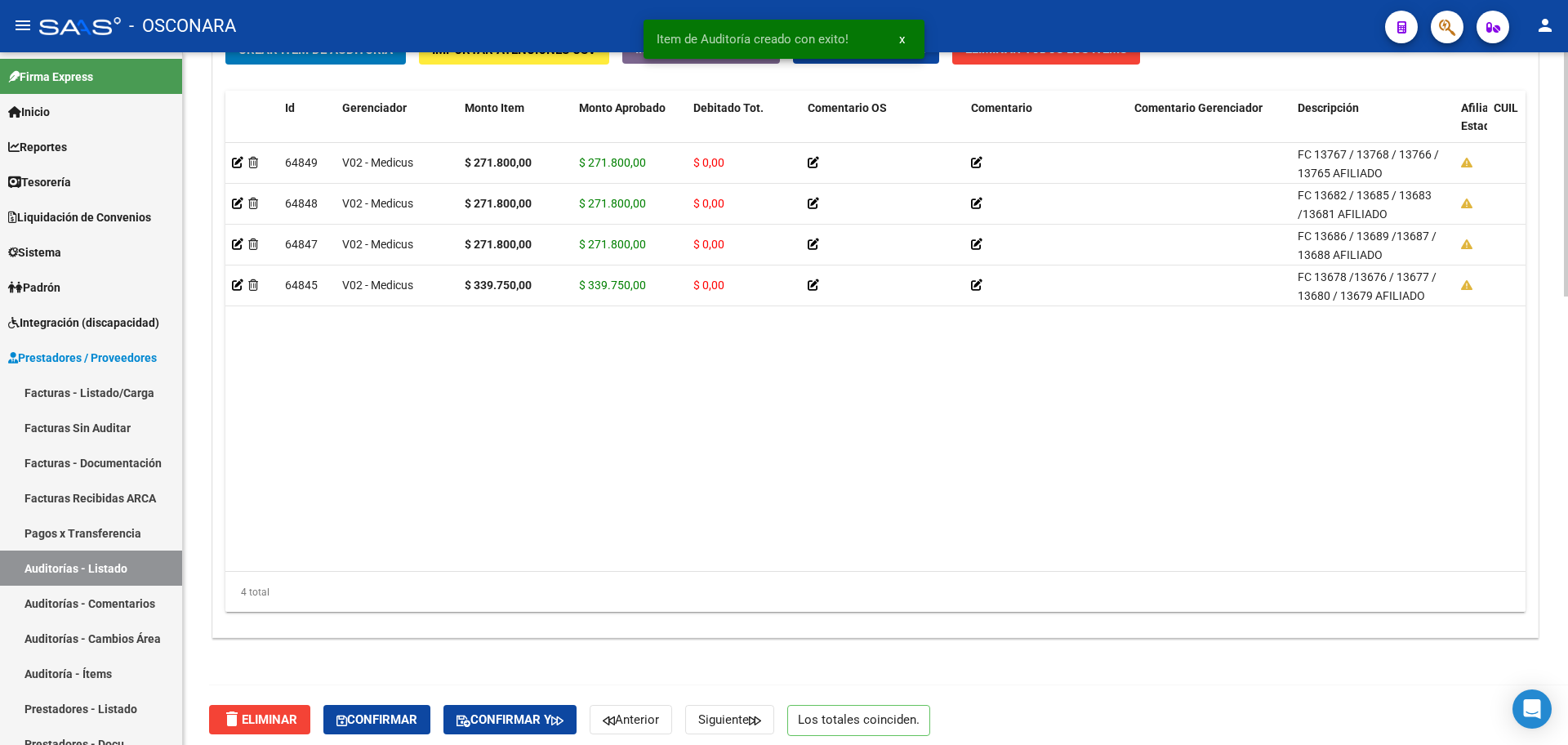
scroll to position [1270, 0]
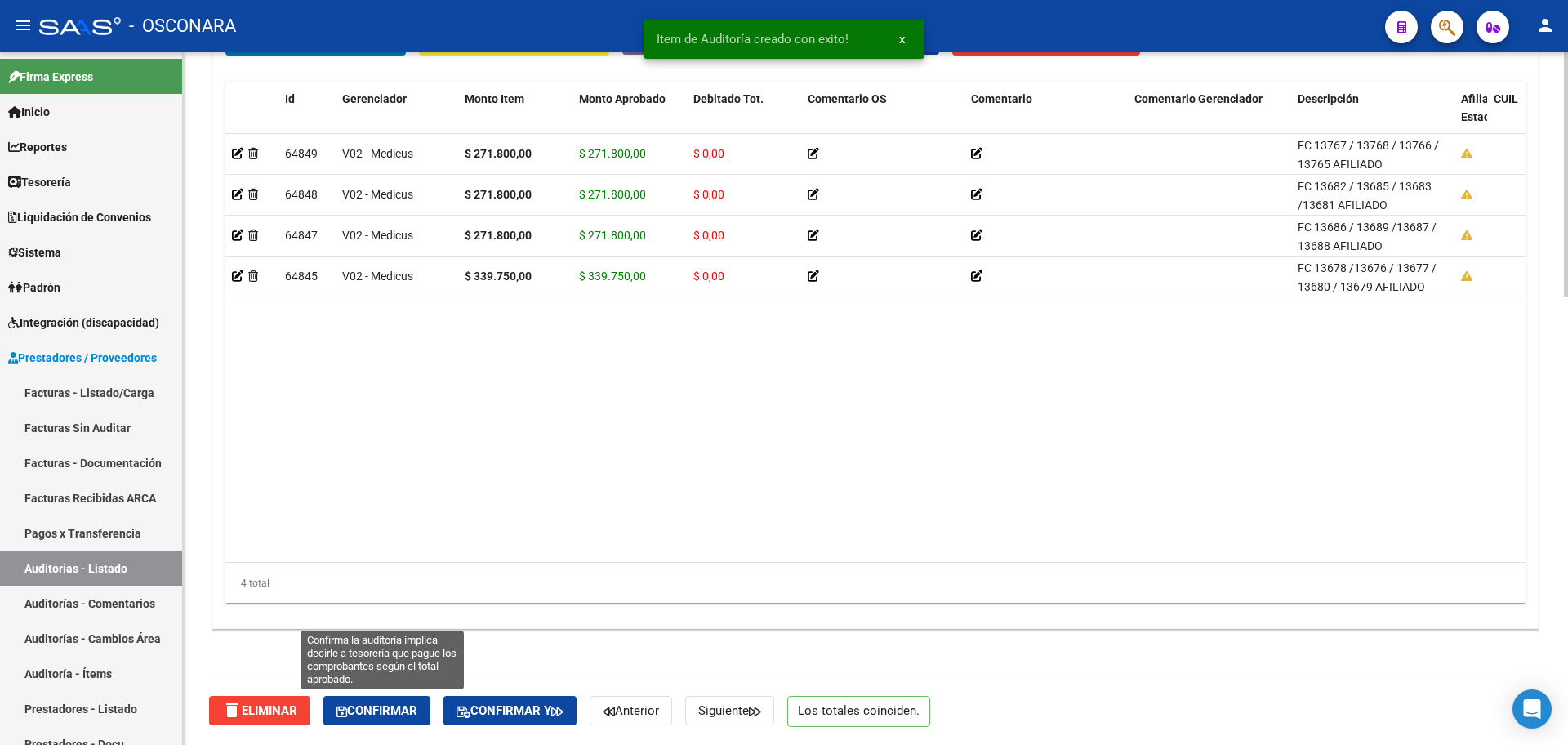
click at [379, 713] on span "Confirmar" at bounding box center [376, 711] width 81 height 15
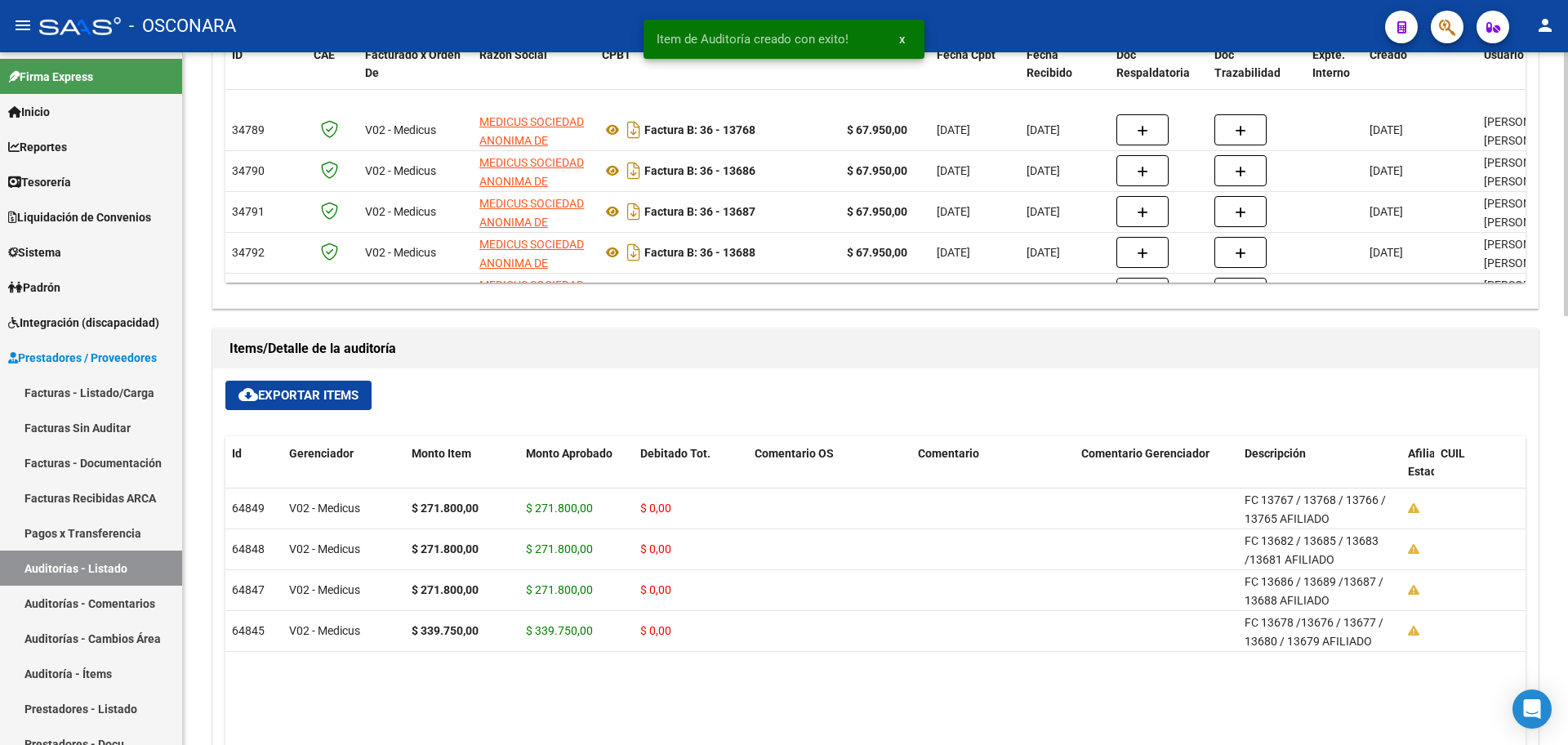
scroll to position [308, 0]
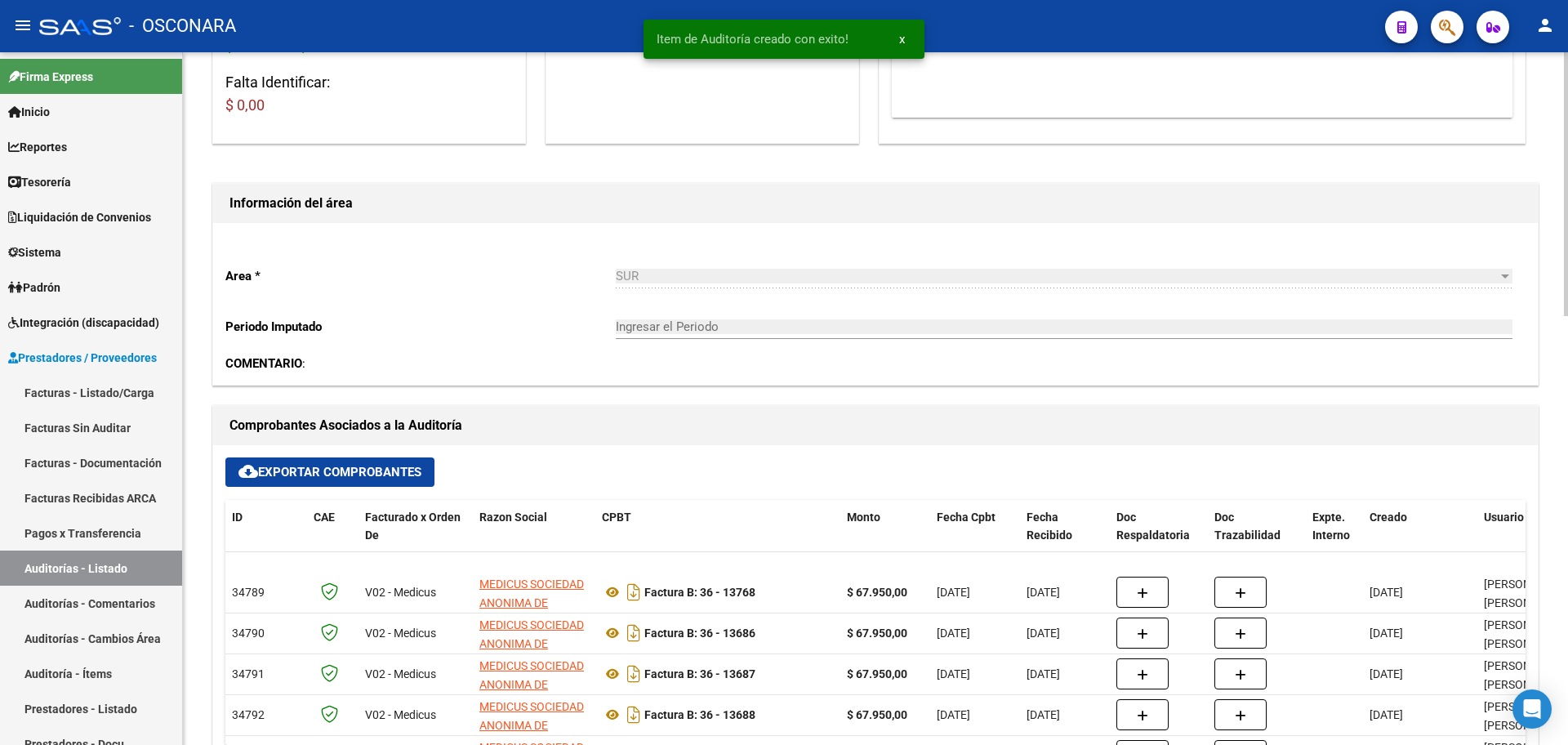
type input "202510"
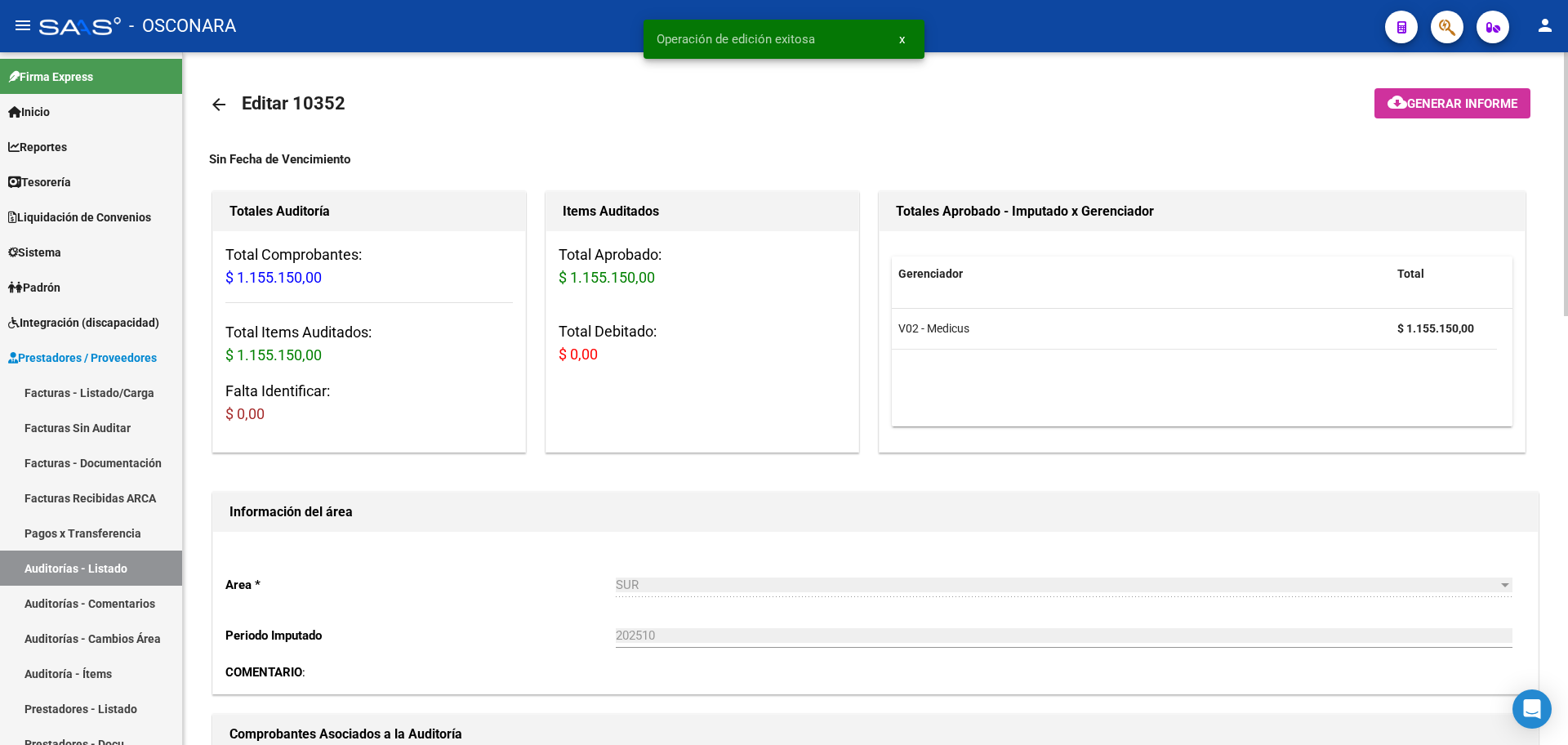
click at [1443, 103] on span "Generar informe" at bounding box center [1463, 103] width 110 height 15
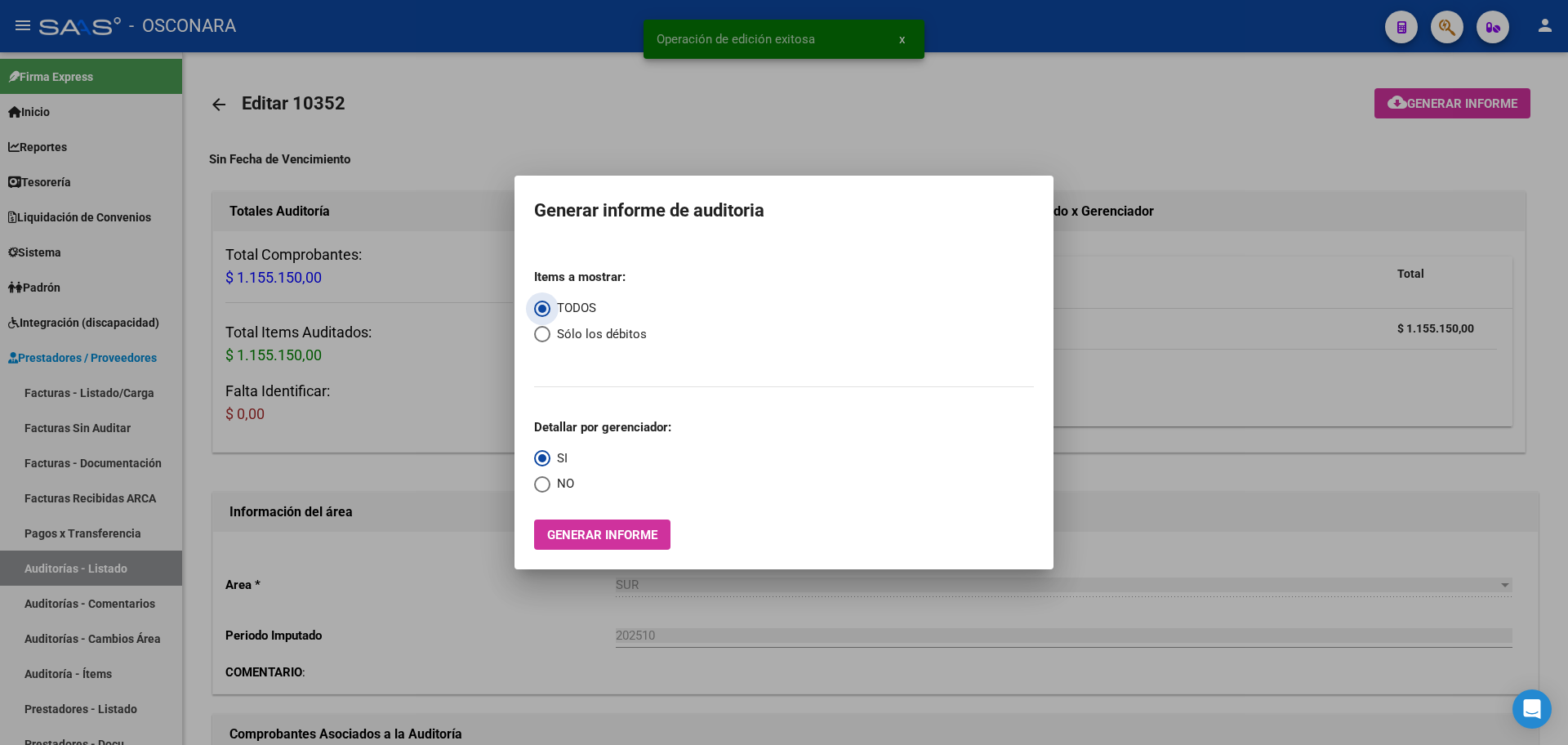
click at [648, 518] on div "Items a mostrar: TODOS Sólo los débitos Detallar por gerenciador: SI NO Generar…" at bounding box center [784, 402] width 500 height 294
click at [640, 533] on span "Generar informe" at bounding box center [602, 535] width 110 height 15
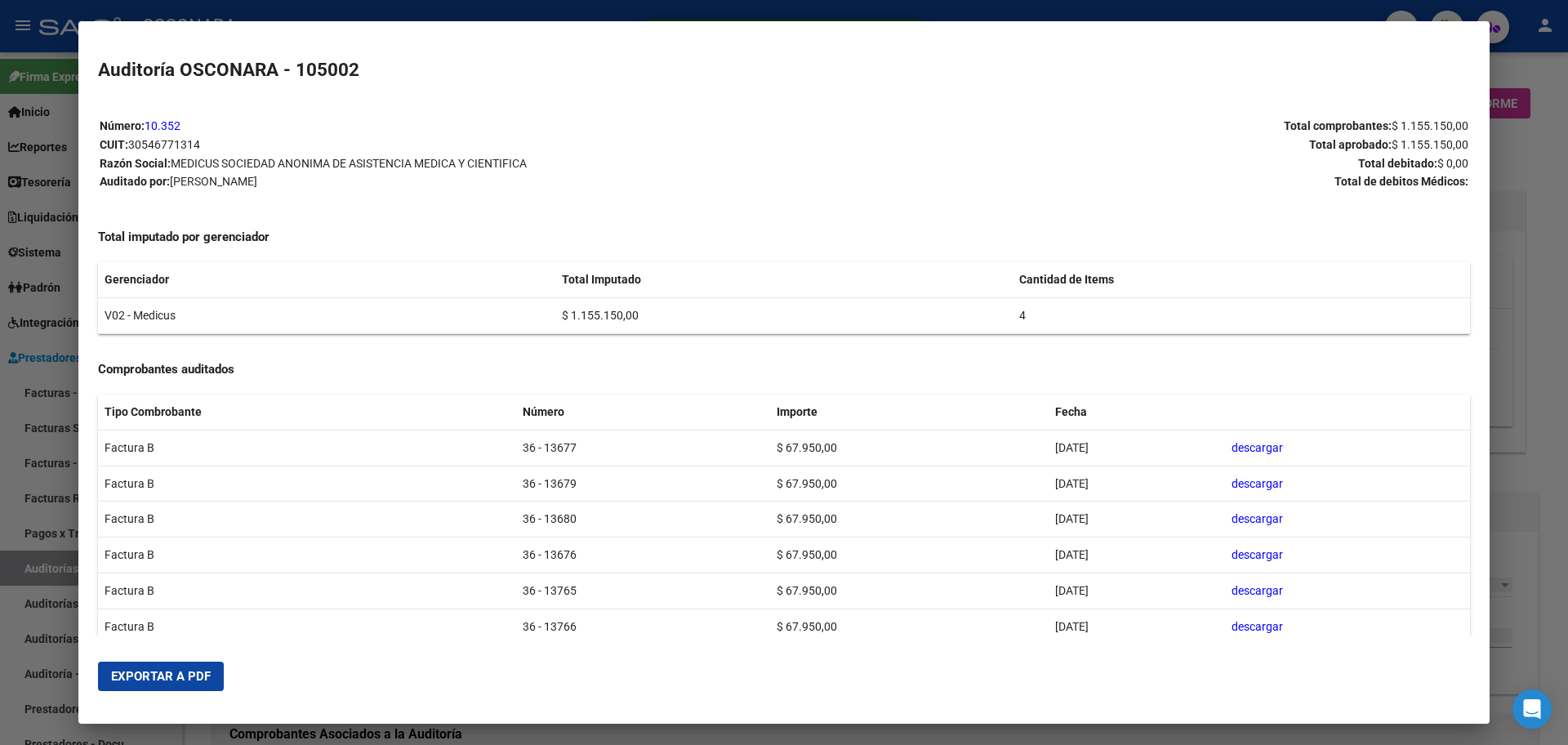
click at [215, 693] on mat-dialog-actions "Exportar a PDF" at bounding box center [784, 676] width 1372 height 56
click at [205, 684] on button "Exportar a PDF" at bounding box center [160, 676] width 126 height 30
